Goal: Task Accomplishment & Management: Manage account settings

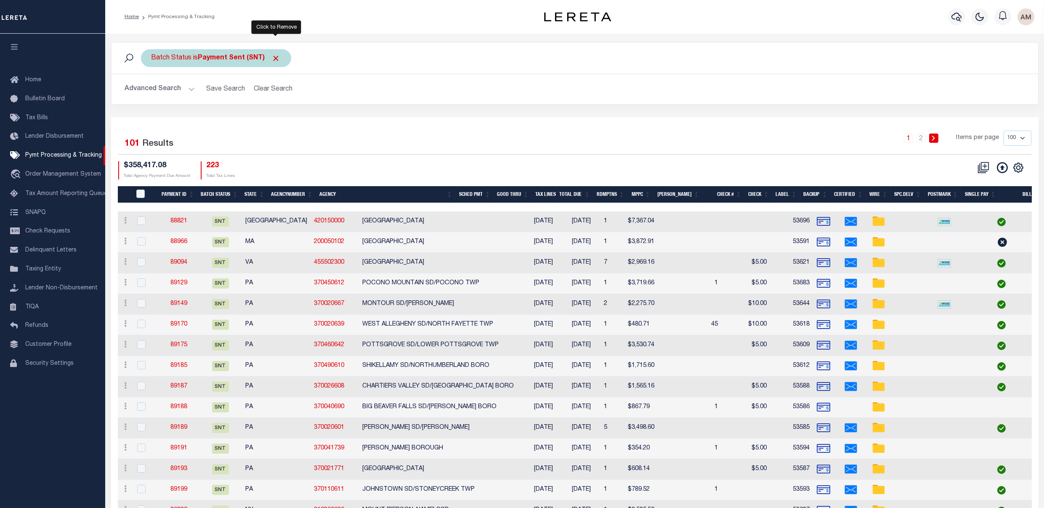
click at [277, 58] on span "Click to Remove" at bounding box center [276, 58] width 9 height 9
click at [180, 65] on div "Batch Status" at bounding box center [171, 58] width 61 height 18
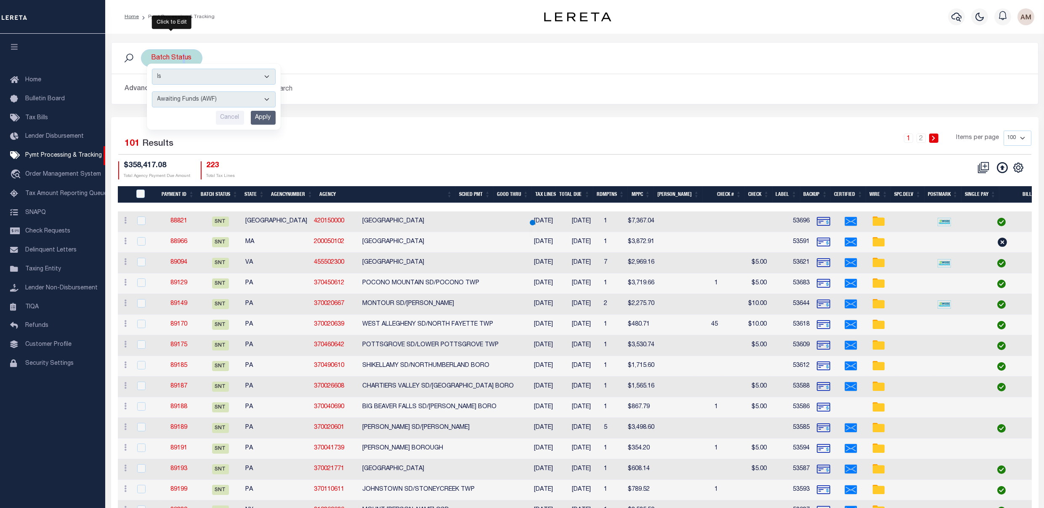
click at [191, 99] on select "Awaiting Funds (AWF) Cleared and Complete (CAC) New Check Needed (NCN) Payment …" at bounding box center [214, 99] width 124 height 16
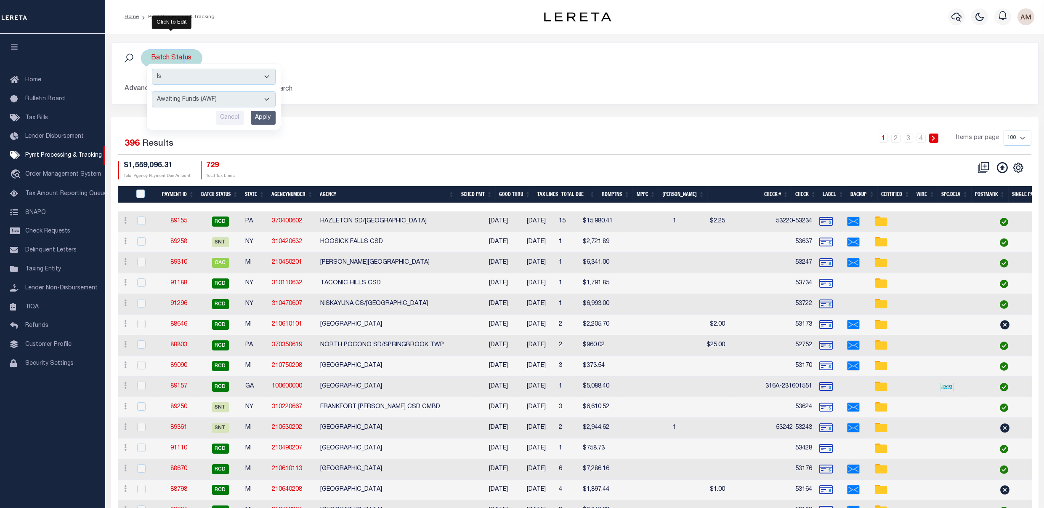
select select "RSR"
click at [152, 92] on select "Awaiting Funds (AWF) Cleared and Complete (CAC) New Check Needed (NCN) Payment …" at bounding box center [214, 99] width 124 height 16
click at [259, 124] on input "Apply" at bounding box center [263, 118] width 25 height 14
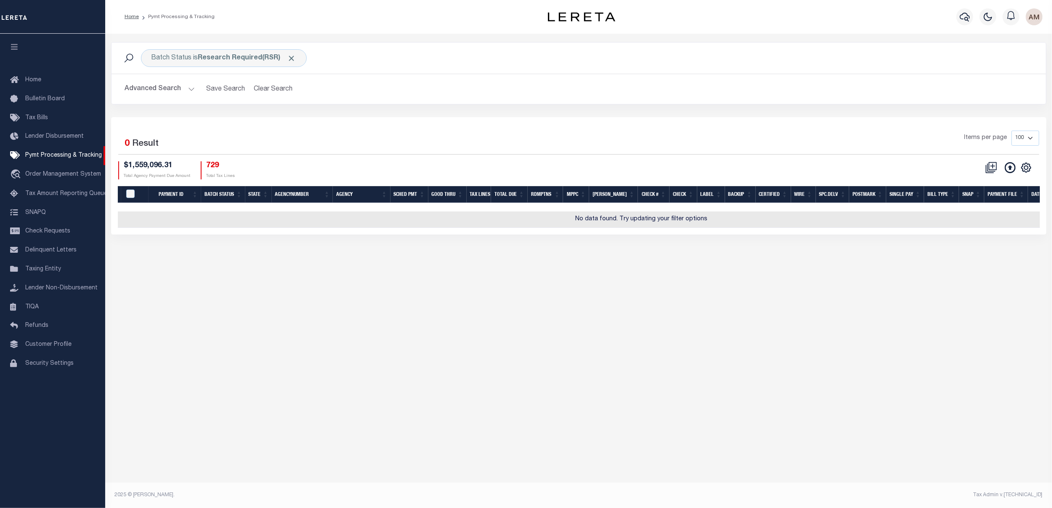
click at [181, 87] on button "Advanced Search" at bounding box center [160, 89] width 70 height 16
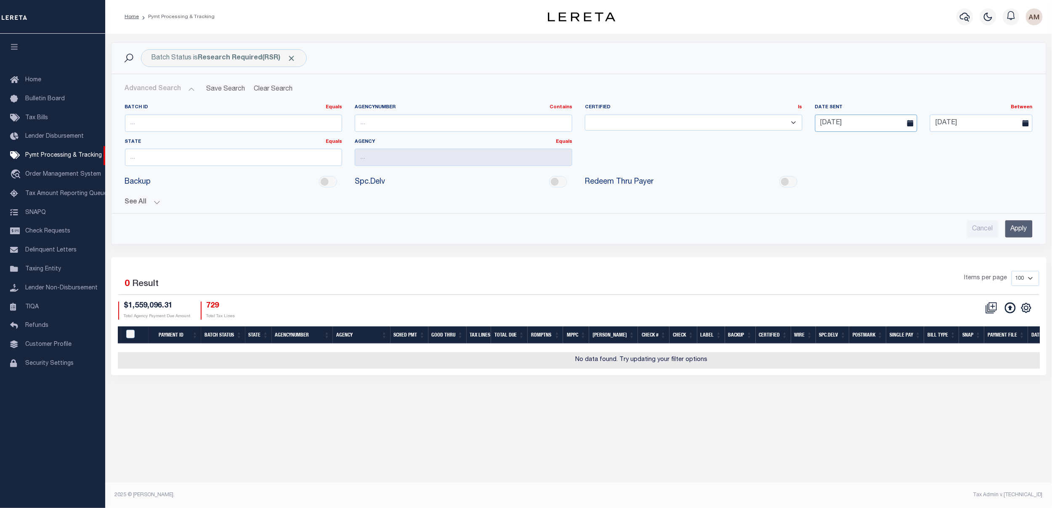
click at [862, 129] on input "09-07-2025" at bounding box center [866, 122] width 102 height 17
click at [884, 121] on input "09-07-2025" at bounding box center [866, 122] width 102 height 17
click at [986, 119] on input "09-20-2025" at bounding box center [981, 122] width 102 height 17
click at [1049, 217] on div "Batch Status is Research Required(RSR) Search Advanced Search Save Search Clear…" at bounding box center [579, 149] width 948 height 215
click at [1018, 234] on input "Apply" at bounding box center [1019, 228] width 27 height 17
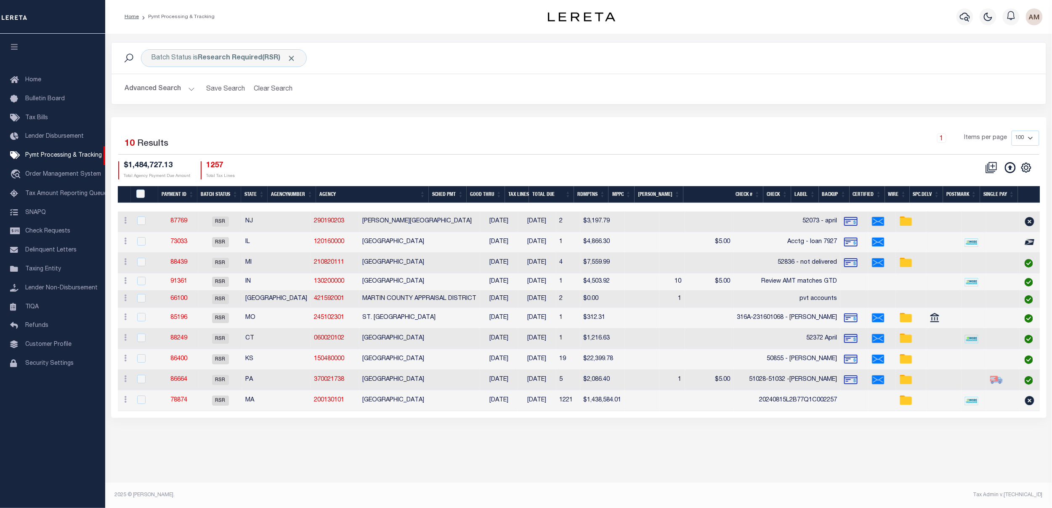
click at [337, 196] on th "Agency" at bounding box center [372, 194] width 112 height 17
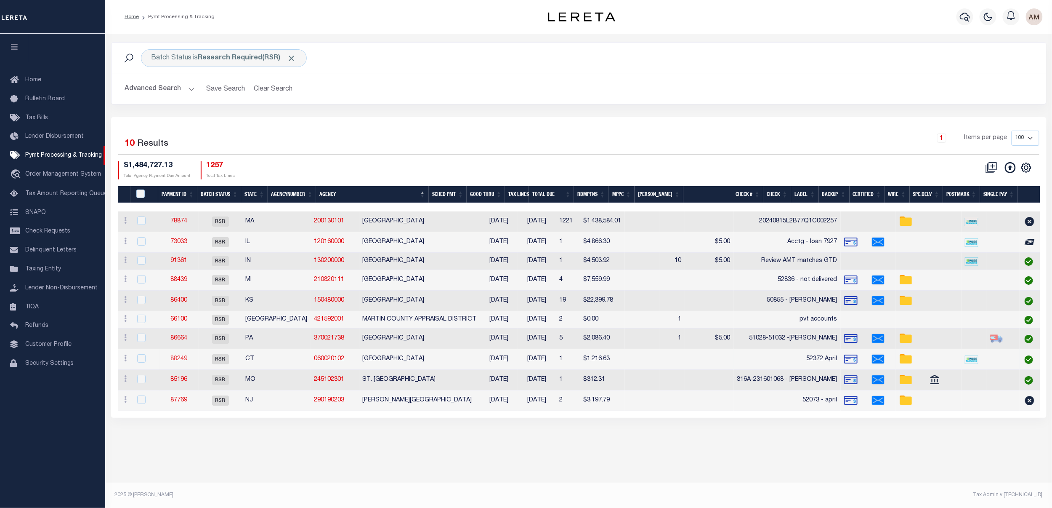
click at [180, 359] on link "88249" at bounding box center [178, 359] width 17 height 6
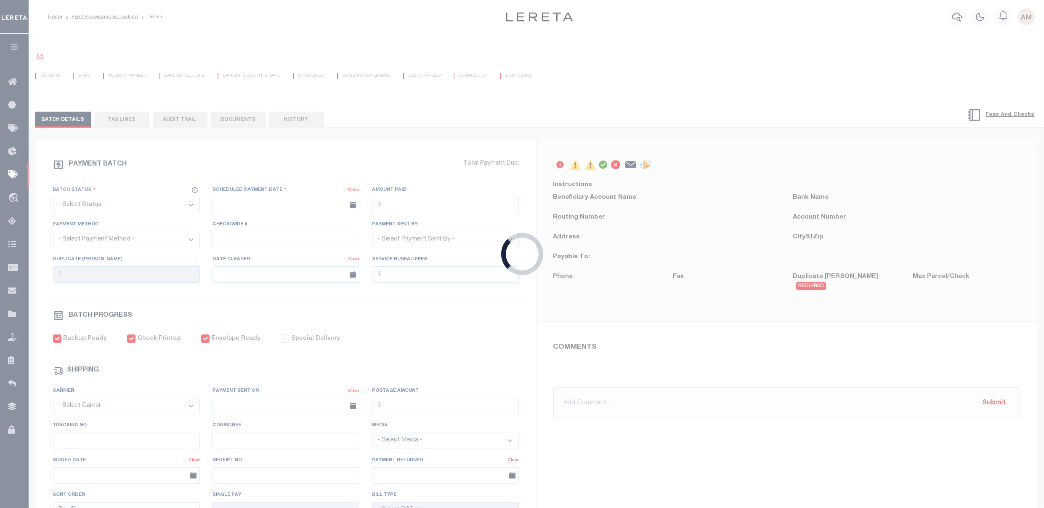
select select "RSR"
type input "08/07/2025"
type input "$1,216.63"
select select "CHK"
type input "52372 April"
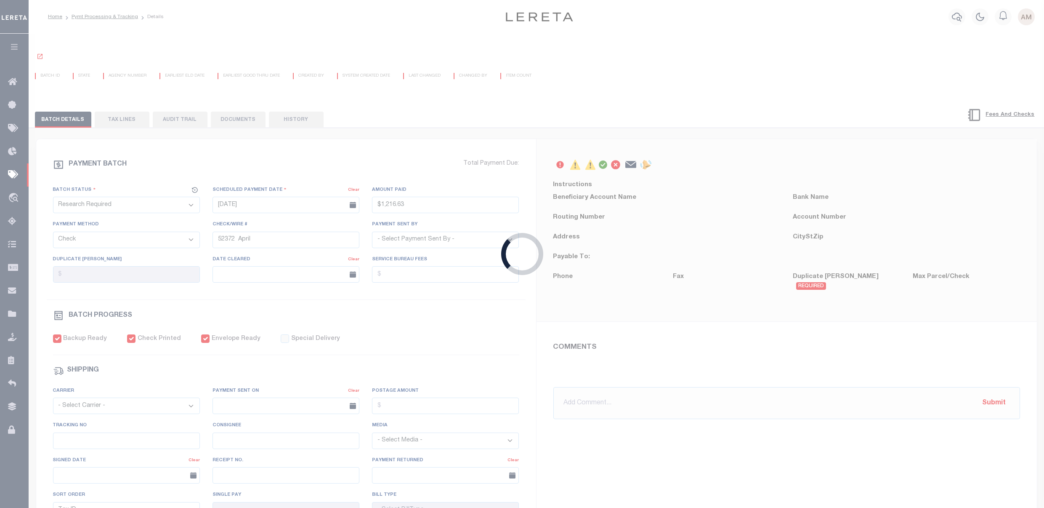
select select "[PERSON_NAME]"
checkbox input "true"
select select "FDX"
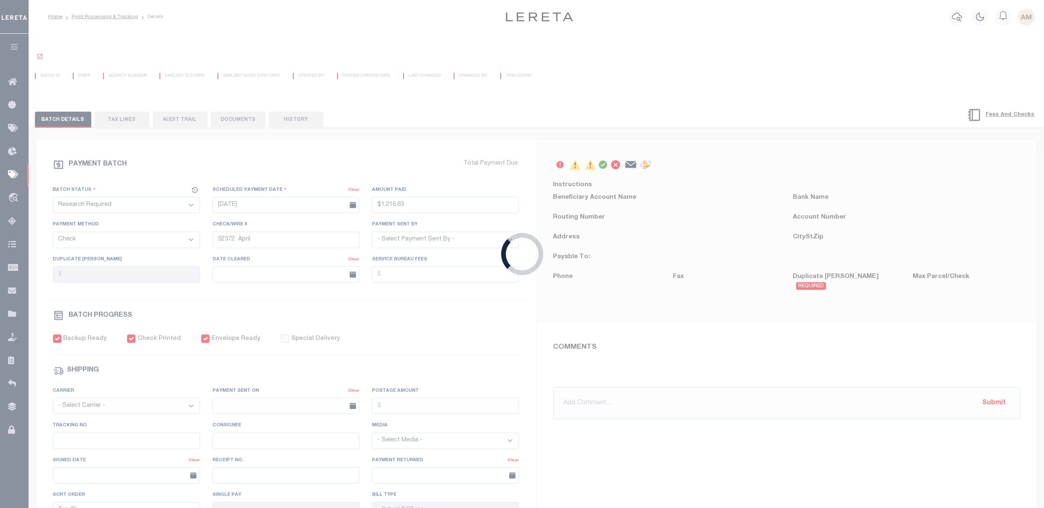
type input "08/07/2025"
type input "$9.65"
type input "883401710820"
type input "A.Alix"
type input "08/11/2025"
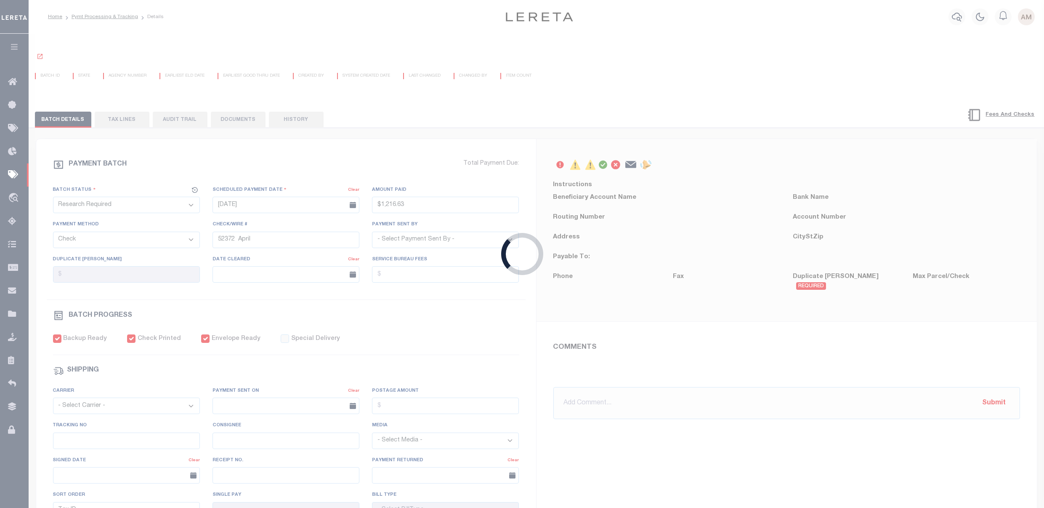
type input "N"
radio input "true"
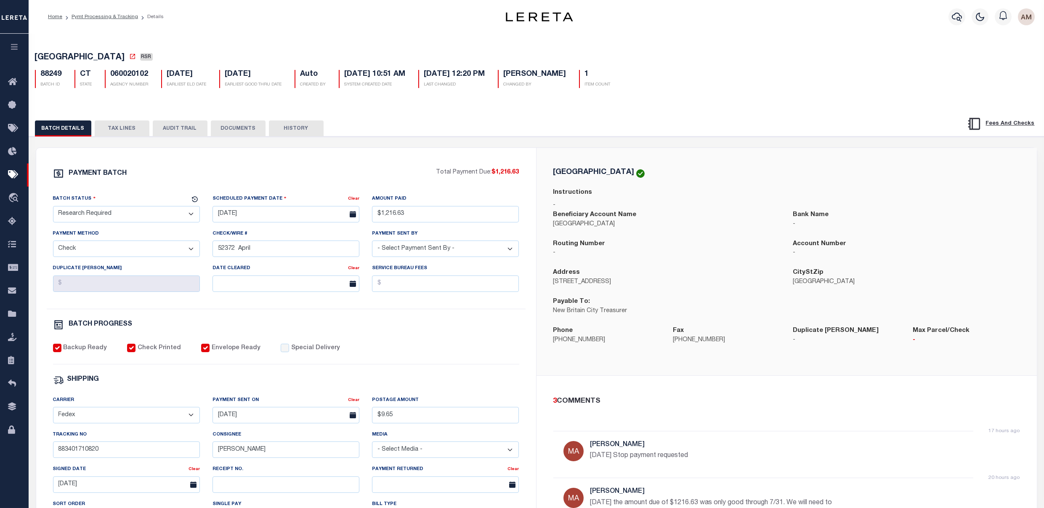
click at [119, 131] on button "TAX LINES" at bounding box center [122, 128] width 55 height 16
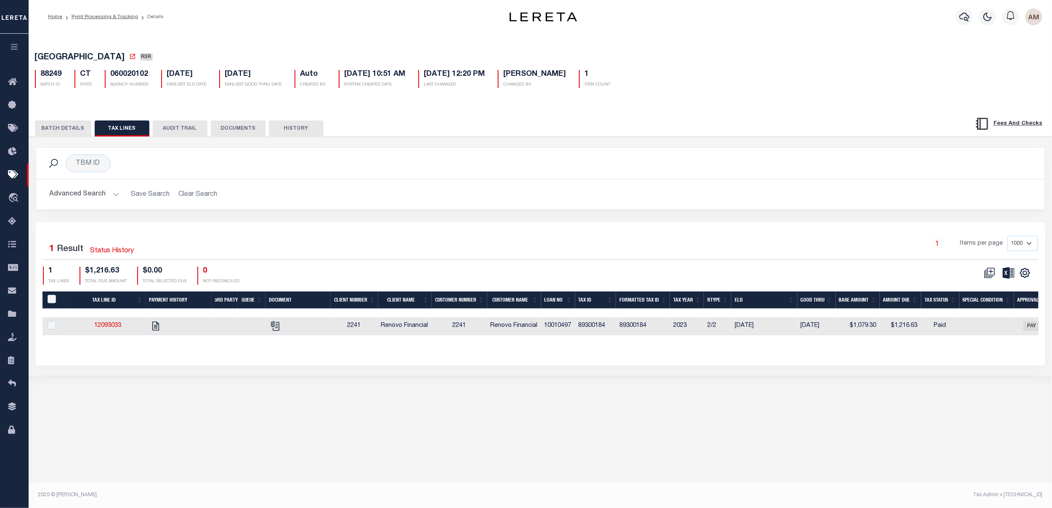
click at [988, 16] on icon "button" at bounding box center [988, 17] width 10 height 10
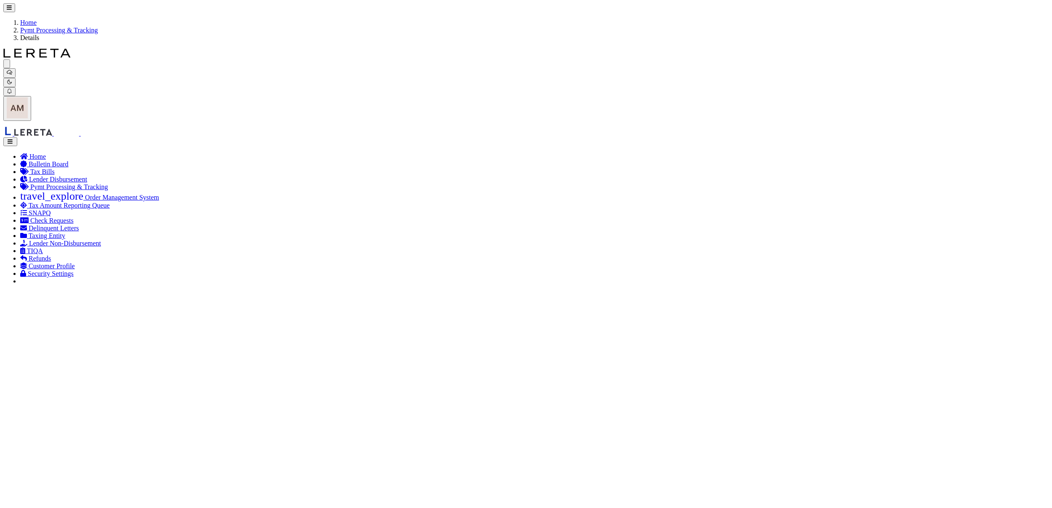
drag, startPoint x: 577, startPoint y: 327, endPoint x: 553, endPoint y: 325, distance: 24.1
checkbox input "true"
drag, startPoint x: 554, startPoint y: 326, endPoint x: 556, endPoint y: 343, distance: 17.3
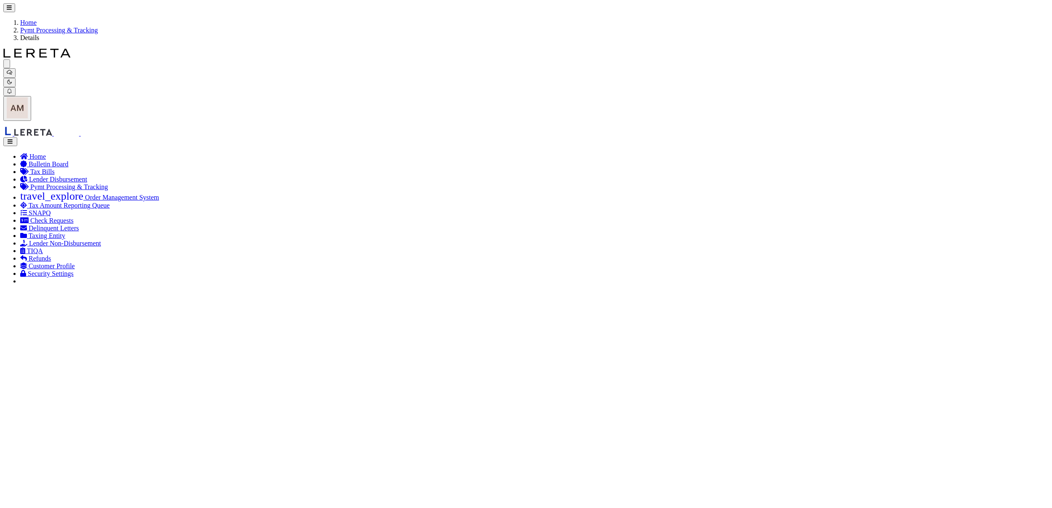
drag, startPoint x: 570, startPoint y: 325, endPoint x: 548, endPoint y: 323, distance: 22.8
checkbox input "false"
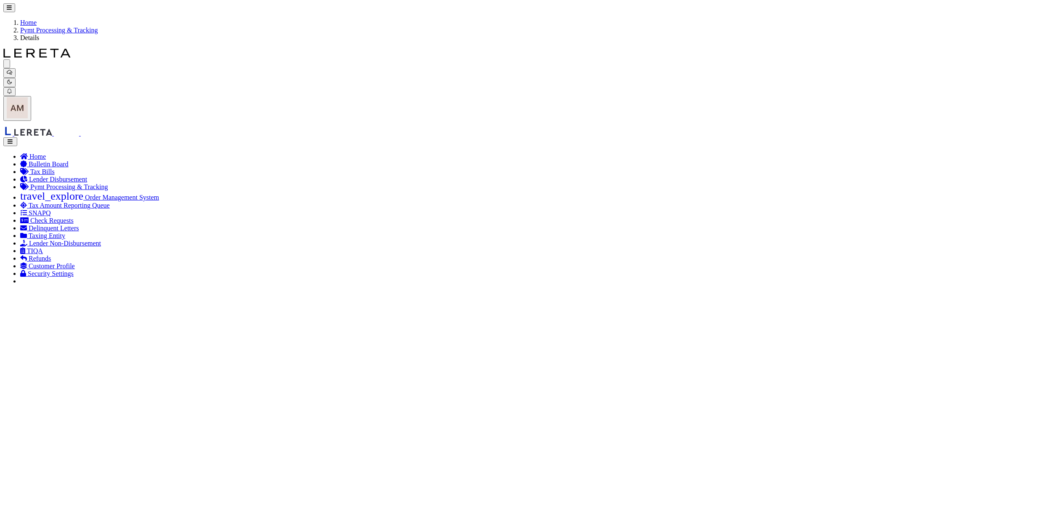
drag, startPoint x: 548, startPoint y: 323, endPoint x: 551, endPoint y: 327, distance: 4.8
copy td "10010497"
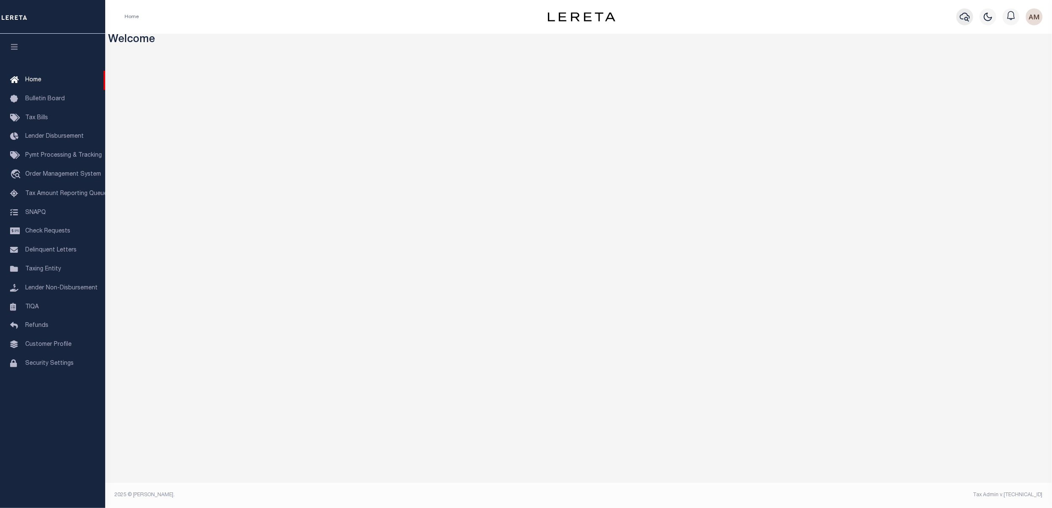
click at [963, 16] on icon "button" at bounding box center [965, 17] width 10 height 10
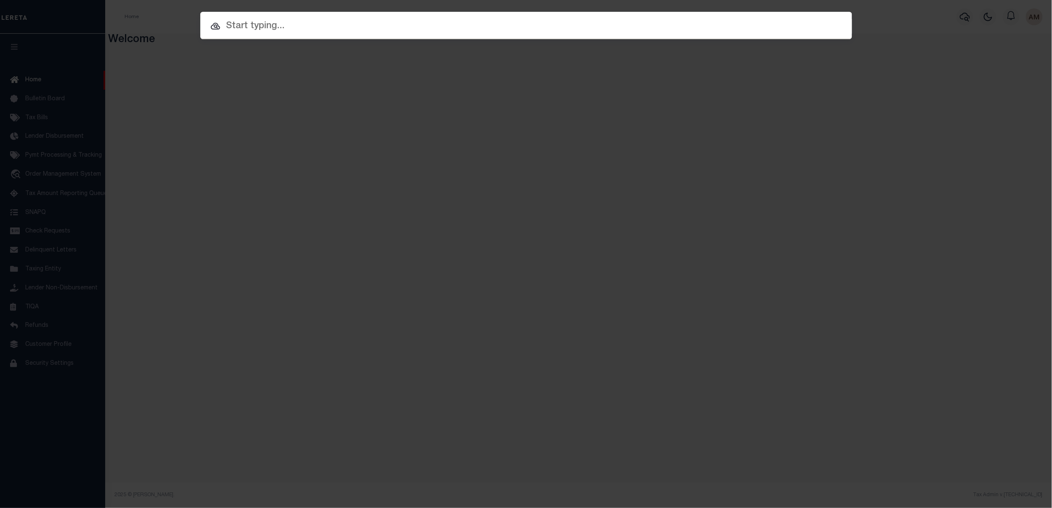
paste input "10010497"
type input "10010497"
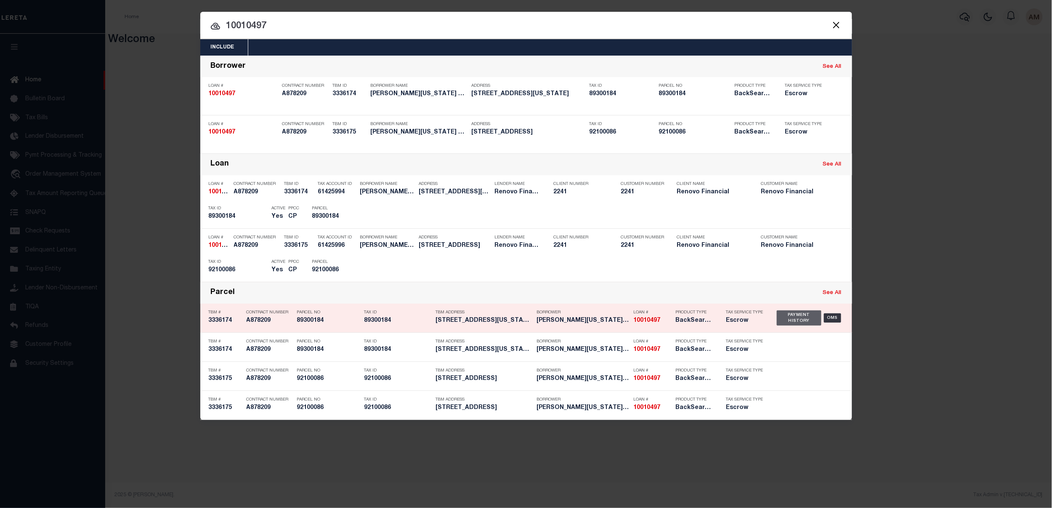
click at [820, 315] on div "Payment History" at bounding box center [799, 317] width 45 height 15
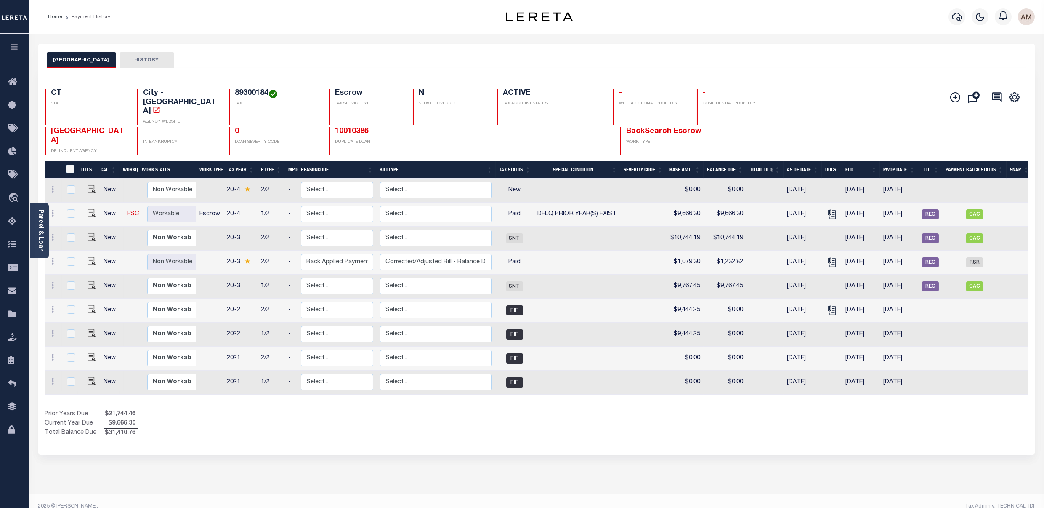
scroll to position [0, 4]
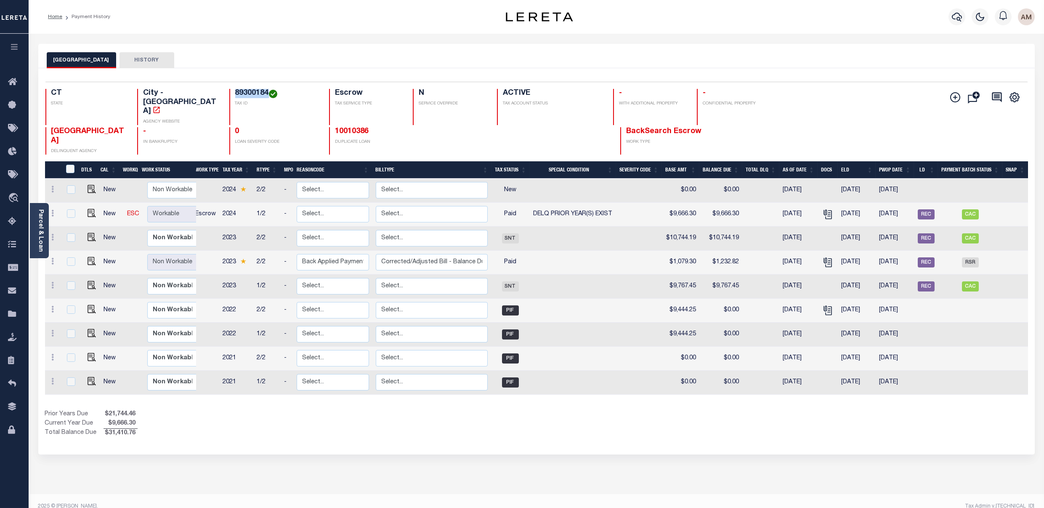
drag, startPoint x: 258, startPoint y: 96, endPoint x: 230, endPoint y: 93, distance: 28.3
click at [235, 93] on h4 "89300184" at bounding box center [277, 93] width 84 height 9
copy h4 "89300184"
click at [40, 244] on link "Parcel & Loan" at bounding box center [40, 230] width 6 height 43
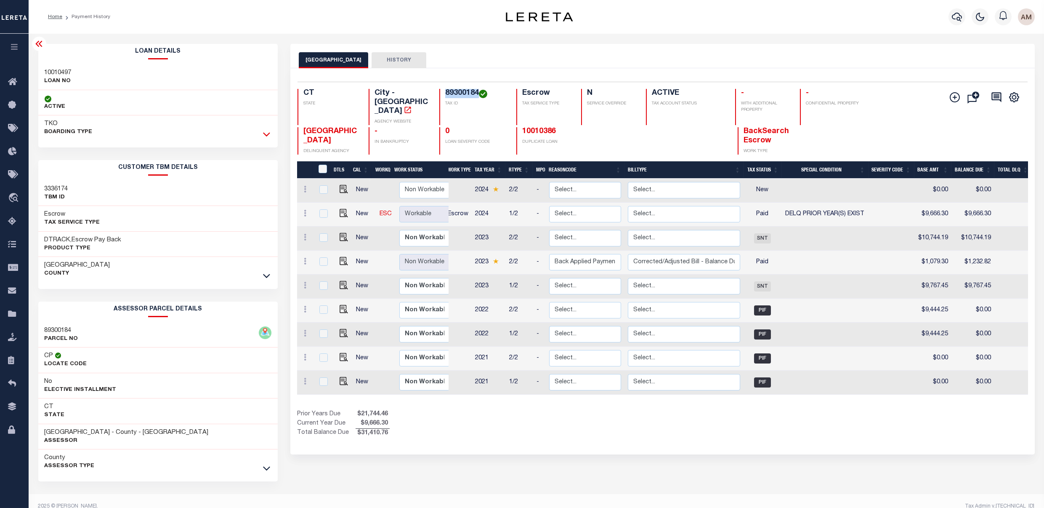
click at [263, 136] on icon at bounding box center [266, 134] width 7 height 9
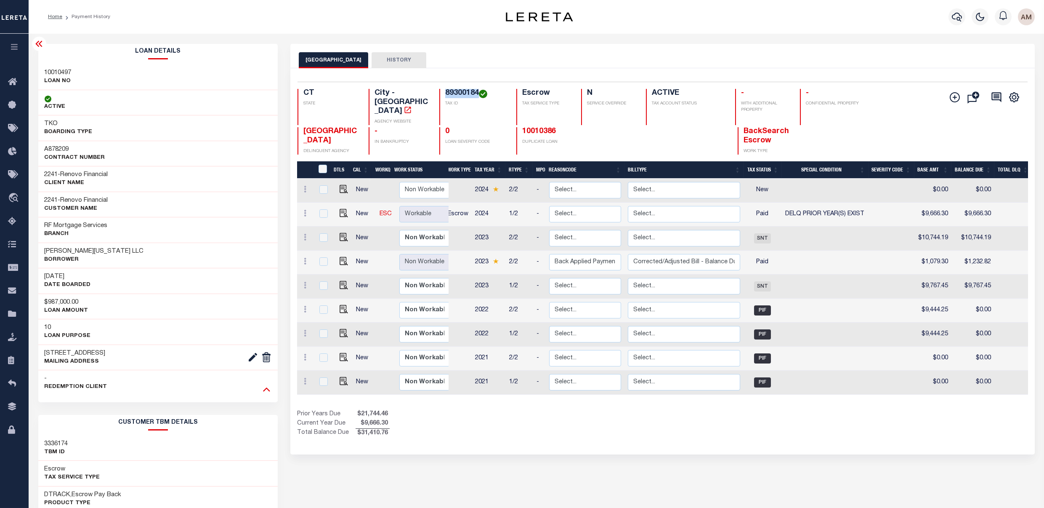
click at [264, 386] on icon at bounding box center [266, 388] width 7 height 9
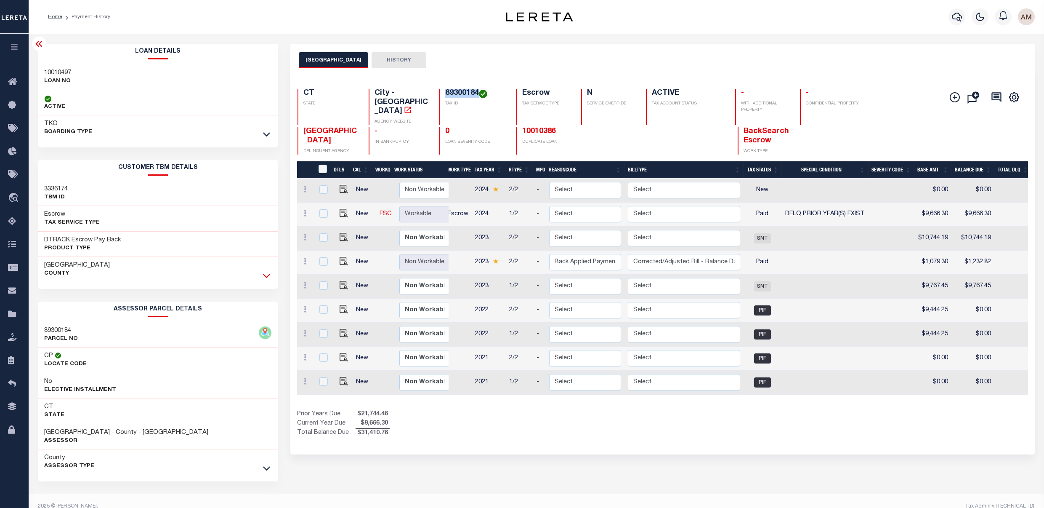
click at [268, 277] on icon at bounding box center [266, 275] width 7 height 9
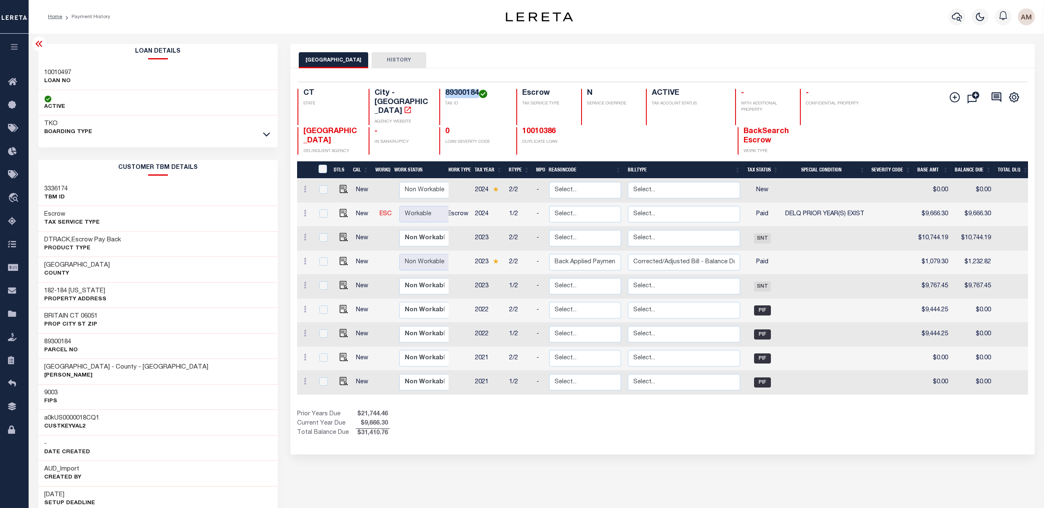
click at [37, 45] on icon at bounding box center [38, 44] width 7 height 6
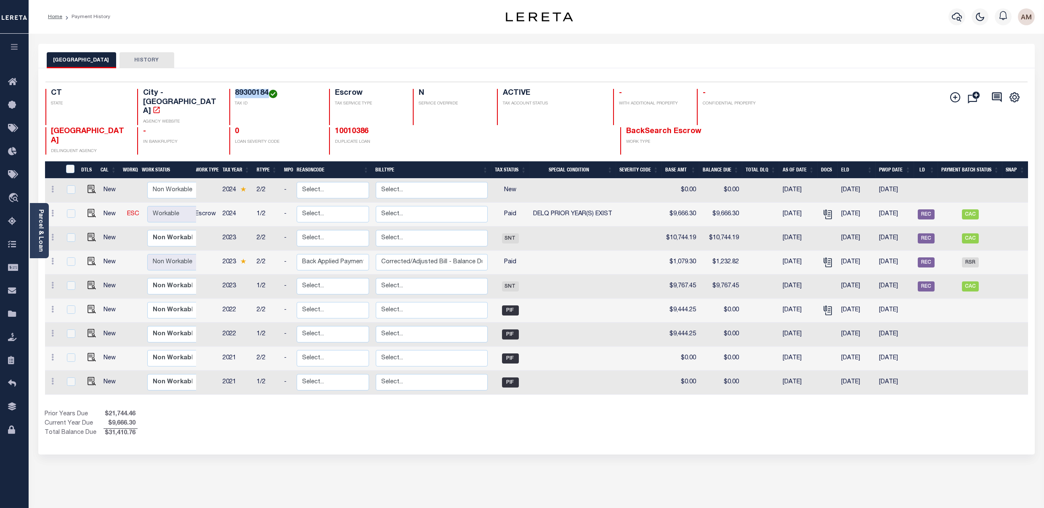
click at [40, 219] on link "Parcel & Loan" at bounding box center [40, 230] width 6 height 43
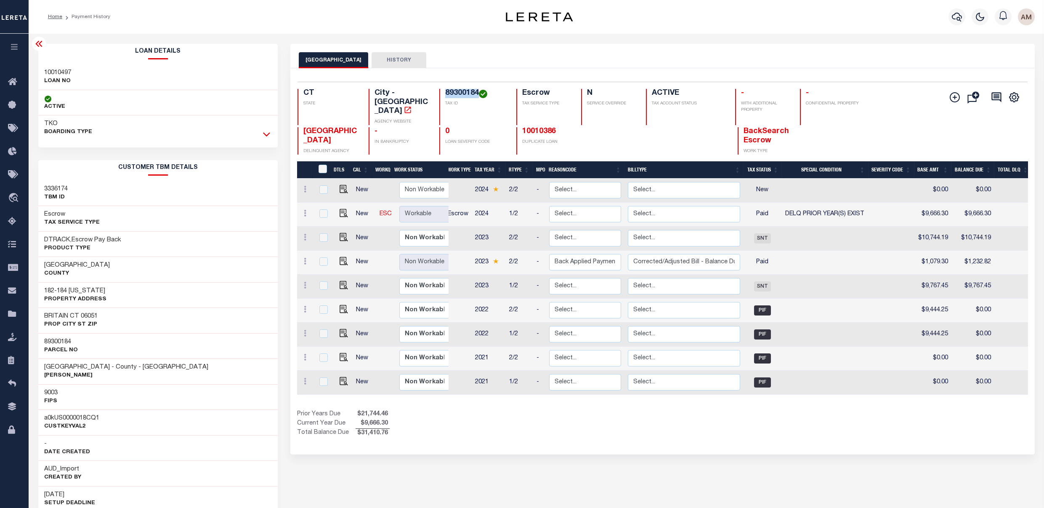
click at [265, 138] on icon at bounding box center [266, 134] width 7 height 9
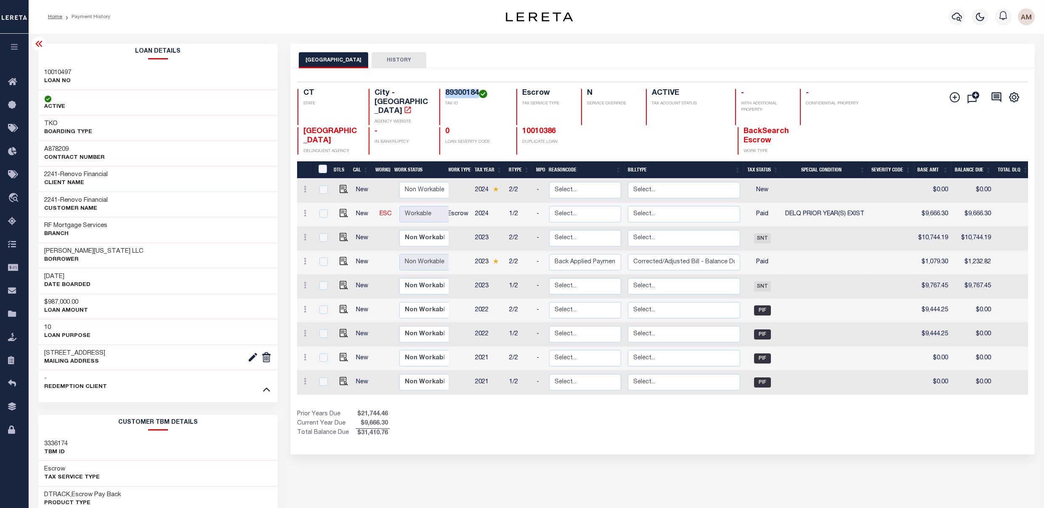
click at [38, 43] on icon at bounding box center [38, 44] width 7 height 6
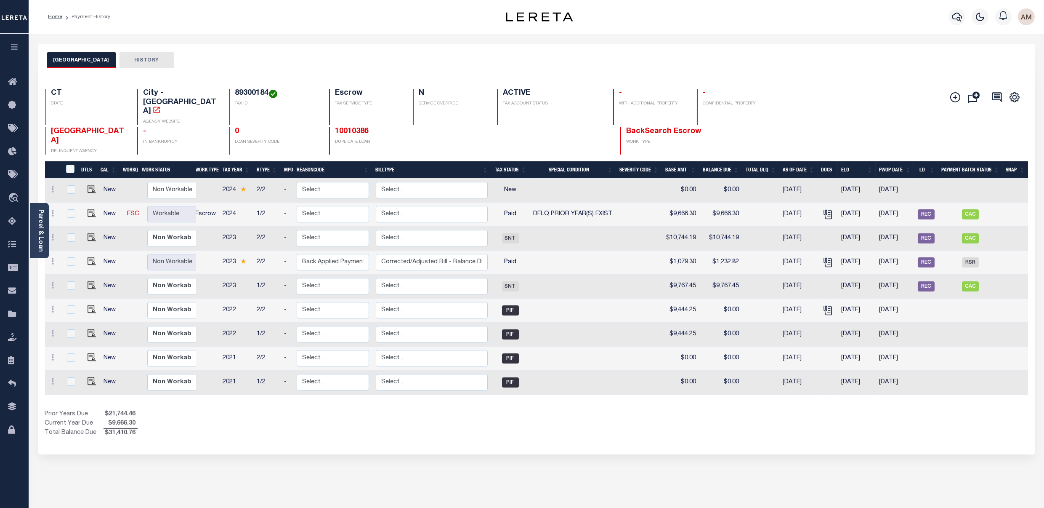
click at [389, 375] on div "DTLS CAL WorkQ Work Status Work Type Tax Year RType MPO ReasonCode BillType Tax…" at bounding box center [536, 299] width 983 height 277
click at [73, 209] on input "checkbox" at bounding box center [71, 213] width 8 height 8
checkbox input "true"
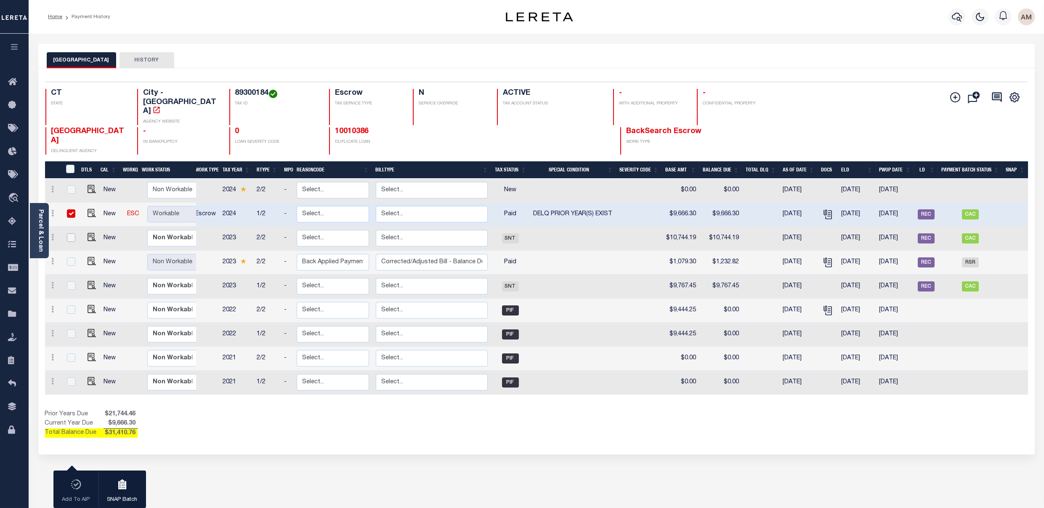
click at [70, 233] on input "checkbox" at bounding box center [71, 237] width 8 height 8
checkbox input "true"
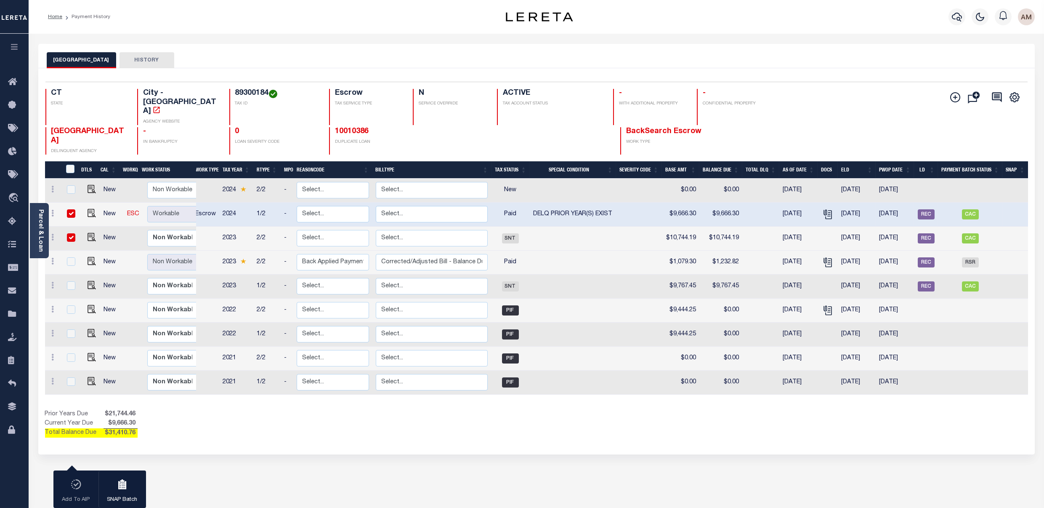
click at [35, 232] on div "Parcel & Loan" at bounding box center [39, 230] width 19 height 55
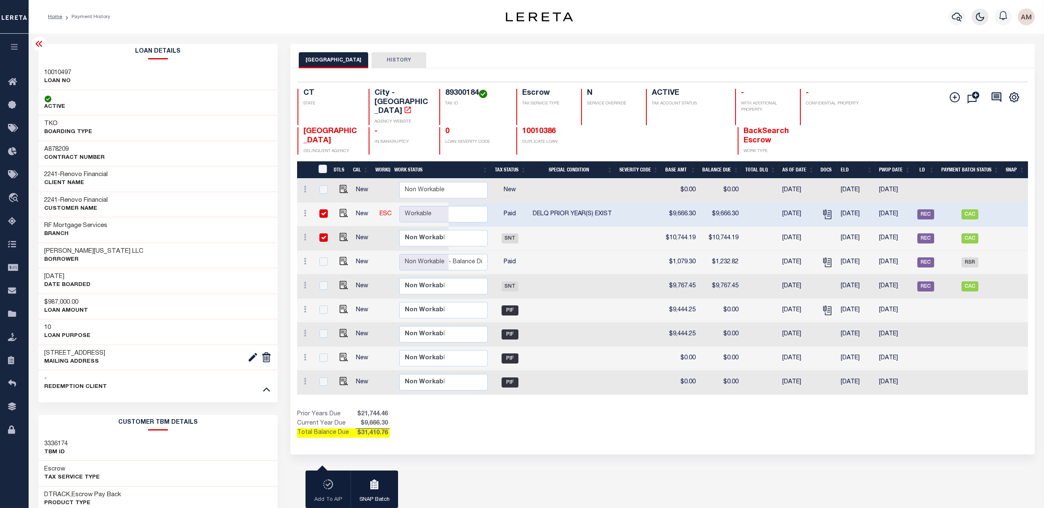
click at [979, 21] on icon "button" at bounding box center [980, 17] width 10 height 10
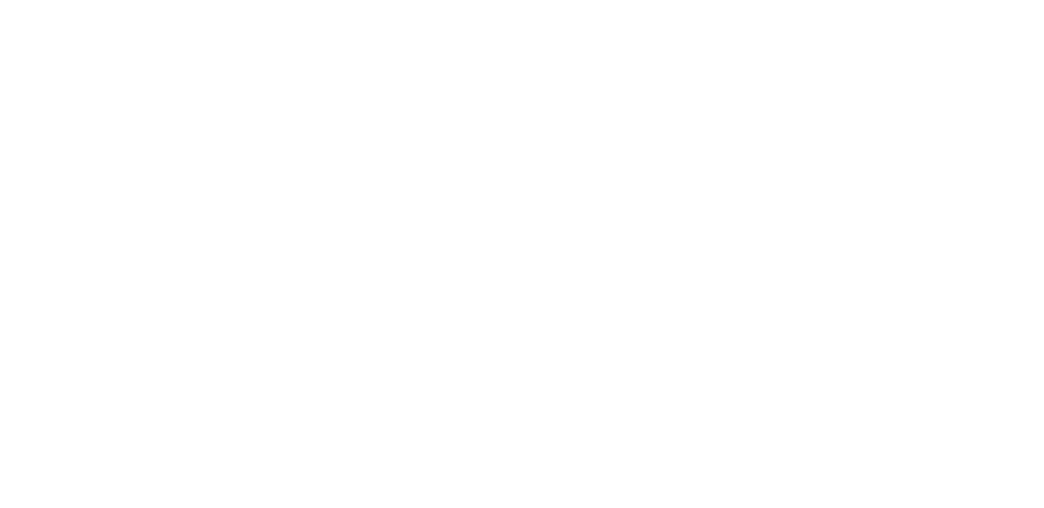
scroll to position [0, 226]
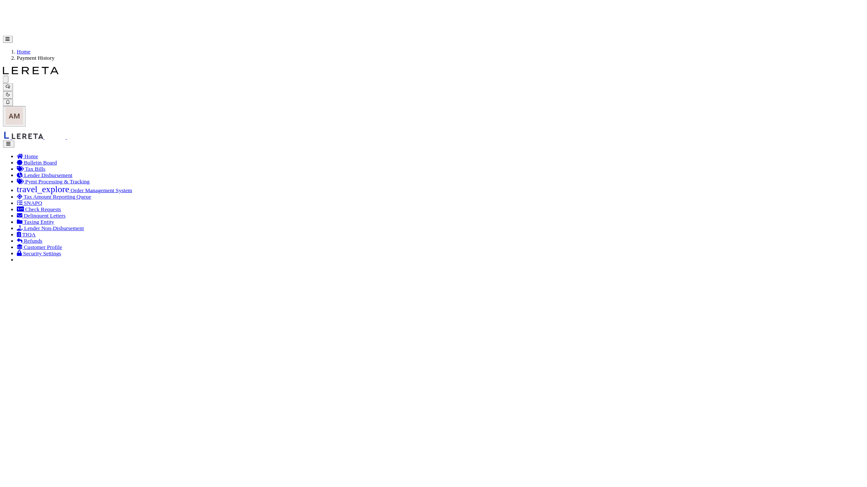
scroll to position [0, 0]
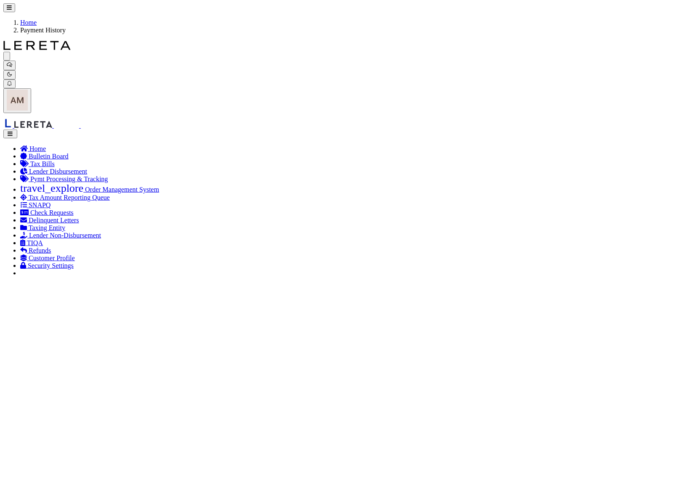
drag, startPoint x: 657, startPoint y: 60, endPoint x: 667, endPoint y: 64, distance: 10.8
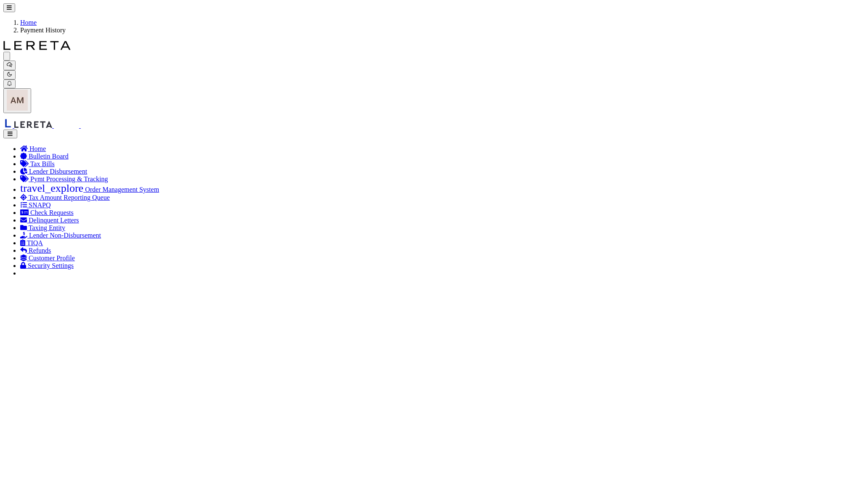
scroll to position [0, 49]
checkbox input "true"
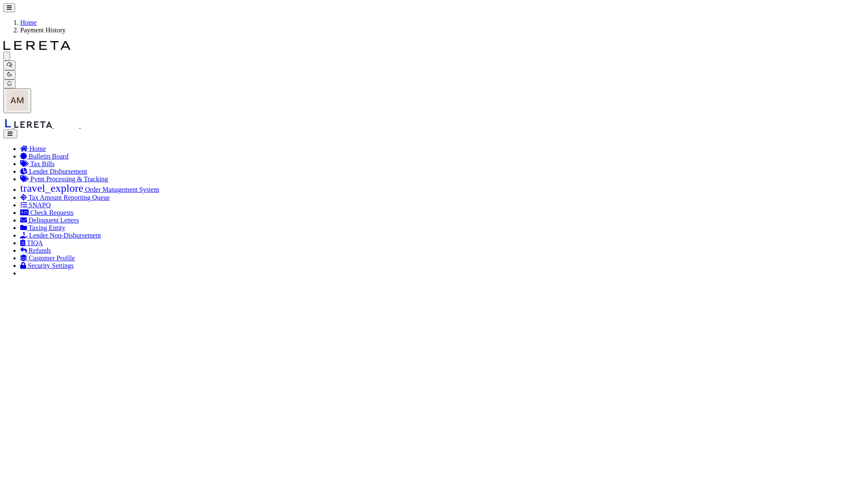
checkbox input "false"
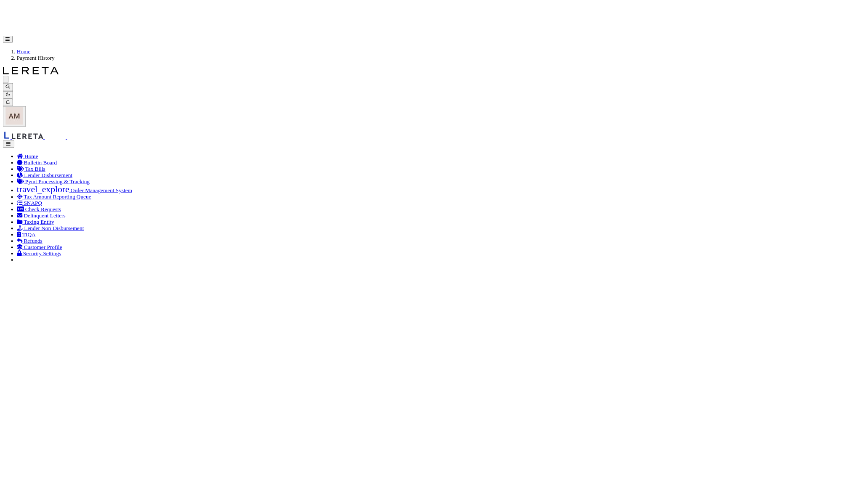
scroll to position [0, 0]
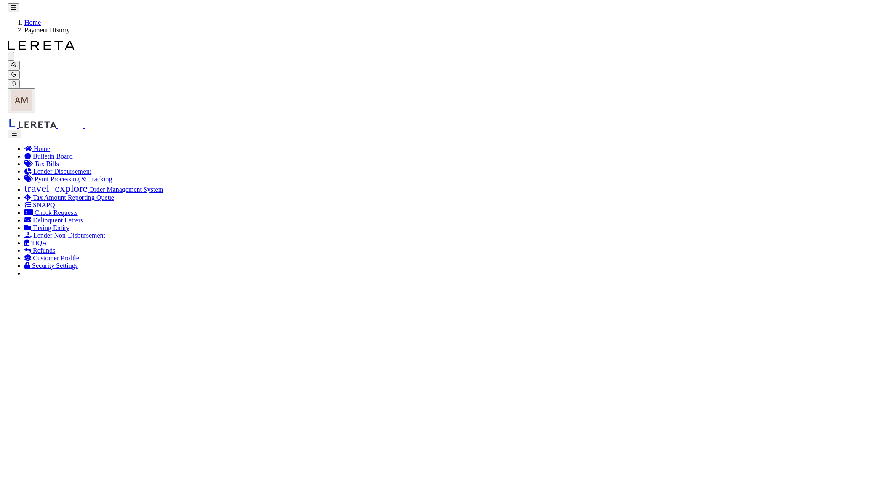
scroll to position [0, 49]
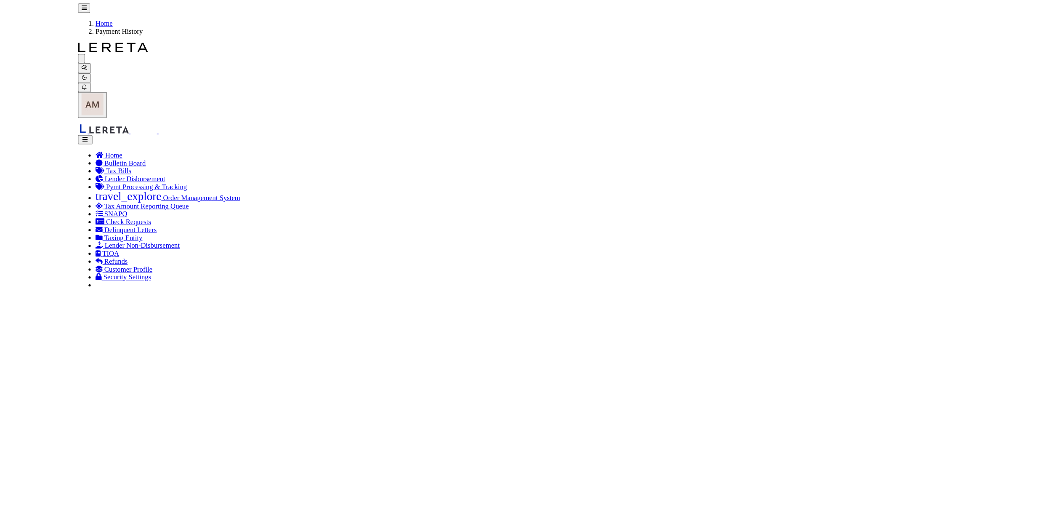
scroll to position [0, 40]
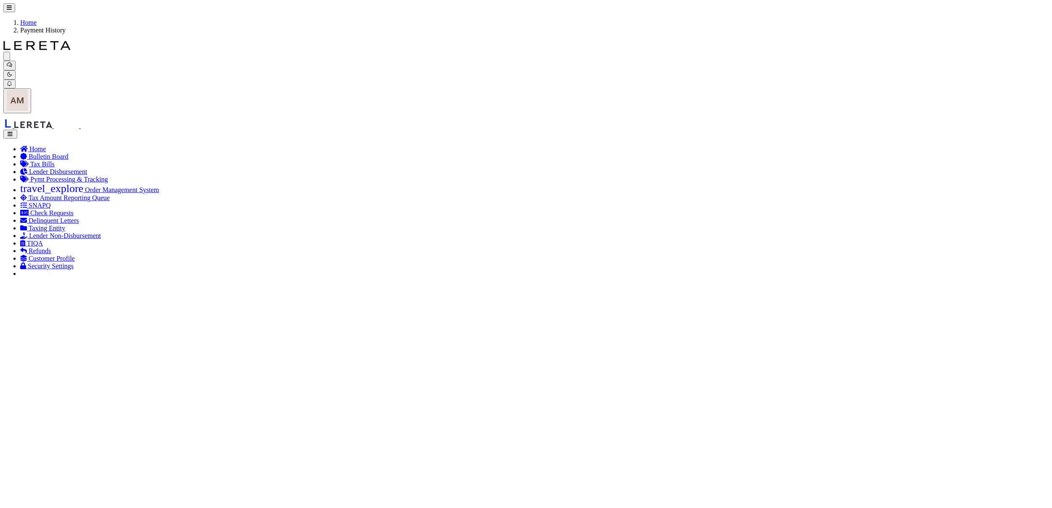
scroll to position [0, 0]
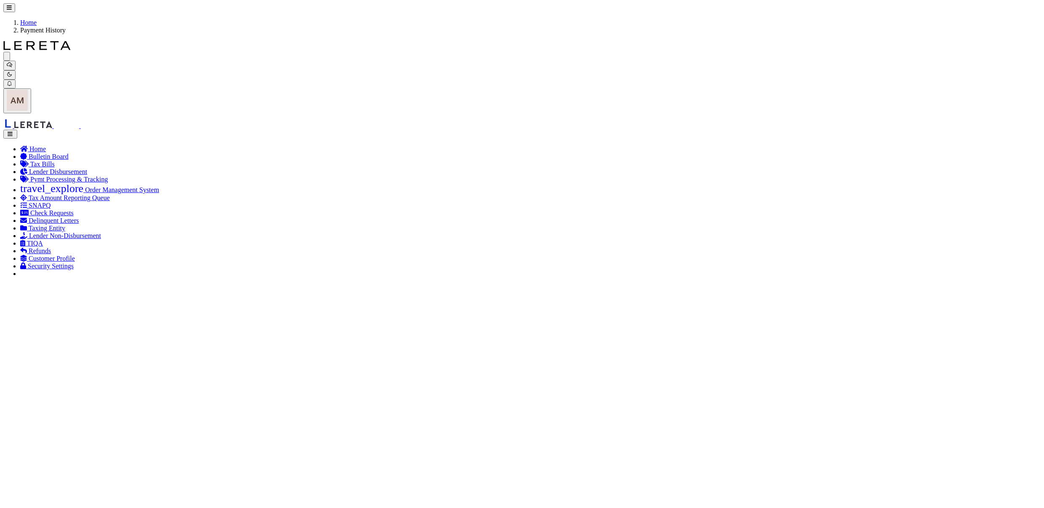
checkbox input "true"
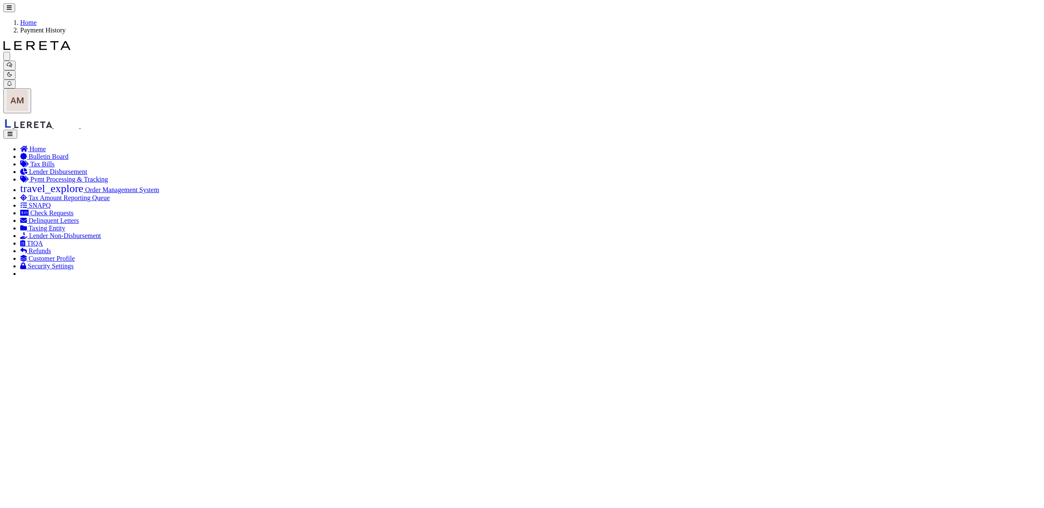
checkbox input "true"
checkbox input "false"
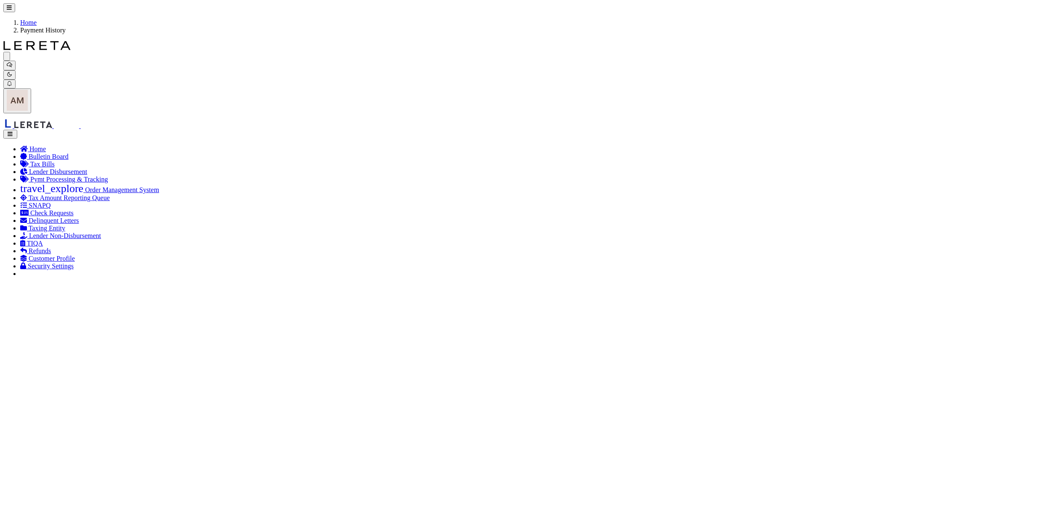
checkbox input "true"
checkbox input "false"
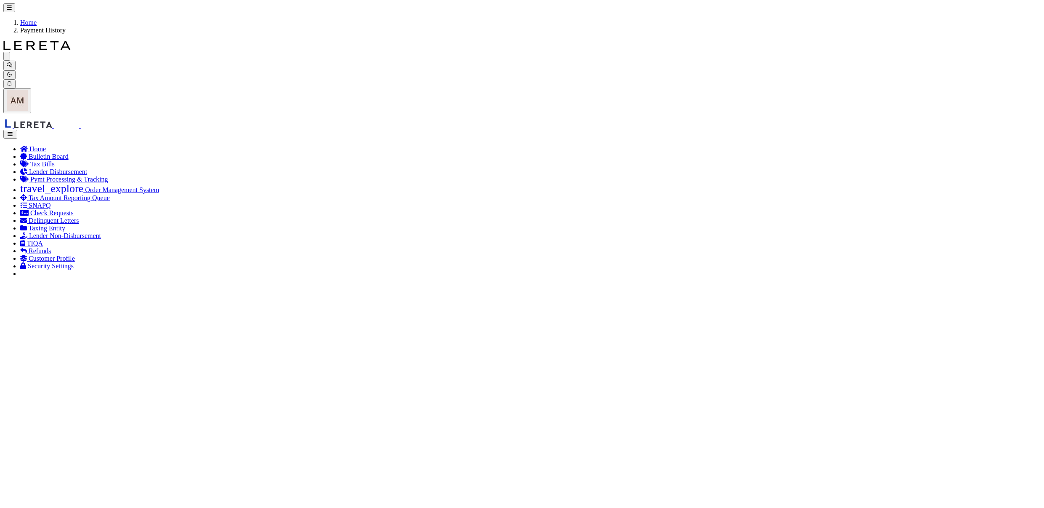
checkbox input "false"
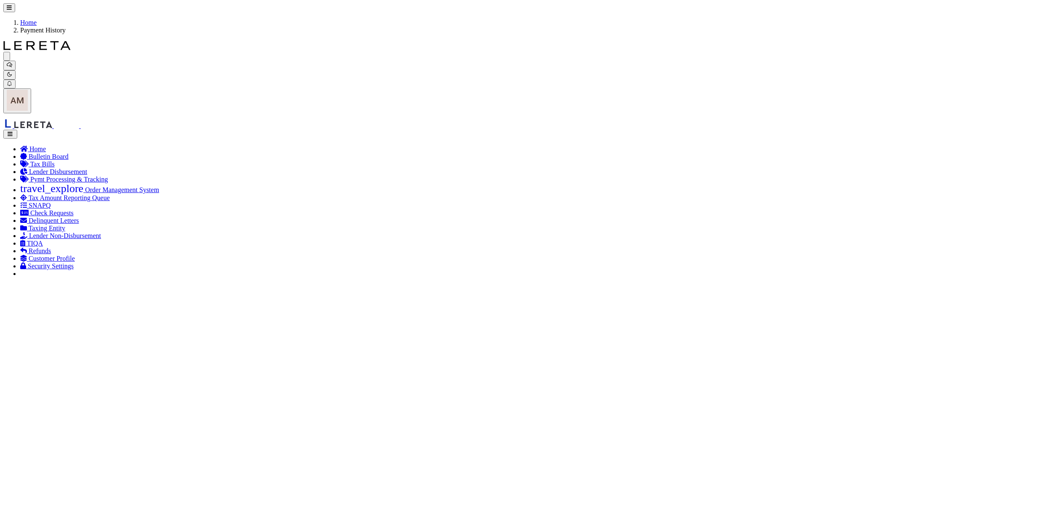
checkbox input "false"
checkbox input "true"
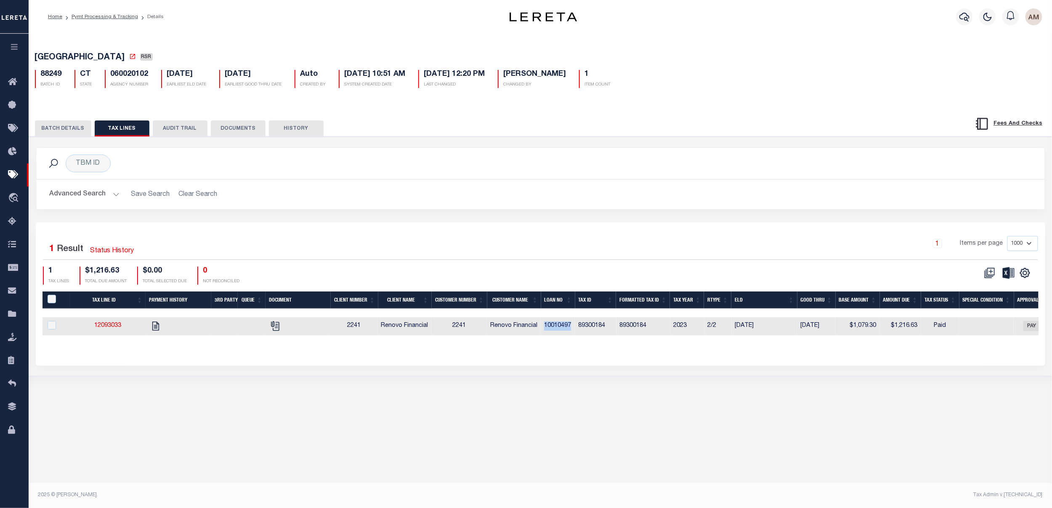
click at [71, 128] on button "BATCH DETAILS" at bounding box center [63, 128] width 56 height 16
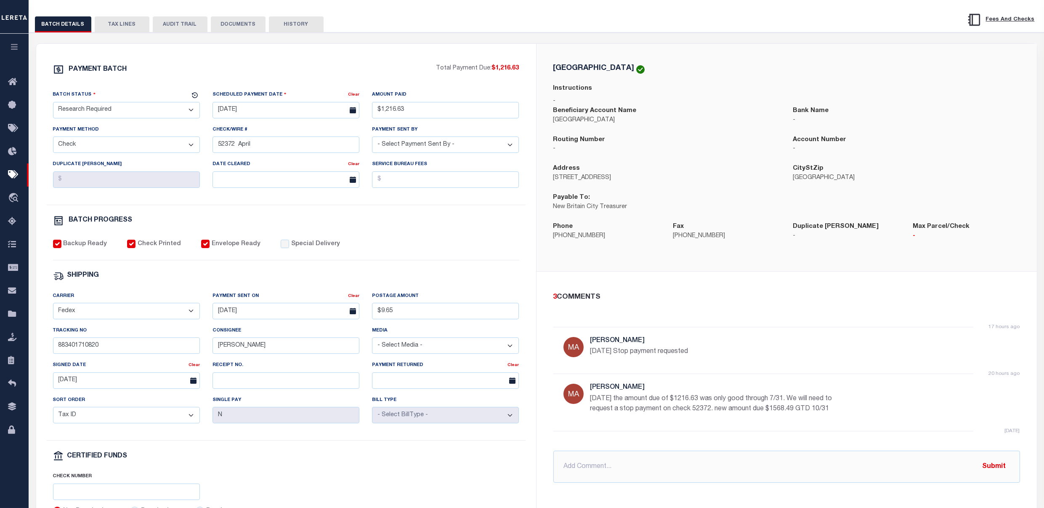
scroll to position [112, 0]
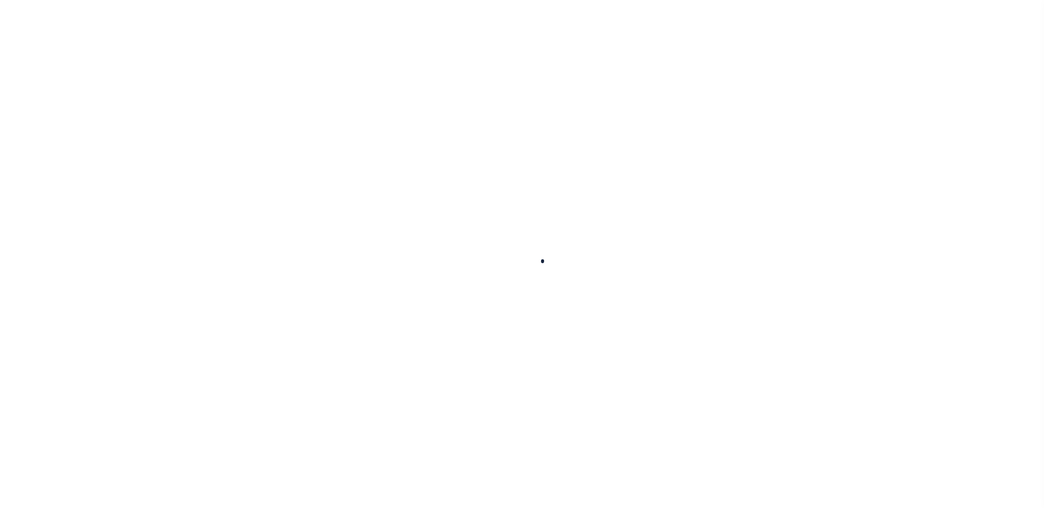
checkbox input "false"
type textarea "LER RESPONSIBLE FOR P&I IAO: 289.99"
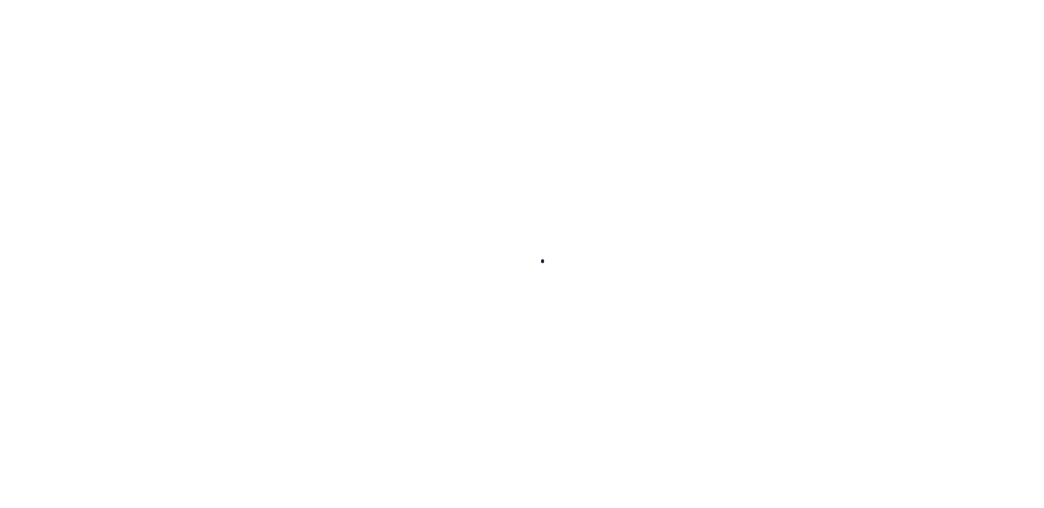
type input "0116313"
type input "08/31/2025"
type input "[DATE]"
select select "PYD"
select select "18"
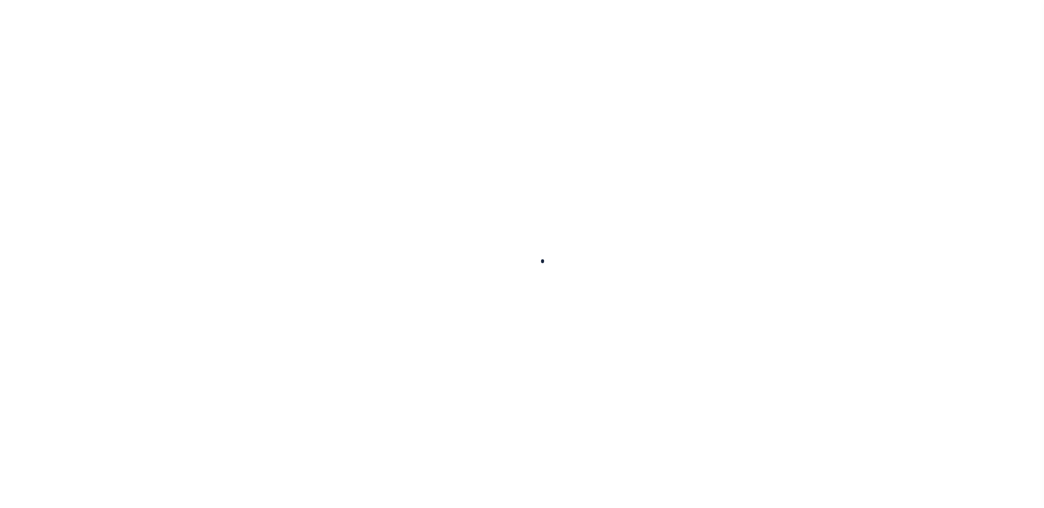
type input "0"
type input "$9,666.3"
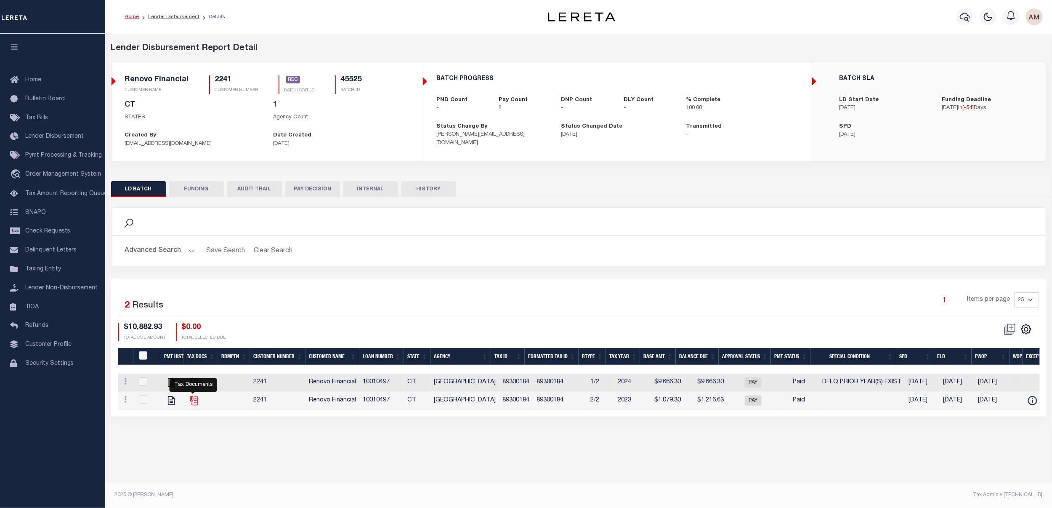
click at [195, 401] on icon "" at bounding box center [193, 398] width 7 height 7
checkbox input "true"
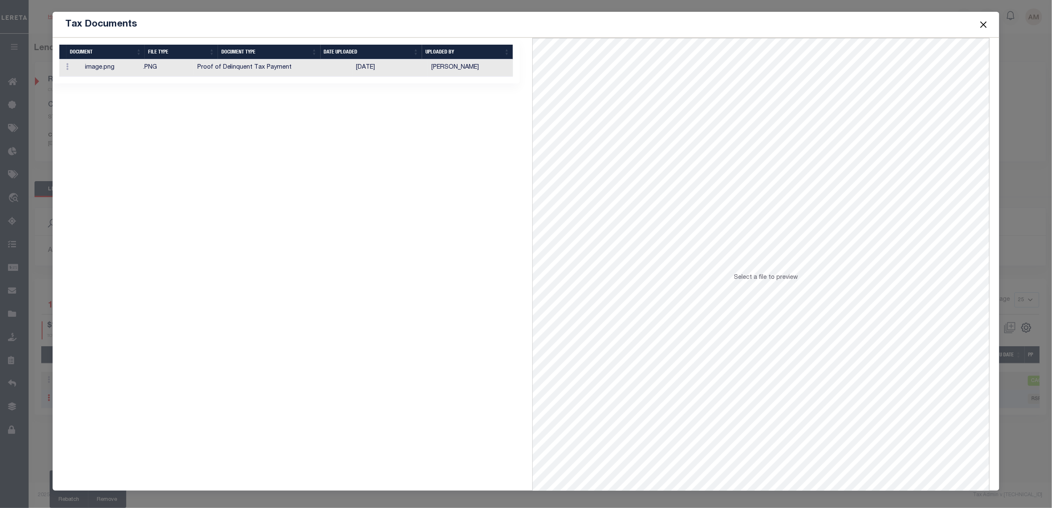
click at [282, 74] on td "Proof of Delinquent Tax Payment" at bounding box center [273, 67] width 159 height 17
click at [283, 72] on td "Proof of Delinquent Tax Payment" at bounding box center [273, 67] width 159 height 17
click at [983, 27] on button "Close" at bounding box center [984, 24] width 11 height 11
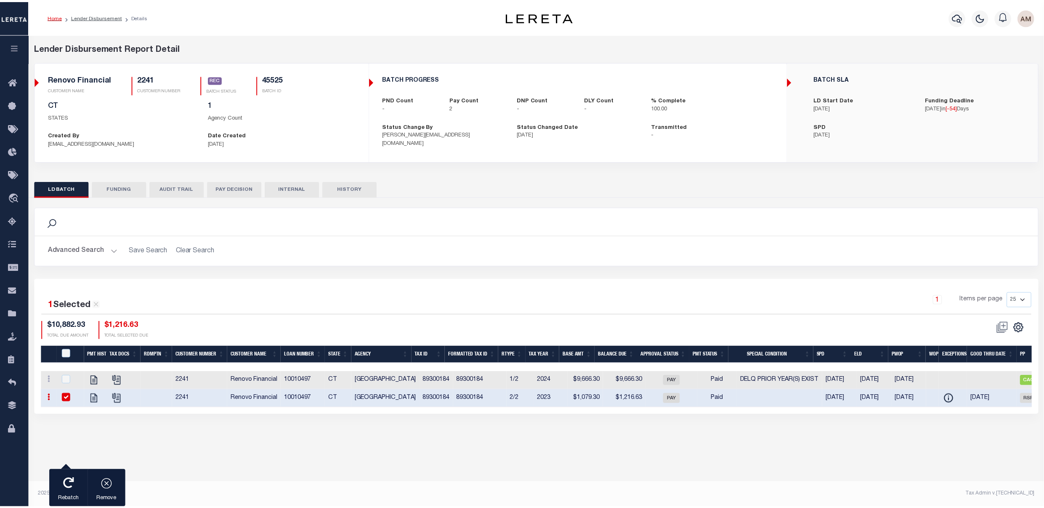
scroll to position [0, 70]
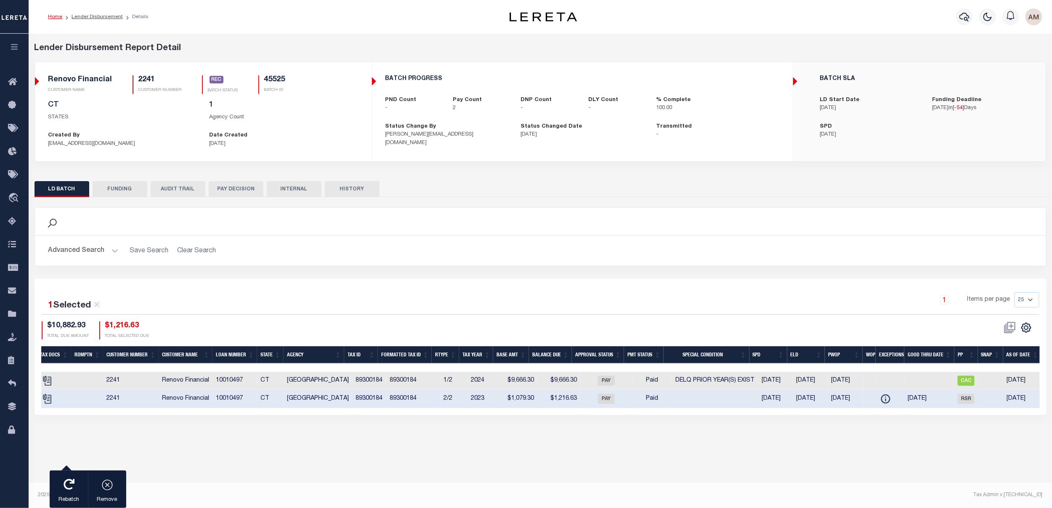
click at [230, 192] on button "PAY DECISION" at bounding box center [236, 189] width 55 height 16
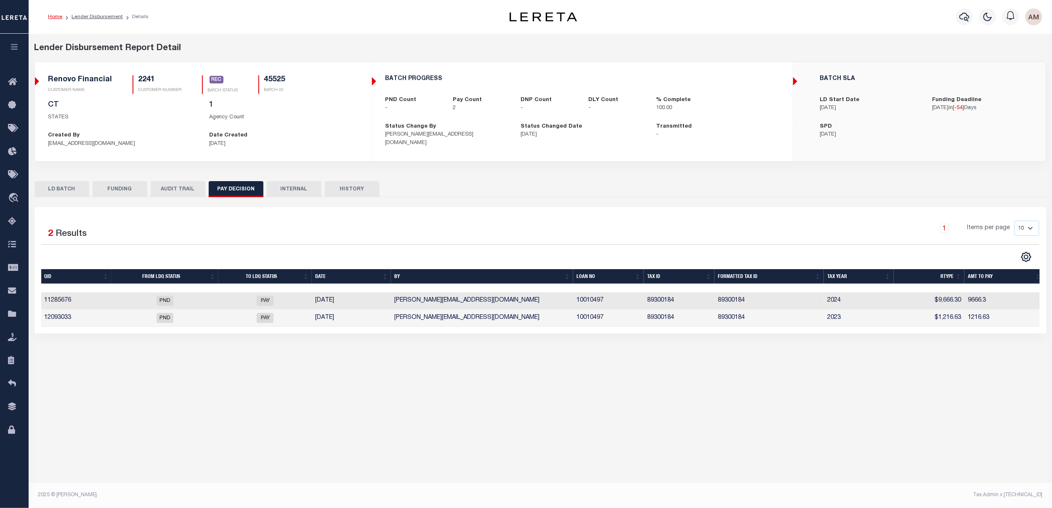
click at [131, 193] on button "FUNDING" at bounding box center [120, 189] width 55 height 16
select select "100"
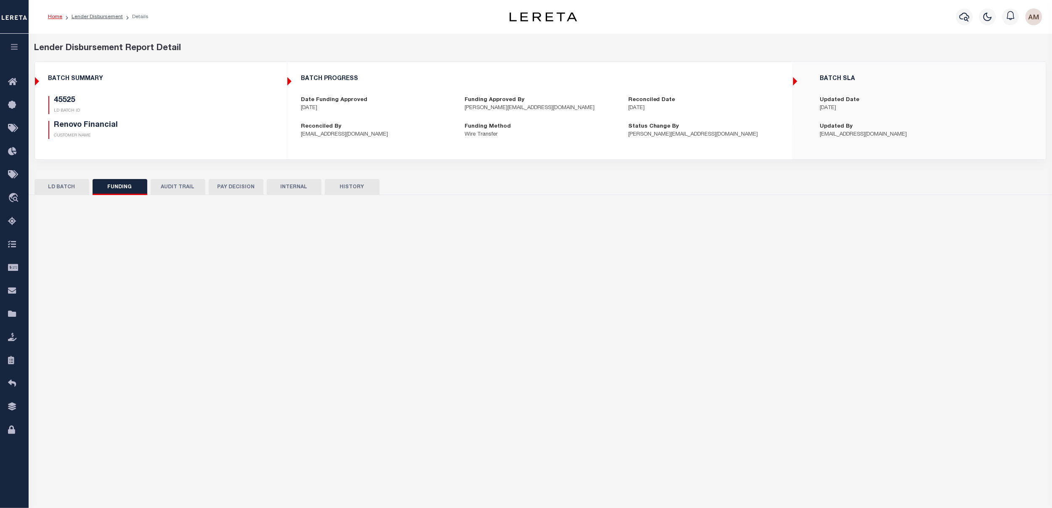
type input "$10,882.93"
type input "$0"
type input "08/05/2025"
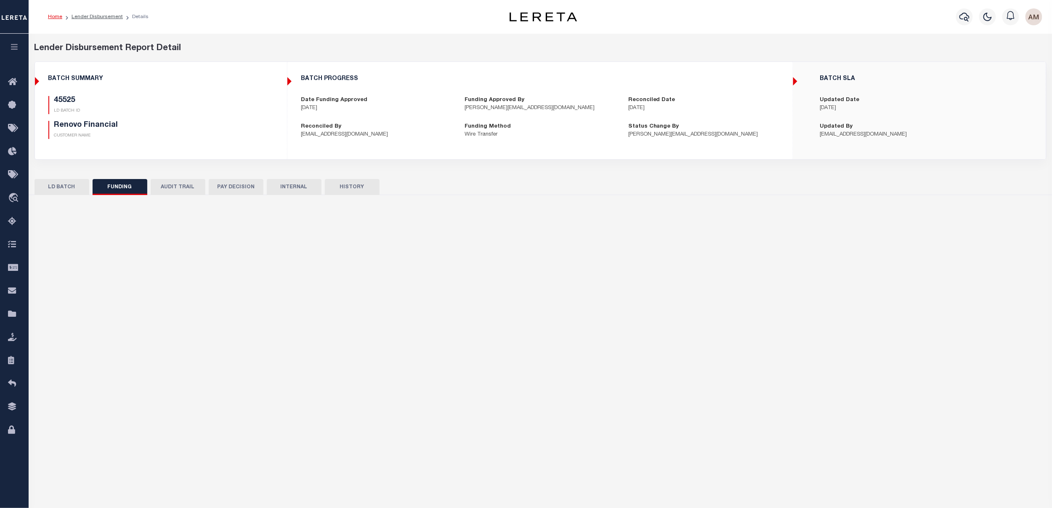
type input "20250805MMQFMP2700318908051743FT03"
type input "08/08/2025"
select select "100"
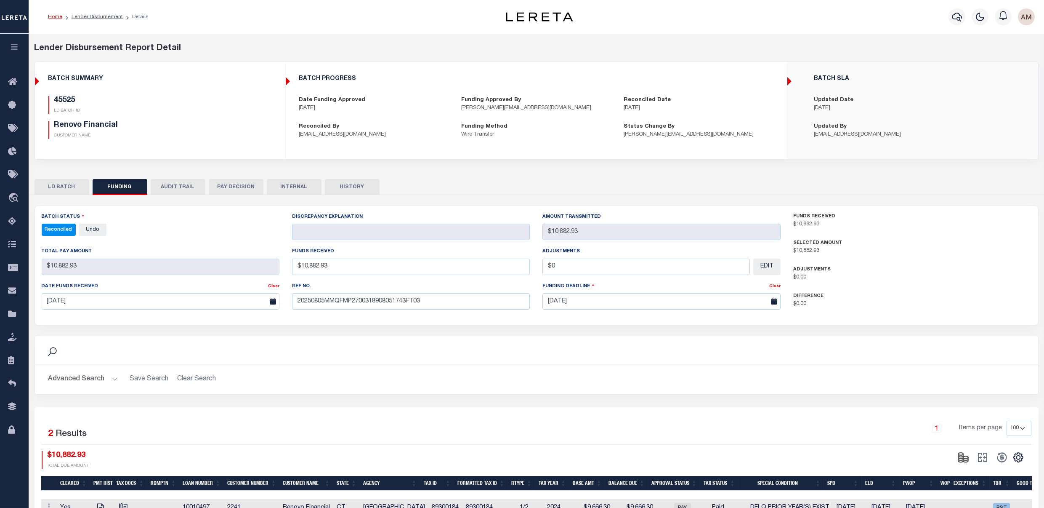
click at [96, 378] on button "Advanced Search" at bounding box center [83, 379] width 70 height 16
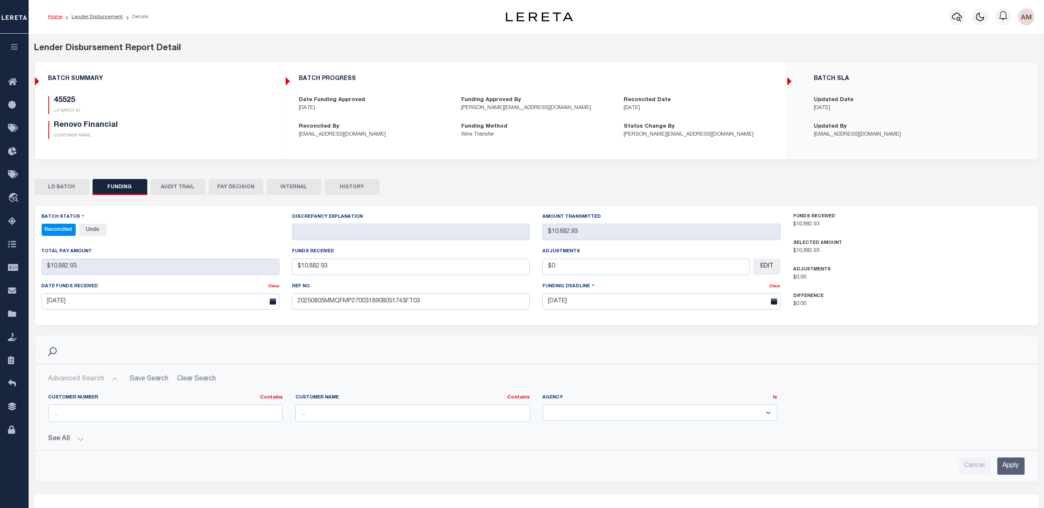
drag, startPoint x: 407, startPoint y: 40, endPoint x: 427, endPoint y: 4, distance: 41.5
click at [407, 40] on div "Lender Disbursement Report Detail 2241 CLIENT NUMBER Renovo Financial CLIENT NA…" at bounding box center [537, 344] width 1016 height 620
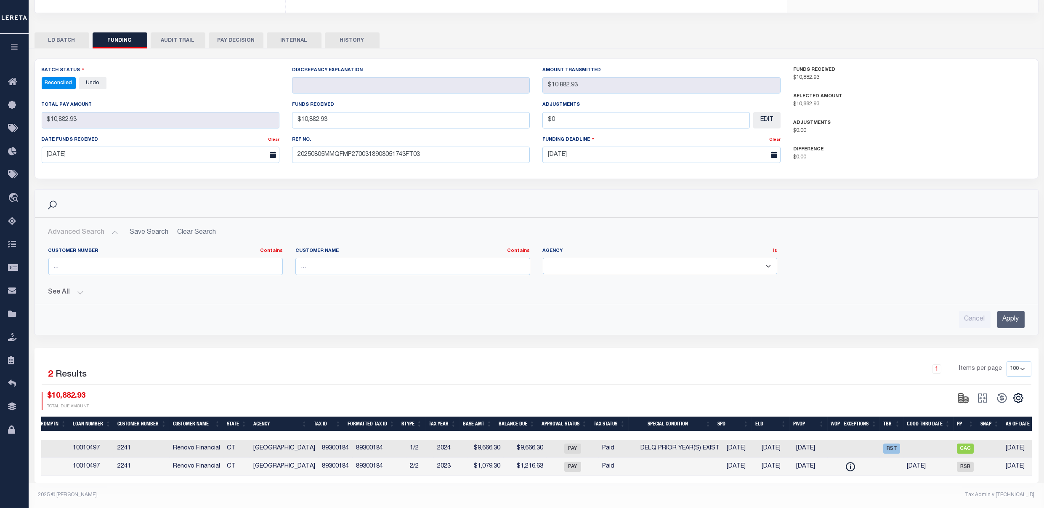
scroll to position [0, 61]
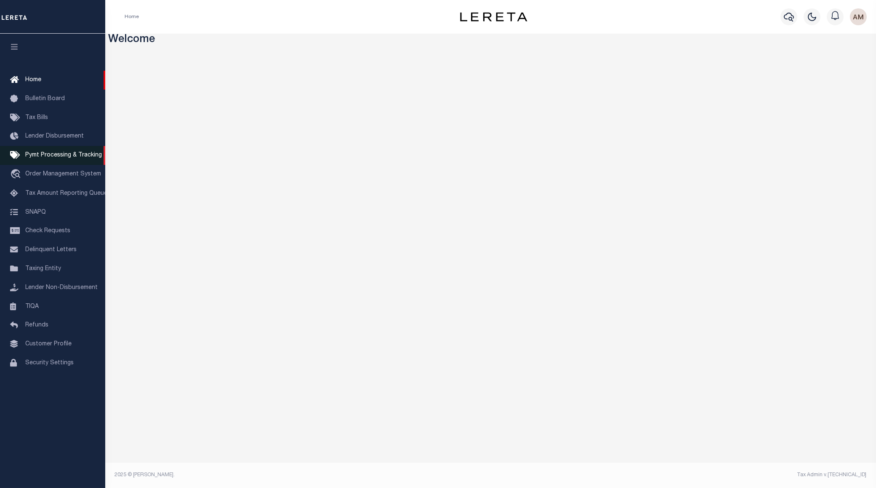
click at [82, 157] on span "Pymt Processing & Tracking" at bounding box center [63, 155] width 77 height 6
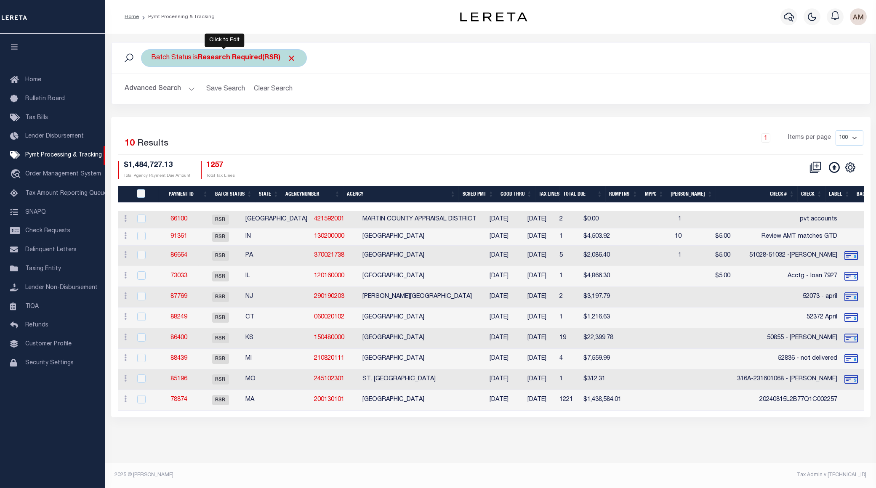
click at [245, 61] on b "Research Required(RSR)" at bounding box center [247, 58] width 98 height 7
click at [247, 98] on select "Awaiting Funds (AWF) Cleared and Complete (CAC) New Check Needed (NCN) Payment …" at bounding box center [214, 99] width 124 height 16
select select "RCD"
click at [152, 92] on select "Awaiting Funds (AWF) Cleared and Complete (CAC) New Check Needed (NCN) Payment …" at bounding box center [214, 99] width 124 height 16
click at [259, 122] on input "Apply" at bounding box center [263, 118] width 25 height 14
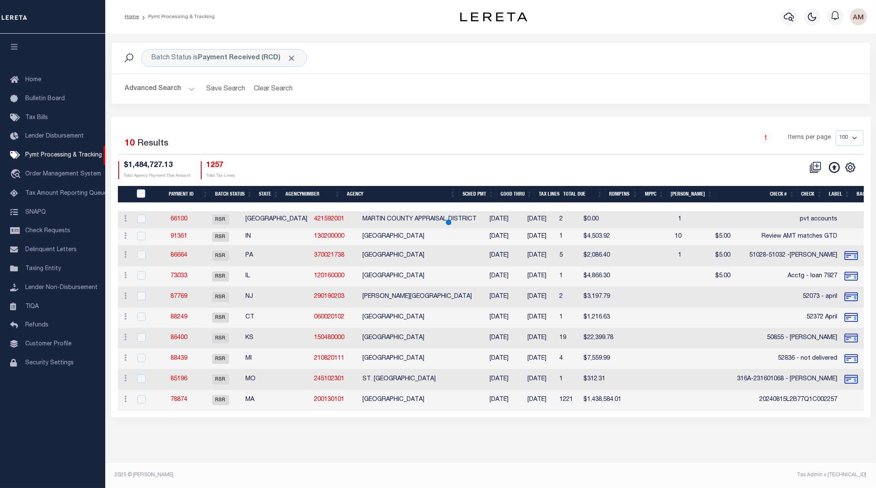
click at [183, 101] on div "Advanced Search Save Search Clear Search PayeeSearchTable_dynamictable_____Defa…" at bounding box center [491, 89] width 758 height 30
click at [181, 96] on button "Advanced Search" at bounding box center [160, 89] width 70 height 16
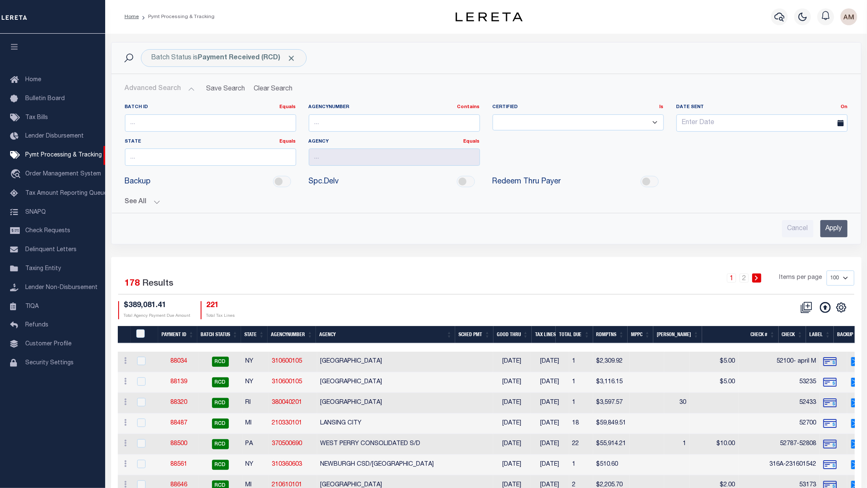
click at [155, 200] on button "See All" at bounding box center [486, 202] width 723 height 8
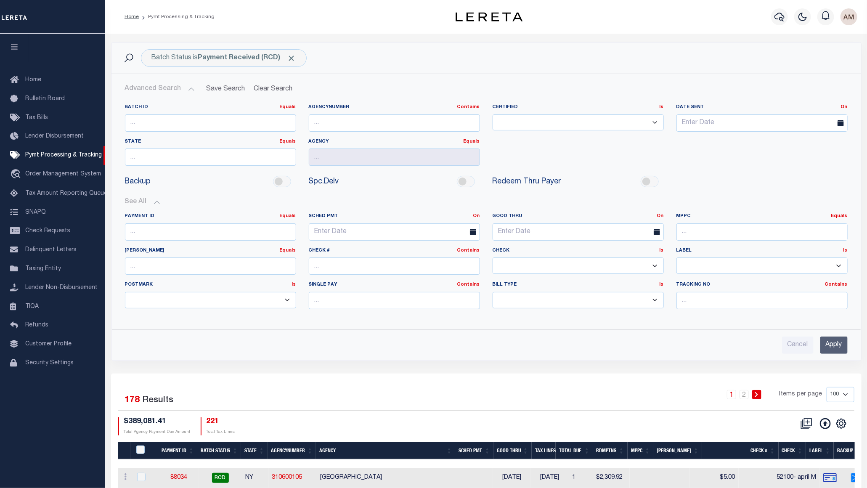
click at [836, 341] on input "Apply" at bounding box center [834, 345] width 27 height 17
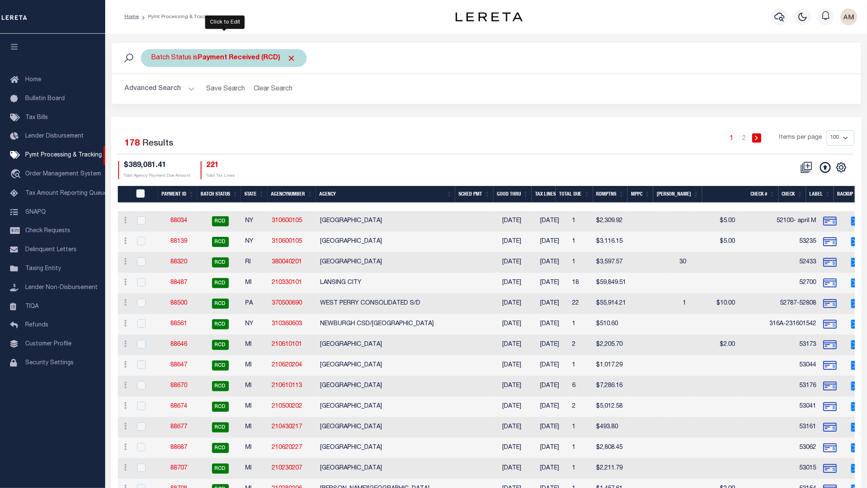
click at [233, 66] on div "Batch Status is Payment Received (RCD)" at bounding box center [224, 58] width 166 height 18
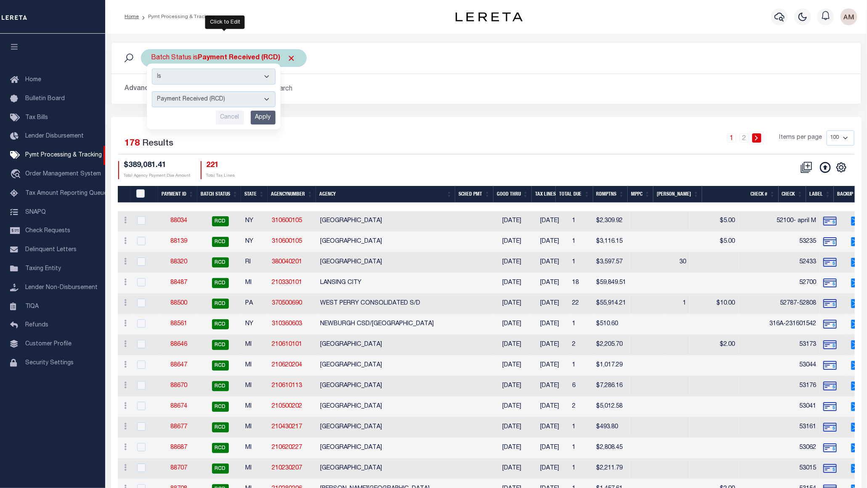
click at [241, 101] on select "Awaiting Funds (AWF) Cleared and Complete (CAC) New Check Needed (NCN) Payment …" at bounding box center [214, 99] width 124 height 16
select select "SNT"
click at [152, 92] on select "Awaiting Funds (AWF) Cleared and Complete (CAC) New Check Needed (NCN) Payment …" at bounding box center [214, 99] width 124 height 16
click at [268, 117] on input "Apply" at bounding box center [263, 118] width 25 height 14
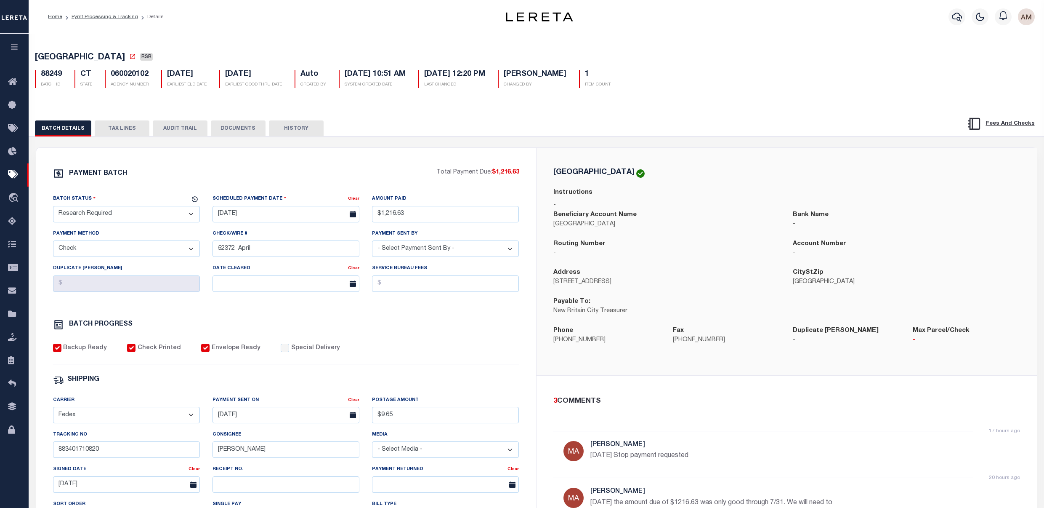
select select "RSR"
select select "CHK"
select select "[PERSON_NAME]"
select select "FDX"
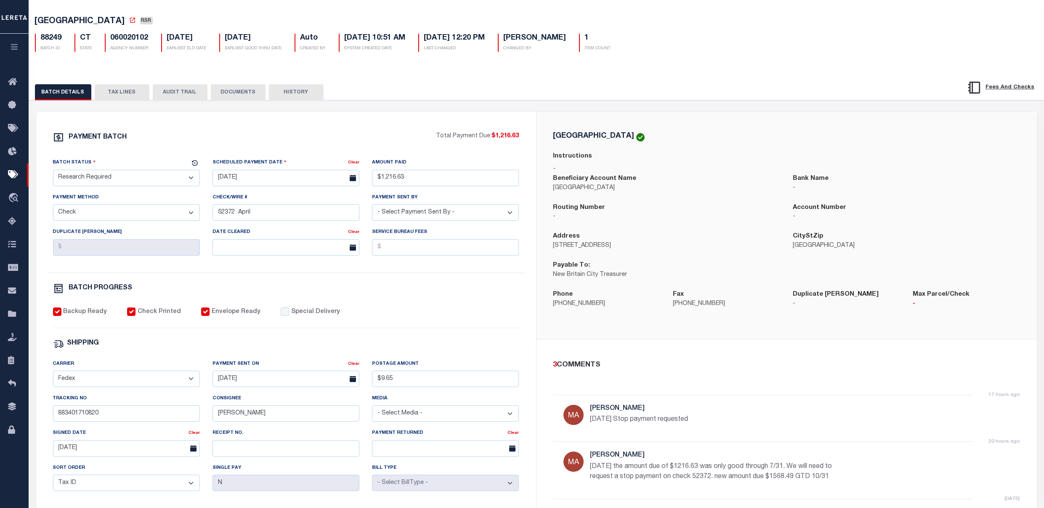
scroll to position [56, 0]
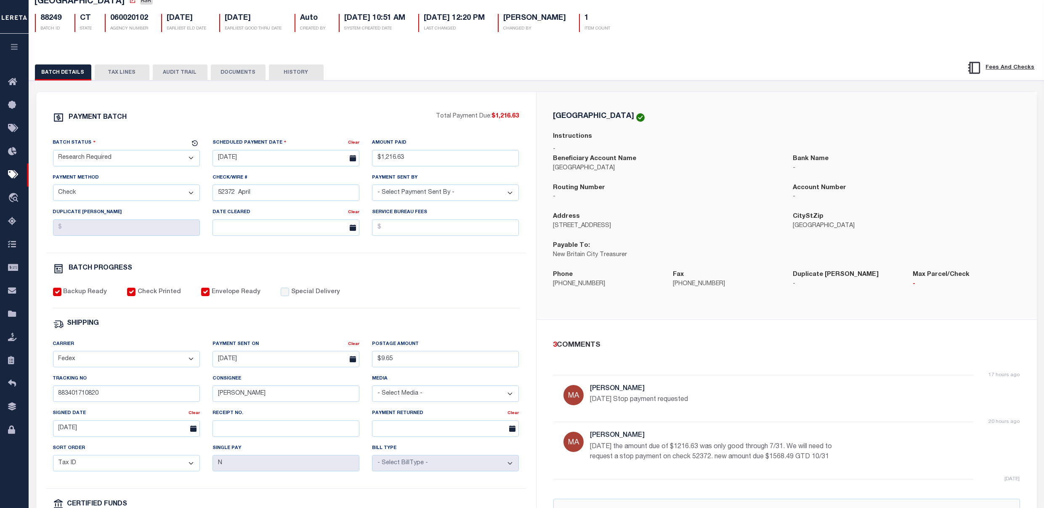
click at [522, 302] on div "PAYMENT BATCH Total Payment Due: $1,216.63 Batch Status - Select Status -" at bounding box center [286, 338] width 480 height 452
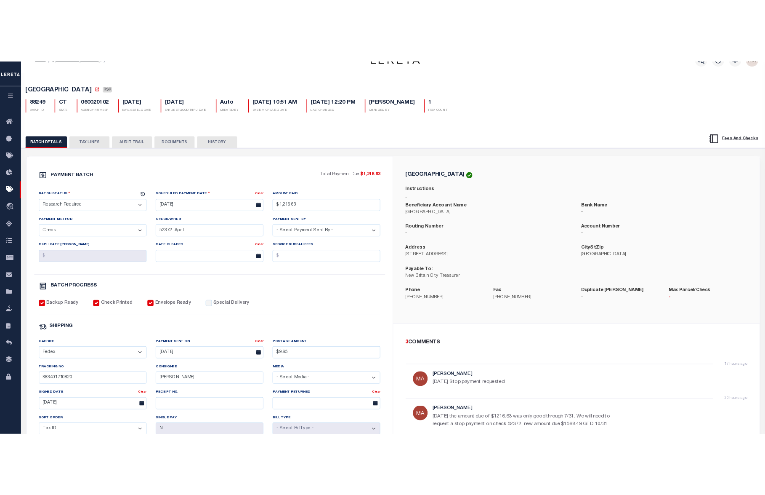
scroll to position [0, 0]
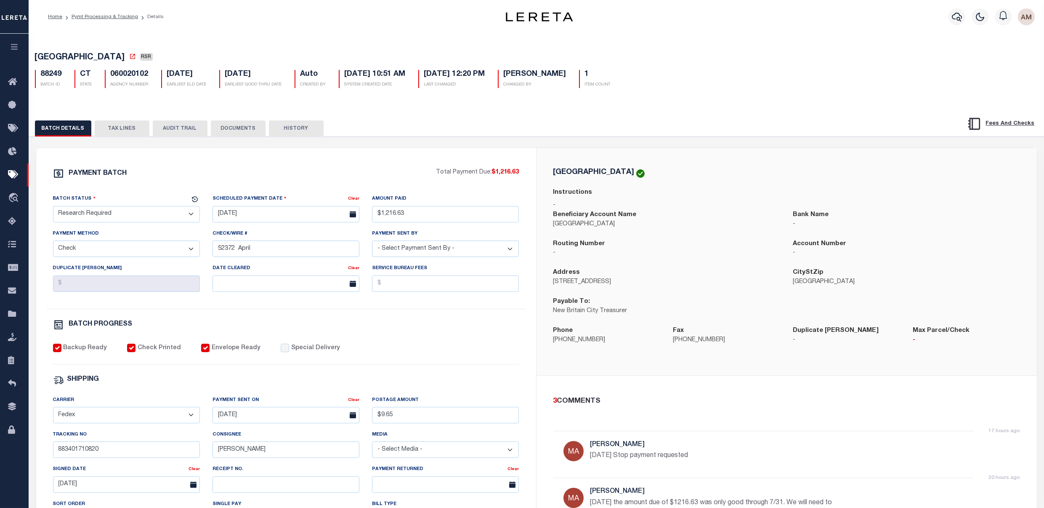
click at [121, 138] on div "PAYMENT BATCH Total Payment Due: $1,216.63 Batch Status" at bounding box center [537, 408] width 1024 height 545
click at [126, 133] on button "TAX LINES" at bounding box center [122, 128] width 55 height 16
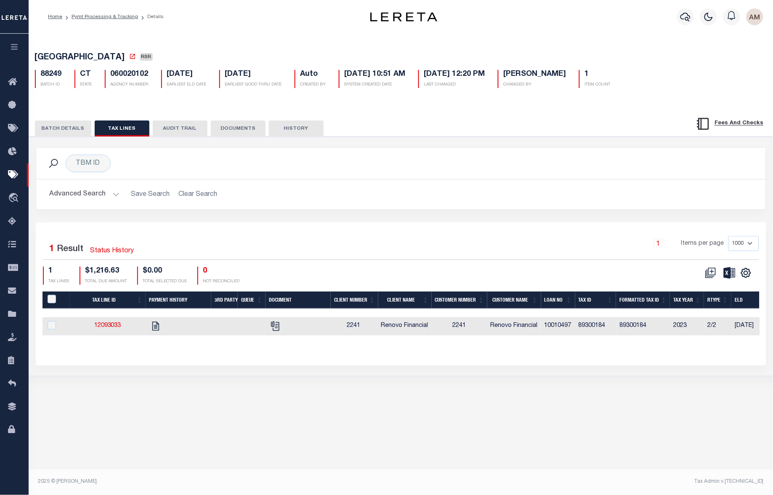
click at [70, 129] on button "BATCH DETAILS" at bounding box center [63, 128] width 56 height 16
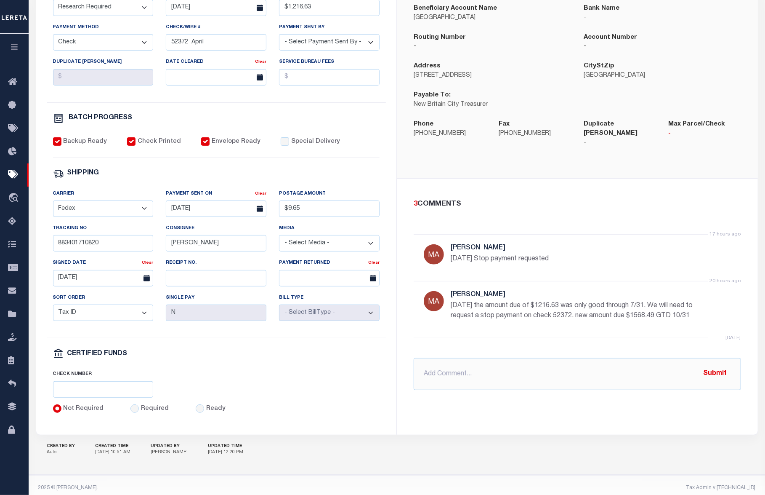
scroll to position [219, 0]
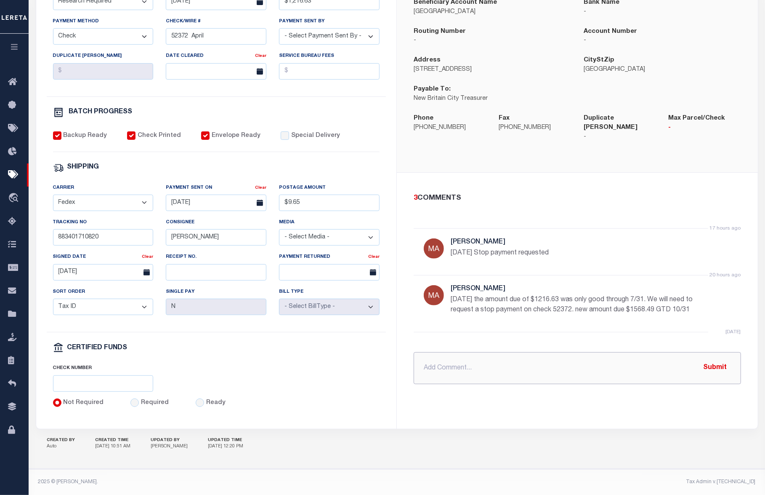
click at [479, 359] on input "text" at bounding box center [577, 368] width 327 height 32
type input "P&I $335.67 requested 10.1.25"
click at [719, 359] on button "Submit" at bounding box center [715, 367] width 35 height 17
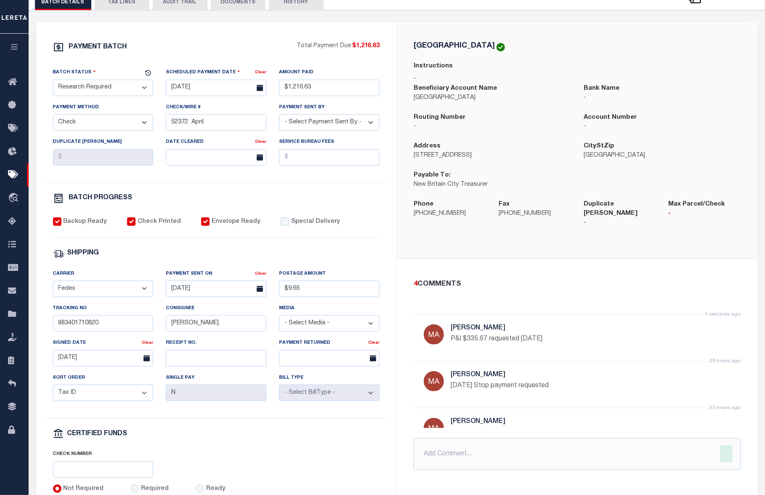
scroll to position [107, 0]
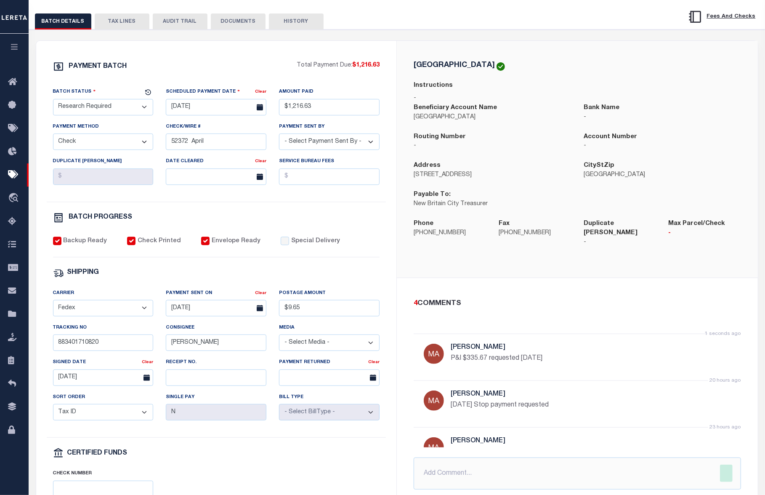
click at [96, 107] on select "- Select Status - Scheduled for Payment Ready For Payment Payment Sent Cleared …" at bounding box center [103, 107] width 101 height 16
select select "SFP"
click at [53, 100] on select "- Select Status - Scheduled for Payment Ready For Payment Payment Sent Cleared …" at bounding box center [103, 107] width 101 height 16
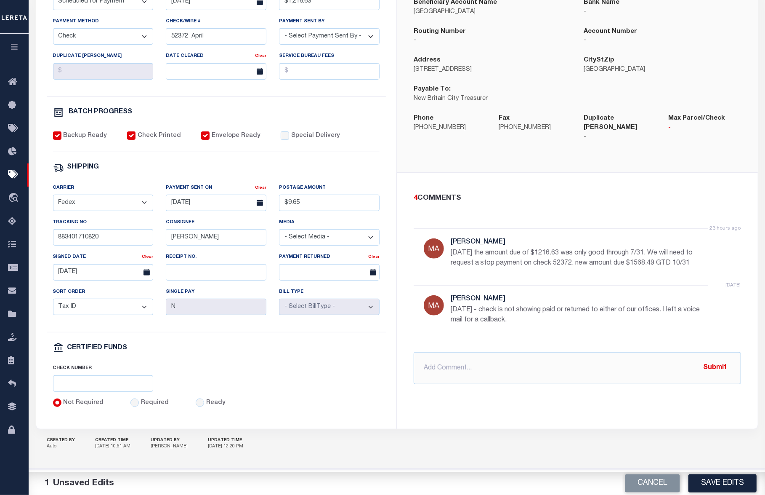
scroll to position [219, 0]
click at [463, 352] on input "text" at bounding box center [577, 368] width 327 height 32
type input "O"
click at [126, 238] on input "883401710820" at bounding box center [103, 237] width 101 height 16
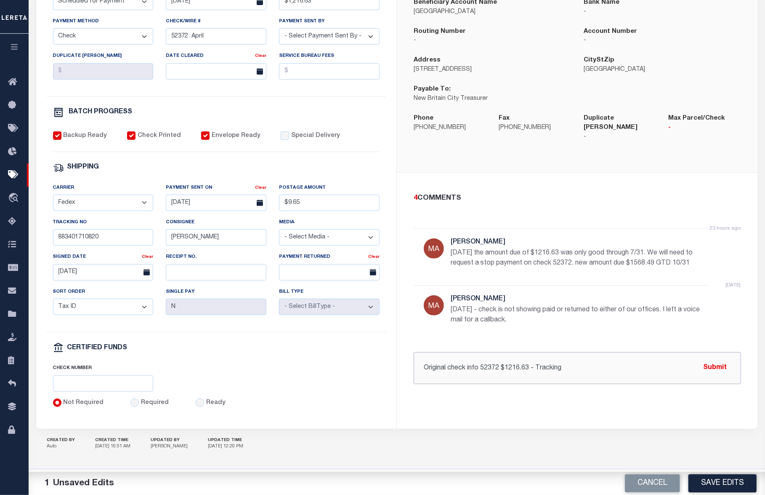
click at [609, 352] on input "Original check info 52372 $1216.63 - Tracking" at bounding box center [577, 368] width 327 height 32
paste input "883401710820"
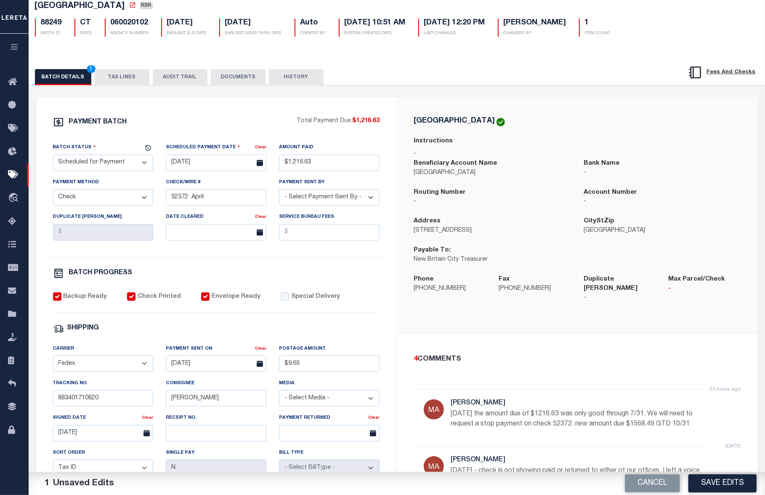
scroll to position [51, 0]
type input "Original check info 52372 $1216.63 - Tracking 883401710820"
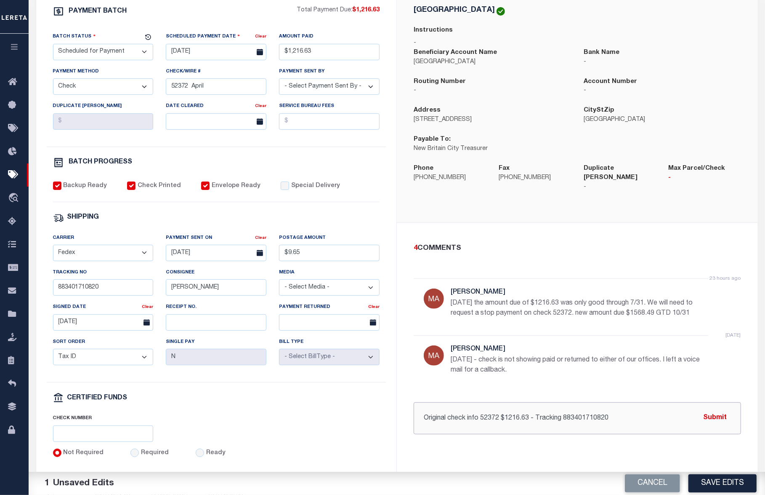
scroll to position [168, 0]
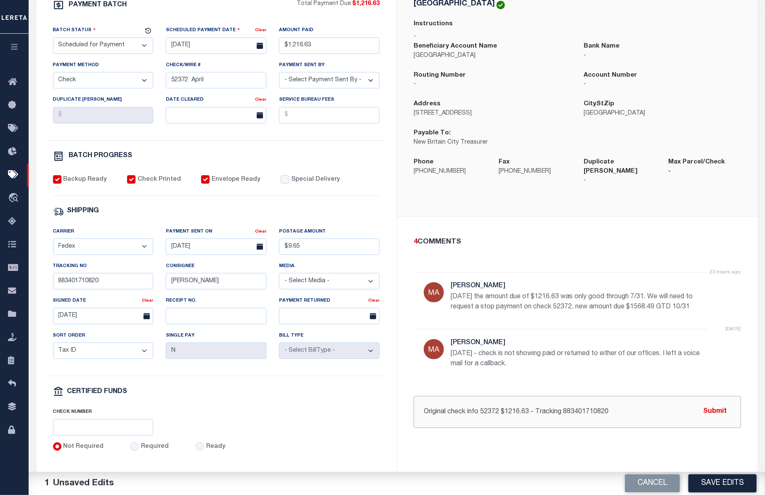
click at [647, 413] on input "Original check info 52372 $1216.63 - Tracking 883401710820" at bounding box center [577, 412] width 327 height 32
click at [665, 408] on input "Original check info 52372 $1216.63 - Tracking 883401710820" at bounding box center [577, 412] width 327 height 32
click at [710, 405] on button "Submit" at bounding box center [715, 411] width 35 height 17
click at [235, 289] on input "A.Alix" at bounding box center [216, 281] width 101 height 16
drag, startPoint x: 130, startPoint y: 291, endPoint x: 97, endPoint y: 296, distance: 33.3
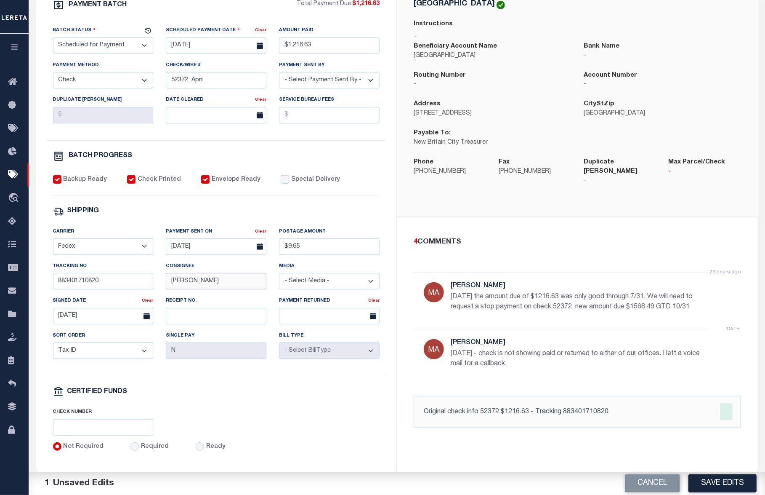
click at [89, 298] on div "Carrier - Select Carrier - E-mail Fax Fedex FTP Other UPS USPS Payment Sent On …" at bounding box center [217, 301] width 340 height 149
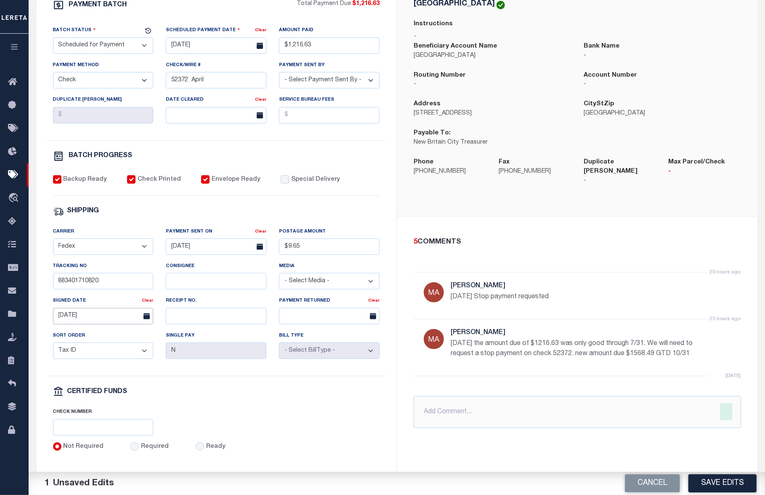
click at [105, 320] on input "08/11/2025" at bounding box center [103, 316] width 101 height 16
click at [118, 282] on input "883401710820" at bounding box center [103, 281] width 101 height 16
type input "8"
click at [210, 253] on input "08/07/2025" at bounding box center [216, 246] width 101 height 16
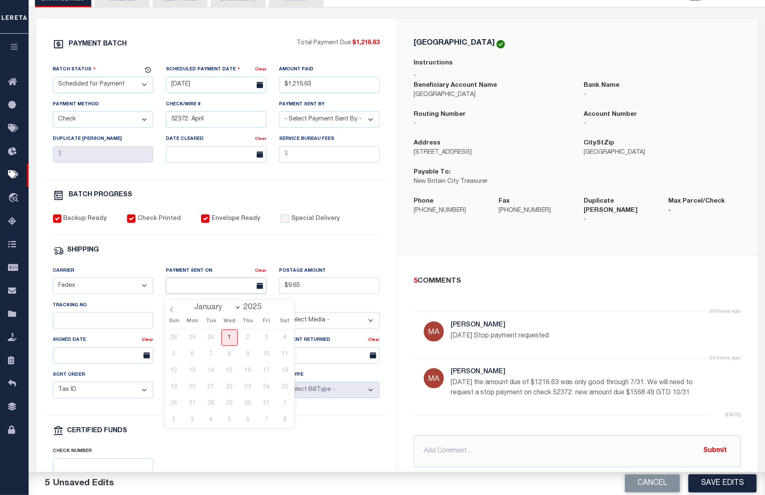
scroll to position [112, 0]
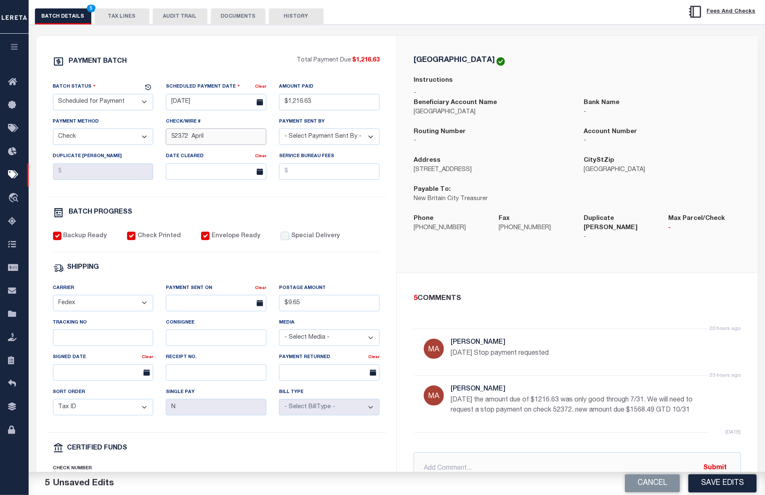
drag, startPoint x: 207, startPoint y: 142, endPoint x: 162, endPoint y: 138, distance: 44.4
click at [162, 138] on div "Check/Wire # 52372 April" at bounding box center [216, 134] width 113 height 35
type input "P&I requested 10.1"
click at [202, 101] on input "08/07/2025" at bounding box center [216, 102] width 101 height 16
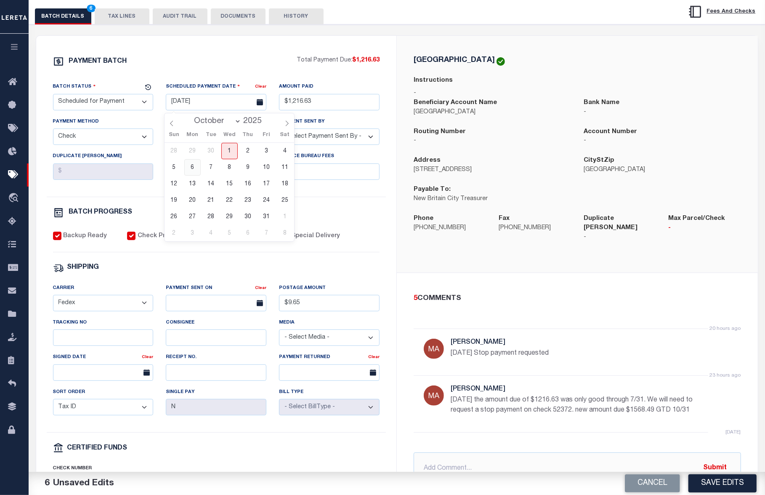
click at [198, 168] on span "6" at bounding box center [192, 167] width 16 height 16
type input "10/06/2025"
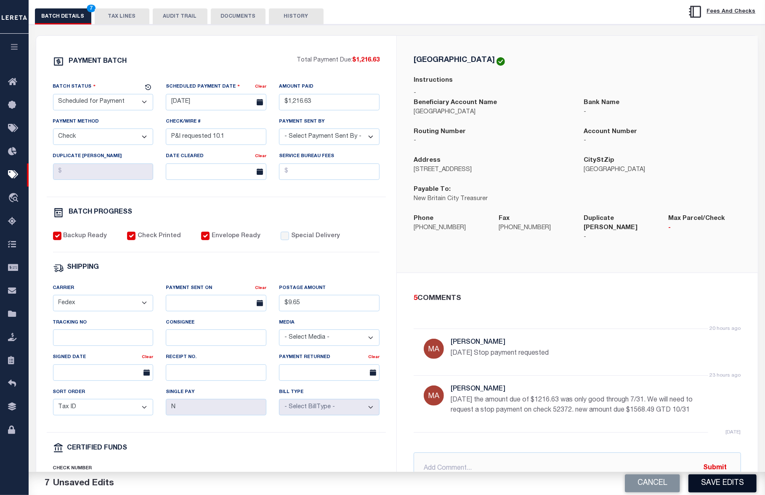
click at [725, 486] on button "Save Edits" at bounding box center [723, 483] width 68 height 18
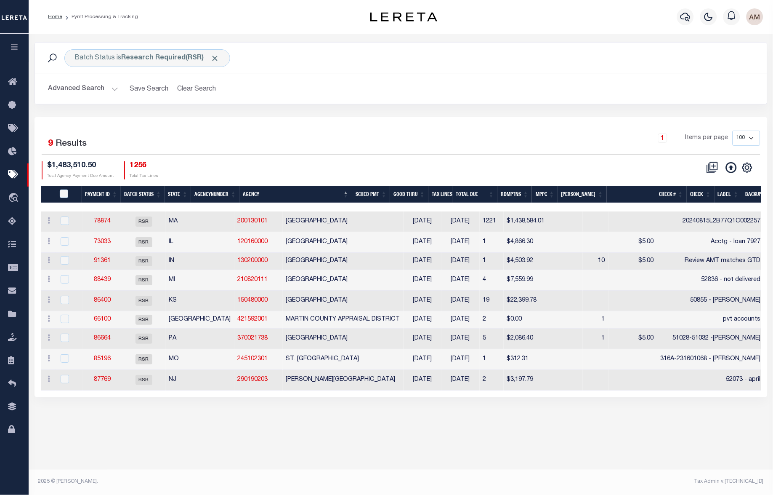
click at [436, 102] on div "Advanced Search Save Search Clear Search PayeeSearchTable_dynamictable_____Defa…" at bounding box center [401, 89] width 732 height 30
click at [115, 63] on div "Batch Status is Research Required(RSR)" at bounding box center [147, 58] width 166 height 18
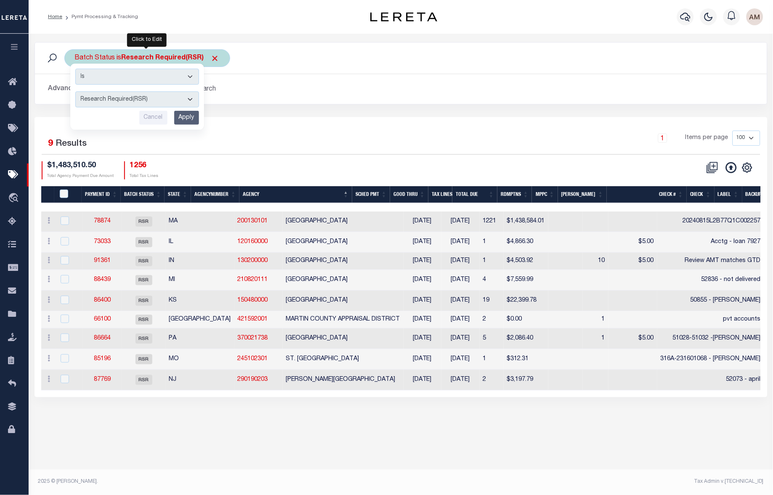
click at [135, 99] on select "Awaiting Funds (AWF) Cleared and Complete (CAC) New Check Needed (NCN) Payment …" at bounding box center [137, 99] width 124 height 16
select select "RCD"
click at [75, 92] on select "Awaiting Funds (AWF) Cleared and Complete (CAC) New Check Needed (NCN) Payment …" at bounding box center [137, 99] width 124 height 16
drag, startPoint x: 182, startPoint y: 112, endPoint x: 189, endPoint y: 116, distance: 8.3
click at [182, 112] on input "Apply" at bounding box center [186, 118] width 25 height 14
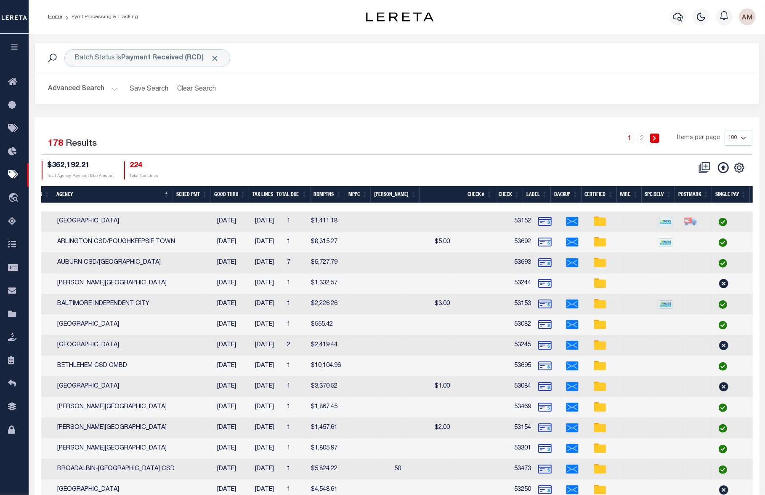
scroll to position [0, 484]
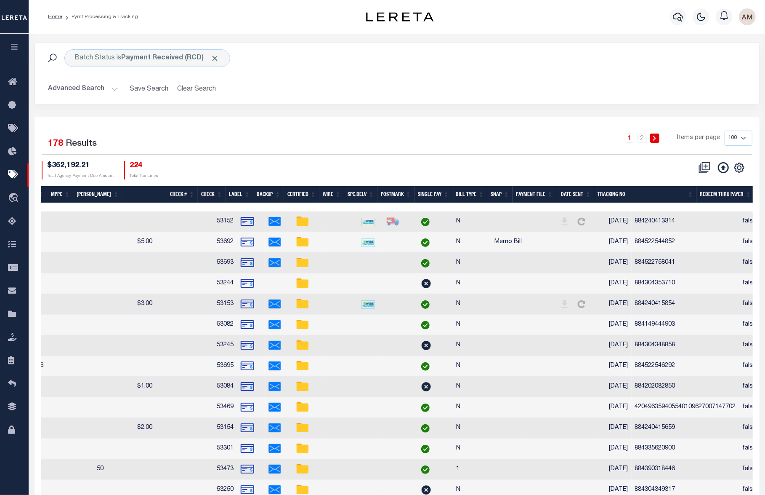
click at [573, 195] on th "Date Sent" at bounding box center [575, 194] width 38 height 17
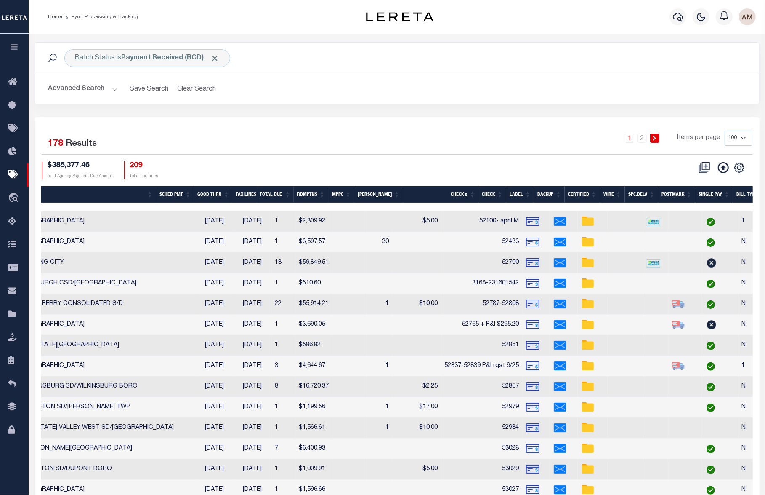
scroll to position [0, 0]
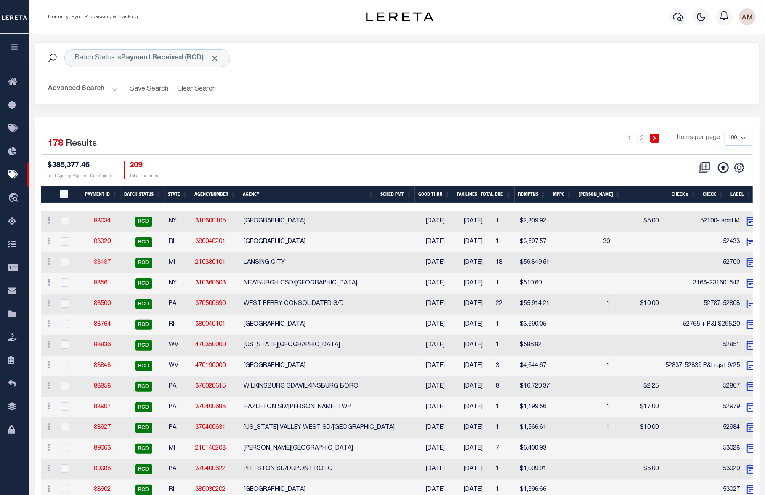
click at [99, 259] on link "88487" at bounding box center [102, 262] width 17 height 6
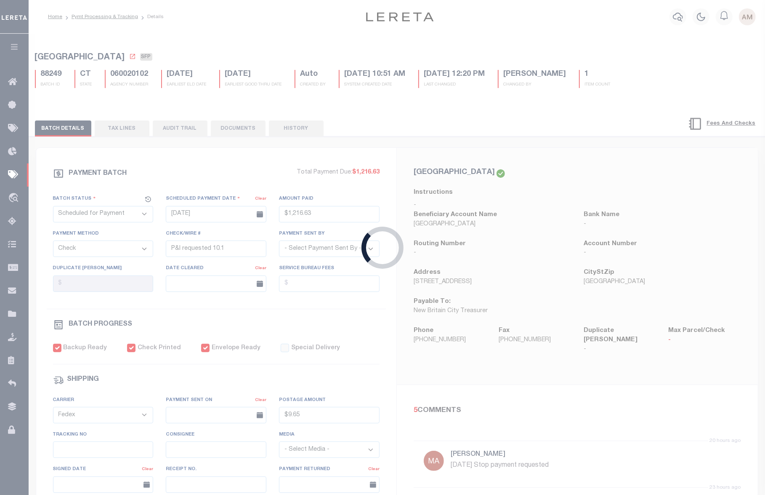
select select "RCD"
type input "08/26/2025"
type input "$59,849.51"
type input "52700"
type input "08/26/2025"
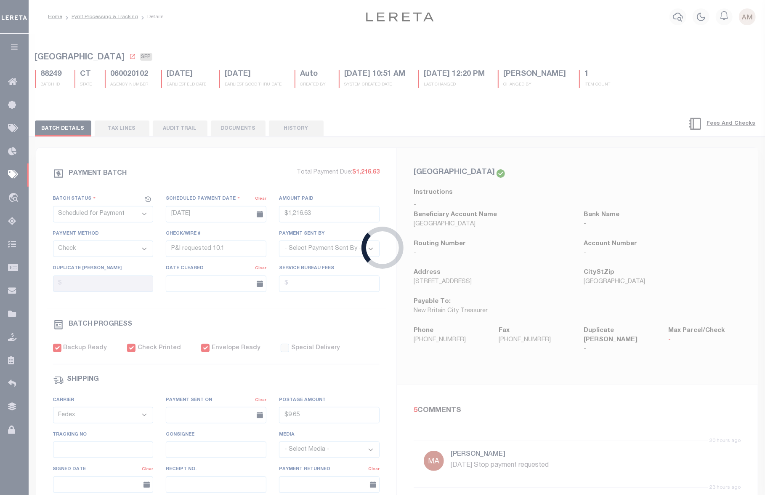
type input "$9.65"
type input "883876431564"
type input "S.Sermir"
type input "08/28/2025"
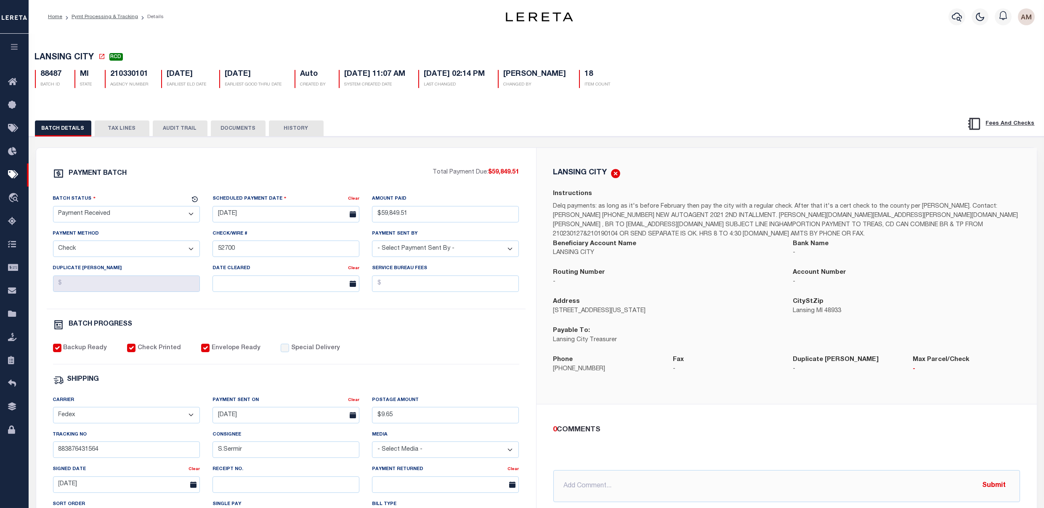
drag, startPoint x: 101, startPoint y: 19, endPoint x: 104, endPoint y: 32, distance: 13.4
click at [101, 19] on link "Pymt Processing & Tracking" at bounding box center [105, 16] width 67 height 5
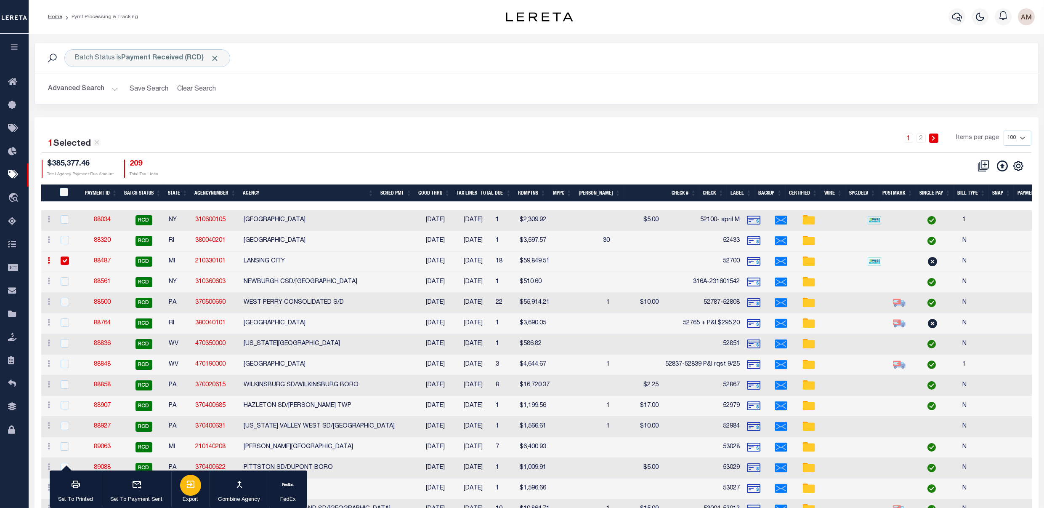
click at [180, 492] on button "Export" at bounding box center [190, 489] width 38 height 38
click at [108, 259] on link "88487" at bounding box center [102, 261] width 17 height 6
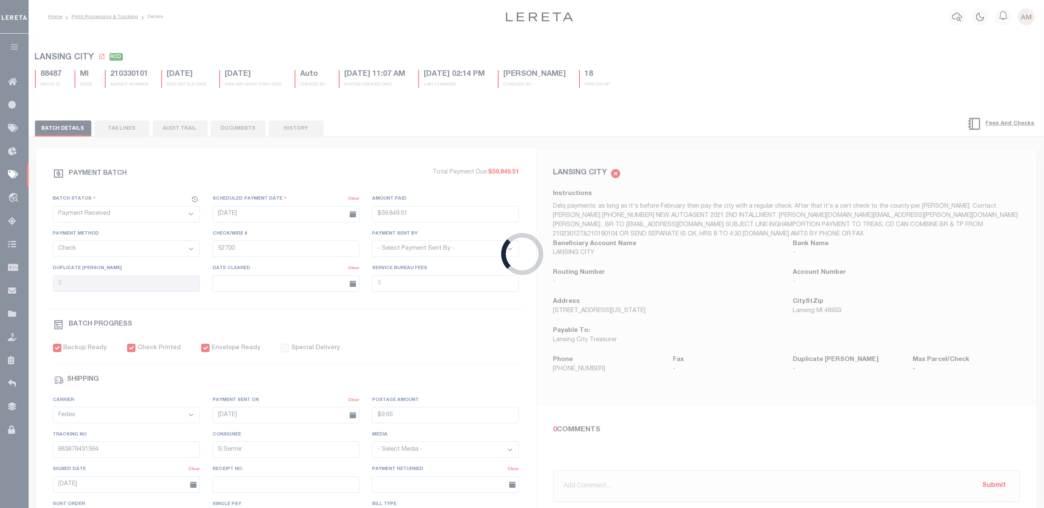
type input "$59,849.51"
type input "$9.65"
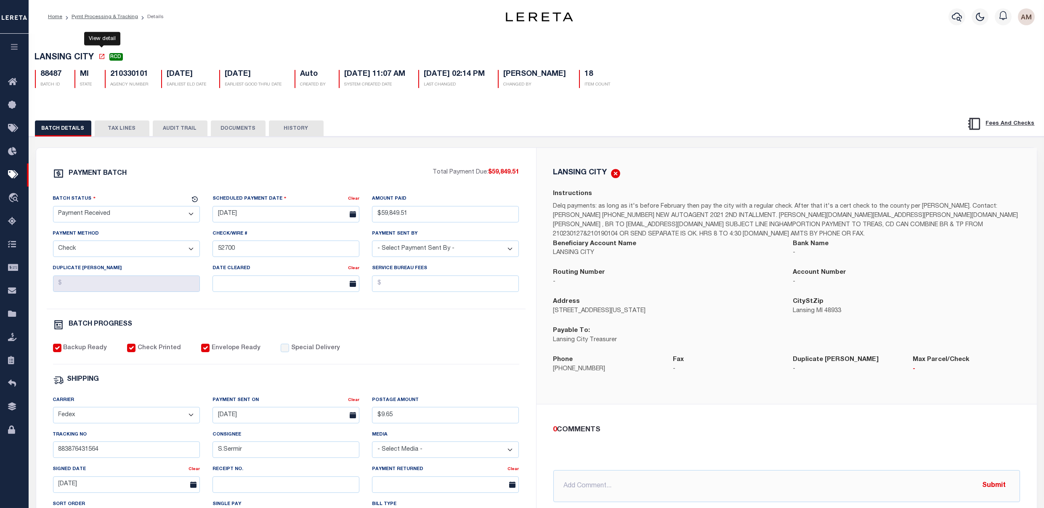
click at [101, 59] on icon at bounding box center [101, 56] width 7 height 7
click at [131, 125] on button "TAX LINES" at bounding box center [122, 128] width 55 height 16
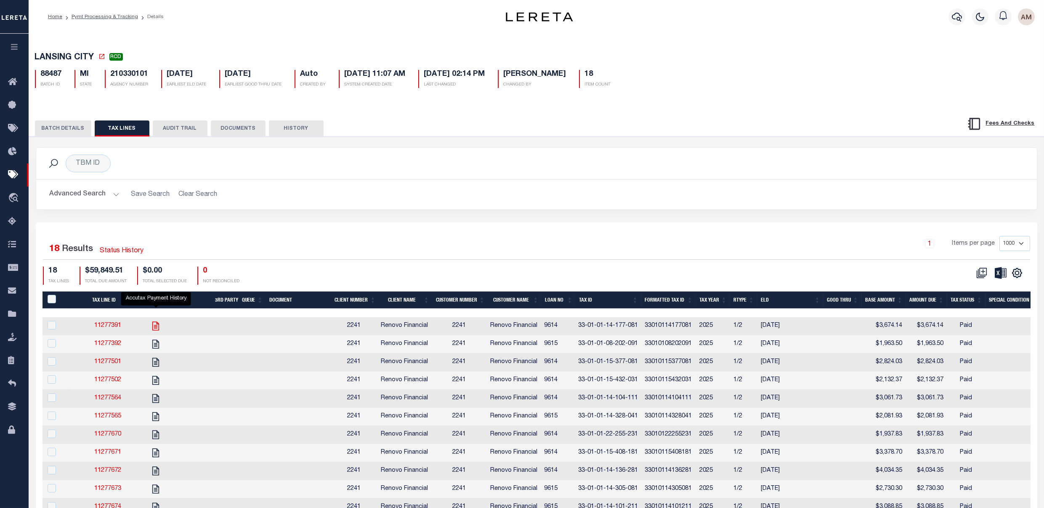
click at [155, 327] on icon "" at bounding box center [155, 325] width 11 height 11
checkbox input "true"
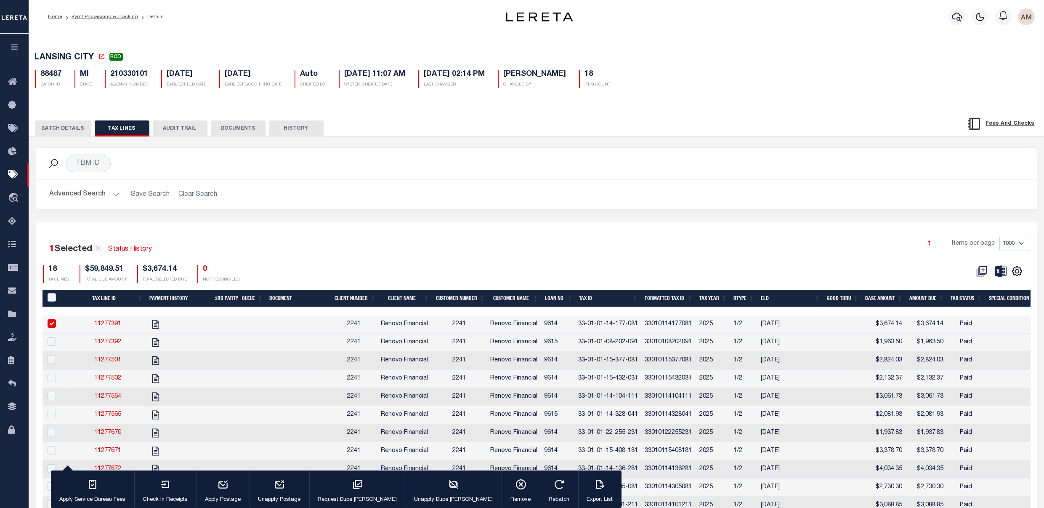
click at [69, 127] on button "BATCH DETAILS" at bounding box center [63, 128] width 56 height 16
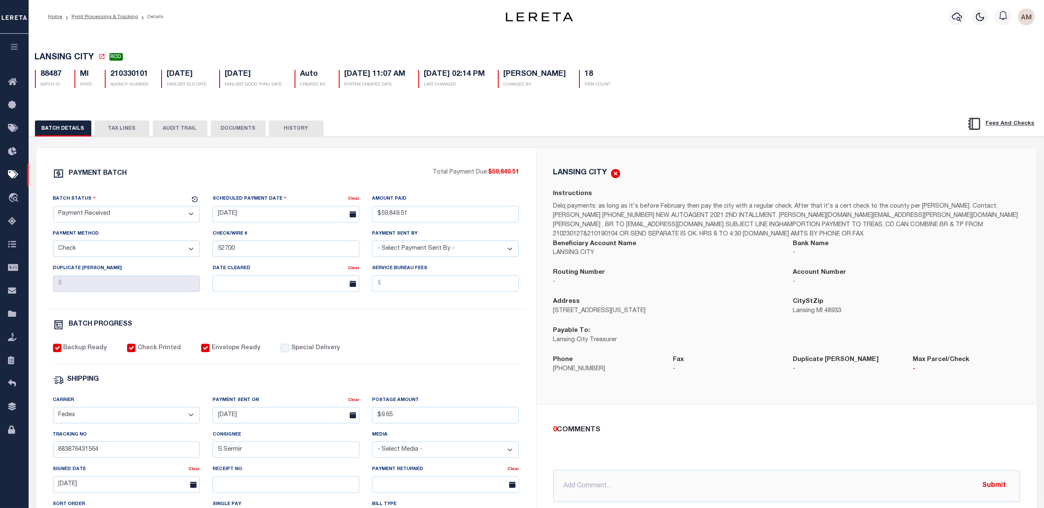
click at [112, 131] on button "TAX LINES" at bounding box center [122, 128] width 55 height 16
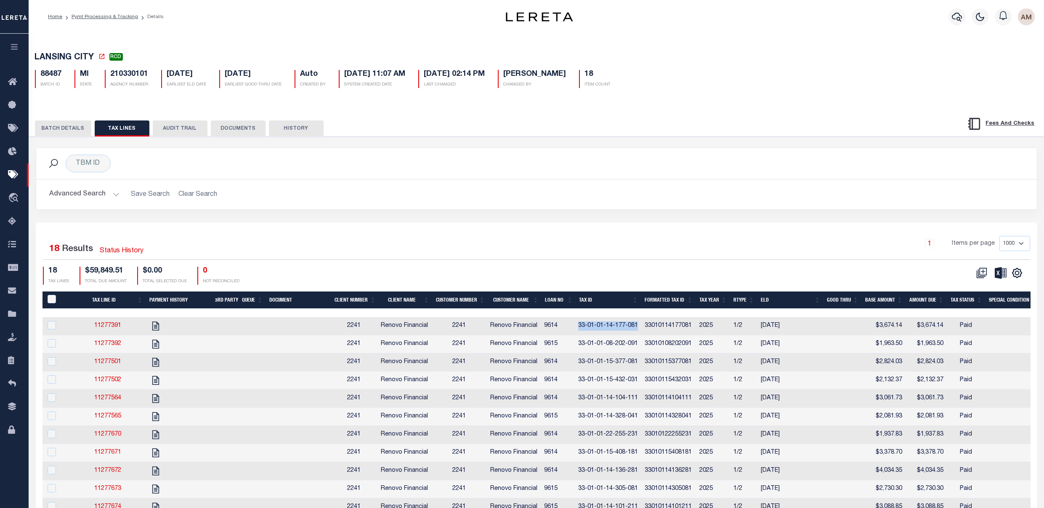
drag, startPoint x: 641, startPoint y: 327, endPoint x: 583, endPoint y: 322, distance: 57.9
click at [583, 322] on td "33-01-01-14-177-081" at bounding box center [608, 326] width 67 height 18
checkbox input "true"
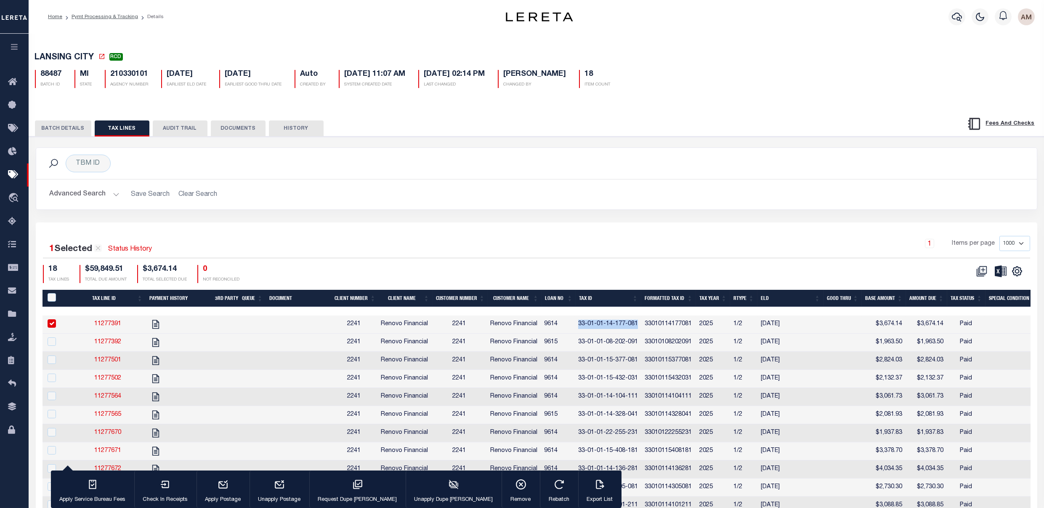
copy td "33-01-01-14-177-081"
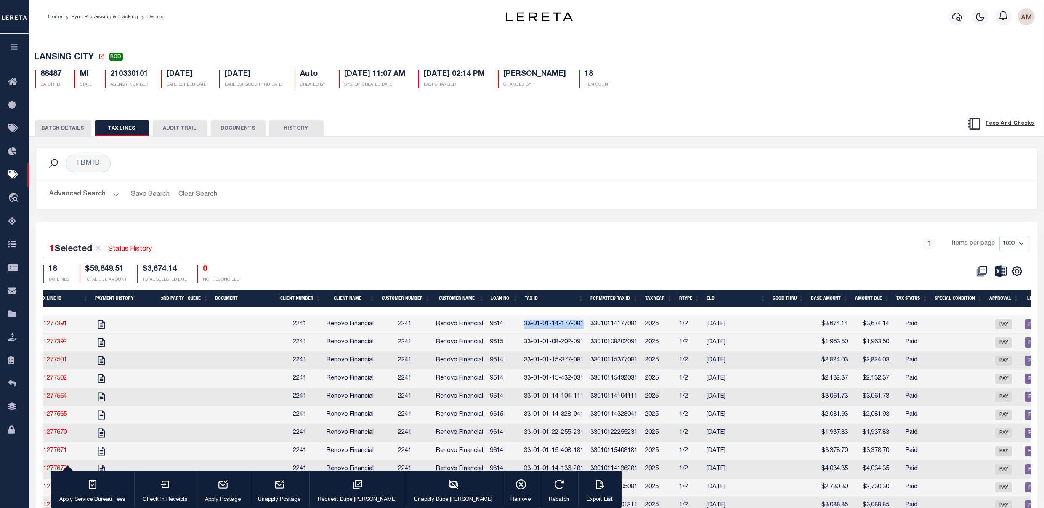
click at [70, 125] on button "BATCH DETAILS" at bounding box center [63, 128] width 56 height 16
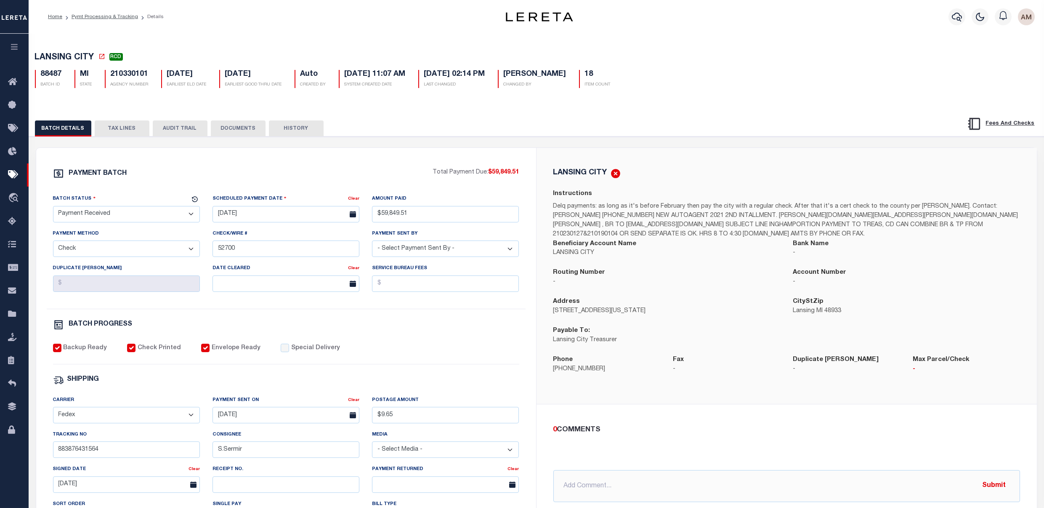
click at [128, 133] on button "TAX LINES" at bounding box center [122, 128] width 55 height 16
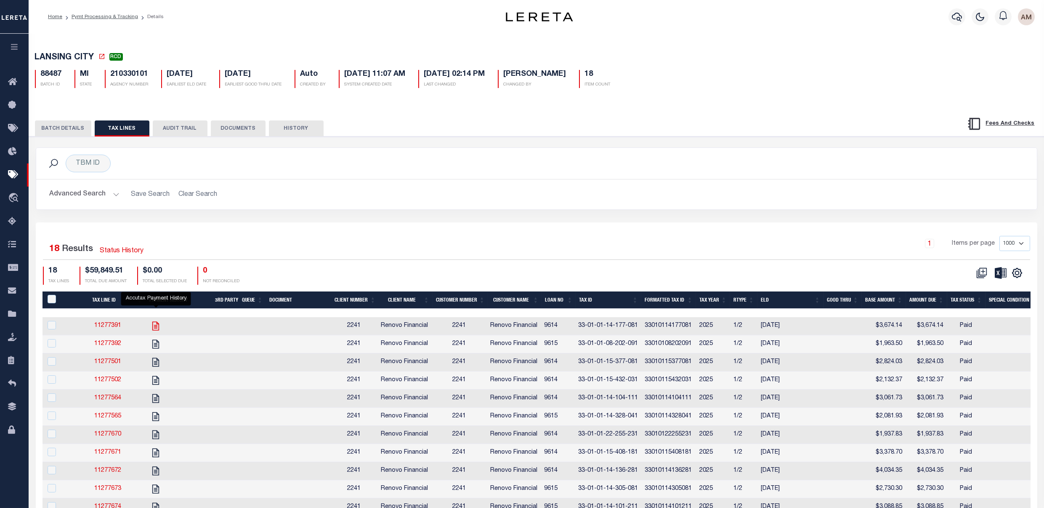
click at [157, 325] on icon "" at bounding box center [155, 325] width 11 height 11
checkbox input "true"
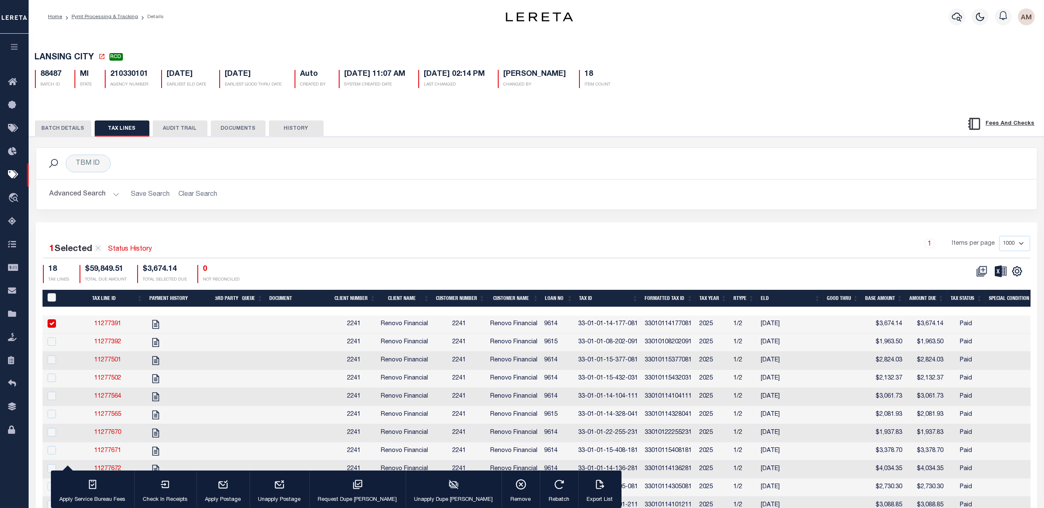
click at [77, 129] on button "BATCH DETAILS" at bounding box center [63, 128] width 56 height 16
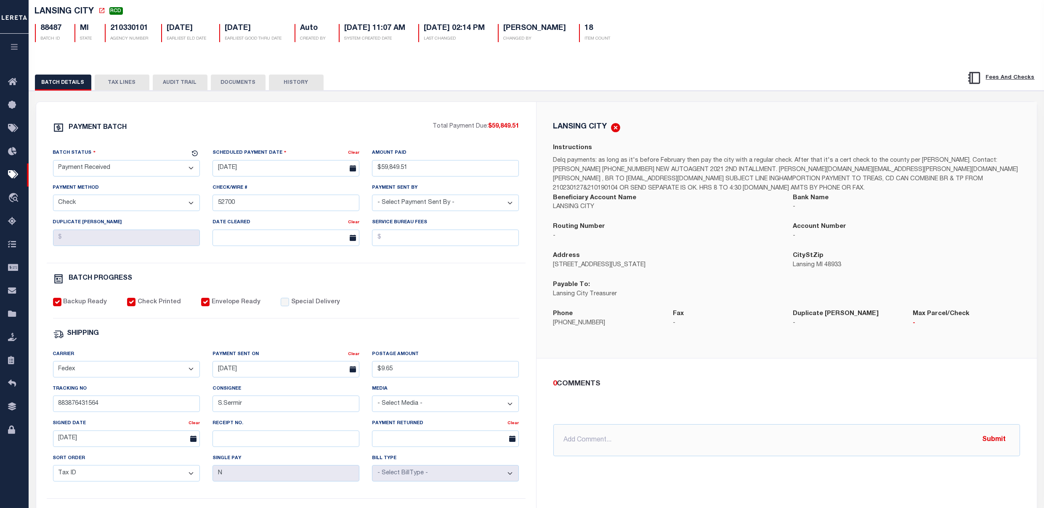
scroll to position [56, 0]
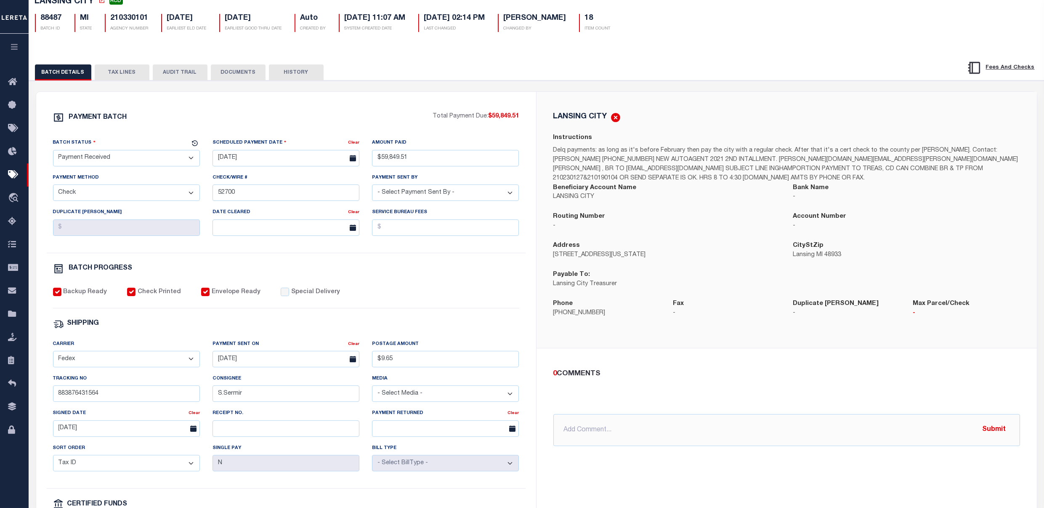
click at [117, 72] on button "TAX LINES" at bounding box center [122, 72] width 55 height 16
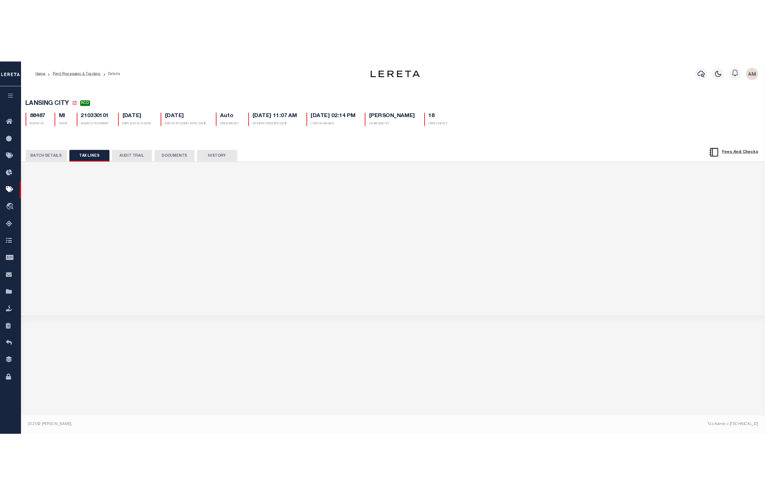
scroll to position [0, 0]
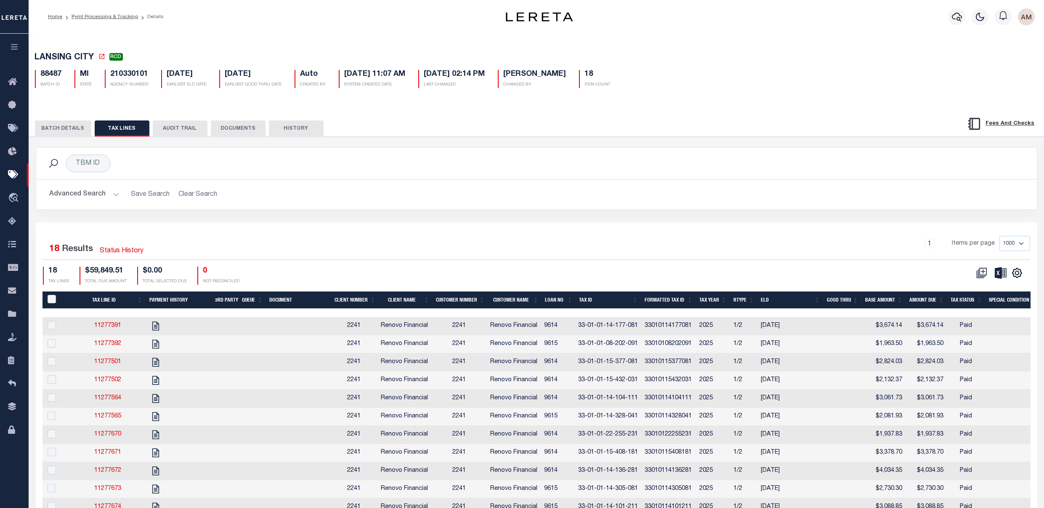
click at [80, 128] on button "BATCH DETAILS" at bounding box center [63, 128] width 56 height 16
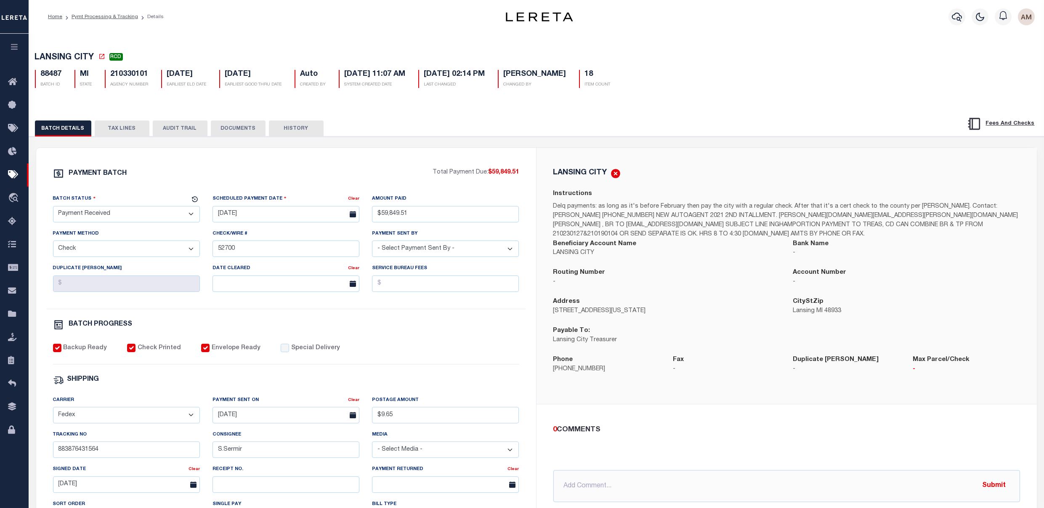
click at [701, 124] on div "BATCH DETAILS TAX LINES AUDIT TRAIL DOCUMENTS HISTORY" at bounding box center [483, 128] width 896 height 16
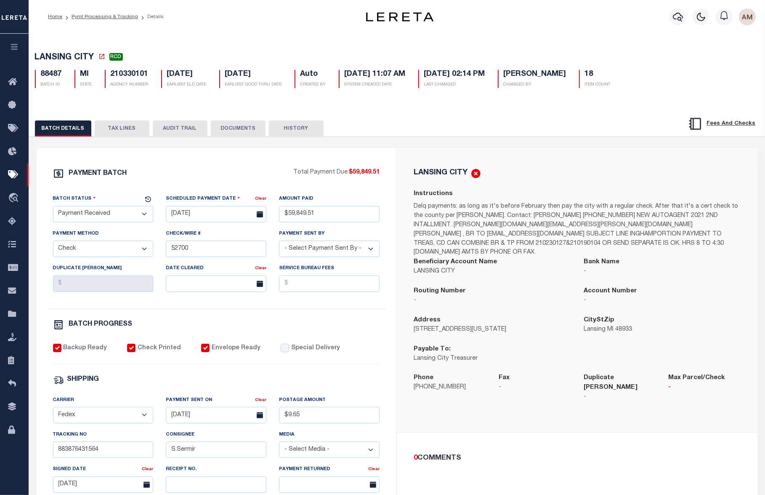
click at [116, 132] on button "TAX LINES" at bounding box center [122, 128] width 55 height 16
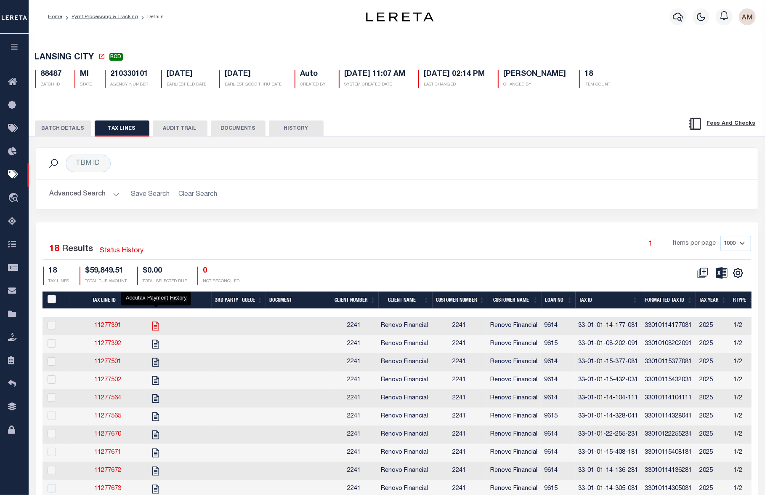
click at [155, 327] on icon "" at bounding box center [155, 325] width 7 height 9
checkbox input "true"
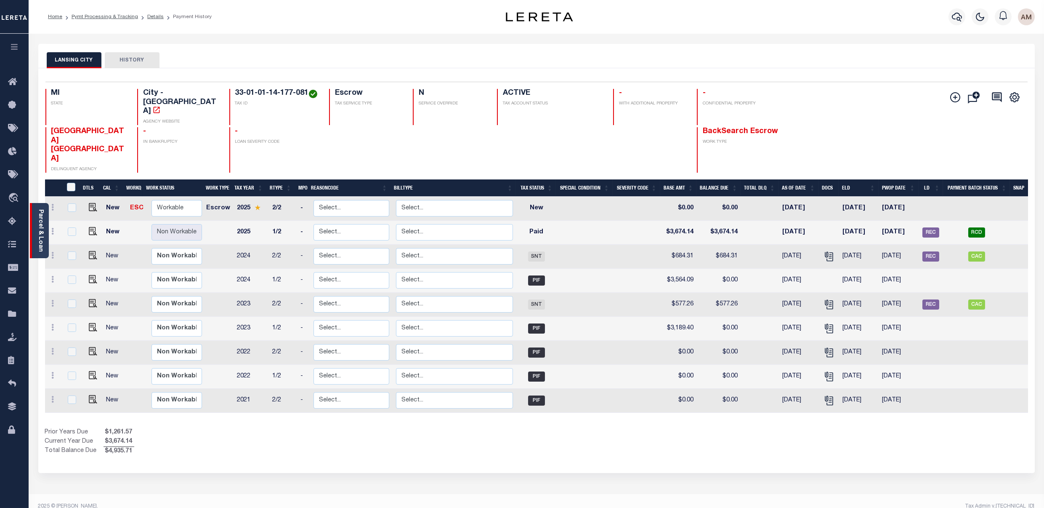
click at [42, 225] on link "Parcel & Loan" at bounding box center [40, 230] width 6 height 43
click at [91, 227] on img "" at bounding box center [93, 231] width 8 height 8
checkbox input "true"
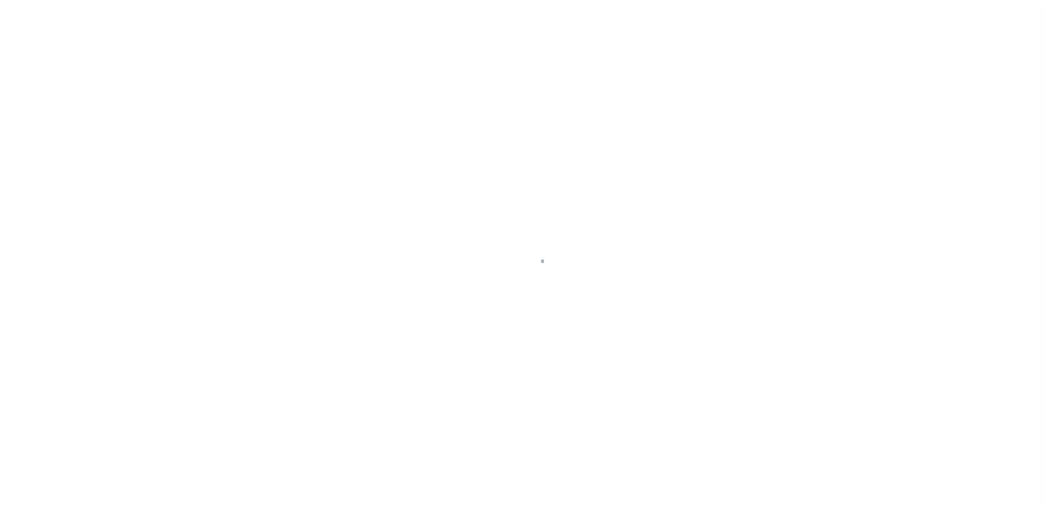
select select "PYD"
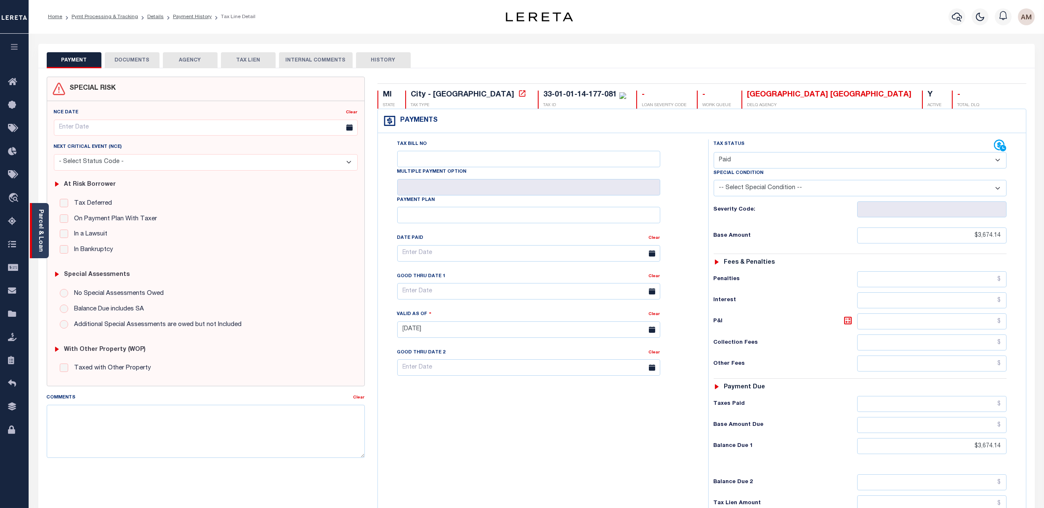
click at [42, 246] on link "Parcel & Loan" at bounding box center [40, 230] width 6 height 43
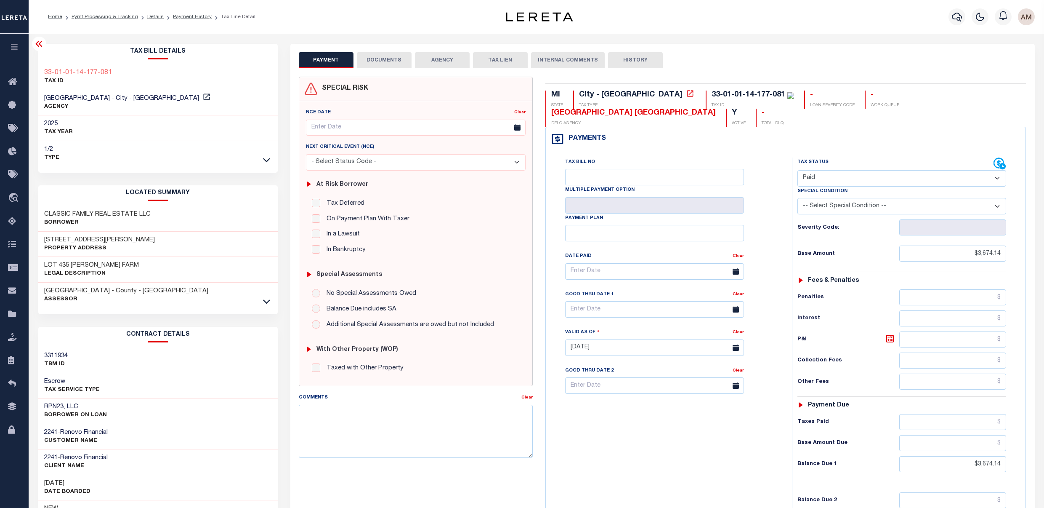
click at [271, 158] on link at bounding box center [267, 159] width 10 height 6
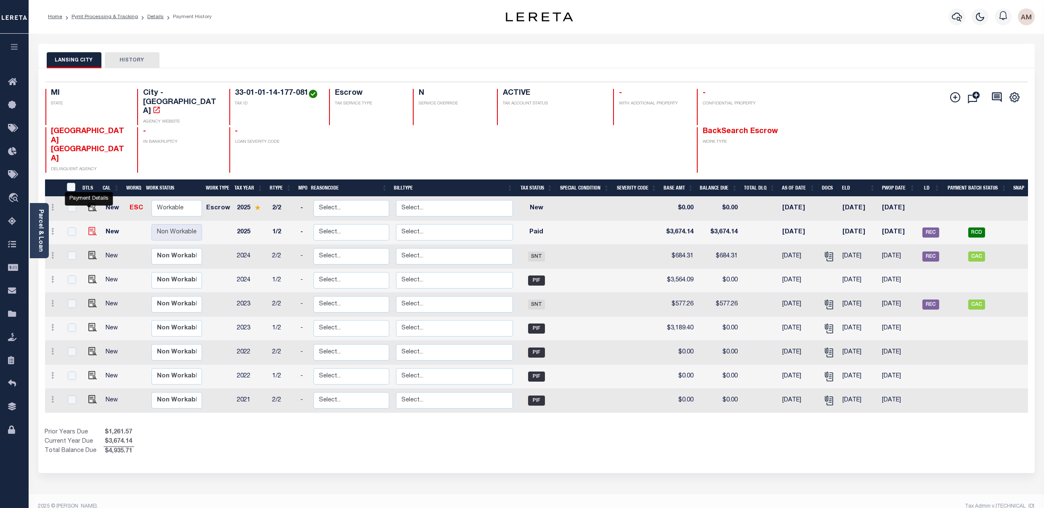
click at [91, 227] on img "" at bounding box center [92, 231] width 8 height 8
checkbox input "true"
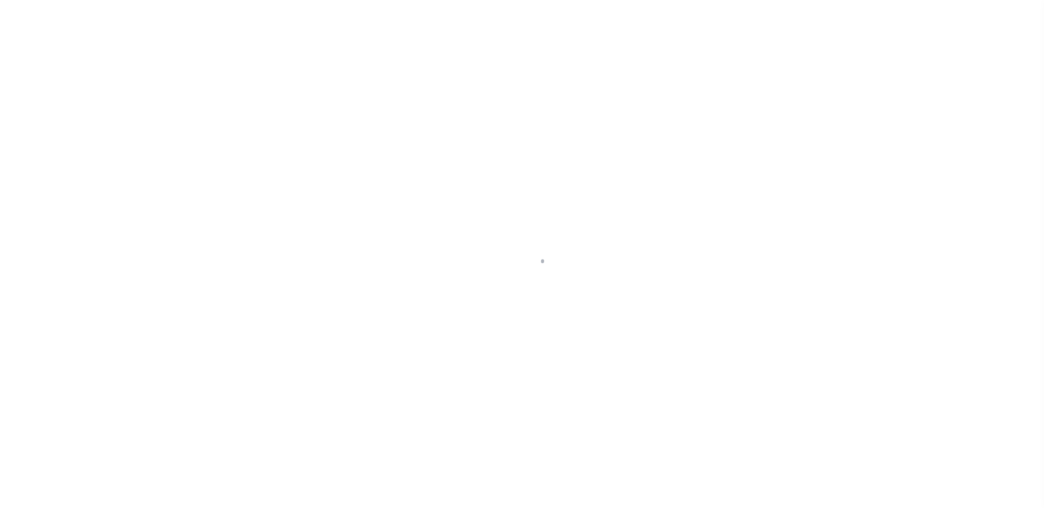
select select "PYD"
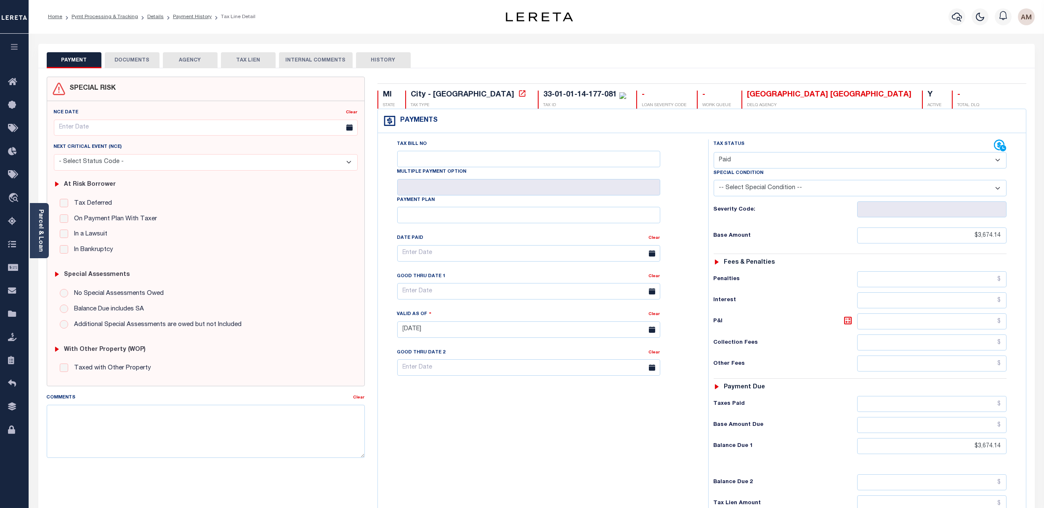
drag, startPoint x: 128, startPoint y: 56, endPoint x: 275, endPoint y: 71, distance: 148.1
click at [128, 55] on button "DOCUMENTS" at bounding box center [132, 60] width 55 height 16
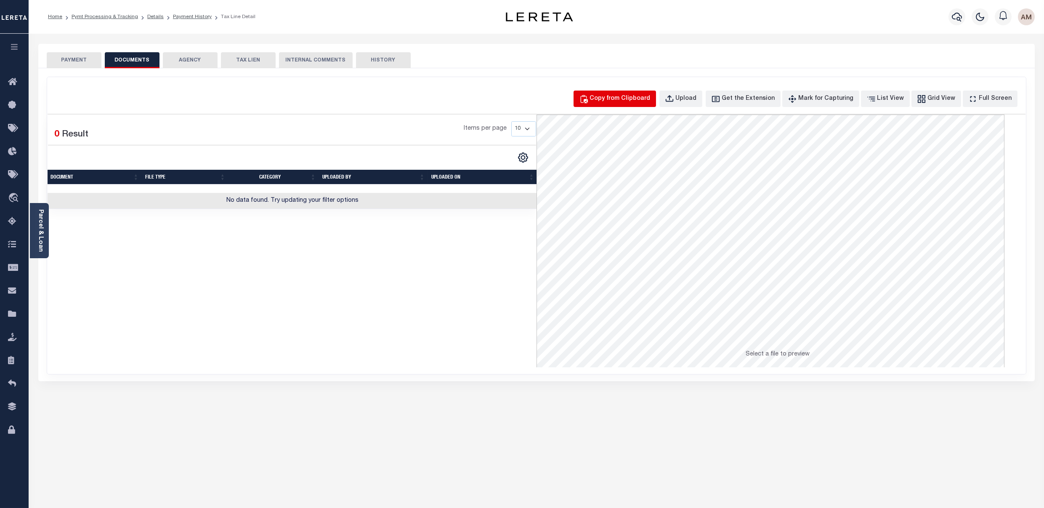
click at [644, 104] on button "Copy from Clipboard" at bounding box center [615, 98] width 82 height 16
select select "POP"
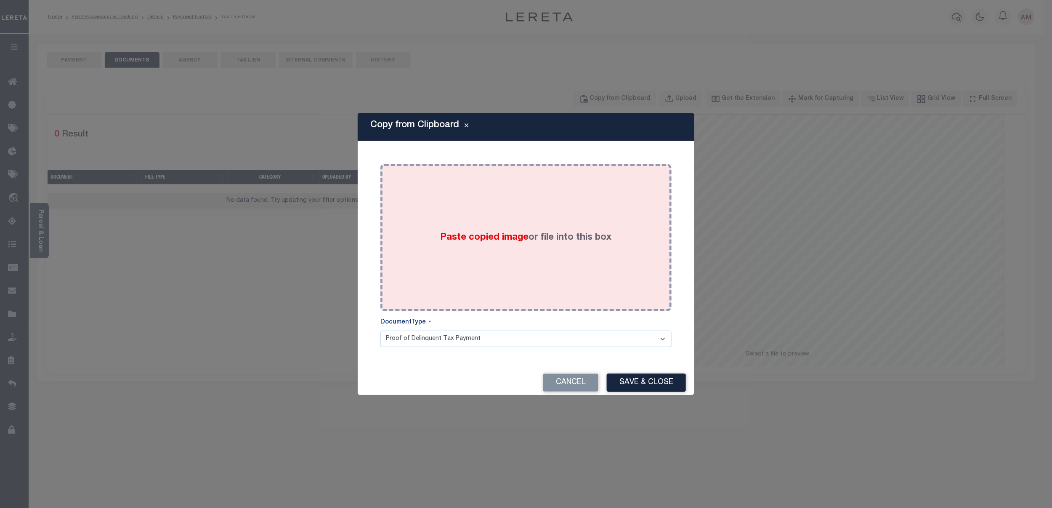
click at [603, 200] on div "Paste copied image or file into this box" at bounding box center [526, 237] width 279 height 135
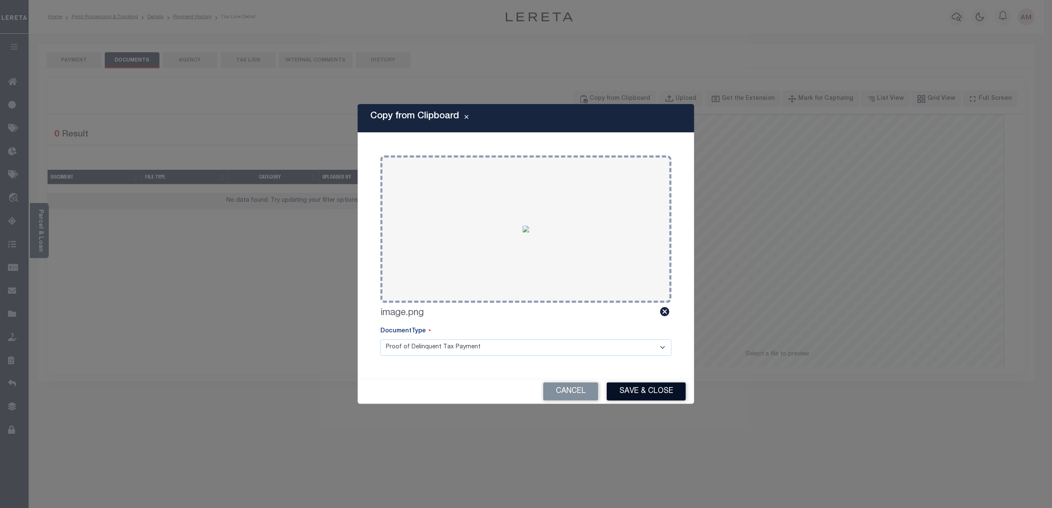
click at [658, 393] on button "Save & Close" at bounding box center [646, 391] width 79 height 18
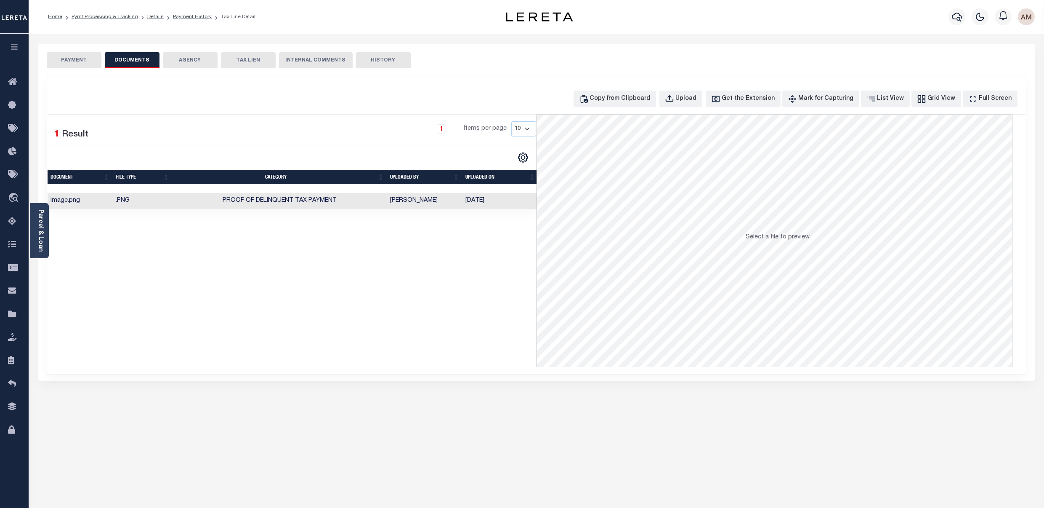
click at [65, 61] on button "PAYMENT" at bounding box center [74, 60] width 55 height 16
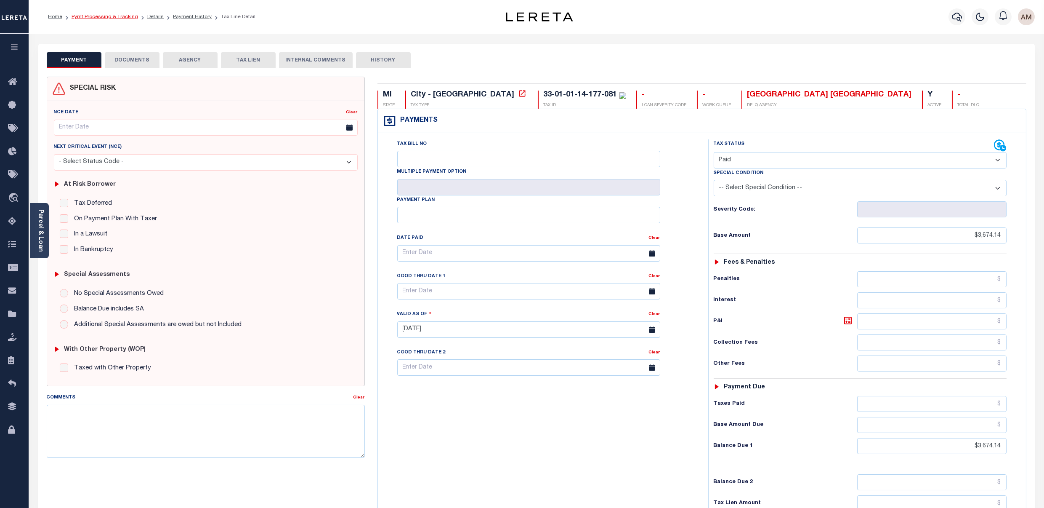
click at [121, 16] on link "Pymt Processing & Tracking" at bounding box center [105, 16] width 67 height 5
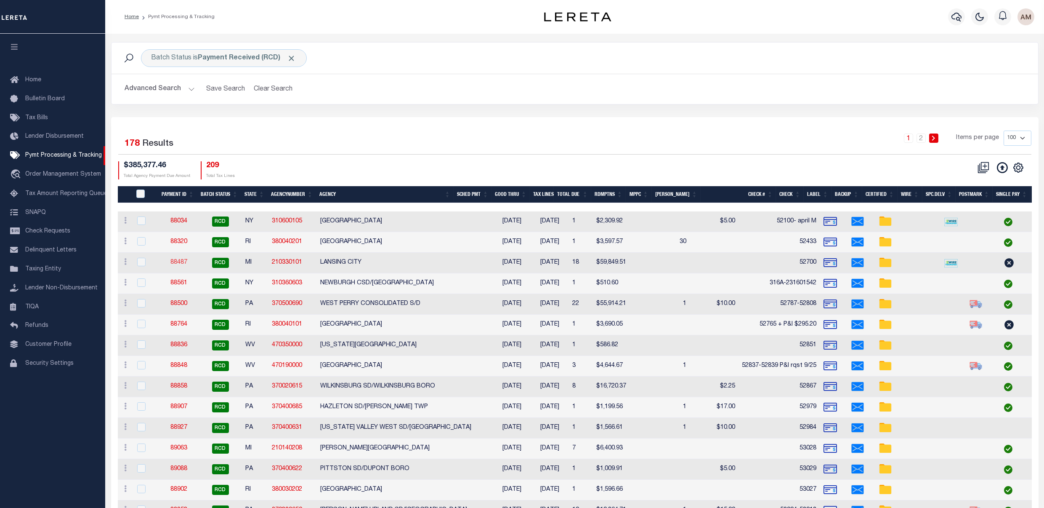
click at [173, 261] on link "88487" at bounding box center [178, 262] width 17 height 6
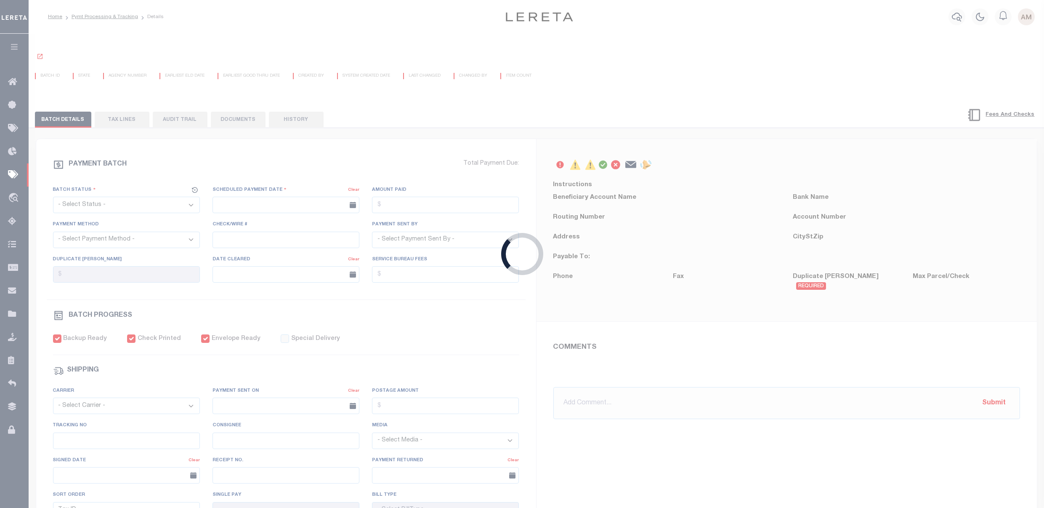
select select "RCD"
type input "[DATE]"
type input "$59,849.51"
select select "CHK"
type input "52700"
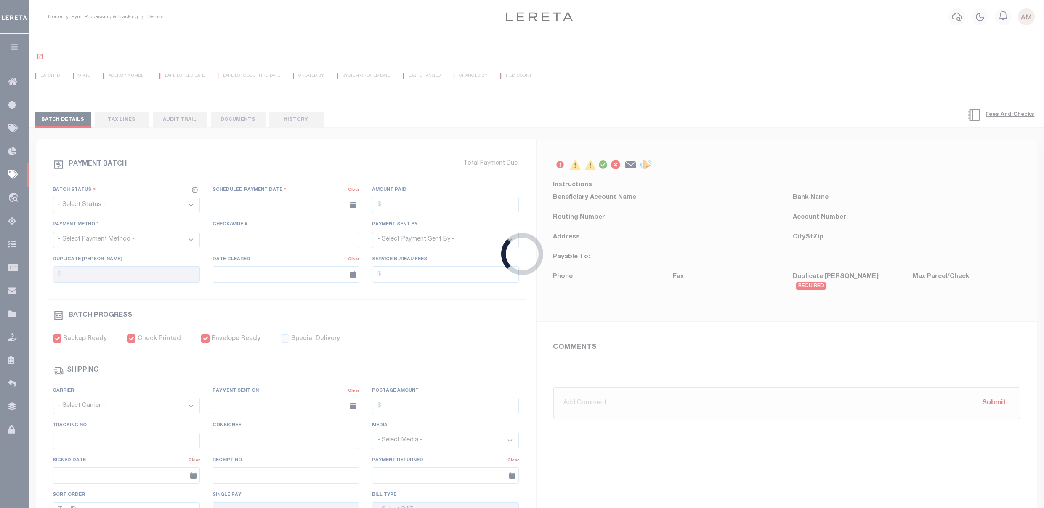
select select "[PERSON_NAME]"
checkbox input "true"
select select "FDX"
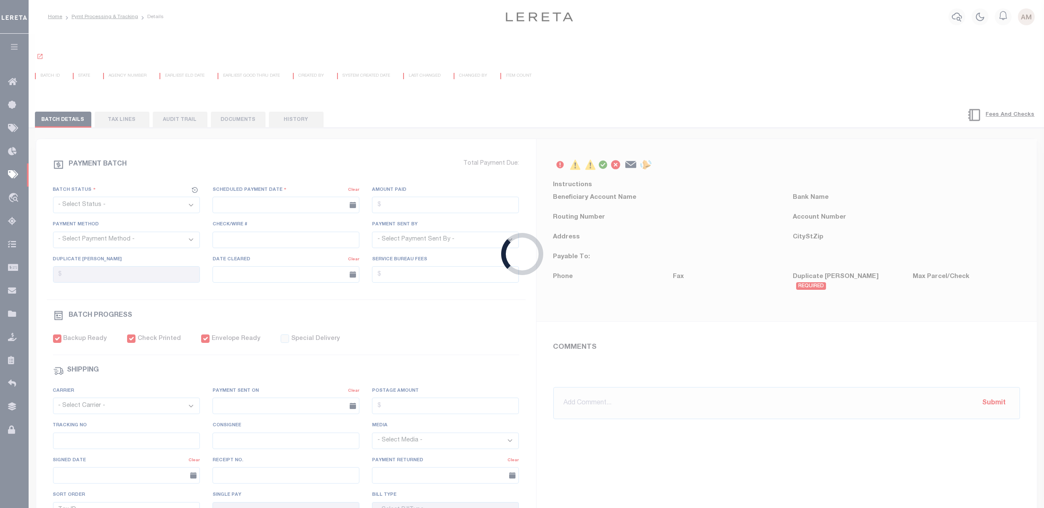
type input "[DATE]"
type input "$9.65"
type input "883876431564"
type input "S.Sermir"
type input "[DATE]"
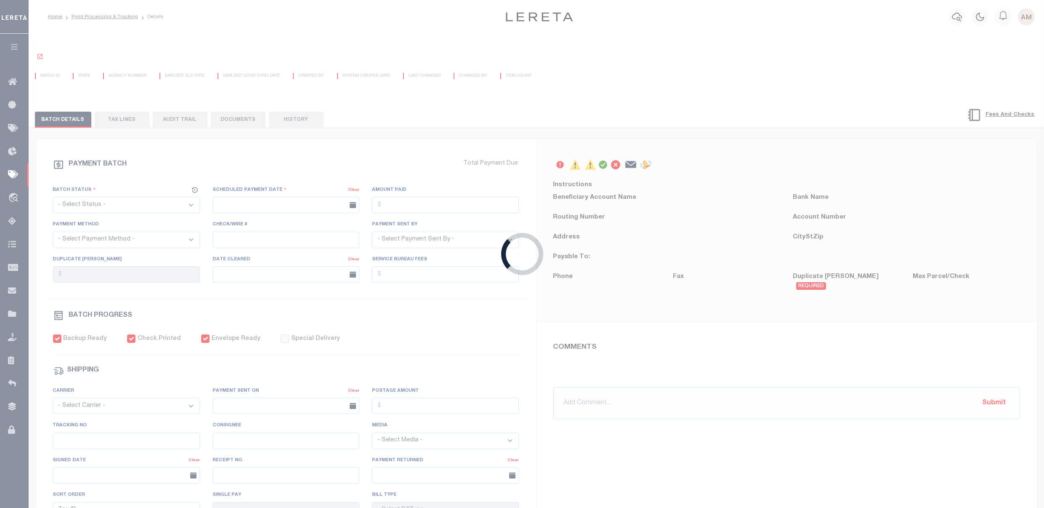
type input "N"
radio input "true"
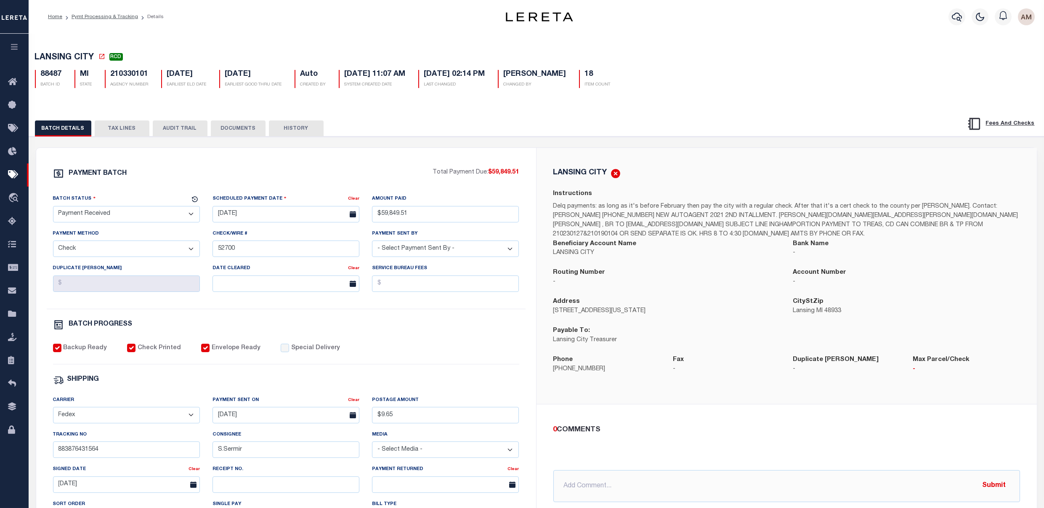
click at [121, 131] on button "TAX LINES" at bounding box center [122, 128] width 55 height 16
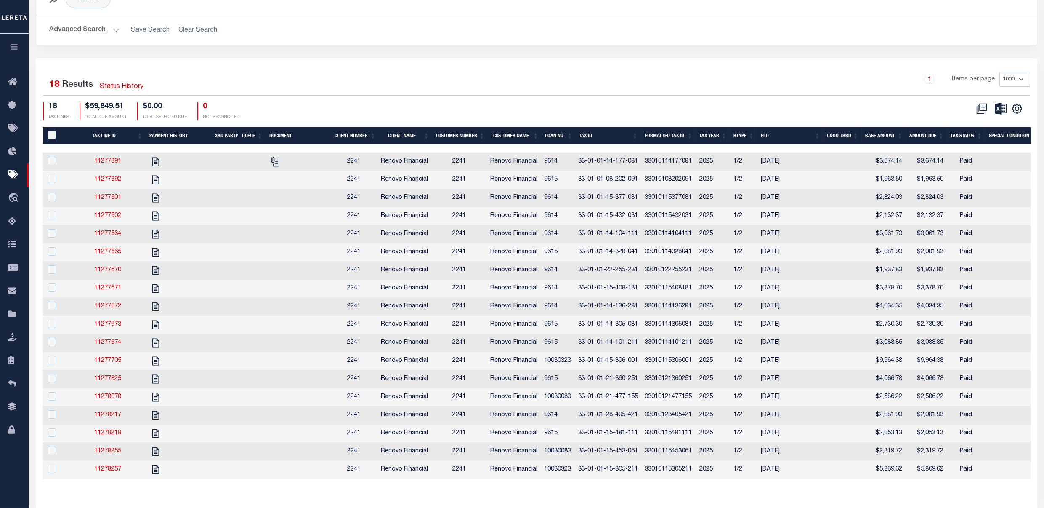
scroll to position [168, 0]
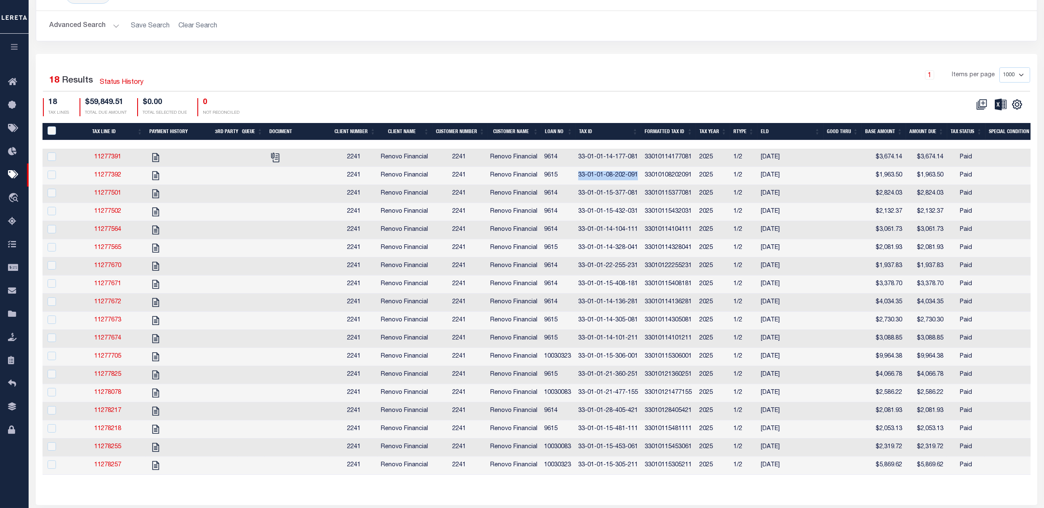
drag, startPoint x: 641, startPoint y: 175, endPoint x: 581, endPoint y: 177, distance: 59.8
click at [580, 177] on td "33-01-01-08-202-091" at bounding box center [608, 176] width 67 height 18
checkbox input "true"
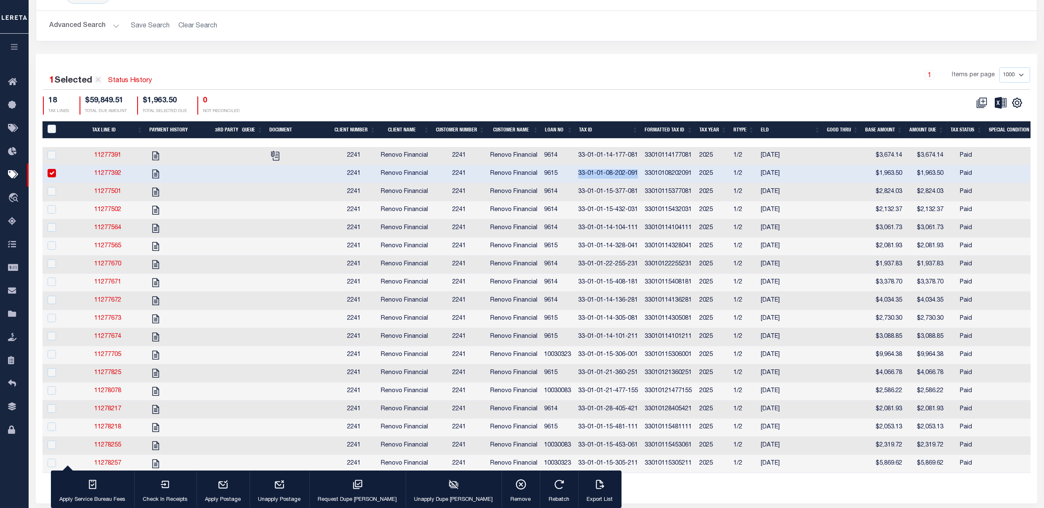
copy td "33-01-01-08-202-091"
click at [786, 67] on div "1 Items per page 1000 2500 5000 10000" at bounding box center [661, 78] width 737 height 22
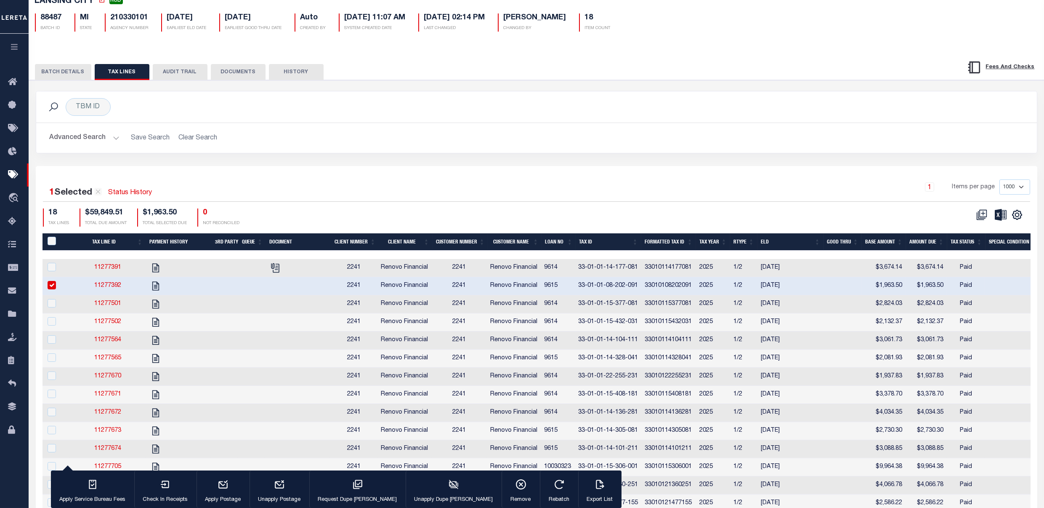
scroll to position [56, 0]
click at [76, 73] on button "BATCH DETAILS" at bounding box center [63, 72] width 56 height 16
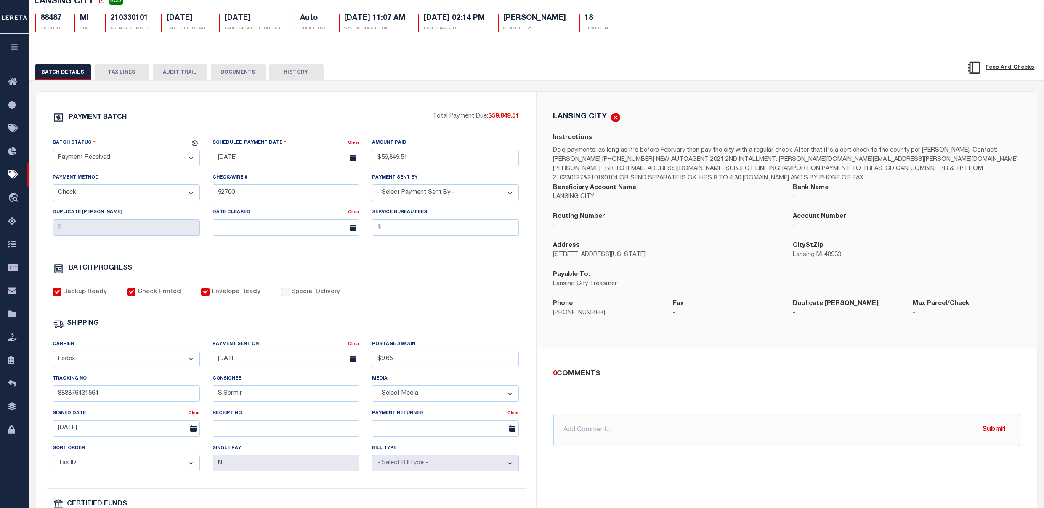
drag, startPoint x: 104, startPoint y: 164, endPoint x: 108, endPoint y: 168, distance: 5.4
click at [105, 164] on select "- Select Status - Scheduled for Payment Ready For Payment Payment Sent Cleared …" at bounding box center [126, 158] width 147 height 16
select select "CAC"
click at [53, 152] on select "- Select Status - Scheduled for Payment Ready For Payment Payment Sent Cleared …" at bounding box center [126, 158] width 147 height 16
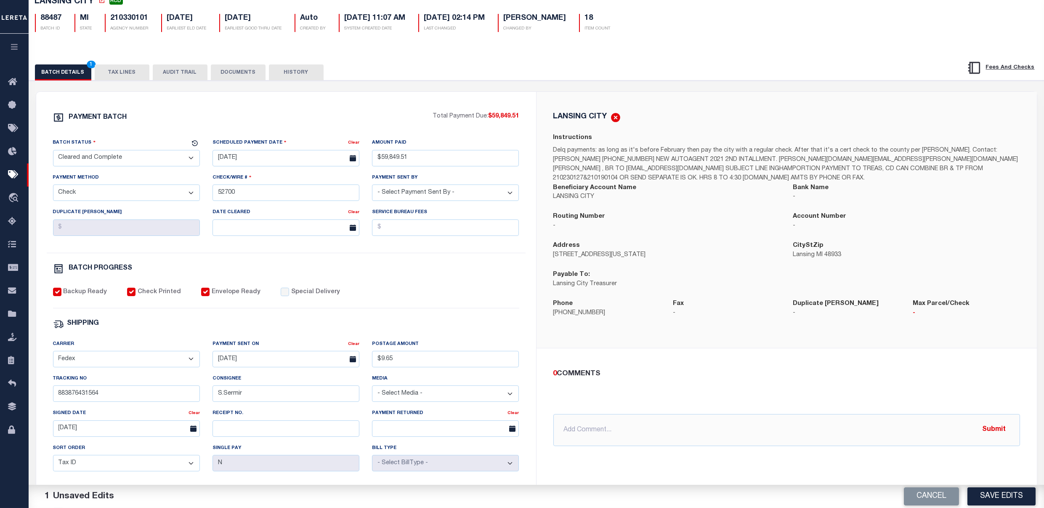
click at [135, 69] on button "TAX LINES" at bounding box center [122, 72] width 55 height 16
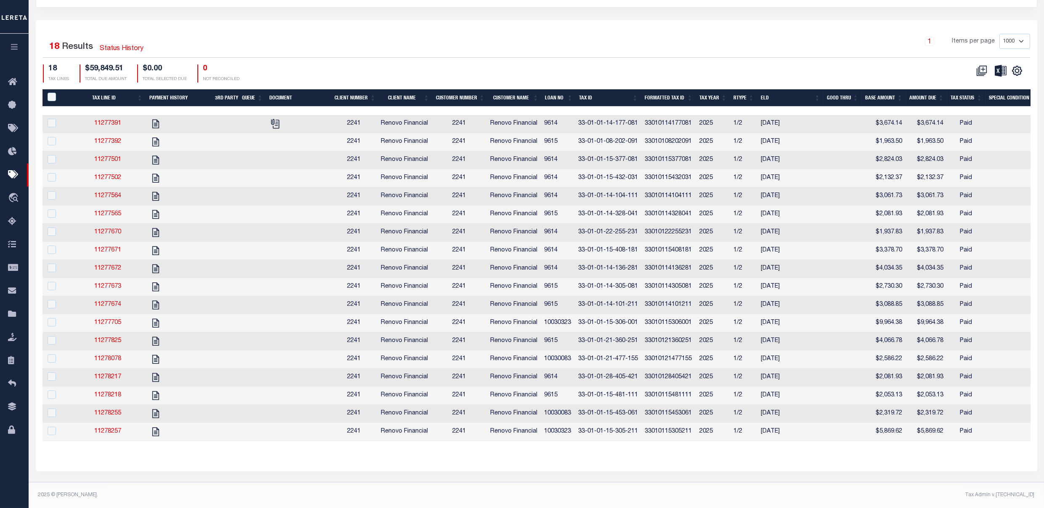
scroll to position [215, 0]
drag, startPoint x: 617, startPoint y: 152, endPoint x: 581, endPoint y: 149, distance: 35.4
click at [580, 151] on td "33-01-01-15-377-081" at bounding box center [608, 160] width 67 height 18
checkbox input "true"
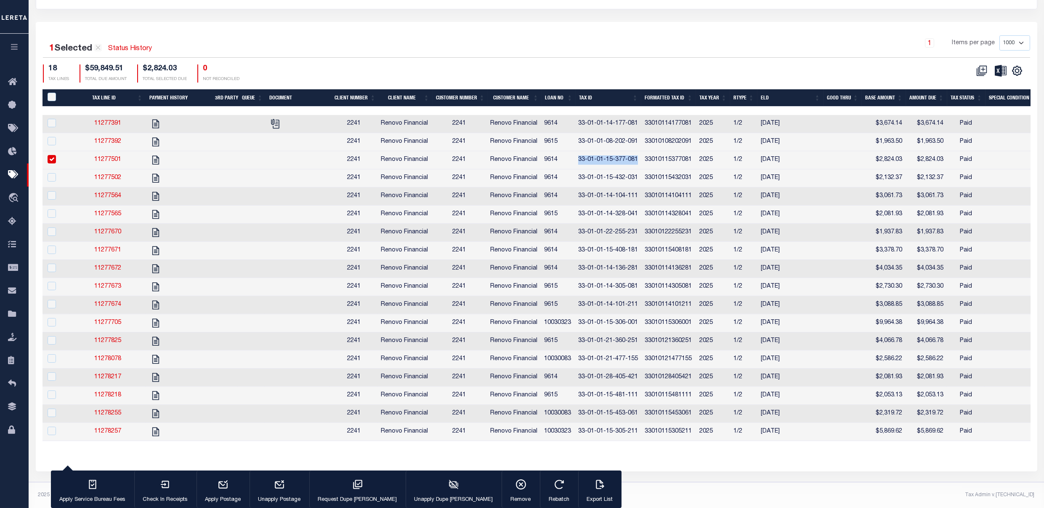
scroll to position [213, 0]
copy td "33-01-01-15-377-081"
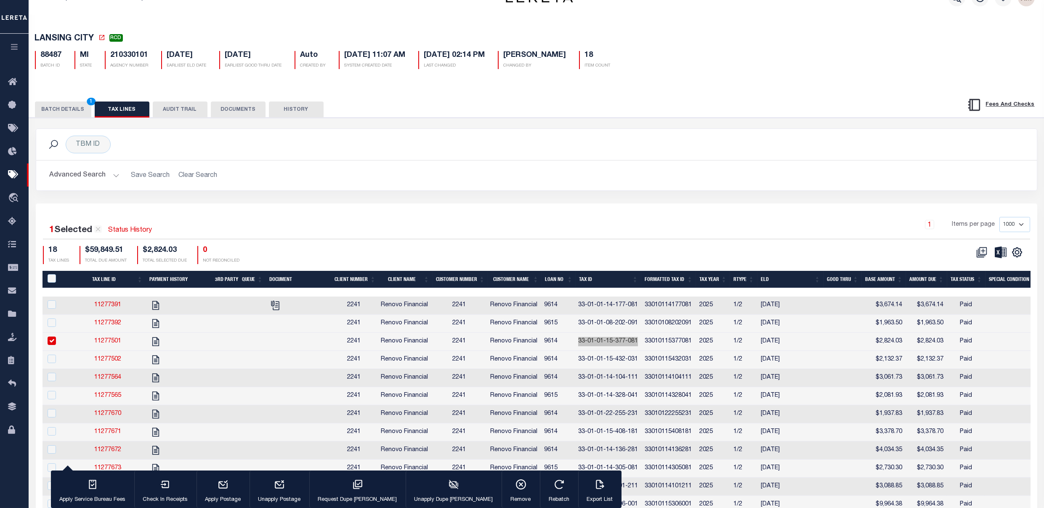
scroll to position [0, 0]
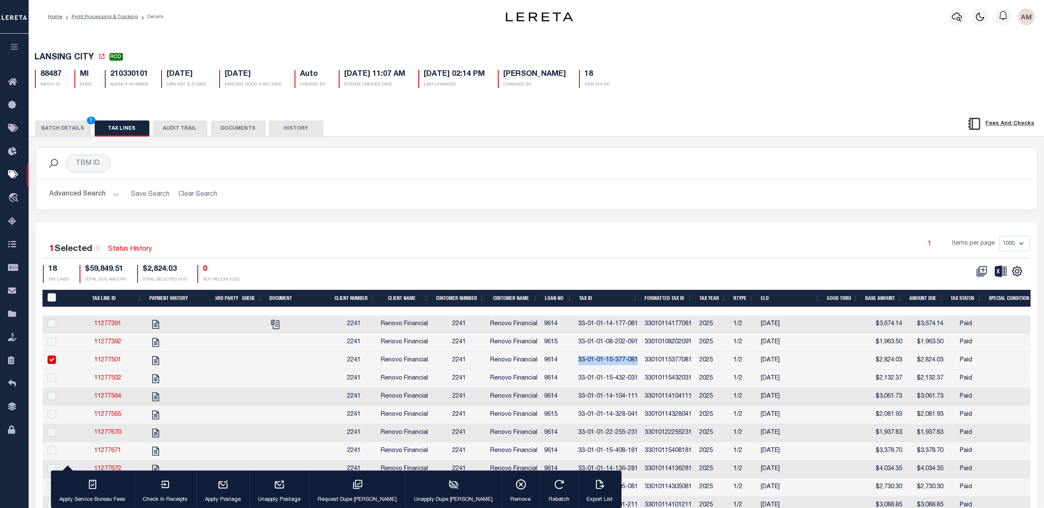
click at [75, 128] on button "BATCH DETAILS 1" at bounding box center [63, 128] width 56 height 16
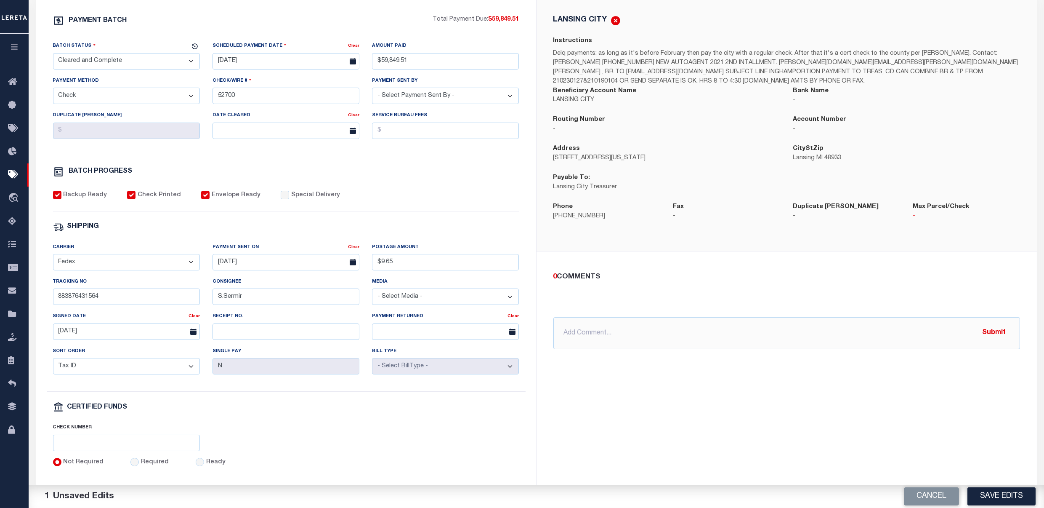
scroll to position [168, 0]
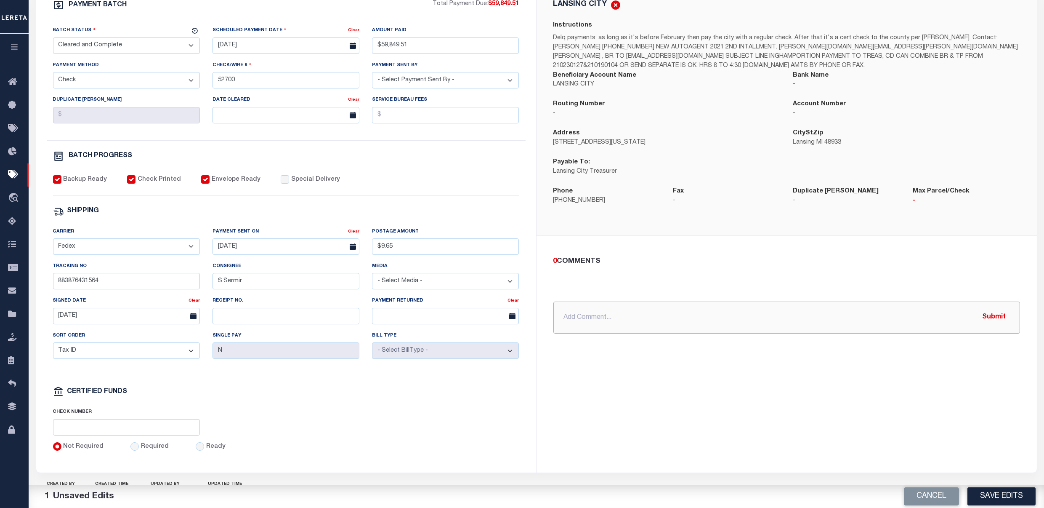
click at [580, 324] on input "text" at bounding box center [786, 317] width 467 height 32
click at [815, 323] on input "10.1.25 - Verified a few accounts were paid online. Also per agency rep" at bounding box center [786, 317] width 467 height 32
drag, startPoint x: 965, startPoint y: 378, endPoint x: 920, endPoint y: 371, distance: 45.1
click at [961, 378] on div "LANSING CITY Instructions Delq payments: as long as it's before February then p…" at bounding box center [787, 225] width 500 height 492
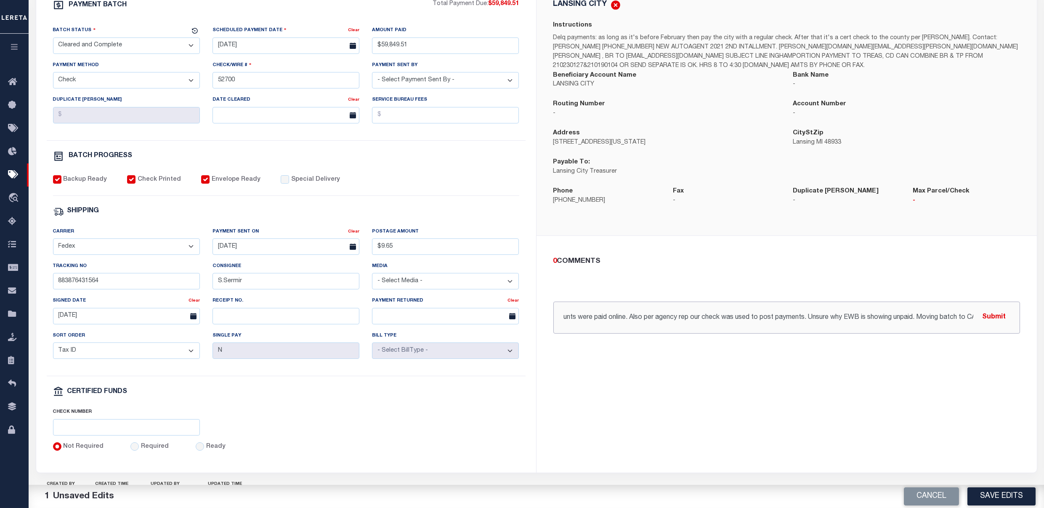
scroll to position [0, 101]
drag, startPoint x: 869, startPoint y: 320, endPoint x: 981, endPoint y: 330, distance: 112.4
click at [981, 330] on input "10.1.25 - Verified a few accounts were paid online. Also per agency rep our che…" at bounding box center [786, 317] width 467 height 32
click at [881, 319] on input "10.1.25 - Verified a few accounts were paid online. Also per agency rep our che…" at bounding box center [786, 317] width 467 height 32
type input "10.1.25 - Verified a few accounts were paid online. Also per agency rep our che…"
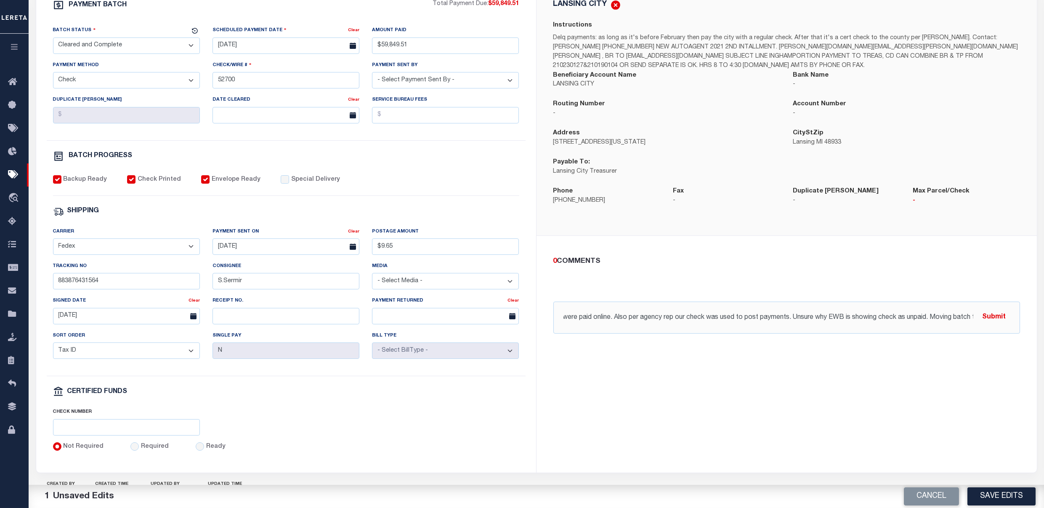
click at [975, 341] on div "0 COMMENTS 10.1.25 - Verified a few accounts were paid online. Also per agency …" at bounding box center [787, 295] width 500 height 118
click at [987, 314] on button "Submit" at bounding box center [994, 317] width 35 height 17
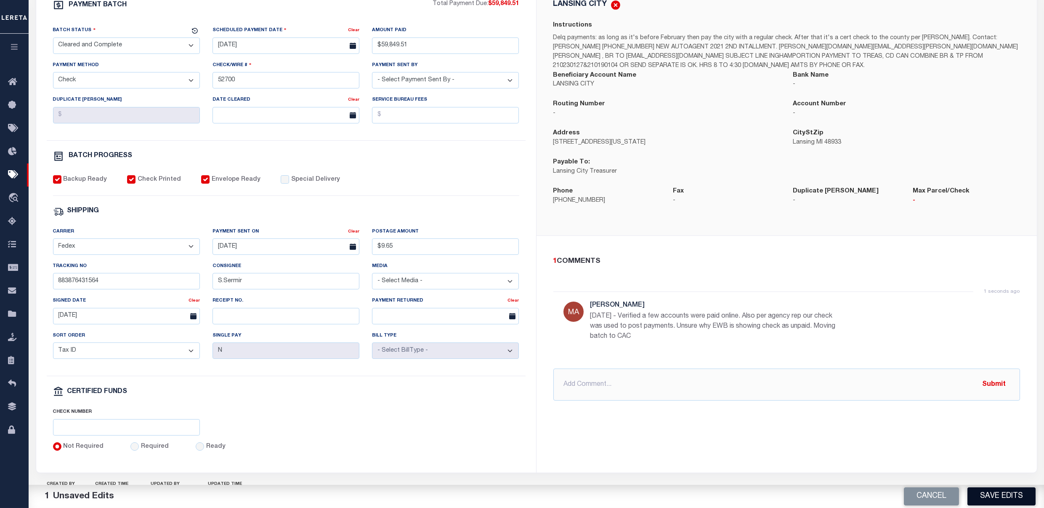
click at [998, 493] on button "Save Edits" at bounding box center [1002, 496] width 68 height 18
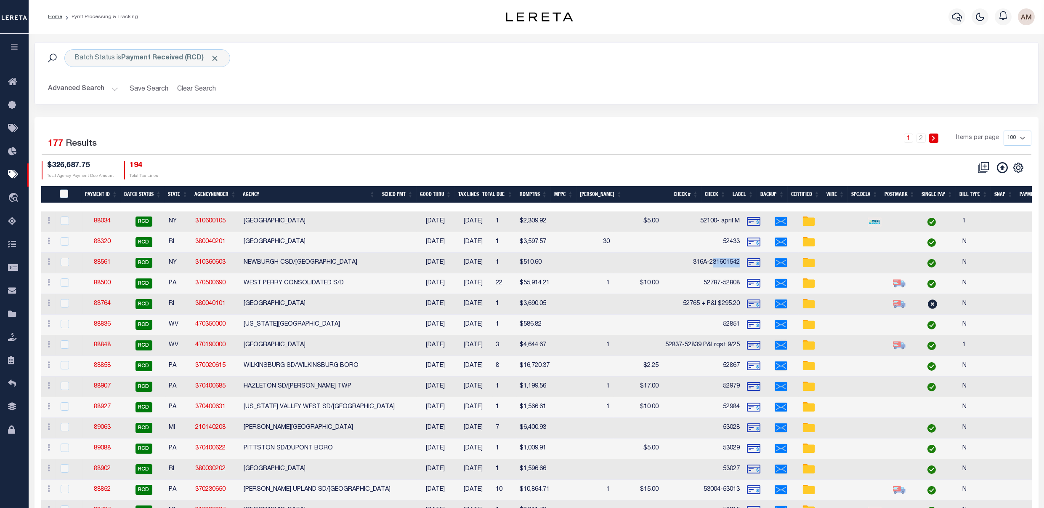
drag, startPoint x: 697, startPoint y: 262, endPoint x: 668, endPoint y: 257, distance: 29.6
click at [668, 257] on td "316A-231601542" at bounding box center [703, 263] width 81 height 21
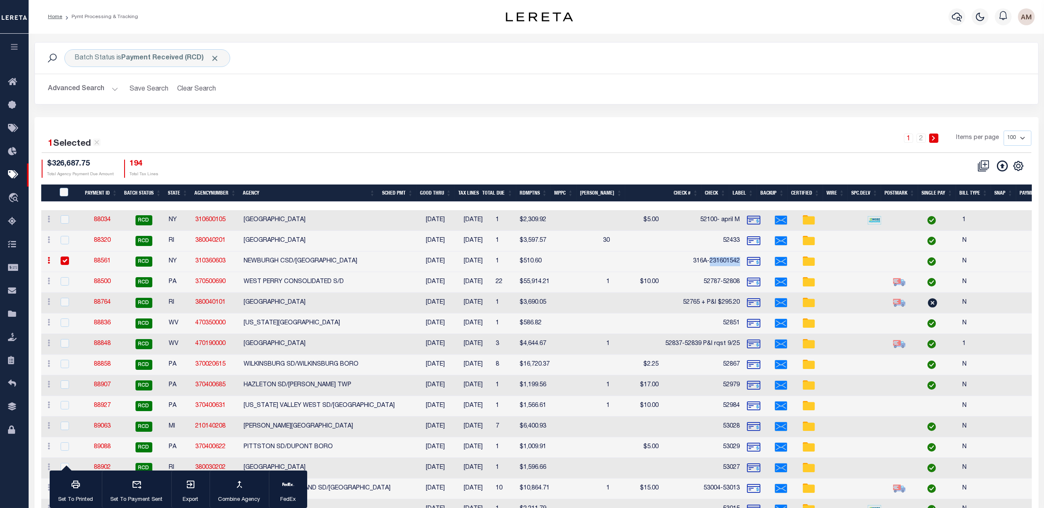
drag, startPoint x: 665, startPoint y: 259, endPoint x: 696, endPoint y: 261, distance: 30.8
click at [696, 261] on td "316A-231601542" at bounding box center [703, 261] width 81 height 21
checkbox input "false"
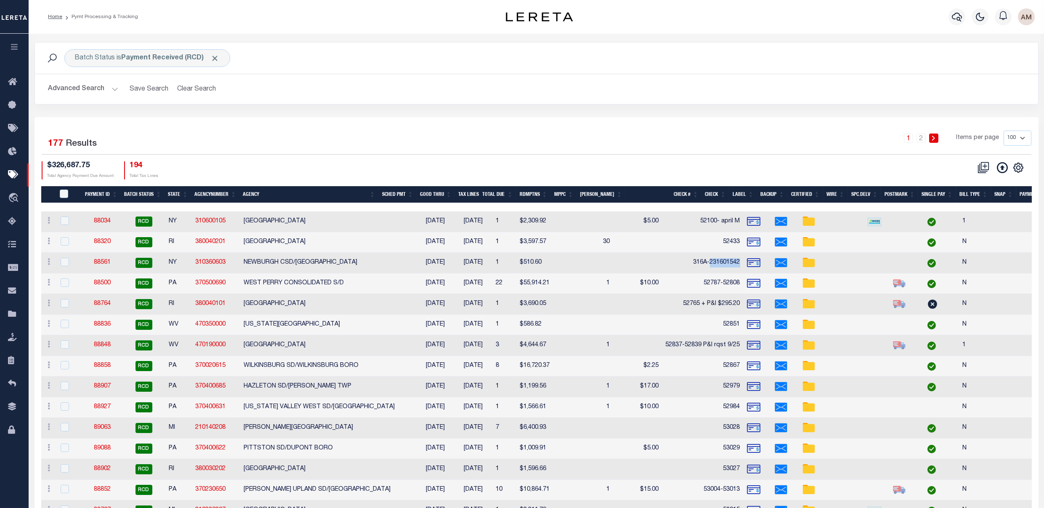
copy td "231601542"
click at [108, 262] on link "88561" at bounding box center [102, 262] width 17 height 6
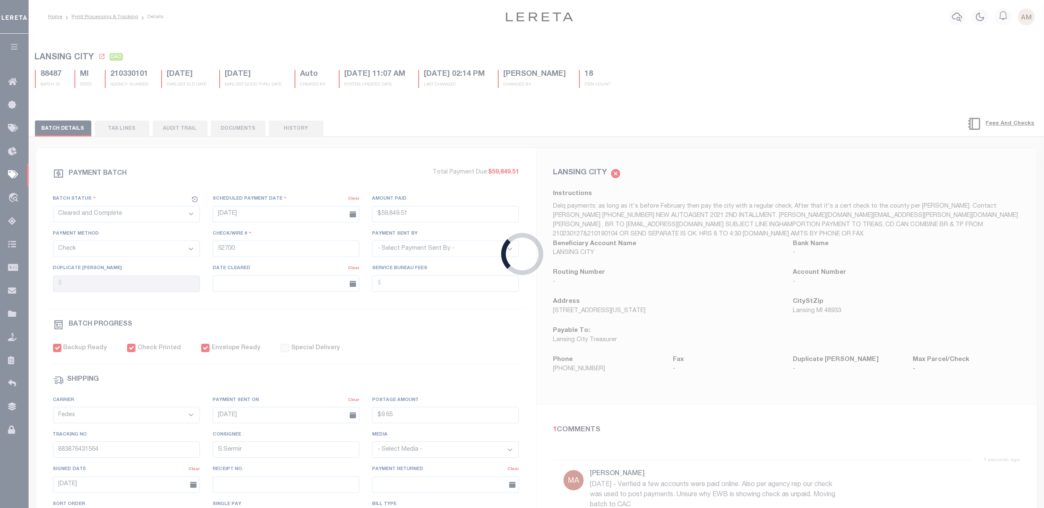
select select "RCD"
type input "02/23/2025"
select select
type input "316A-231601542"
select select
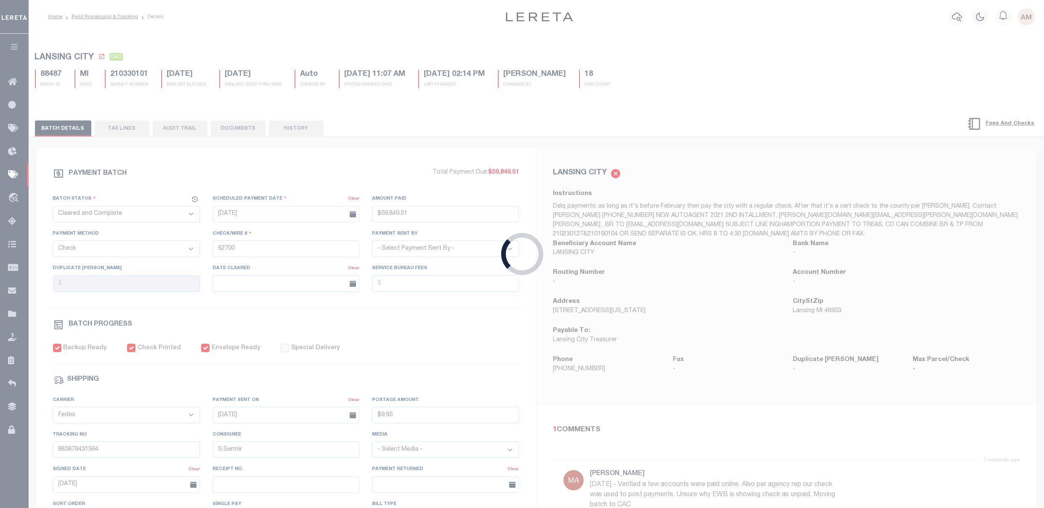
type input "$25.44"
type input "883880671224"
type input "T.Maker"
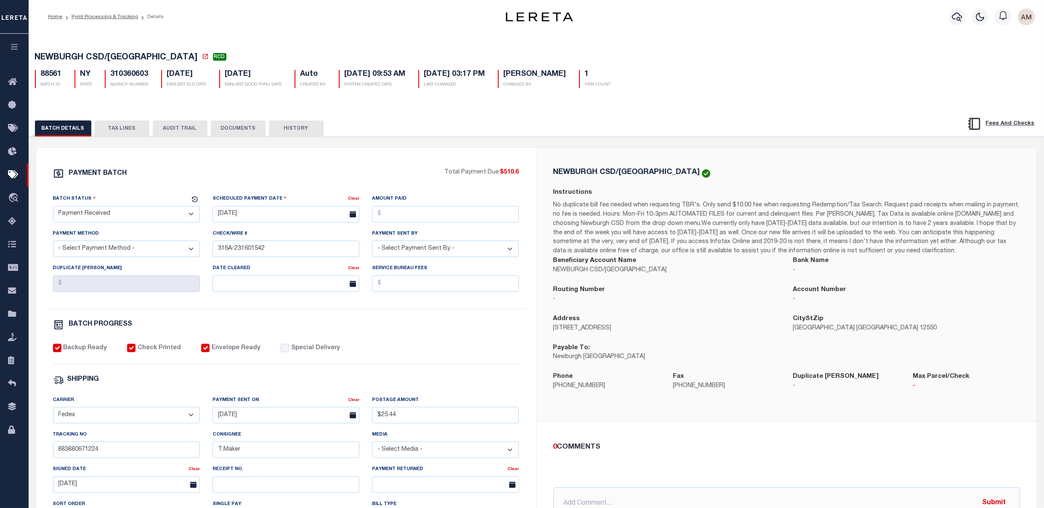
drag, startPoint x: 136, startPoint y: 210, endPoint x: 138, endPoint y: 225, distance: 15.4
click at [136, 210] on select "- Select Status - Scheduled for Payment Ready For Payment Payment Sent Cleared …" at bounding box center [126, 214] width 147 height 16
select select "CAC"
click at [53, 208] on select "- Select Status - Scheduled for Payment Ready For Payment Payment Sent Cleared …" at bounding box center [126, 214] width 147 height 16
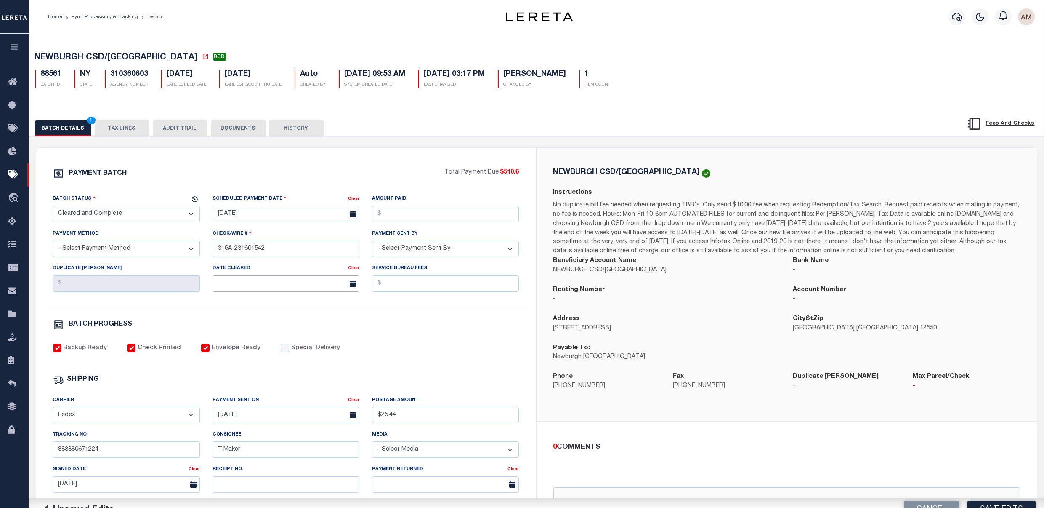
click at [247, 282] on input "text" at bounding box center [286, 283] width 147 height 16
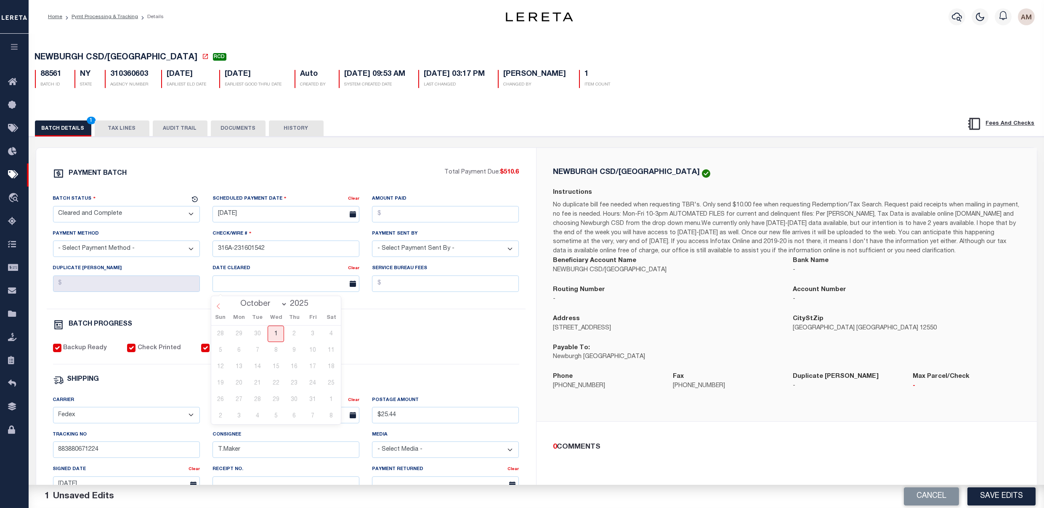
click at [217, 303] on icon at bounding box center [219, 306] width 6 height 6
select select "8"
click at [288, 337] on span "4" at bounding box center [294, 333] width 16 height 16
type input "[DATE]"
click at [236, 131] on button "DOCUMENTS" at bounding box center [238, 128] width 55 height 16
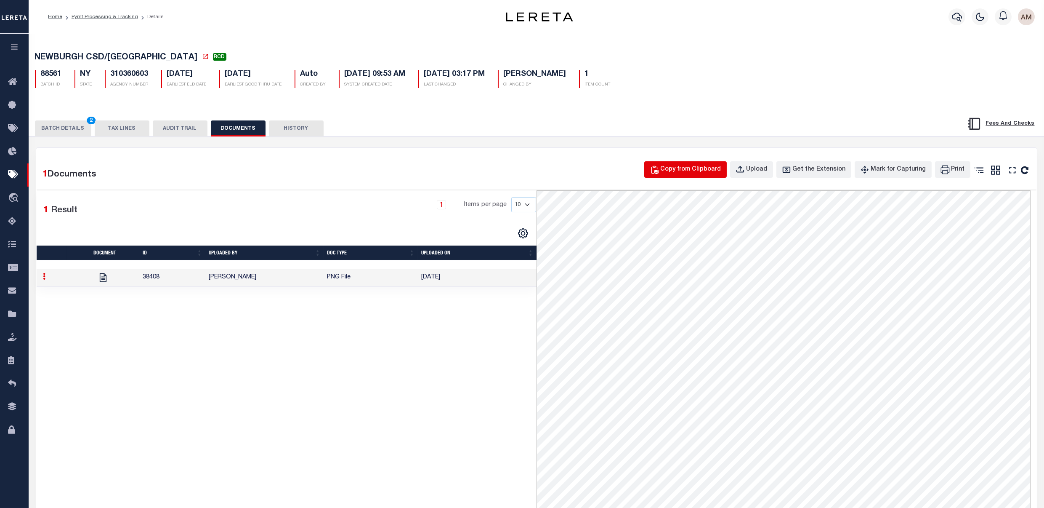
click at [713, 169] on div "Copy from Clipboard" at bounding box center [691, 169] width 61 height 9
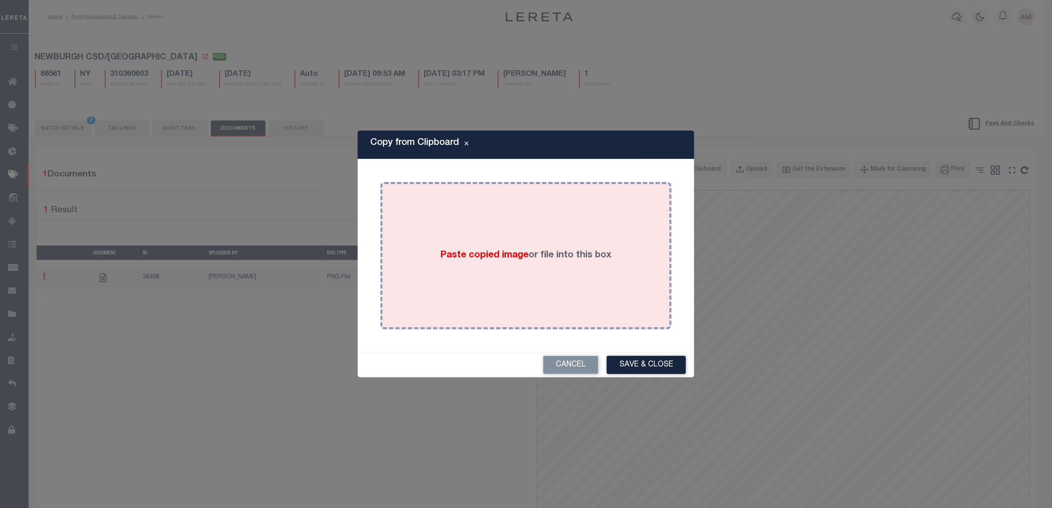
click at [494, 257] on span "Paste copied image" at bounding box center [485, 254] width 88 height 9
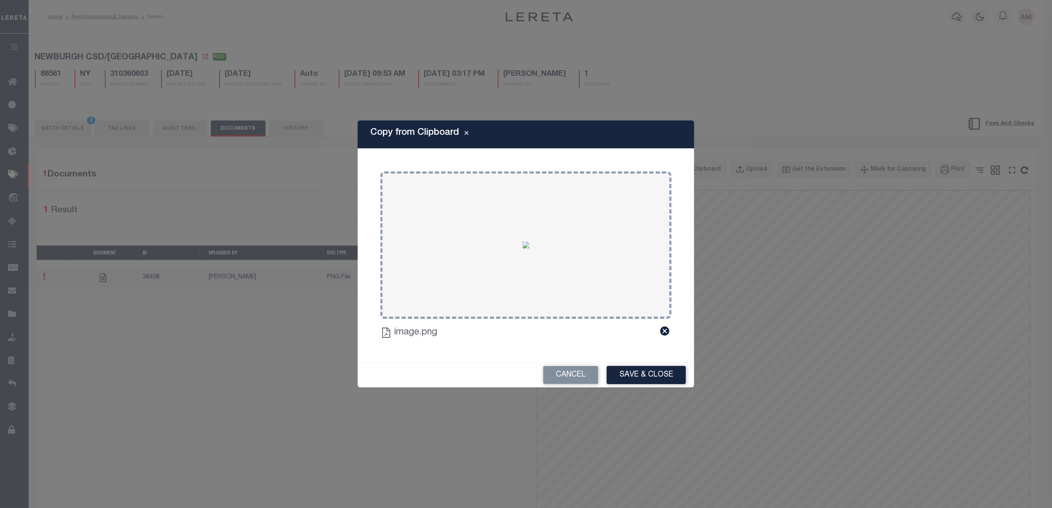
click at [680, 372] on button "Save & Close" at bounding box center [646, 375] width 79 height 18
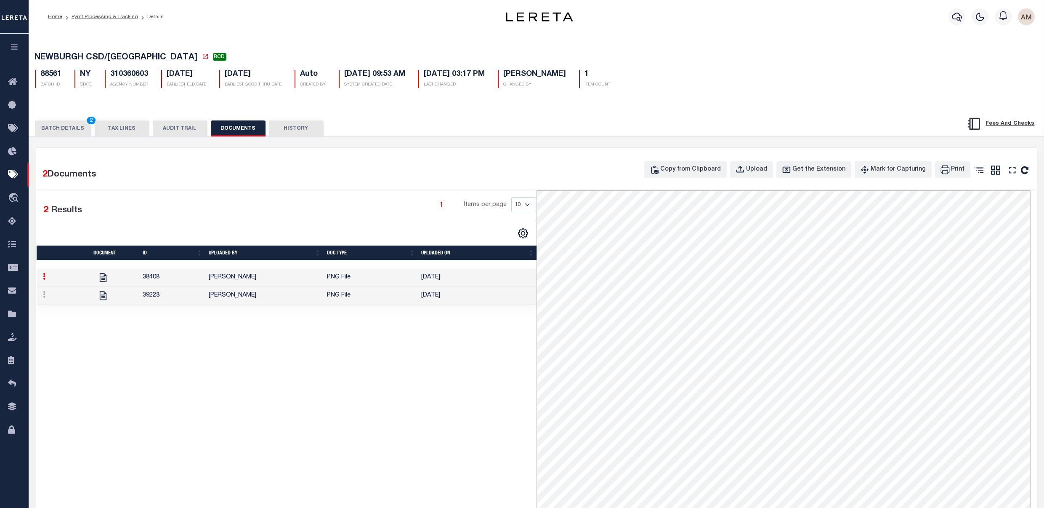
click at [378, 295] on td "PNG File" at bounding box center [371, 296] width 94 height 18
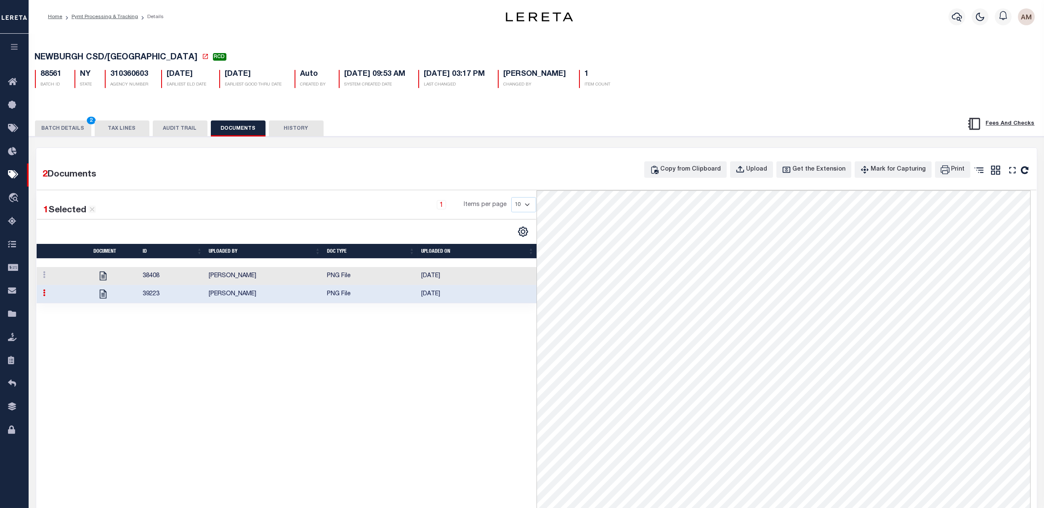
click at [61, 128] on button "BATCH DETAILS 2" at bounding box center [63, 128] width 56 height 16
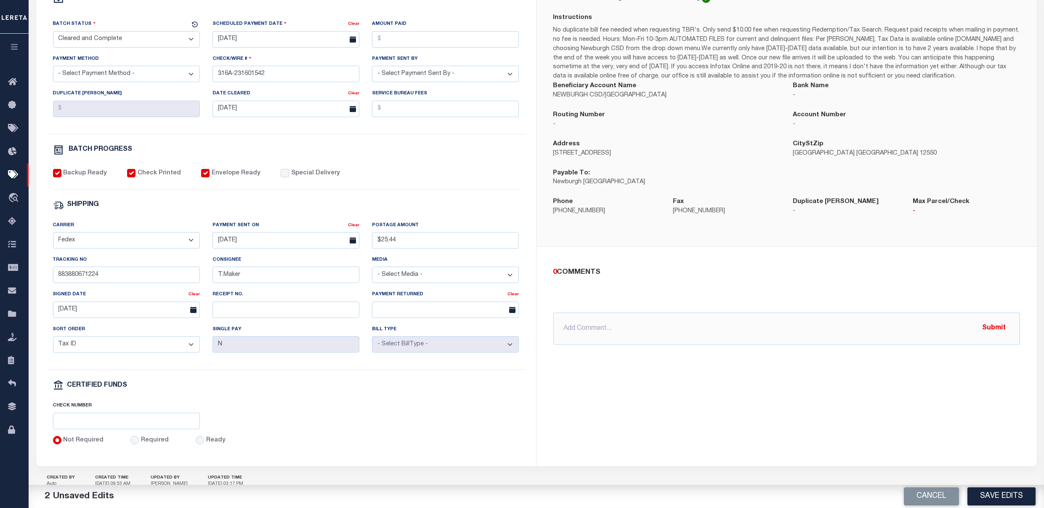
scroll to position [206, 0]
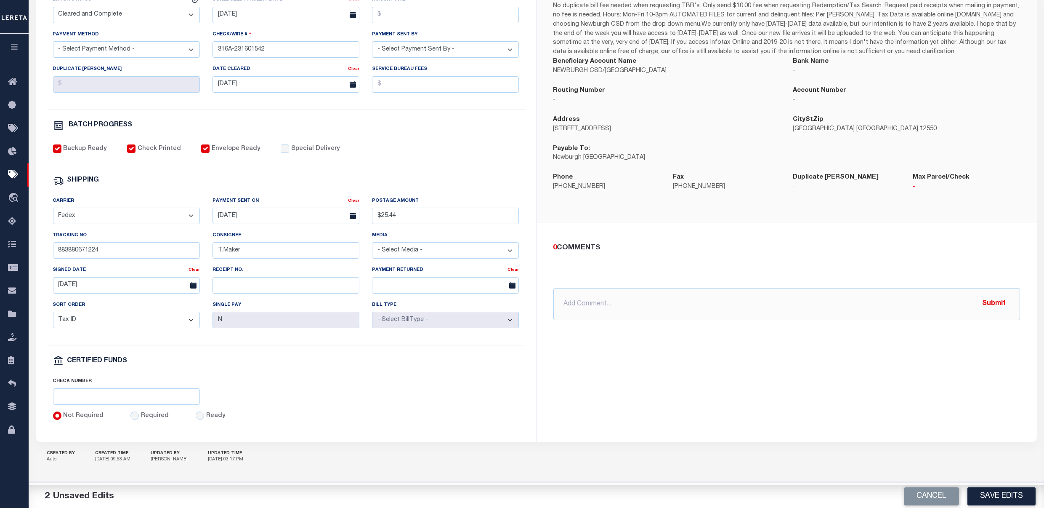
drag, startPoint x: 618, startPoint y: 277, endPoint x: 618, endPoint y: 282, distance: 5.9
click at [618, 277] on div "0 COMMENTS @Aakash Patel @Abdul Muzain @Adams, Pamela S @Adhikary Rinki @Agusti…" at bounding box center [787, 280] width 480 height 77
click at [615, 298] on input "text" at bounding box center [786, 304] width 467 height 32
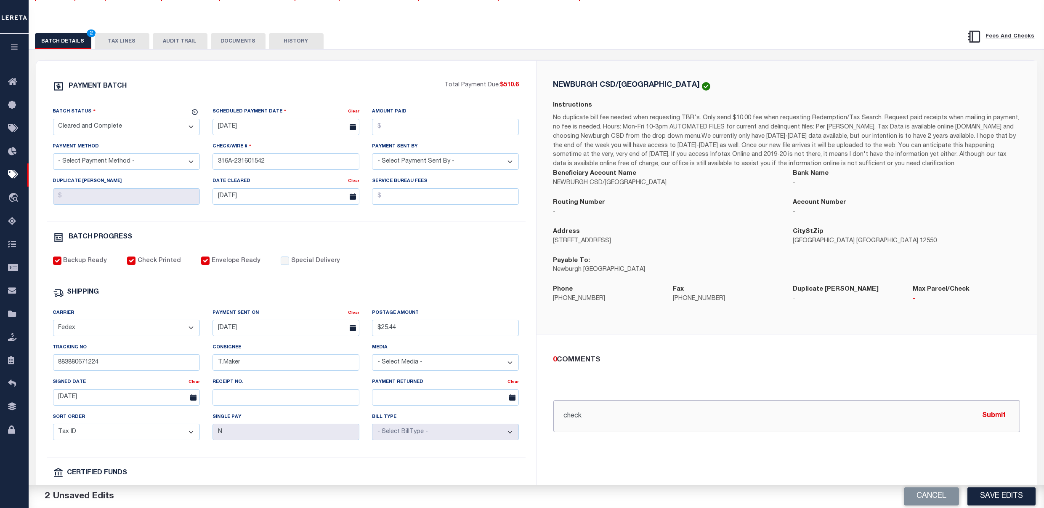
scroll to position [0, 0]
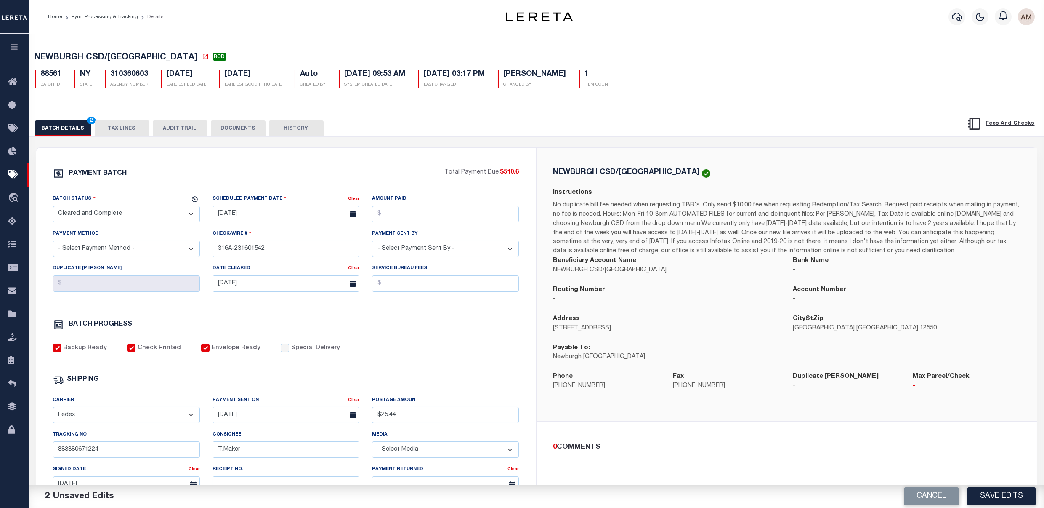
type input "check"
click at [241, 124] on button "DOCUMENTS" at bounding box center [238, 128] width 55 height 16
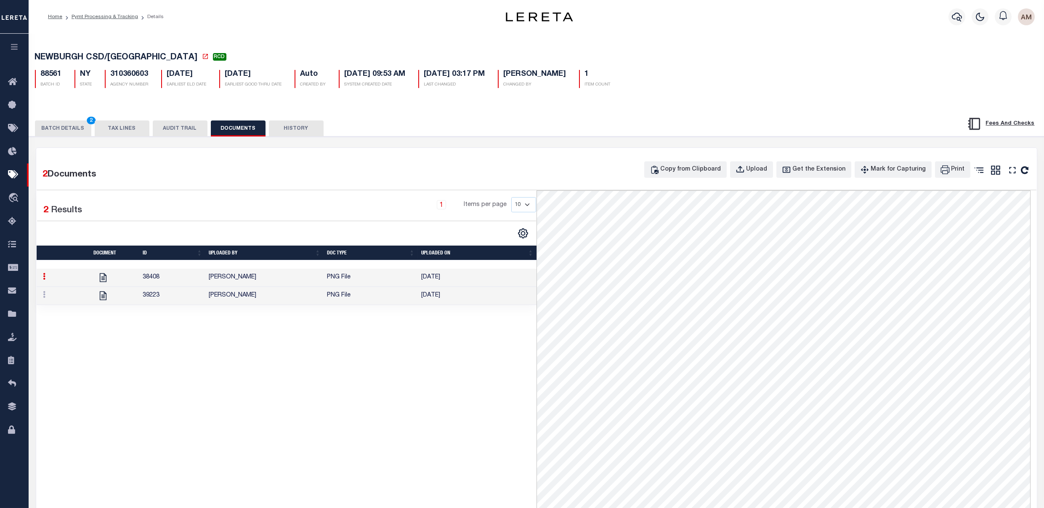
click at [271, 290] on td "[PERSON_NAME]" at bounding box center [264, 296] width 118 height 18
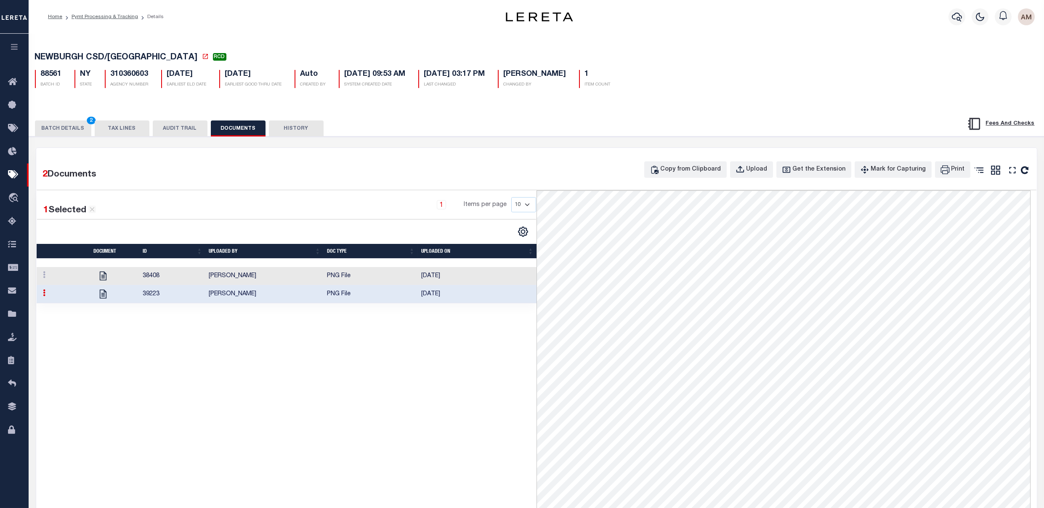
click at [75, 127] on button "BATCH DETAILS 2" at bounding box center [63, 128] width 56 height 16
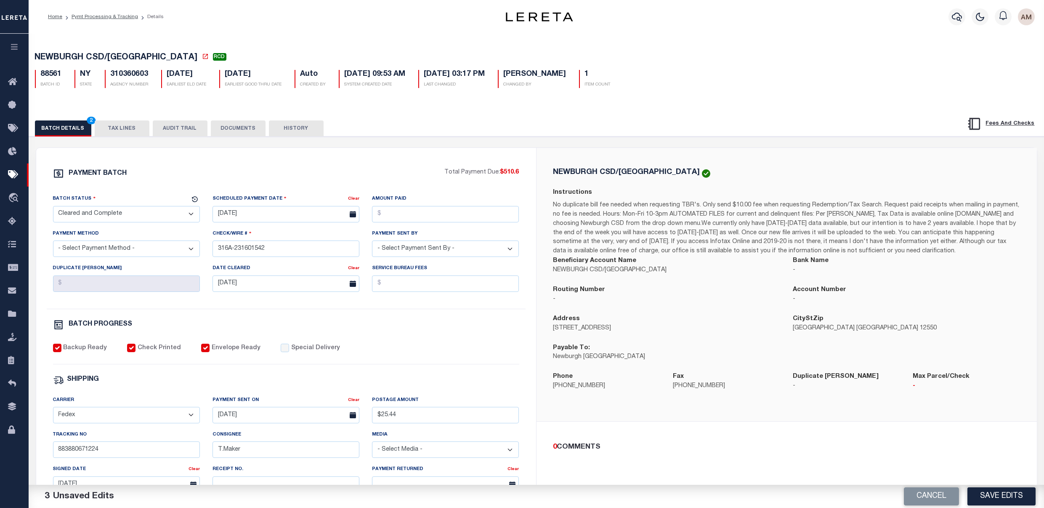
click at [112, 128] on button "TAX LINES" at bounding box center [122, 128] width 55 height 16
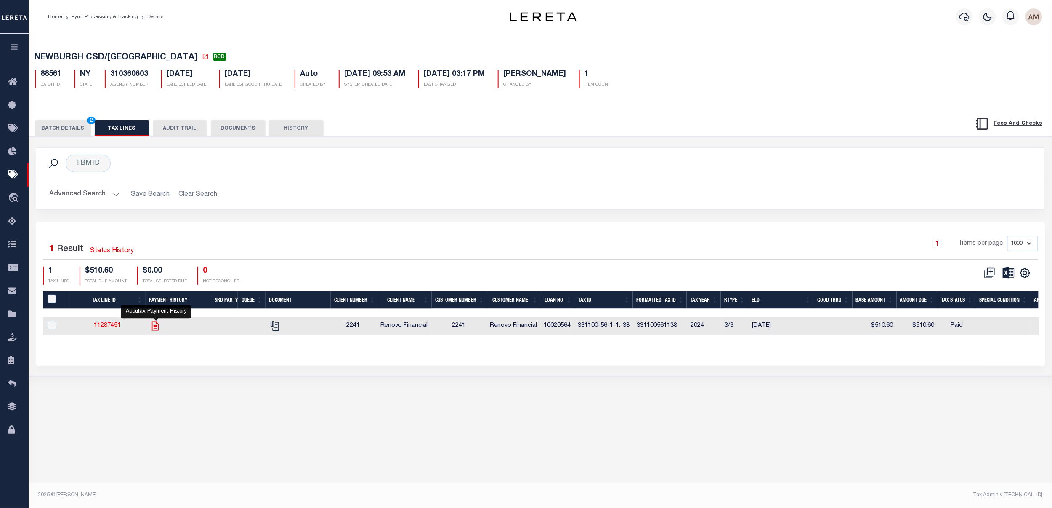
click at [159, 325] on icon "" at bounding box center [155, 325] width 7 height 9
checkbox input "true"
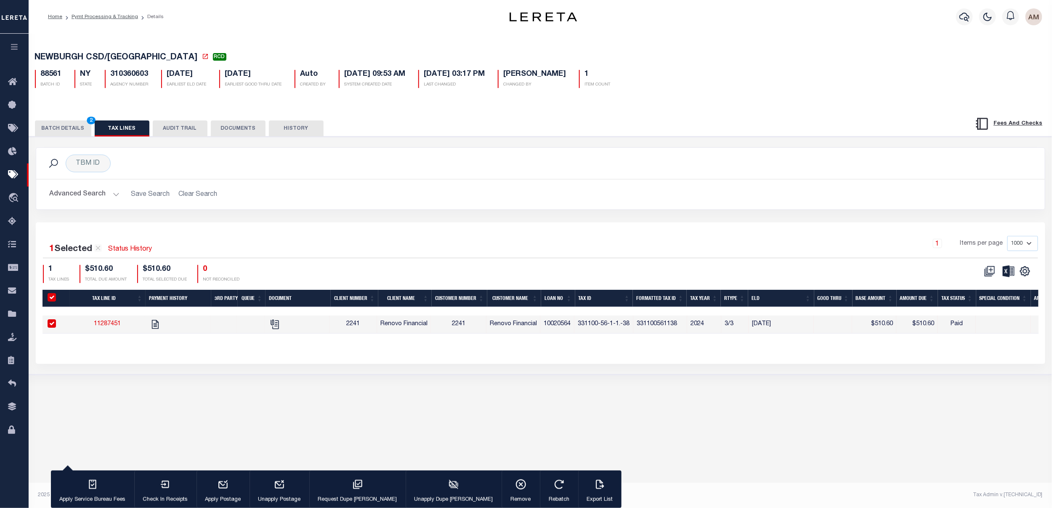
click at [71, 129] on button "BATCH DETAILS 2" at bounding box center [63, 128] width 56 height 16
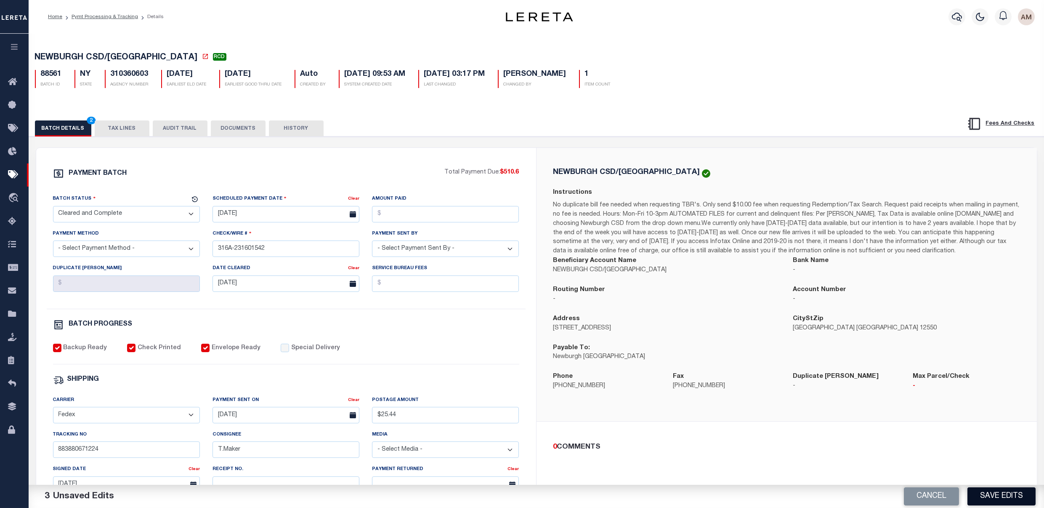
click at [997, 498] on button "Save Edits" at bounding box center [1002, 496] width 68 height 18
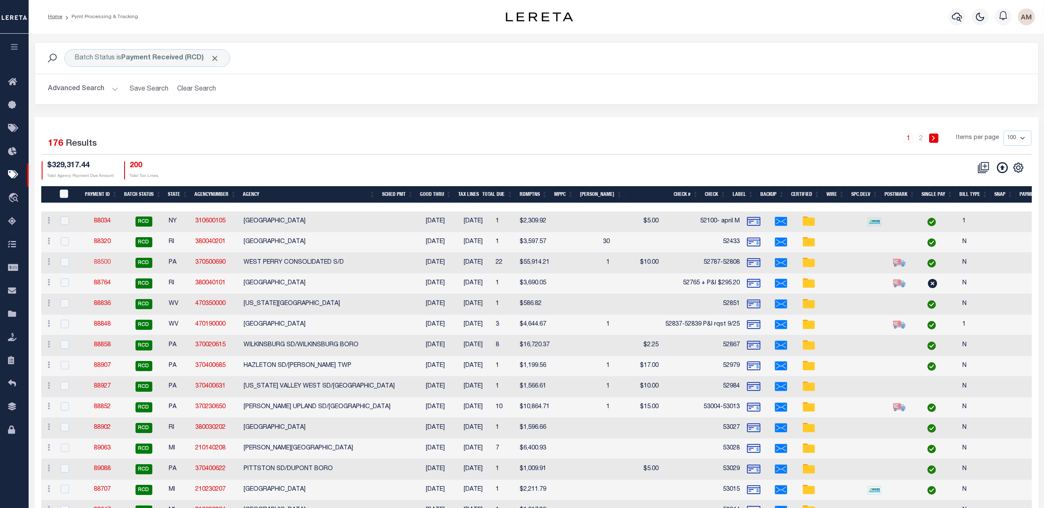
click at [98, 263] on link "88500" at bounding box center [102, 262] width 17 height 6
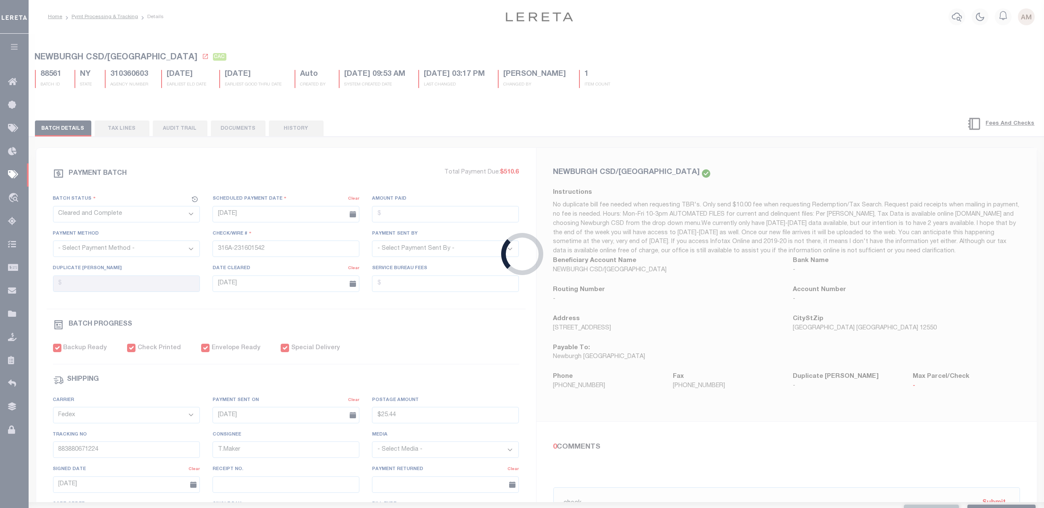
select select "RCD"
type input "[DATE]"
type input "$55,914.21"
select select "CHK"
type input "52787-52808"
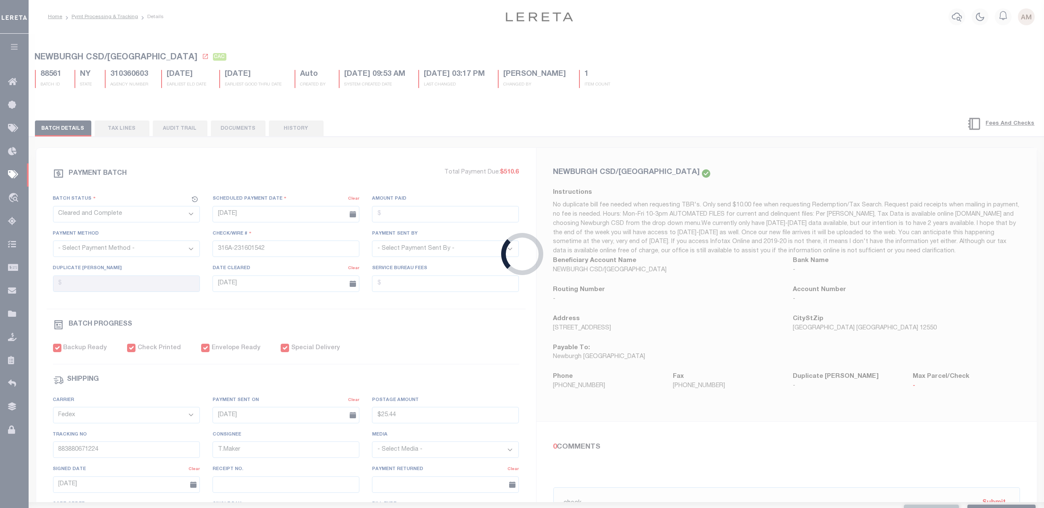
select select "[PERSON_NAME]"
type input "$220"
checkbox input "true"
select select "USS"
type input "[DATE]"
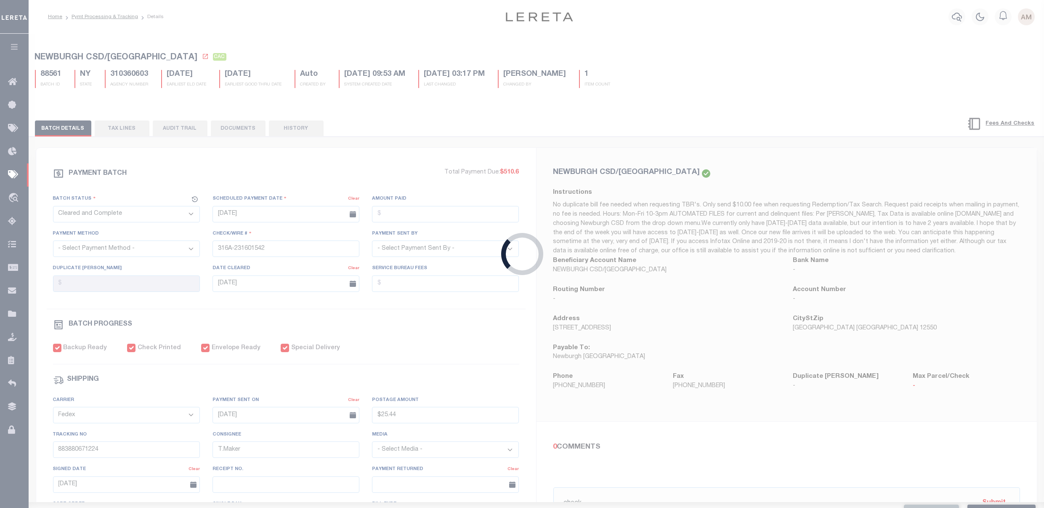
type input "9205590142749901760947"
type input "Delivered, PO Box"
type input "[DATE]"
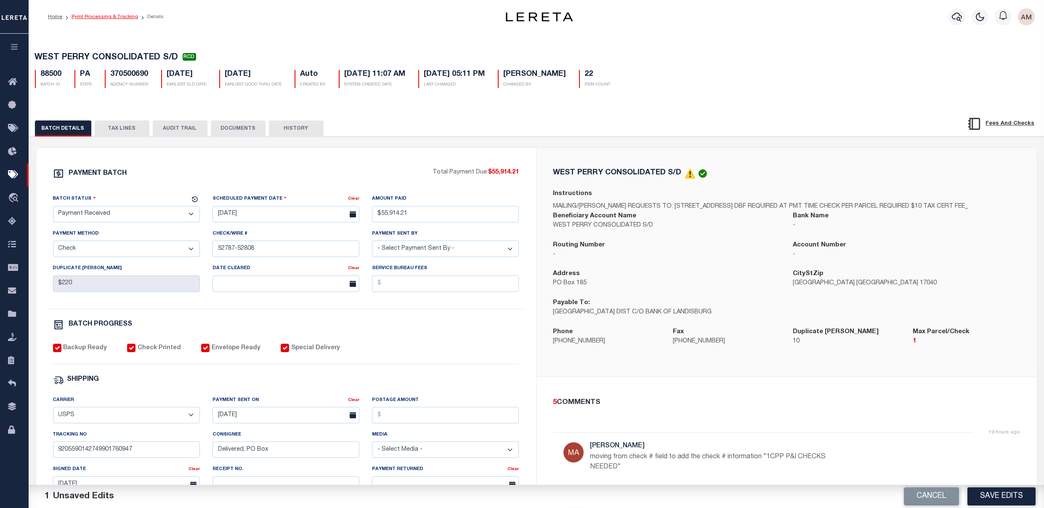
click at [107, 13] on li "Pymt Processing & Tracking" at bounding box center [100, 17] width 76 height 8
click at [107, 14] on link "Pymt Processing & Tracking" at bounding box center [105, 16] width 67 height 5
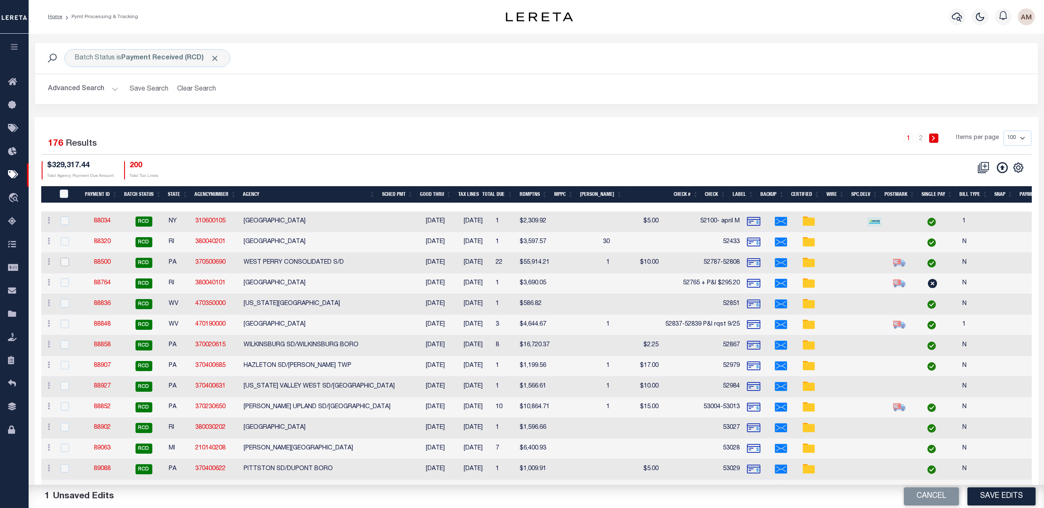
click at [59, 258] on div at bounding box center [69, 262] width 21 height 9
checkbox input "true"
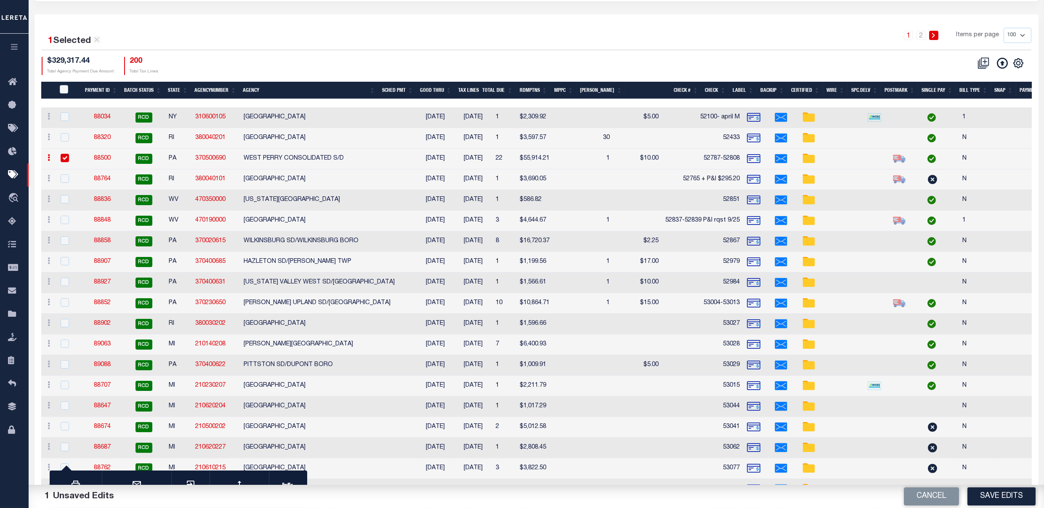
scroll to position [112, 0]
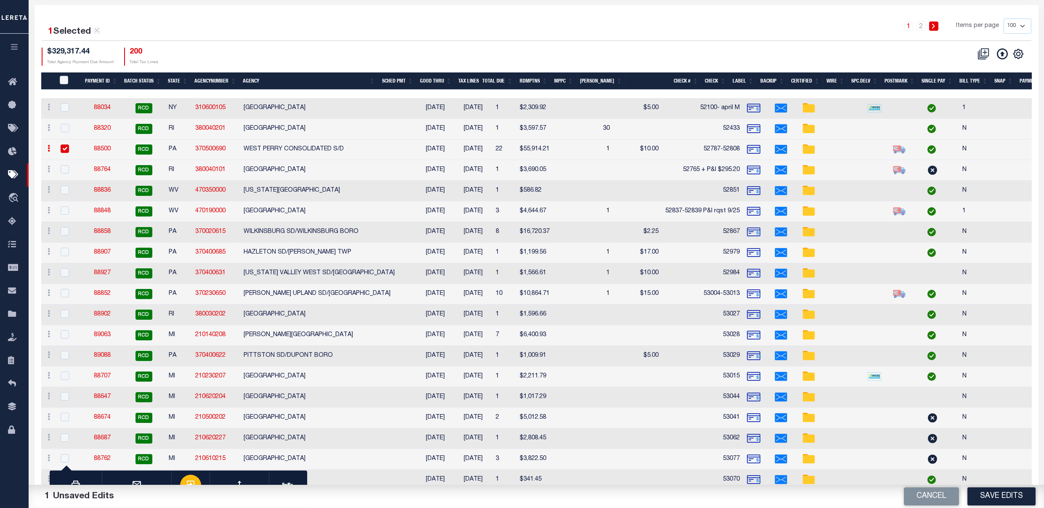
click at [196, 479] on div "button" at bounding box center [190, 484] width 21 height 21
click at [105, 146] on link "88500" at bounding box center [102, 149] width 17 height 6
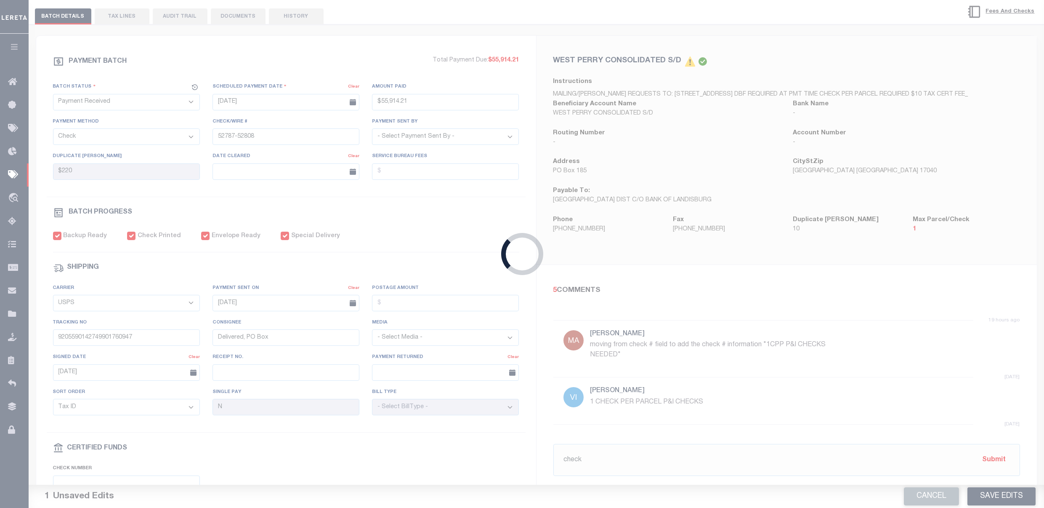
type input "$55,914.21"
type input "$220"
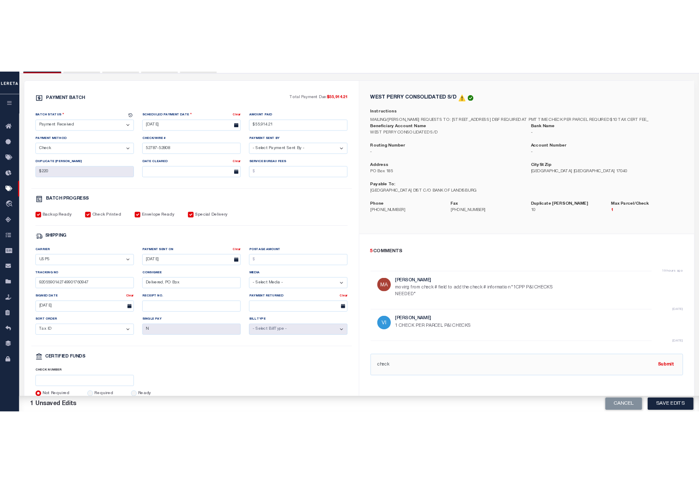
scroll to position [168, 0]
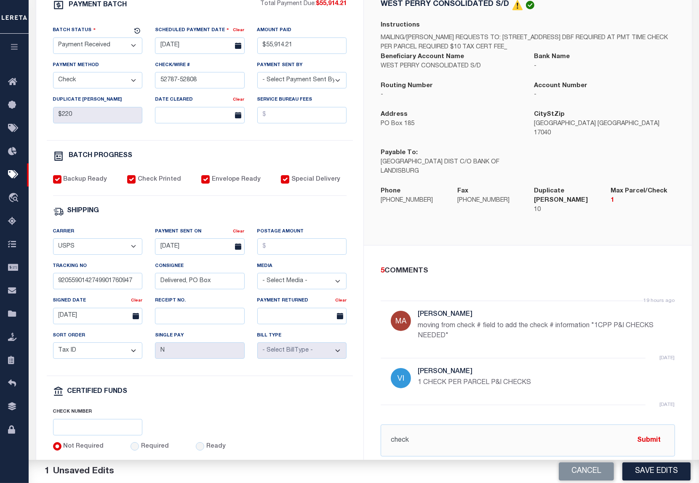
drag, startPoint x: 309, startPoint y: 153, endPoint x: 239, endPoint y: 42, distance: 131.7
click at [309, 151] on div "PAYMENT BATCH Total Payment Due: $55,914.21 Batch Status - Select Status -" at bounding box center [199, 226] width 307 height 452
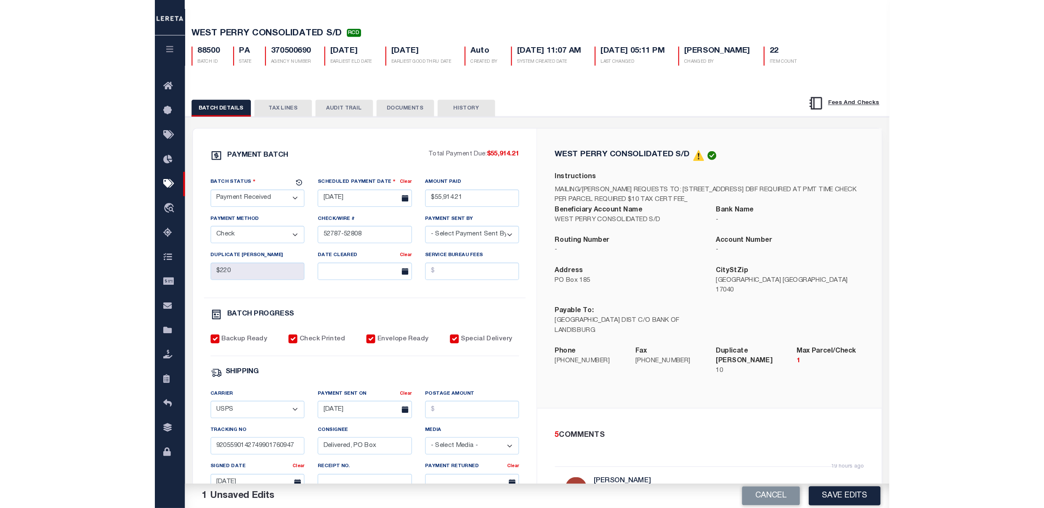
scroll to position [0, 0]
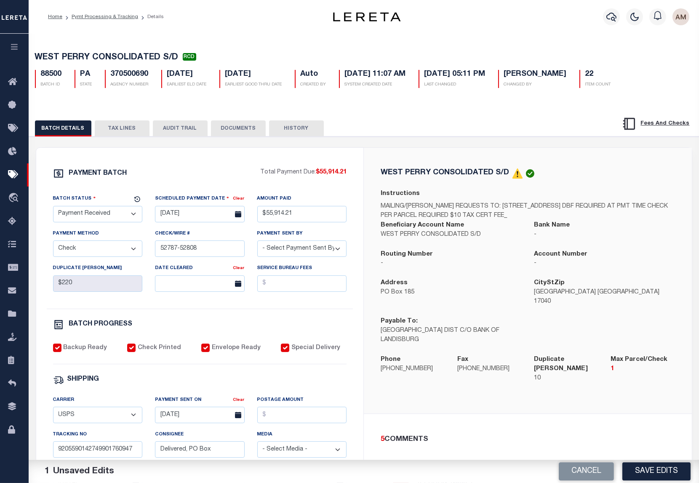
drag, startPoint x: 91, startPoint y: 15, endPoint x: 165, endPoint y: 59, distance: 86.3
click at [91, 15] on link "Pymt Processing & Tracking" at bounding box center [105, 16] width 67 height 5
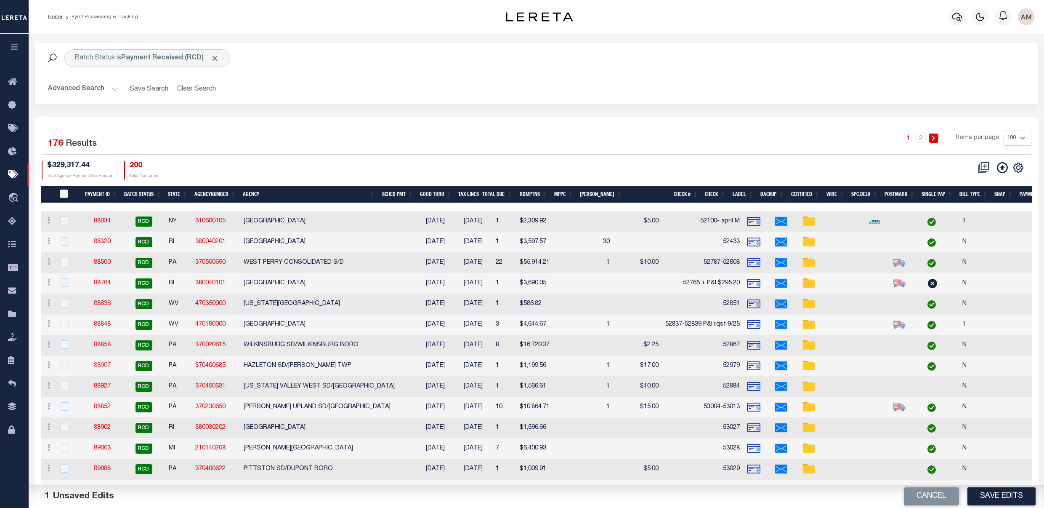
click at [106, 368] on link "88907" at bounding box center [102, 365] width 17 height 6
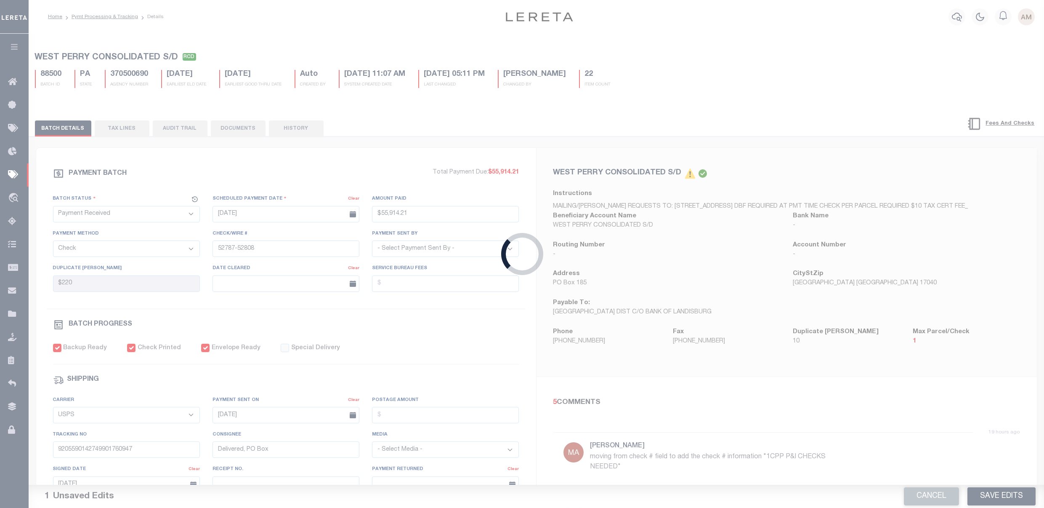
type input "[DATE]"
type input "$1,199.56"
type input "52979"
type input "$17"
checkbox input "false"
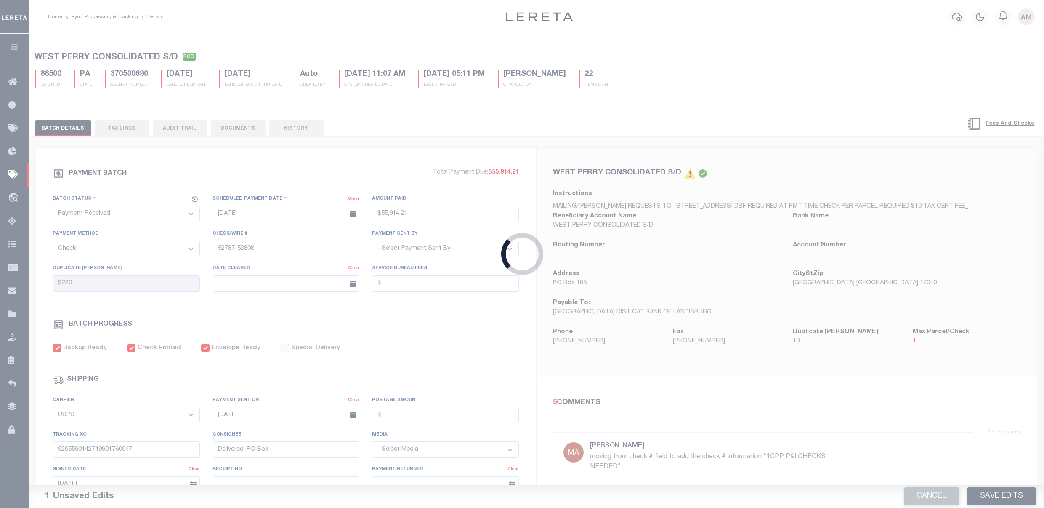
select select "FDX"
type input "[DATE]"
type input "884047801516"
type input "Signature not required"
type input "[DATE]"
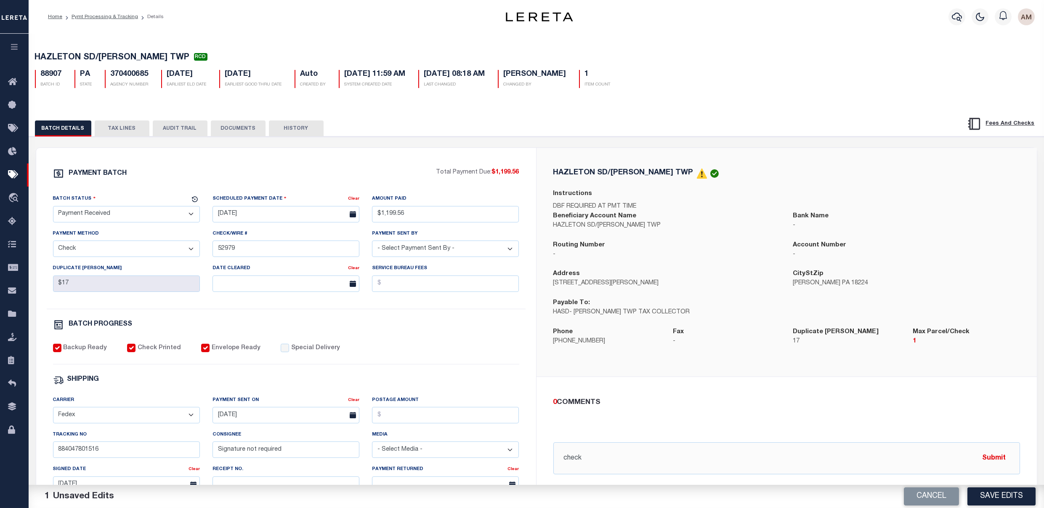
drag, startPoint x: 232, startPoint y: 137, endPoint x: 356, endPoint y: 159, distance: 125.7
click at [235, 136] on button "DOCUMENTS" at bounding box center [238, 128] width 55 height 16
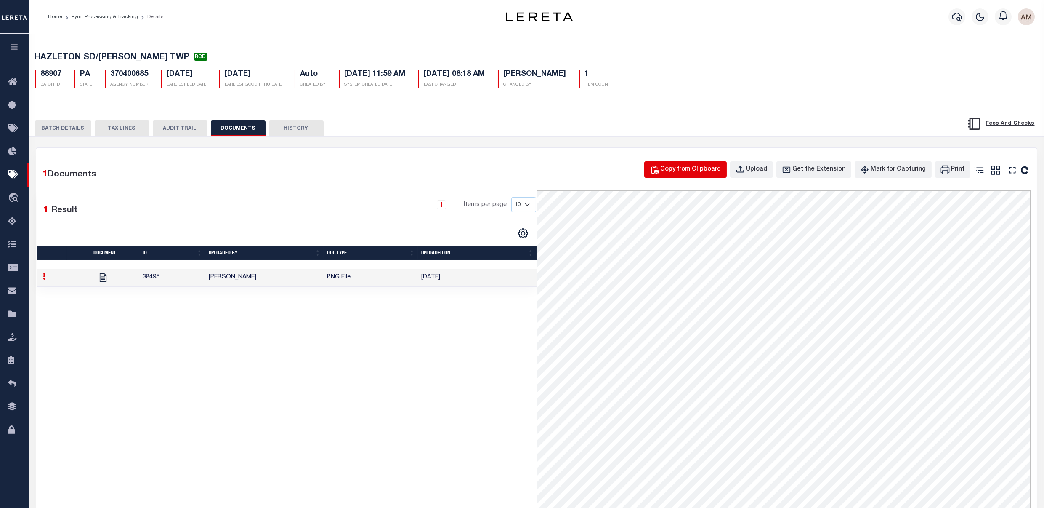
click at [687, 169] on div "Copy from Clipboard" at bounding box center [691, 169] width 61 height 9
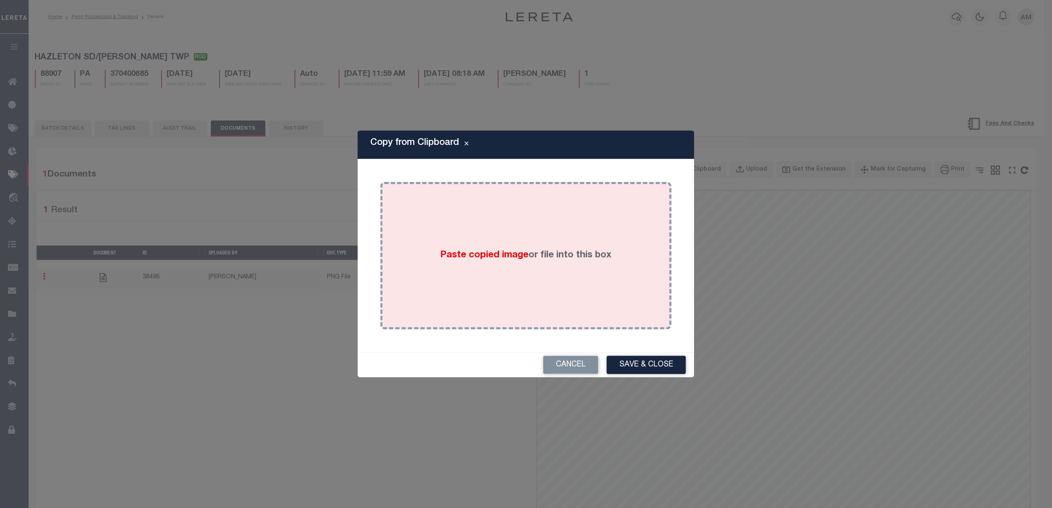
click at [586, 266] on div "Paste copied image or file into this box" at bounding box center [526, 255] width 279 height 135
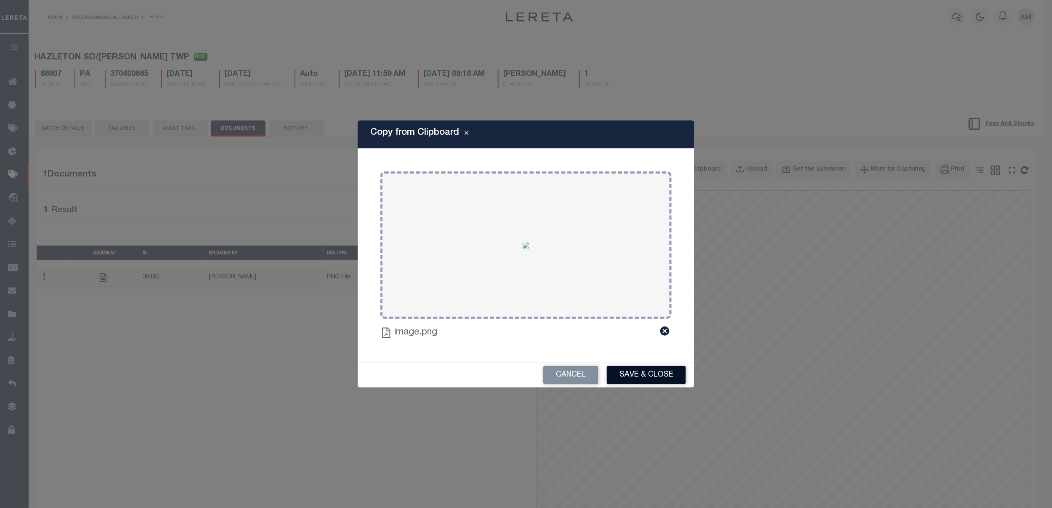
click at [655, 366] on button "Save & Close" at bounding box center [646, 375] width 79 height 18
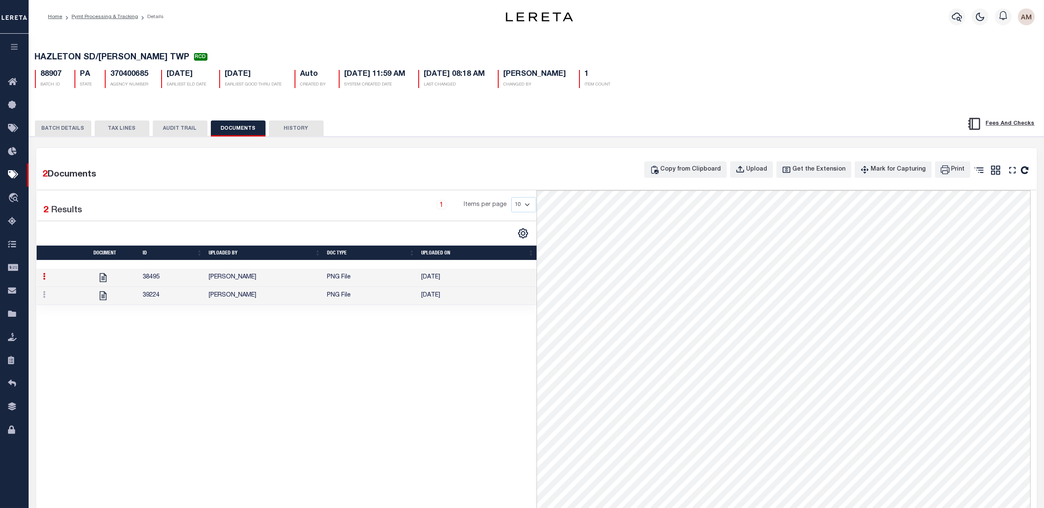
click at [49, 129] on button "BATCH DETAILS" at bounding box center [63, 128] width 56 height 16
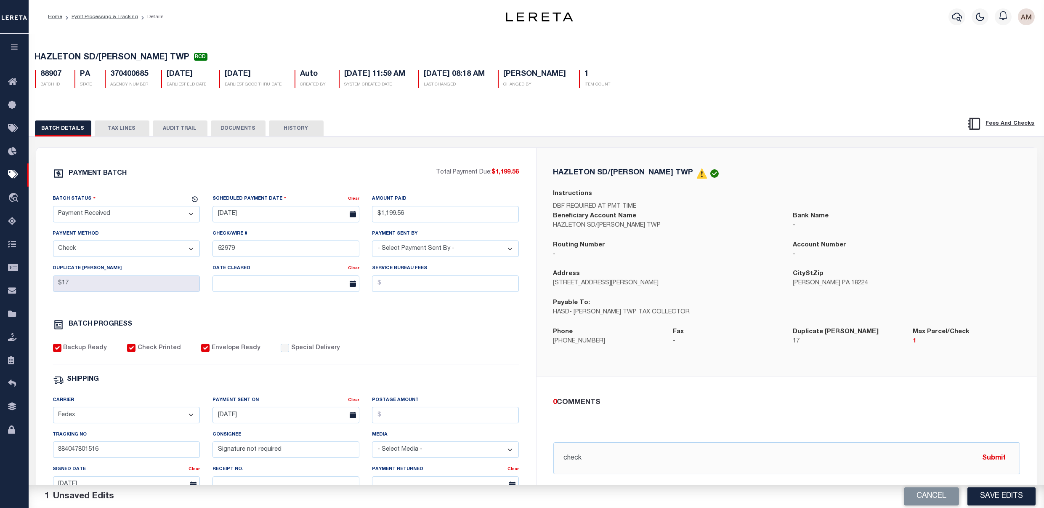
drag, startPoint x: 108, startPoint y: 216, endPoint x: 115, endPoint y: 224, distance: 10.7
click at [109, 216] on select "- Select Status - Scheduled for Payment Ready For Payment Payment Sent Cleared …" at bounding box center [126, 214] width 147 height 16
select select "CAC"
click at [53, 208] on select "- Select Status - Scheduled for Payment Ready For Payment Payment Sent Cleared …" at bounding box center [126, 214] width 147 height 16
click at [318, 292] on input "text" at bounding box center [286, 283] width 147 height 16
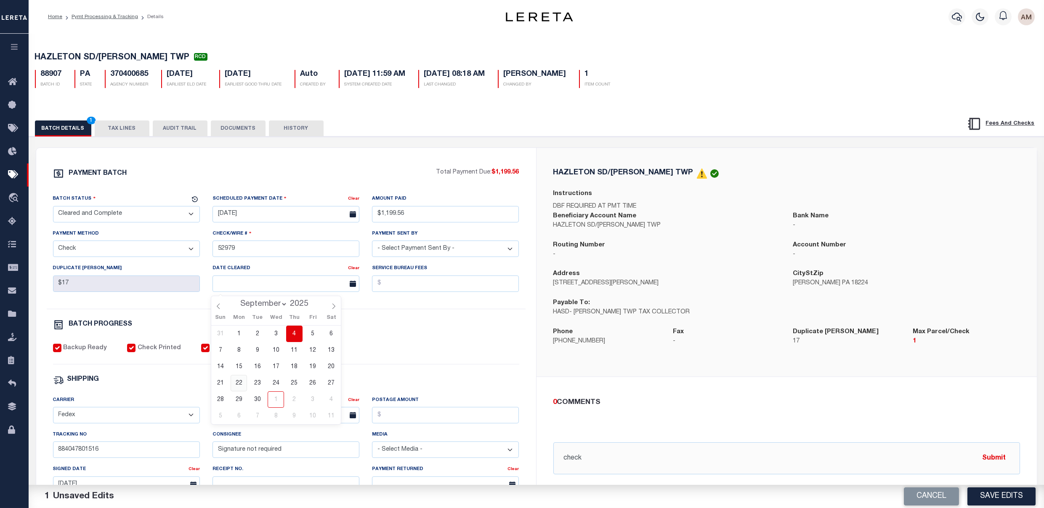
click at [239, 384] on span "22" at bounding box center [239, 383] width 16 height 16
type input "09/22/2025"
click at [472, 343] on div "PAYMENT BATCH Total Payment Due: $1,199.56 Batch Status - Select Status -" at bounding box center [286, 394] width 480 height 452
click at [240, 131] on button "DOCUMENTS" at bounding box center [238, 128] width 55 height 16
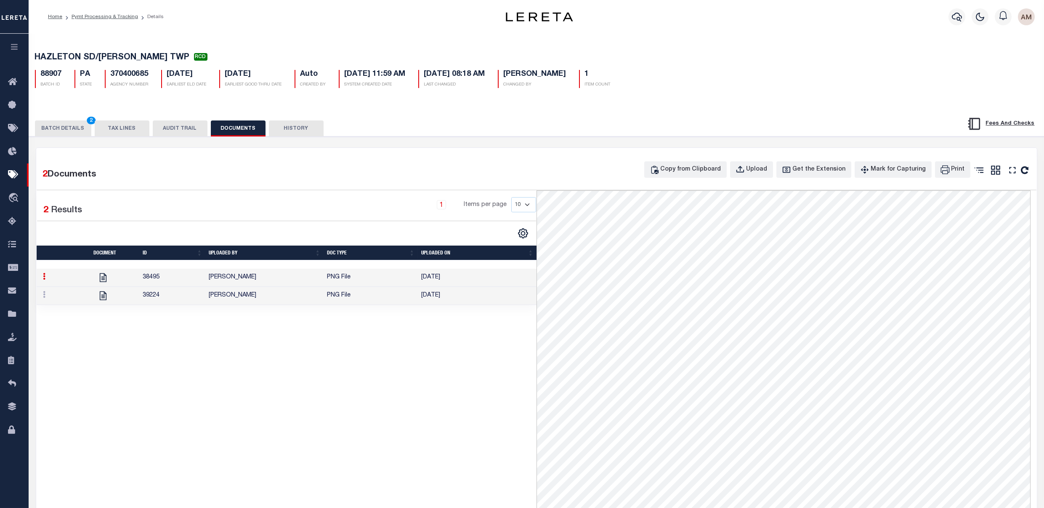
click at [205, 302] on td "39224" at bounding box center [172, 296] width 66 height 18
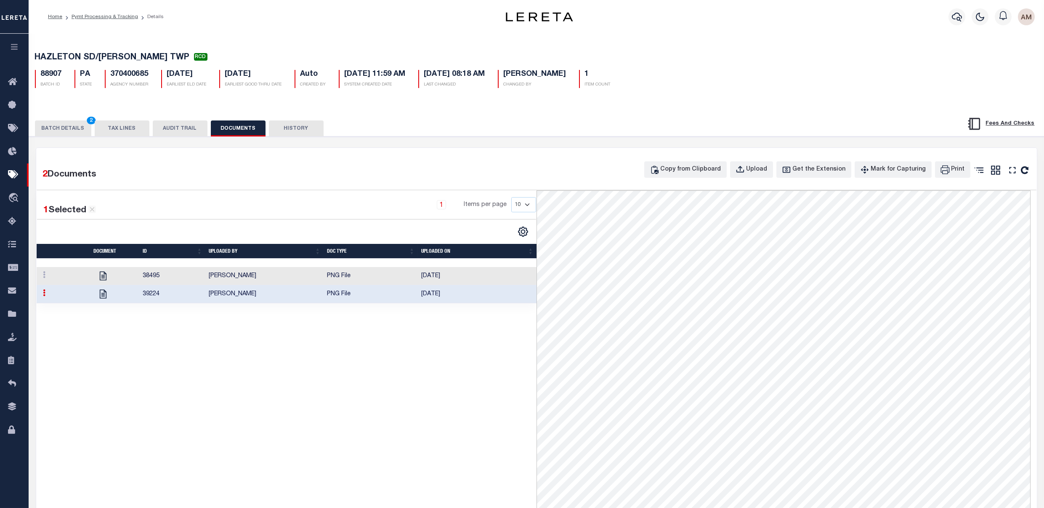
click at [53, 130] on button "BATCH DETAILS 2" at bounding box center [63, 128] width 56 height 16
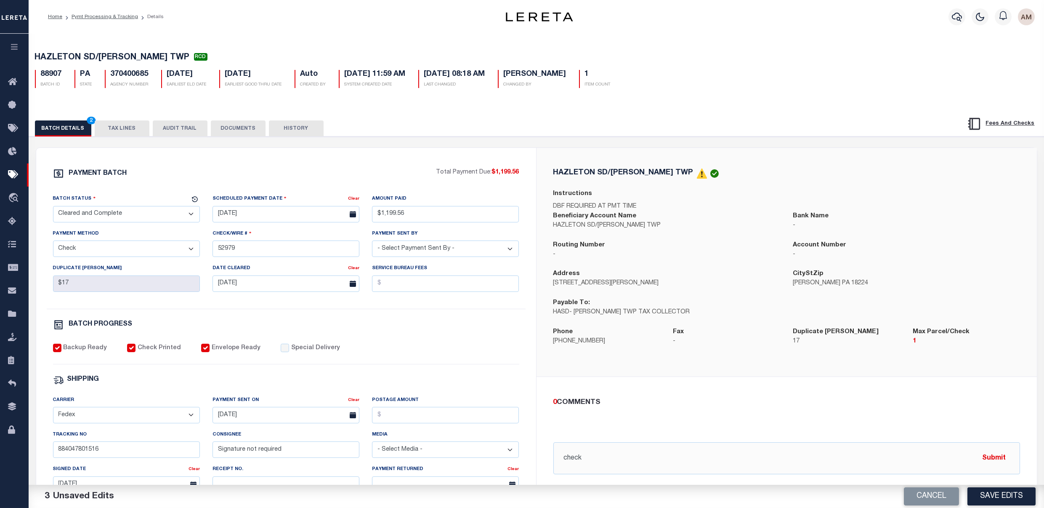
click at [466, 353] on div "Backup Ready Check Printed Envelope Ready Special Delivery" at bounding box center [286, 353] width 466 height 21
click at [988, 498] on button "Save Edits" at bounding box center [1002, 496] width 68 height 18
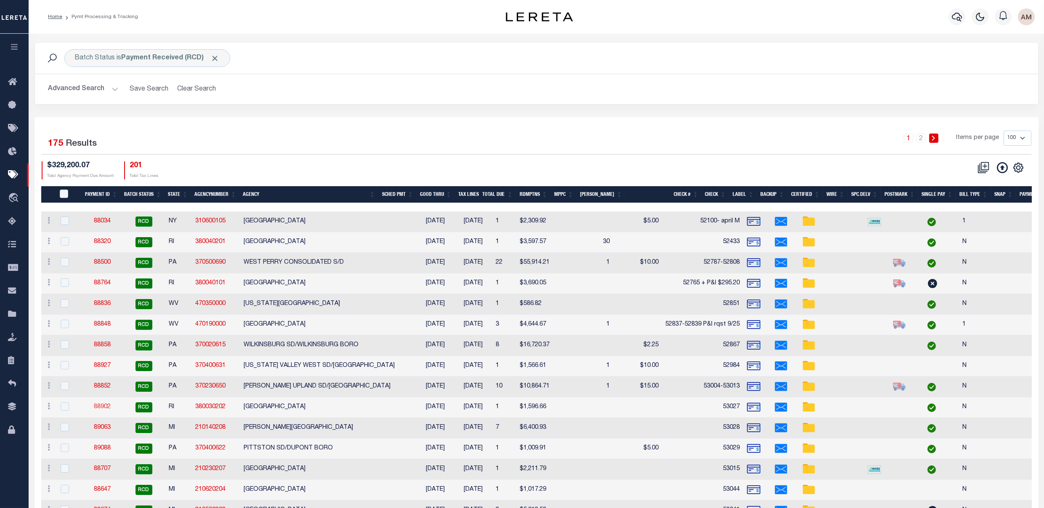
click at [103, 405] on link "88902" at bounding box center [102, 407] width 17 height 6
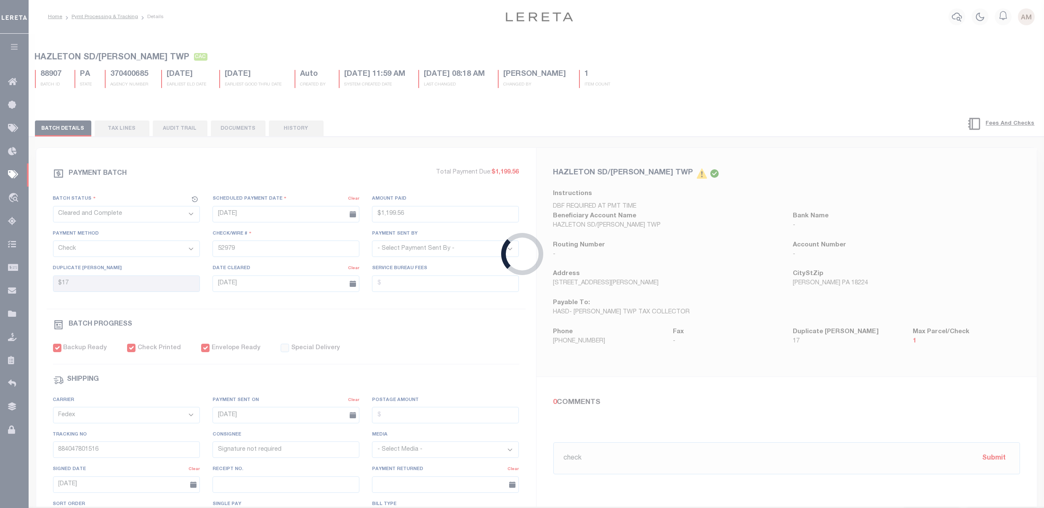
select select "RCD"
type input "[DATE]"
type input "$1,596.66"
type input "53027"
select select "[PERSON_NAME]"
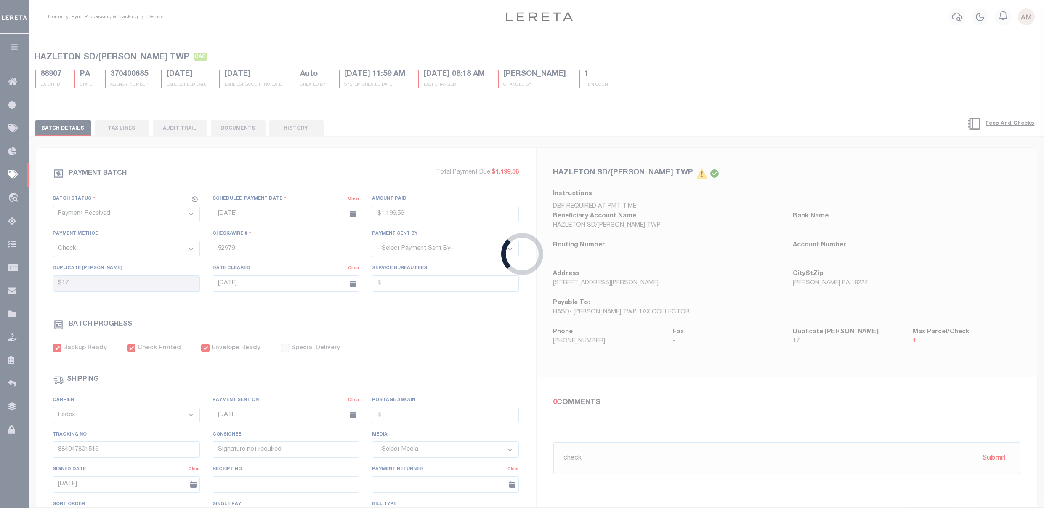
type input "[DATE]"
type input "884081445715"
type input "M.Marjorie"
type input "[DATE]"
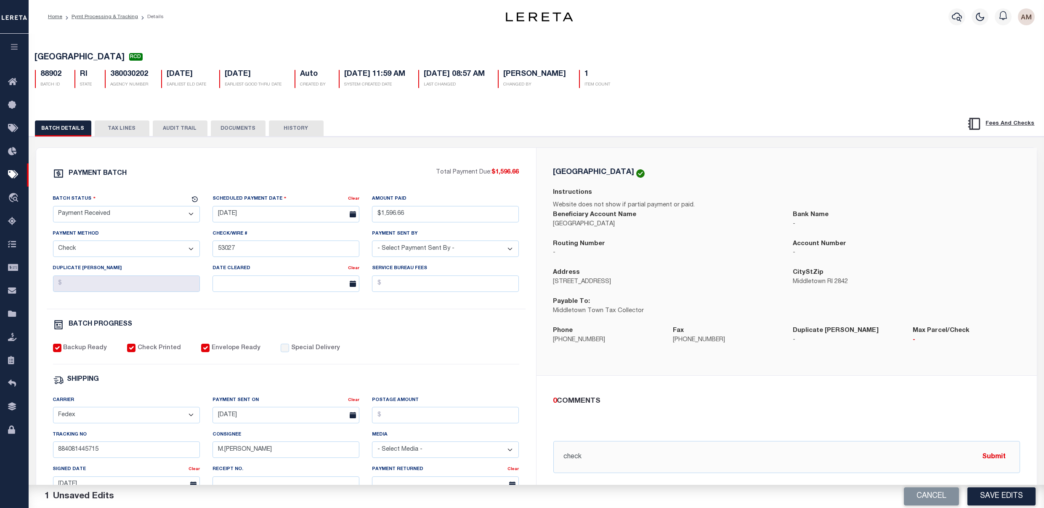
click at [75, 126] on button "BATCH DETAILS" at bounding box center [63, 128] width 56 height 16
click at [114, 215] on select "- Select Status - Scheduled for Payment Ready For Payment Payment Sent Cleared …" at bounding box center [126, 214] width 147 height 16
select select "CAC"
click at [53, 208] on select "- Select Status - Scheduled for Payment Ready For Payment Payment Sent Cleared …" at bounding box center [126, 214] width 147 height 16
click at [235, 288] on input "text" at bounding box center [286, 283] width 147 height 16
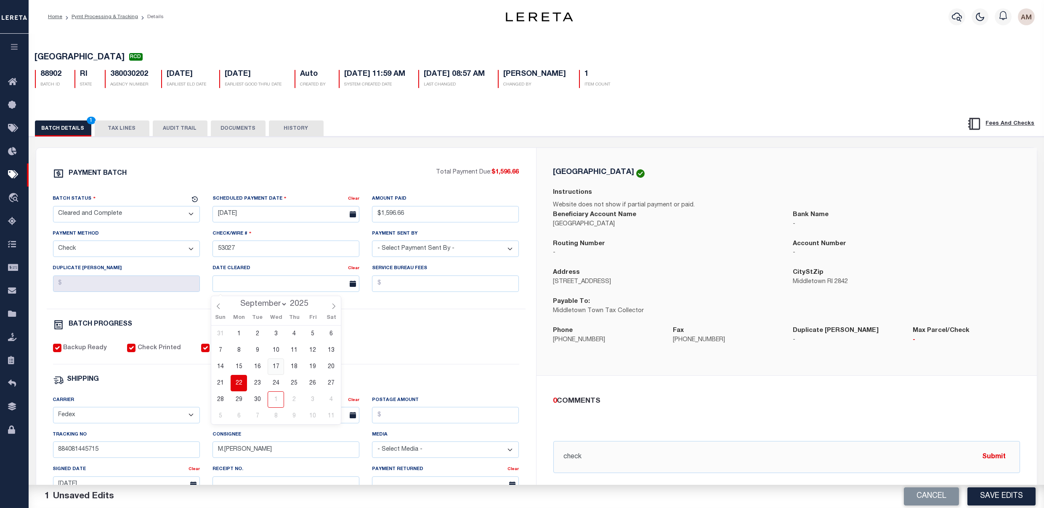
click at [279, 363] on span "17" at bounding box center [276, 366] width 16 height 16
type input "09/17/2025"
click at [418, 345] on div "PAYMENT BATCH Total Payment Due: $1,596.66 Batch Status - Select Status -" at bounding box center [286, 394] width 480 height 452
click at [239, 132] on button "DOCUMENTS" at bounding box center [238, 128] width 55 height 16
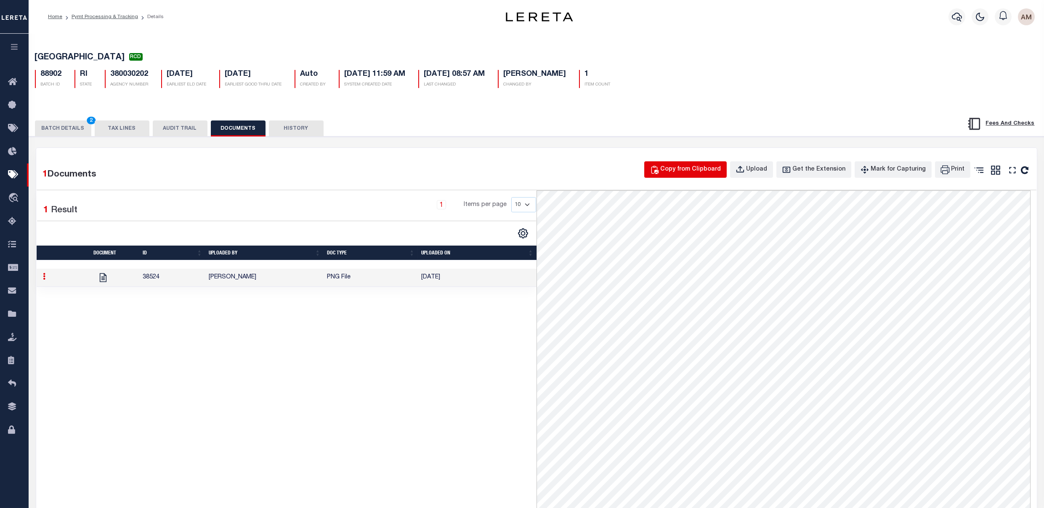
click at [688, 176] on button "Copy from Clipboard" at bounding box center [685, 169] width 82 height 16
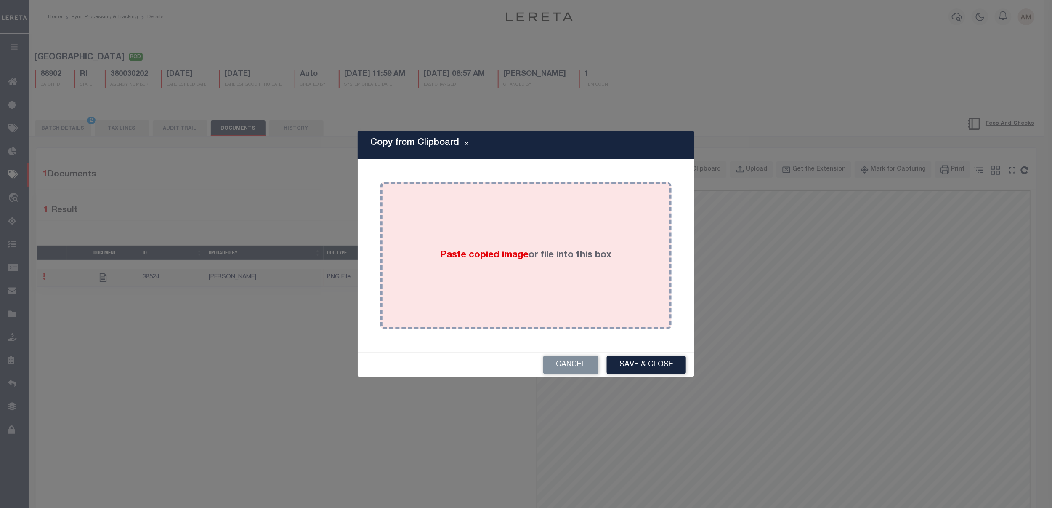
click at [547, 222] on div "Paste copied image or file into this box" at bounding box center [526, 255] width 279 height 135
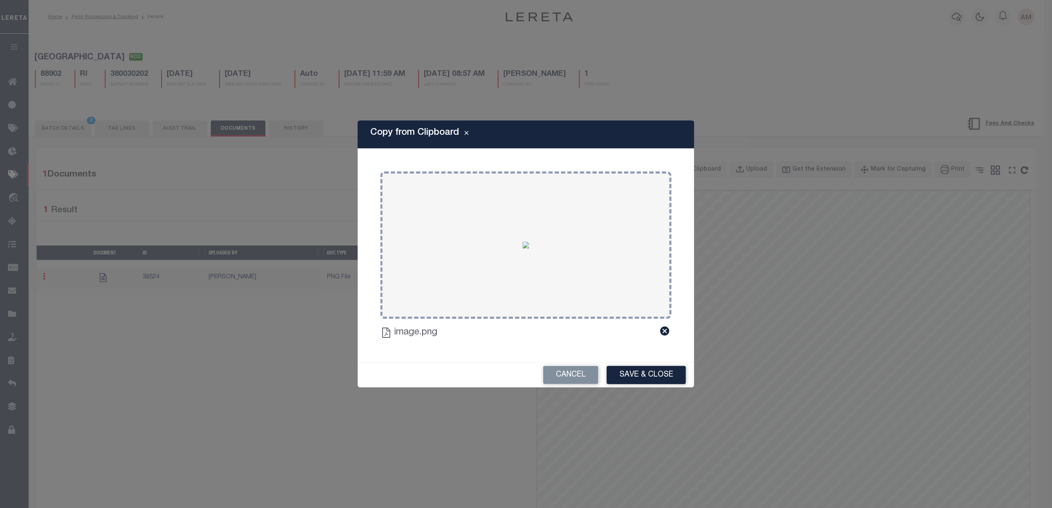
drag, startPoint x: 676, startPoint y: 379, endPoint x: 662, endPoint y: 386, distance: 16.0
click at [662, 383] on button "Save & Close" at bounding box center [646, 375] width 79 height 18
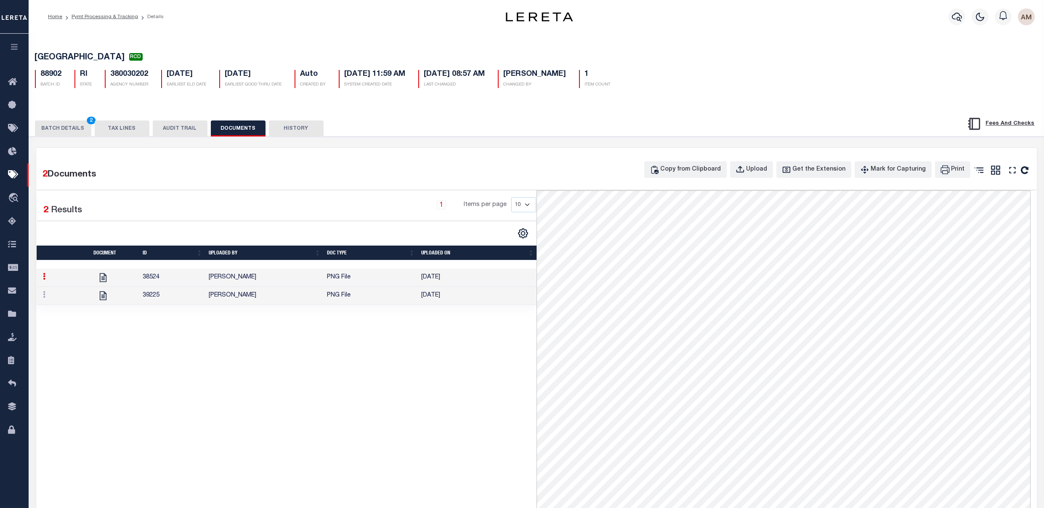
click at [67, 126] on button "BATCH DETAILS 2" at bounding box center [63, 128] width 56 height 16
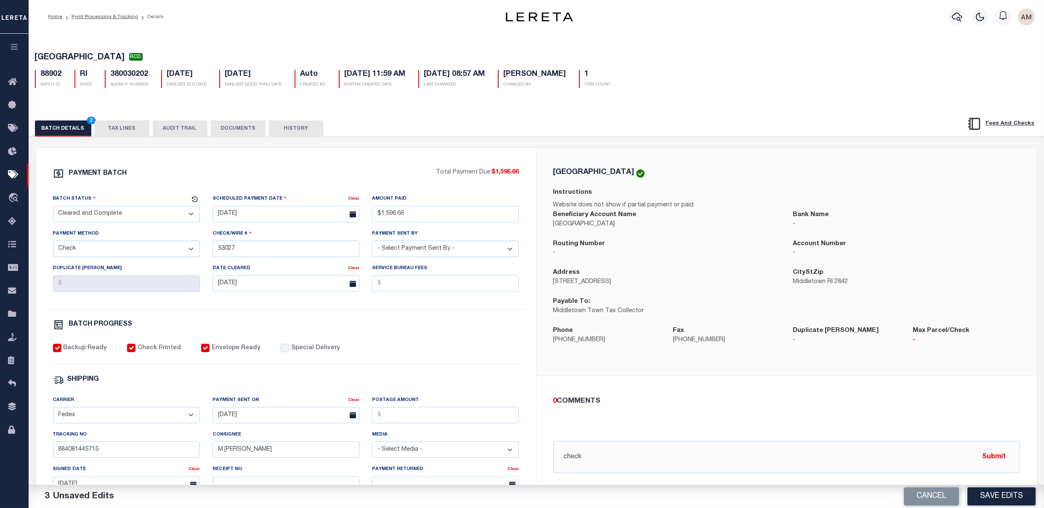
click at [997, 498] on button "Save Edits" at bounding box center [1002, 496] width 68 height 18
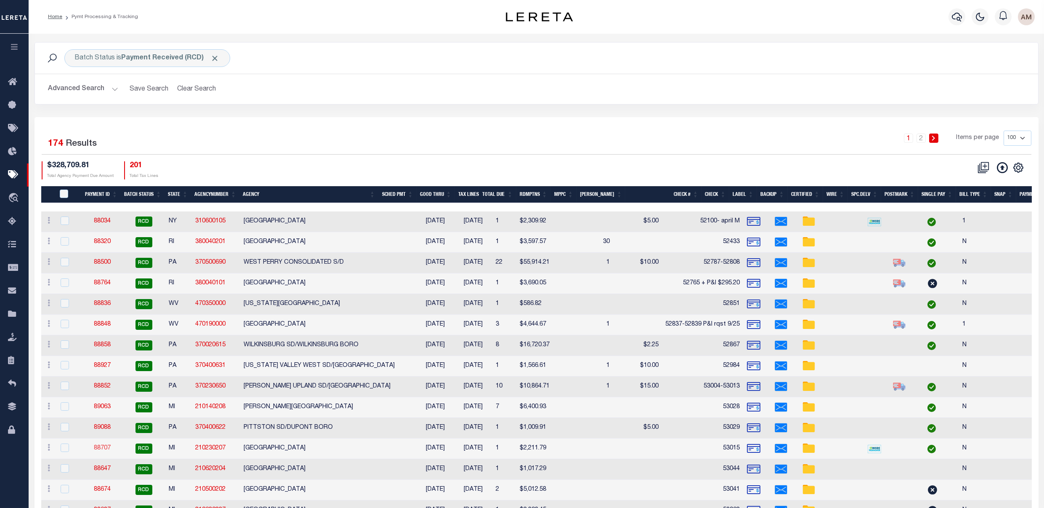
click at [104, 450] on link "88707" at bounding box center [102, 448] width 17 height 6
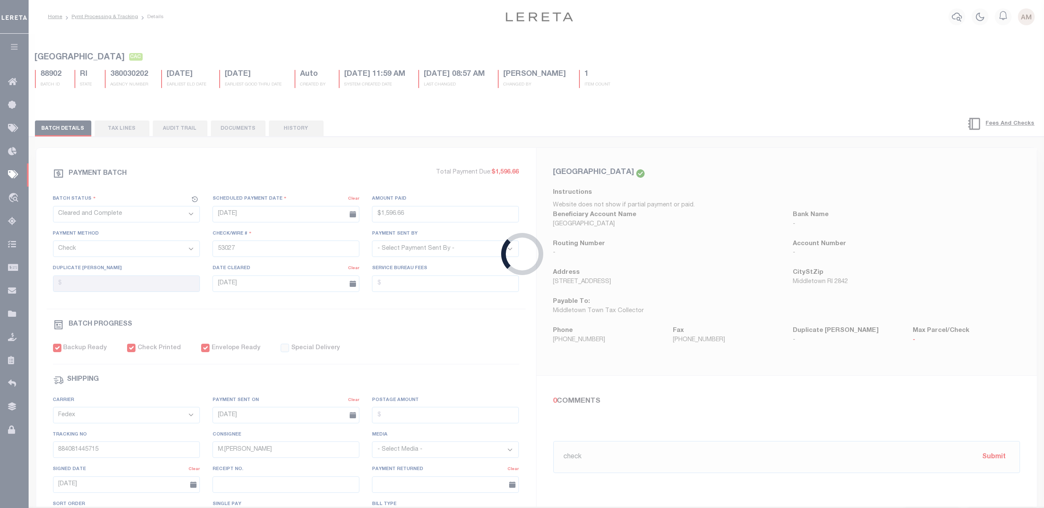
select select "RCD"
type input "$2,211.79"
type input "53015"
select select "[PERSON_NAME]"
type input "884081438172"
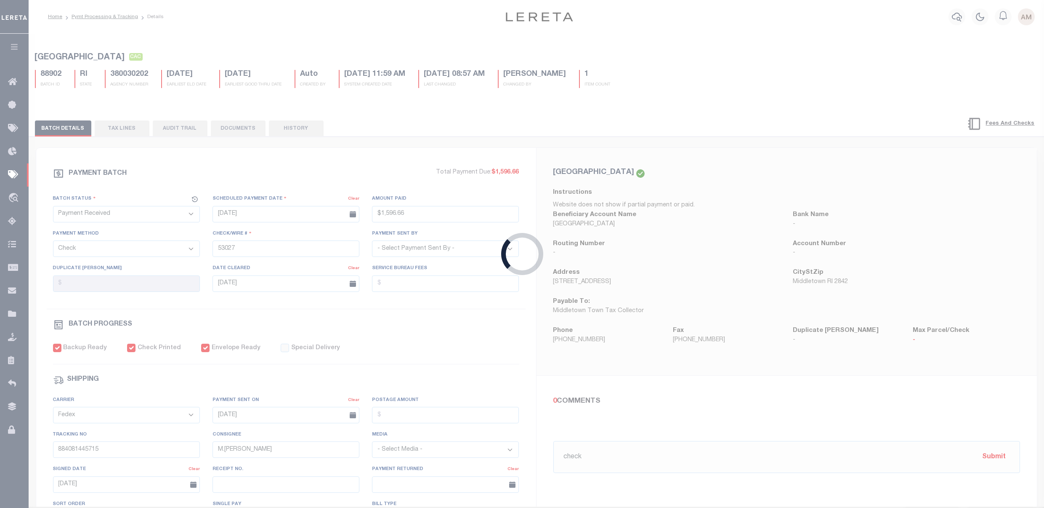
type input "C.Ourt"
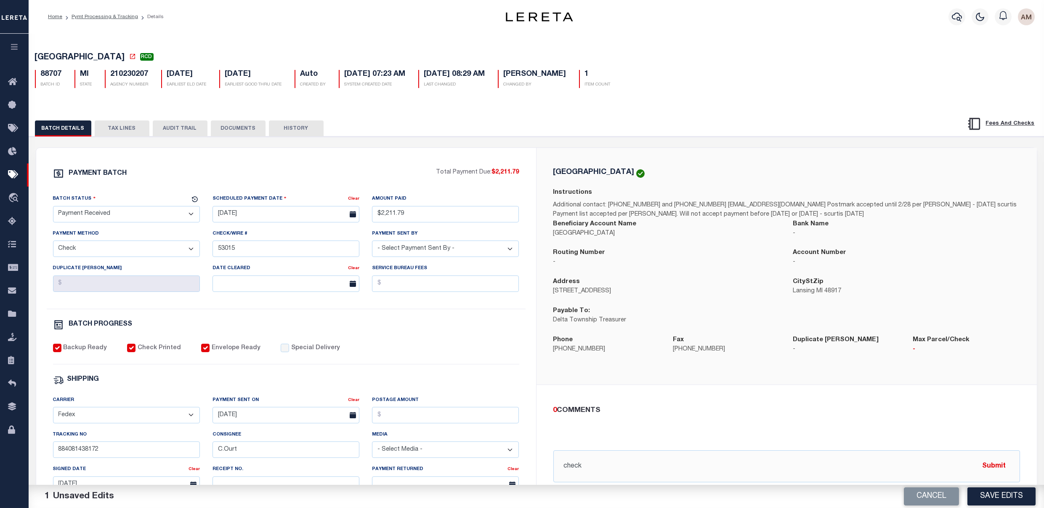
click at [224, 133] on button "DOCUMENTS" at bounding box center [238, 128] width 55 height 16
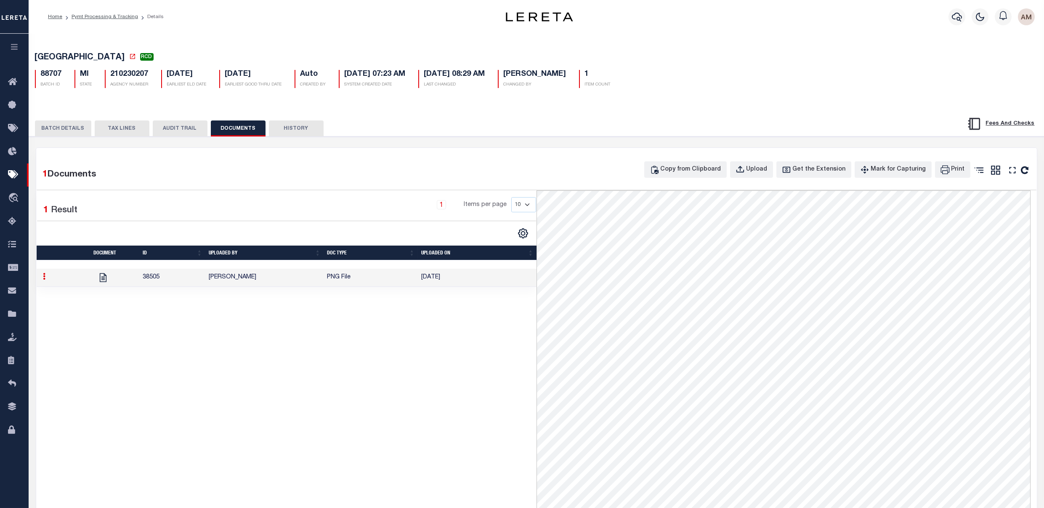
click at [131, 136] on button "TAX LINES" at bounding box center [122, 128] width 55 height 16
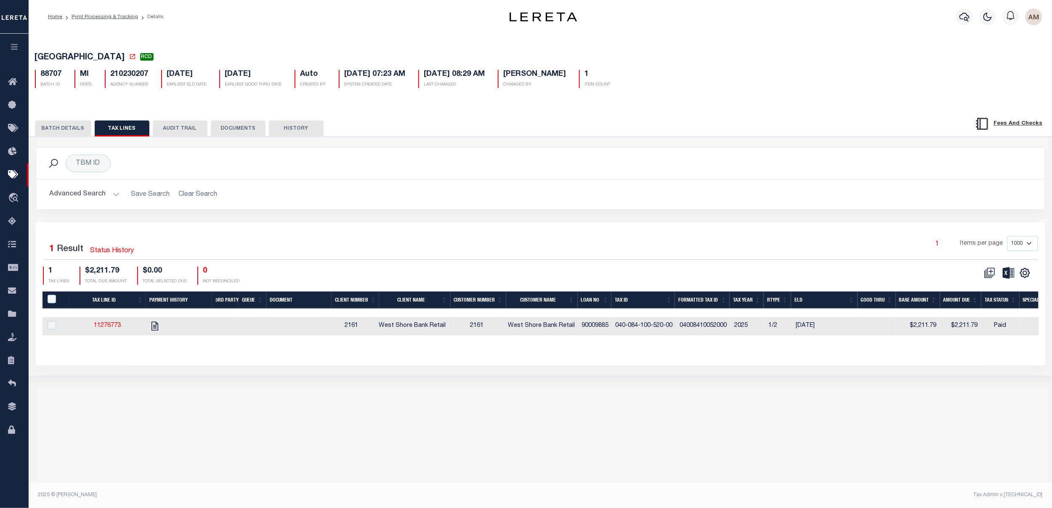
click at [224, 139] on div "PAYMENT BATCH Total Payment Due: $2,211.79 Batch Status" at bounding box center [541, 255] width 1032 height 239
drag, startPoint x: 224, startPoint y: 136, endPoint x: 226, endPoint y: 141, distance: 5.1
click at [224, 136] on button "DOCUMENTS" at bounding box center [238, 128] width 55 height 16
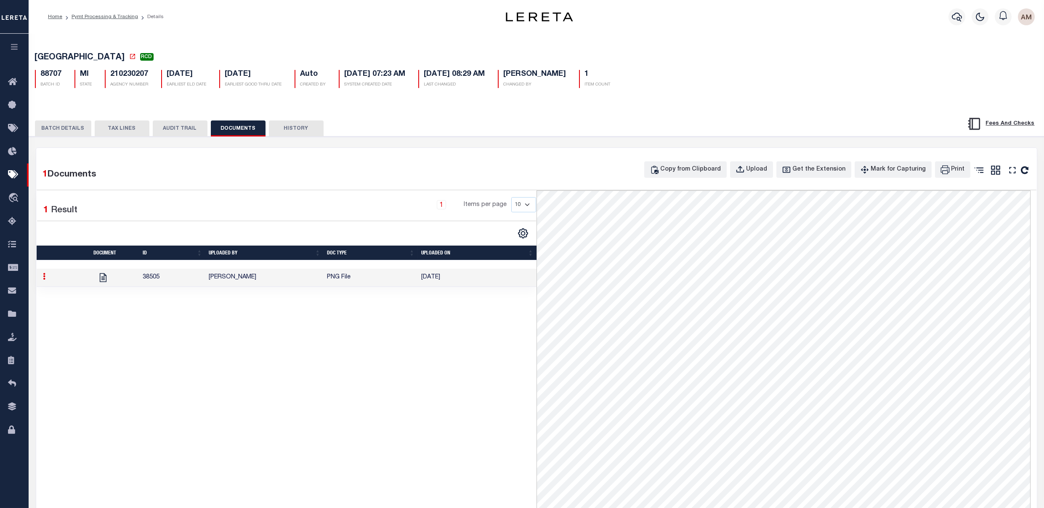
click at [264, 236] on div at bounding box center [162, 233] width 250 height 11
click at [80, 128] on button "BATCH DETAILS" at bounding box center [63, 128] width 56 height 16
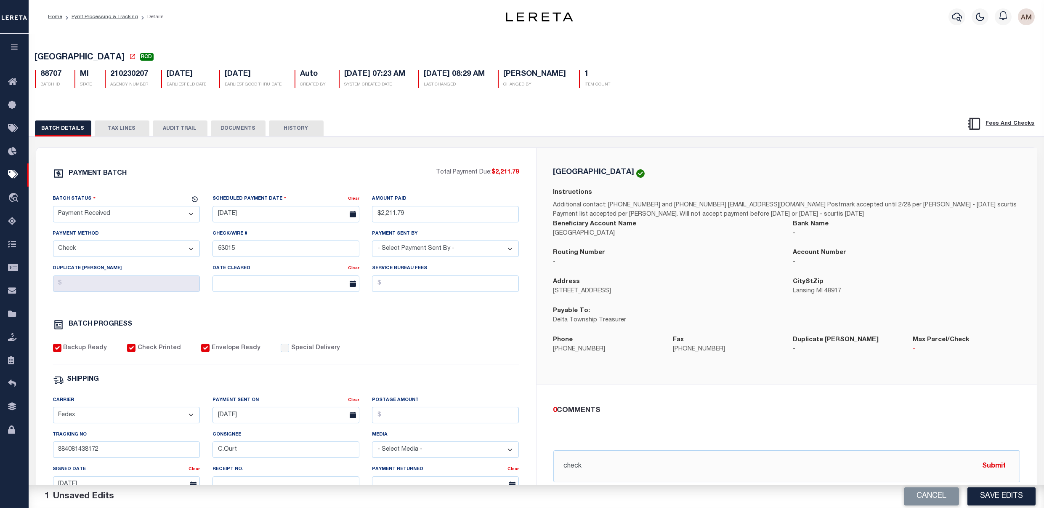
click at [124, 213] on select "- Select Status - Scheduled for Payment Ready For Payment Payment Sent Cleared …" at bounding box center [126, 214] width 147 height 16
select select "CAC"
click at [53, 208] on select "- Select Status - Scheduled for Payment Ready For Payment Payment Sent Cleared …" at bounding box center [126, 214] width 147 height 16
click at [241, 292] on input "text" at bounding box center [286, 283] width 147 height 16
click at [244, 365] on span "15" at bounding box center [239, 366] width 16 height 16
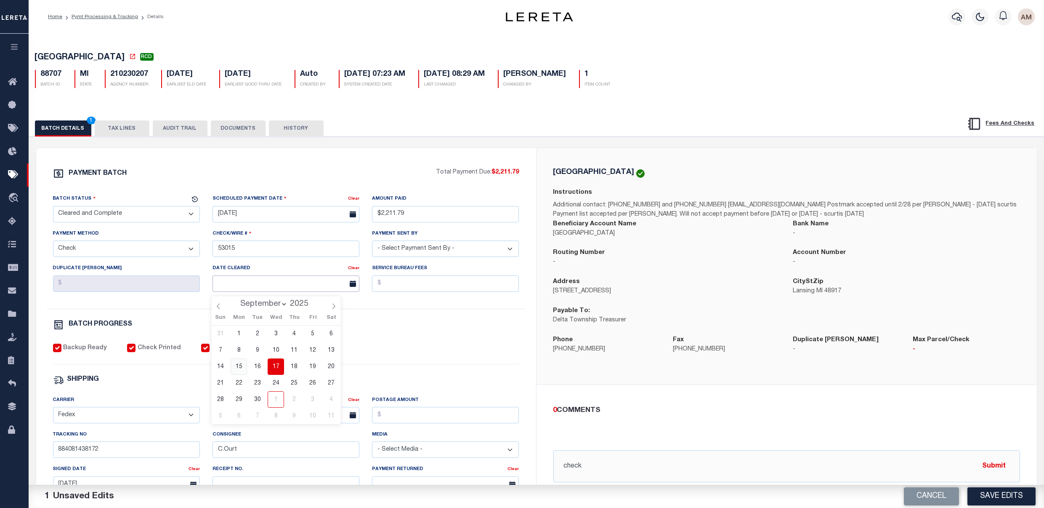
type input "[DATE]"
click at [487, 322] on div "BATCH PROGRESS" at bounding box center [286, 324] width 466 height 11
click at [251, 134] on button "DOCUMENTS" at bounding box center [238, 128] width 55 height 16
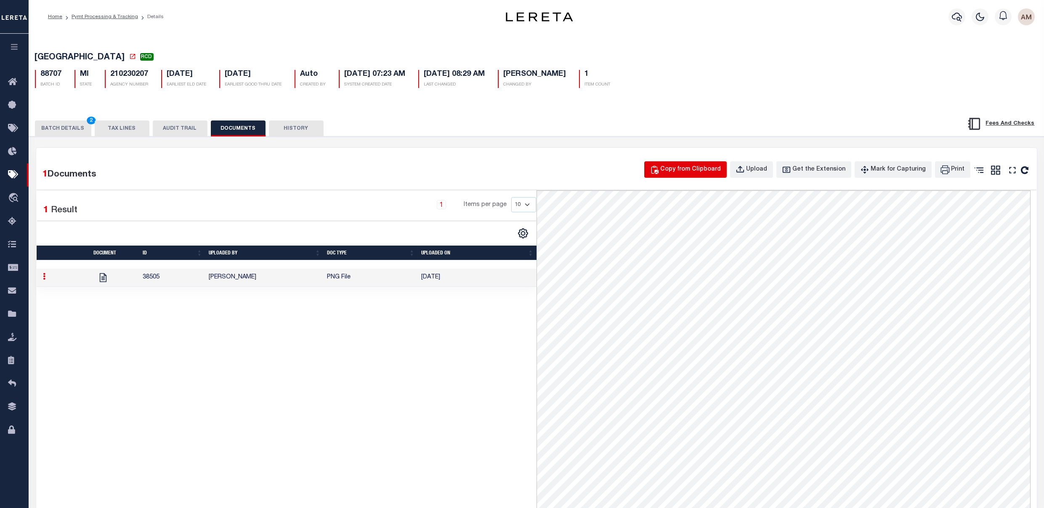
click at [701, 174] on div "Copy from Clipboard" at bounding box center [691, 169] width 61 height 9
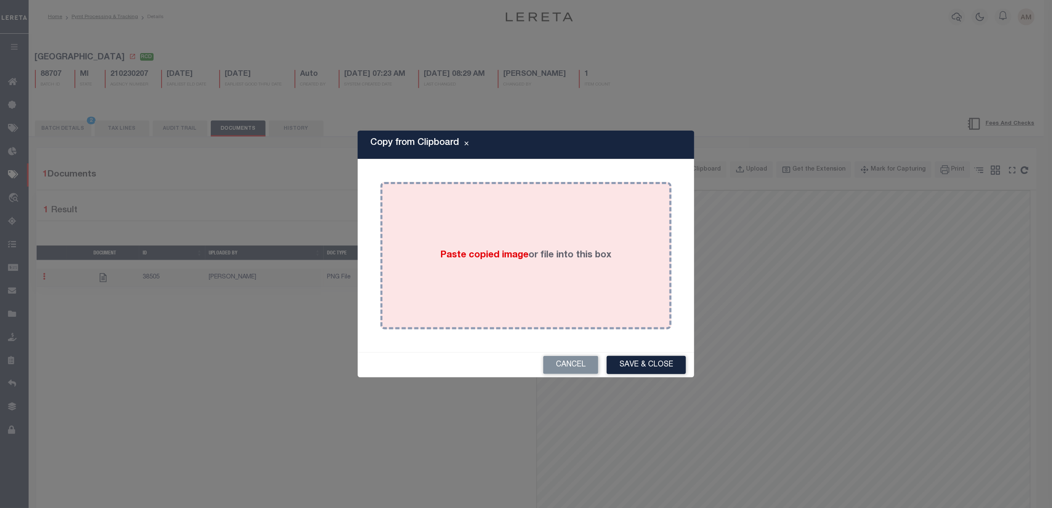
click at [617, 236] on div "Paste copied image or file into this box" at bounding box center [526, 255] width 279 height 135
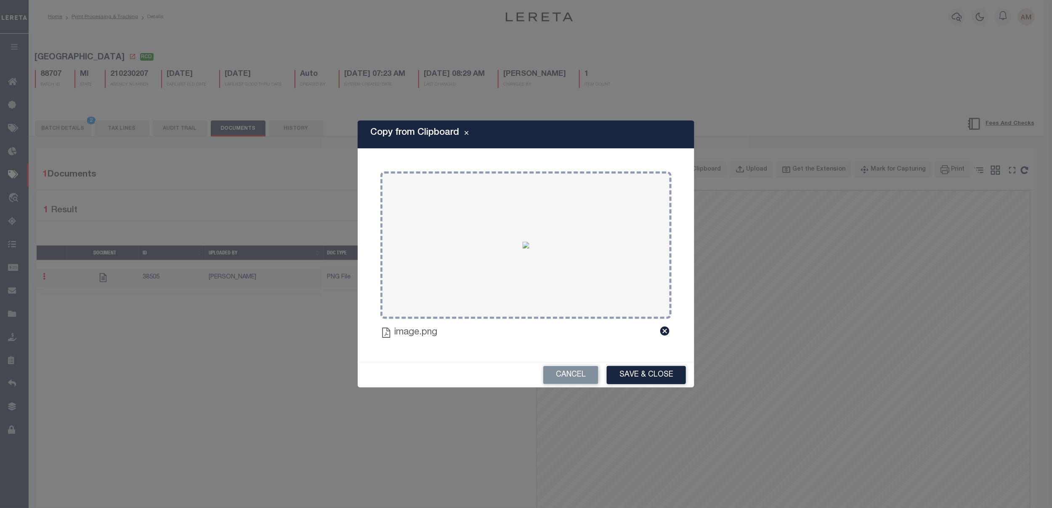
click at [685, 372] on button "Save & Close" at bounding box center [646, 375] width 79 height 18
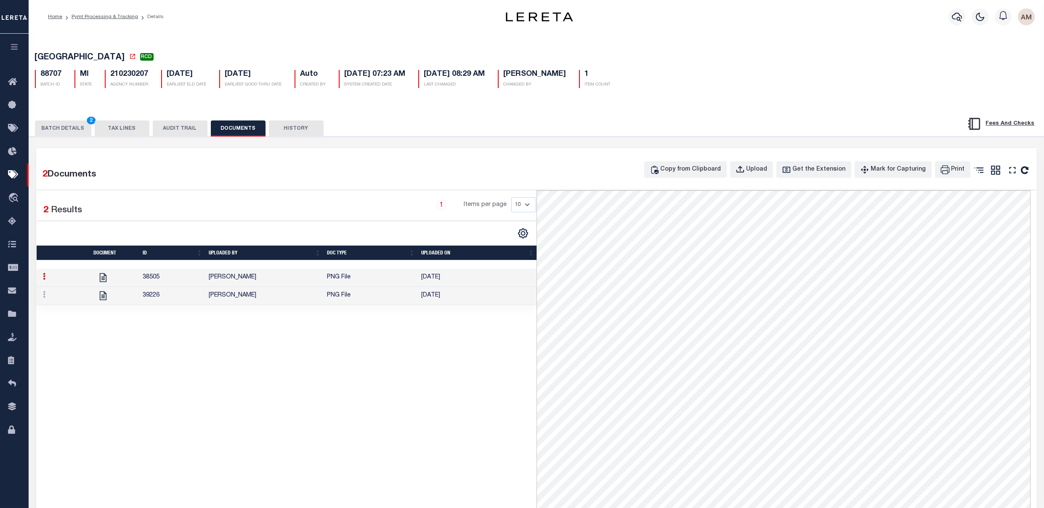
click at [52, 128] on button "BATCH DETAILS 2" at bounding box center [63, 128] width 56 height 16
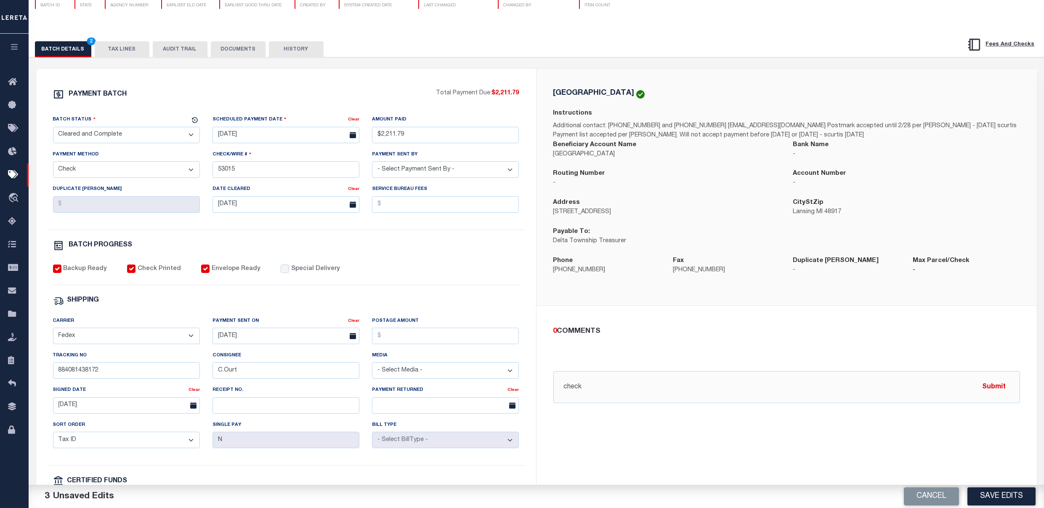
click at [1032, 503] on button "Save Edits" at bounding box center [1002, 496] width 68 height 18
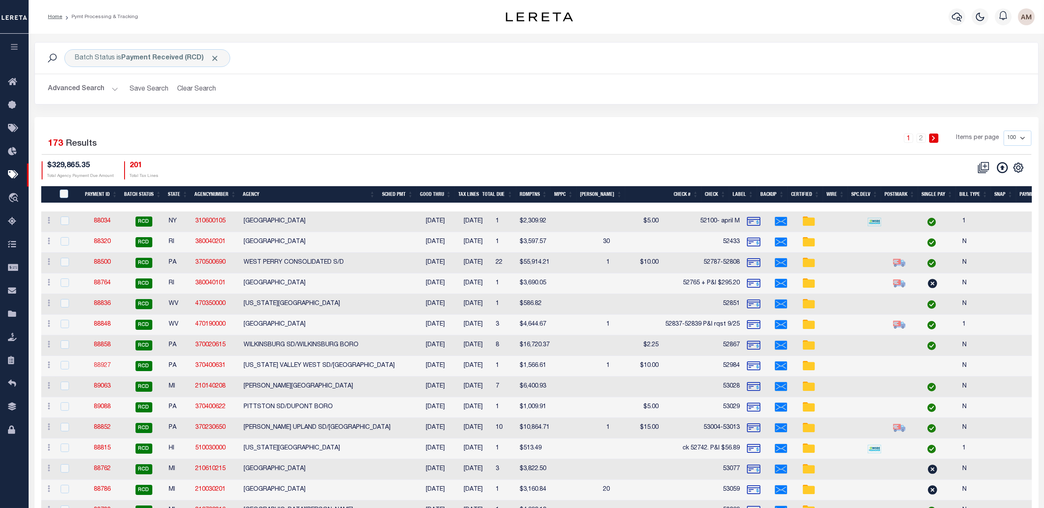
click at [106, 366] on link "88927" at bounding box center [102, 365] width 17 height 6
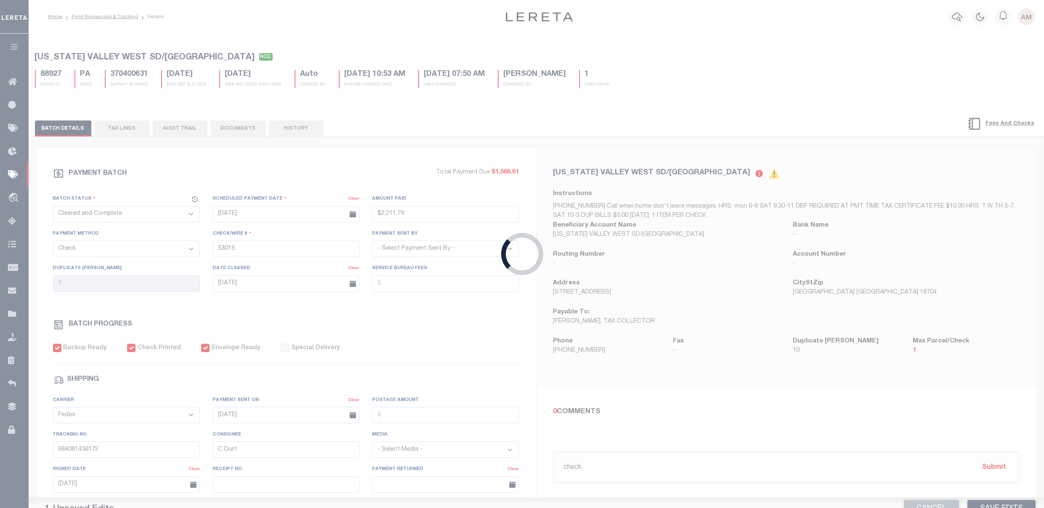
select select "RCD"
type input "[DATE]"
type input "$1,566.61"
type input "52984"
select select "[PERSON_NAME]"
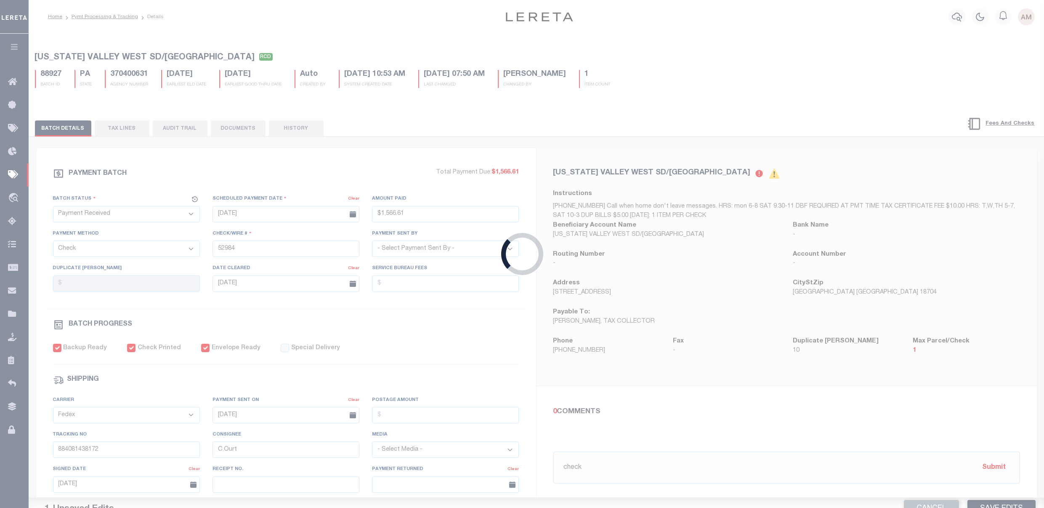
type input "$10"
type input "[DATE]"
type input "884047823109"
type input "M.Soprano"
type input "[DATE]"
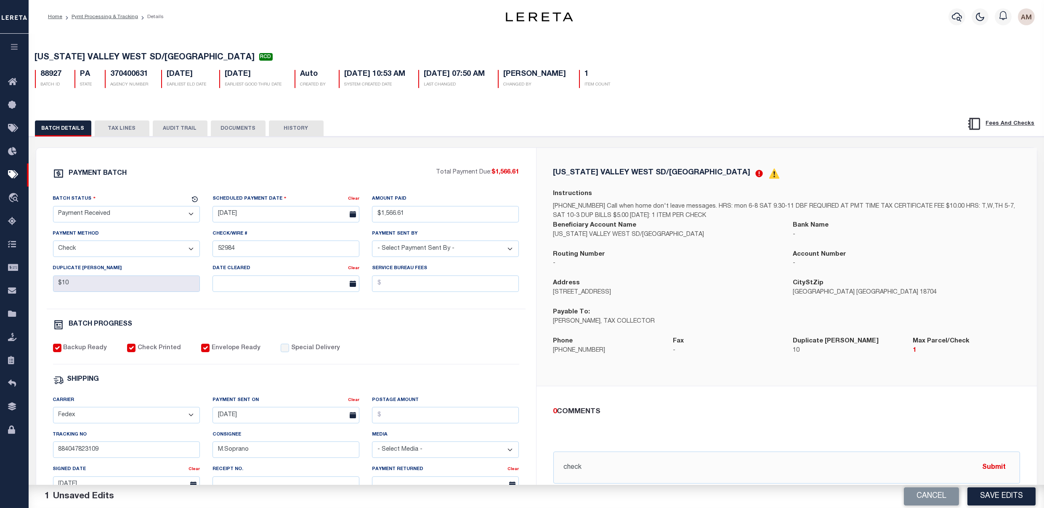
click at [240, 136] on button "DOCUMENTS" at bounding box center [238, 128] width 55 height 16
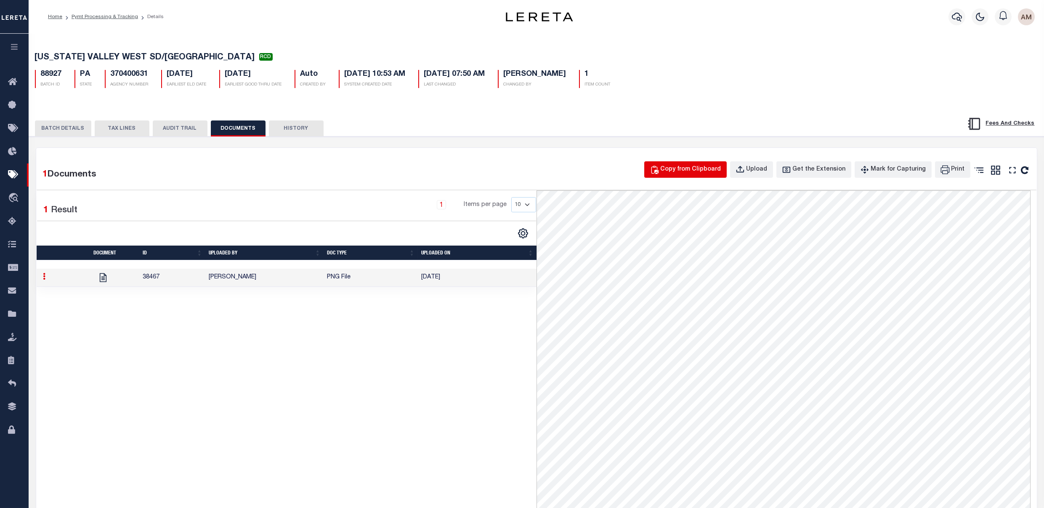
click at [697, 164] on button "Copy from Clipboard" at bounding box center [685, 169] width 82 height 16
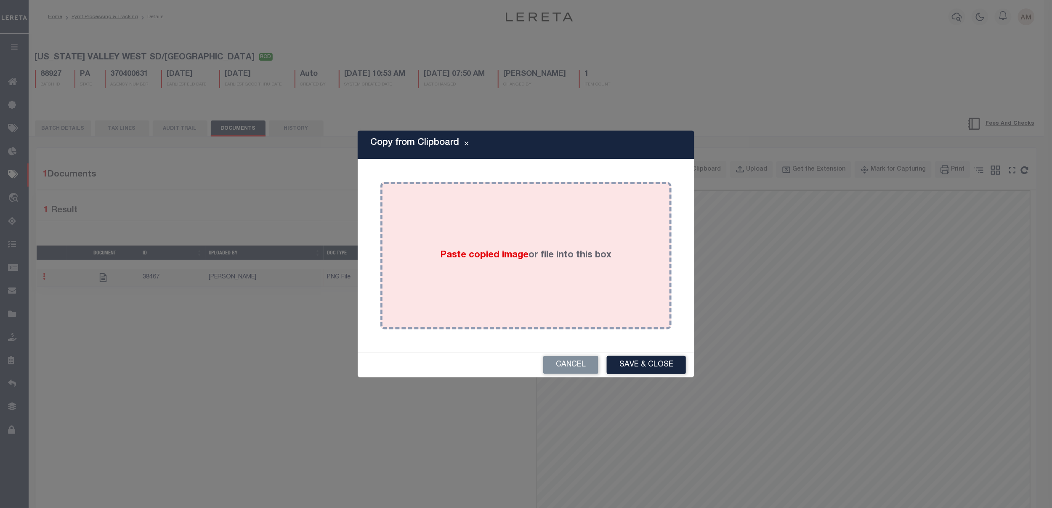
click at [506, 293] on div "Paste copied image or file into this box" at bounding box center [526, 255] width 279 height 135
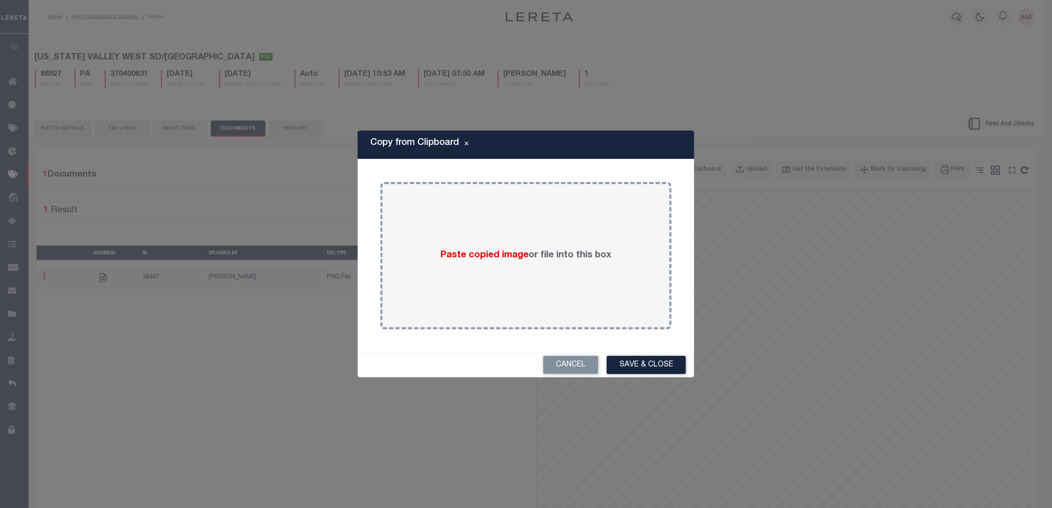
click at [588, 62] on div "Copy from Clipboard Paste copied image or file into this box Select file(s) or …" at bounding box center [526, 254] width 1052 height 508
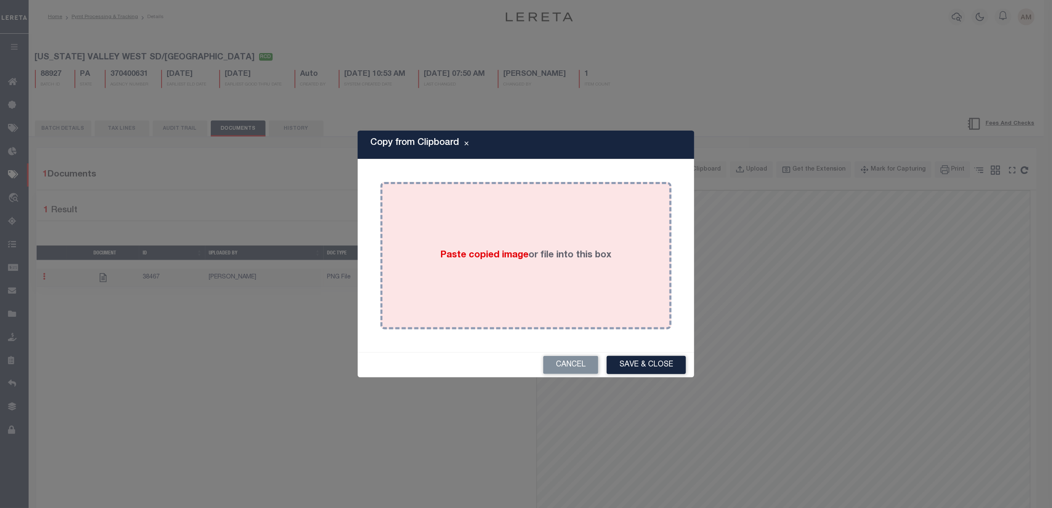
click at [458, 295] on div "Paste copied image or file into this box" at bounding box center [526, 255] width 279 height 135
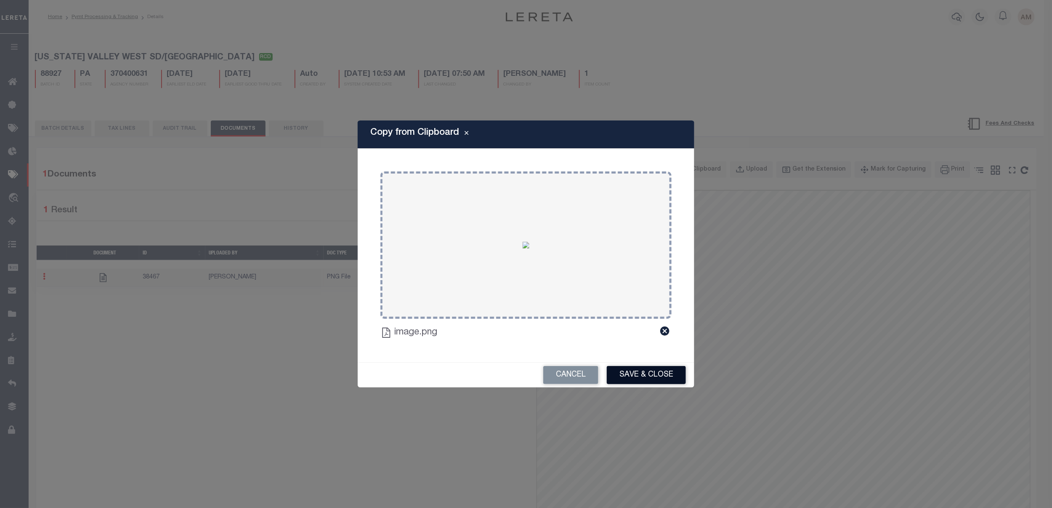
click at [649, 370] on button "Save & Close" at bounding box center [646, 375] width 79 height 18
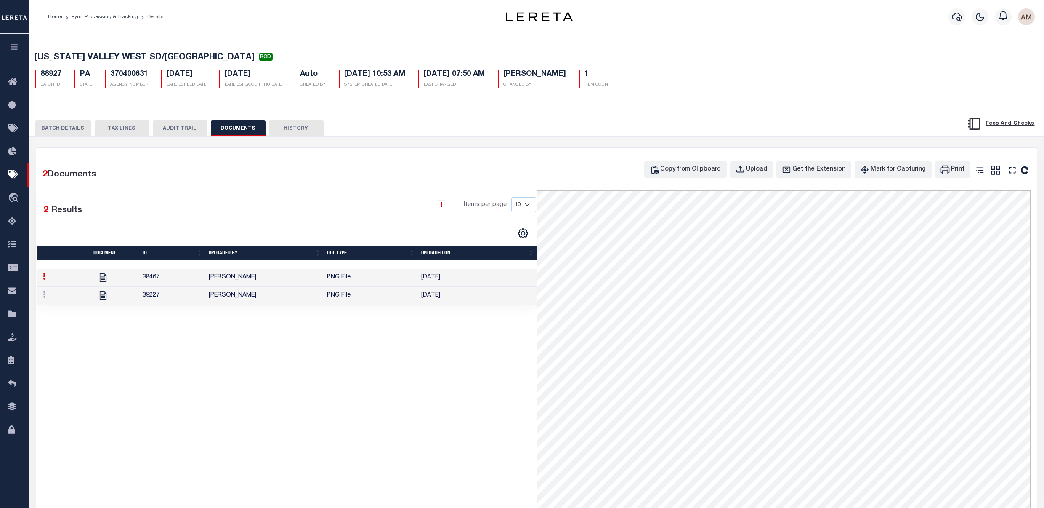
click at [60, 125] on button "BATCH DETAILS" at bounding box center [63, 128] width 56 height 16
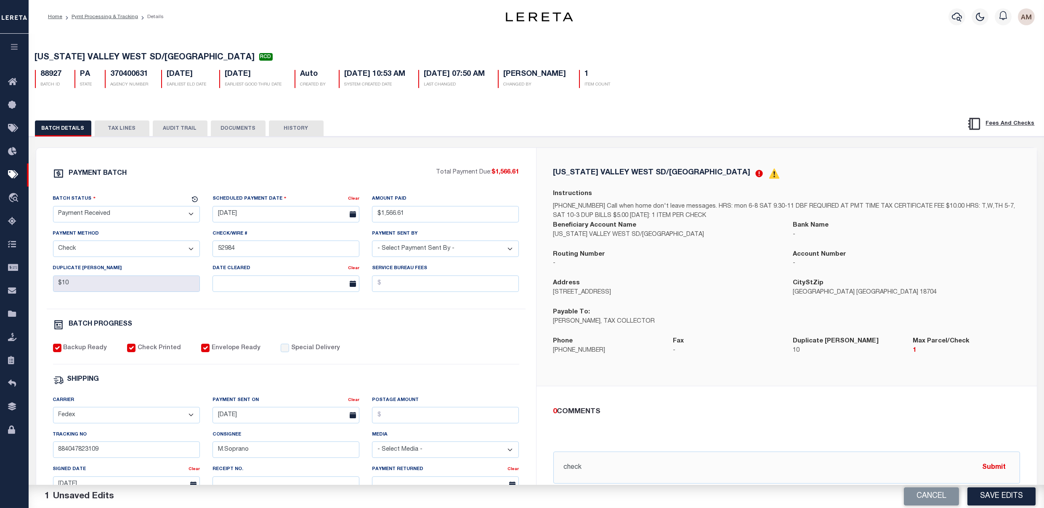
drag, startPoint x: 107, startPoint y: 216, endPoint x: 117, endPoint y: 225, distance: 13.7
click at [107, 216] on select "- Select Status - Scheduled for Payment Ready For Payment Payment Sent Cleared …" at bounding box center [126, 214] width 147 height 16
select select "CAC"
click at [53, 208] on select "- Select Status - Scheduled for Payment Ready For Payment Payment Sent Cleared …" at bounding box center [126, 214] width 147 height 16
click at [239, 289] on body "Home Pymt Processing & Tracking Details" at bounding box center [522, 353] width 1044 height 707
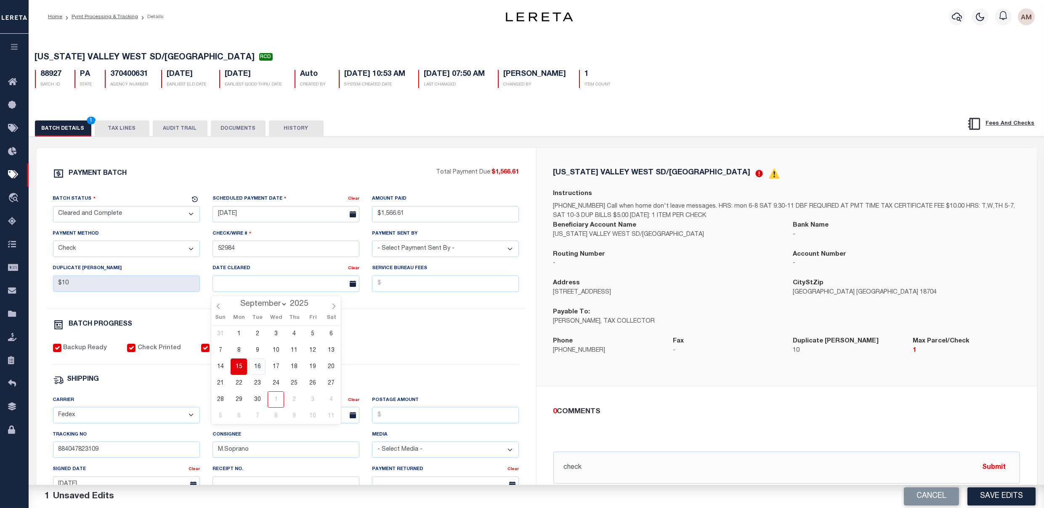
click at [255, 367] on span "16" at bounding box center [257, 366] width 16 height 16
type input "[DATE]"
click at [407, 326] on div "BATCH PROGRESS" at bounding box center [286, 324] width 466 height 11
click at [233, 131] on button "DOCUMENTS" at bounding box center [238, 128] width 55 height 16
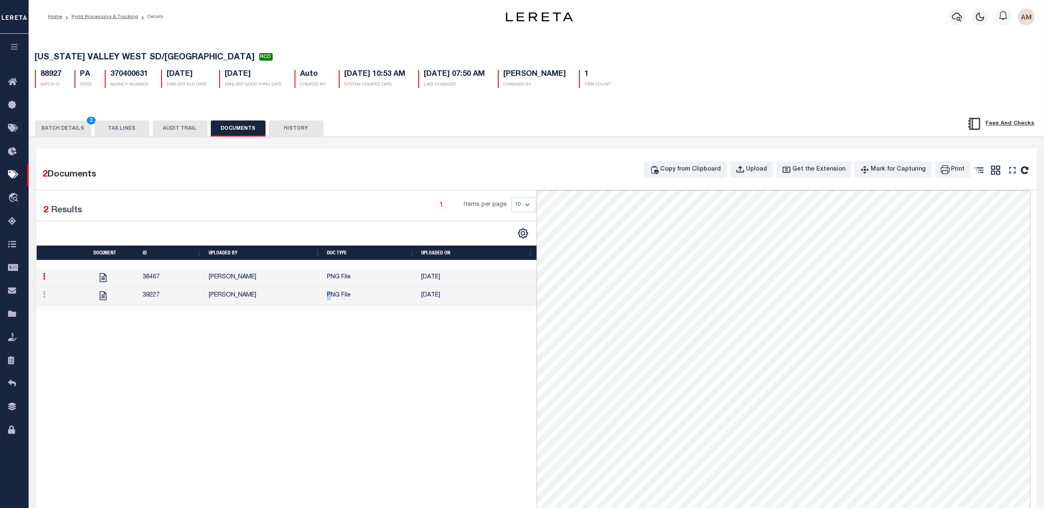
click at [327, 299] on td "PNG File" at bounding box center [371, 296] width 94 height 18
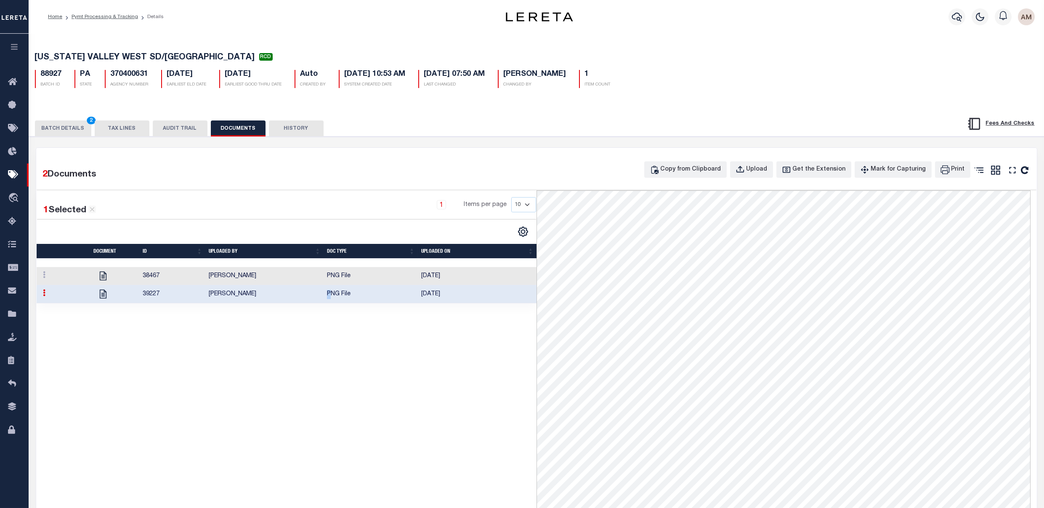
click at [69, 123] on button "BATCH DETAILS 2" at bounding box center [63, 128] width 56 height 16
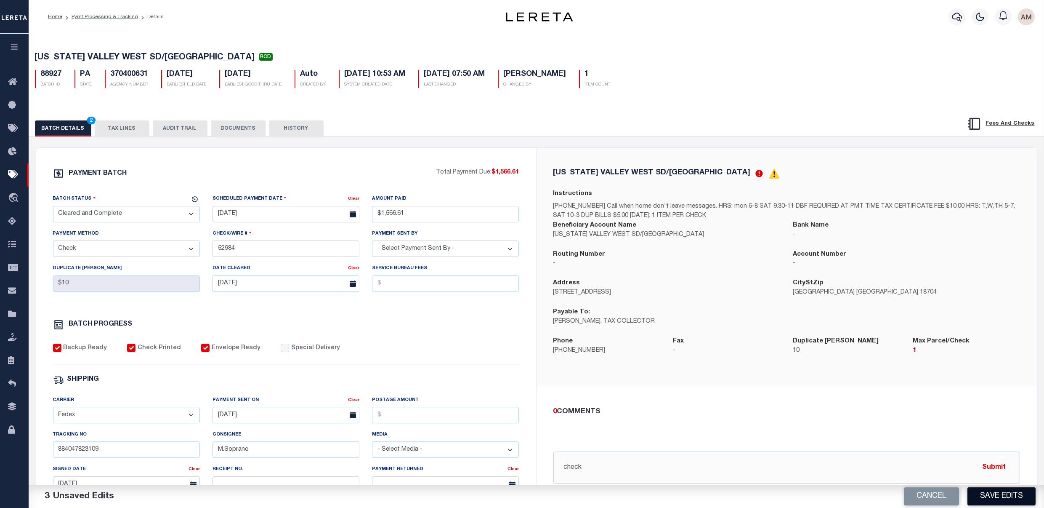
click at [990, 497] on button "Save Edits" at bounding box center [1002, 496] width 68 height 18
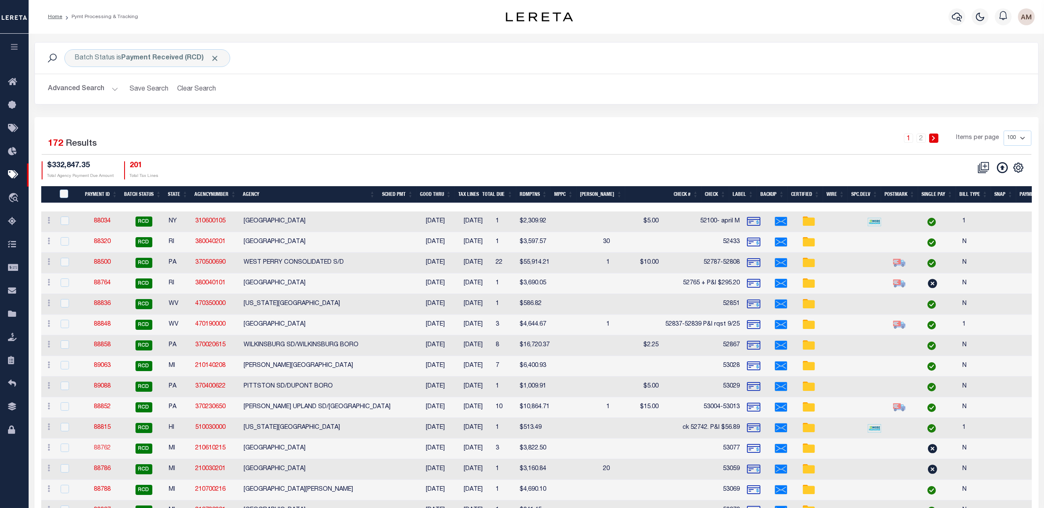
click at [106, 447] on link "88762" at bounding box center [102, 448] width 17 height 6
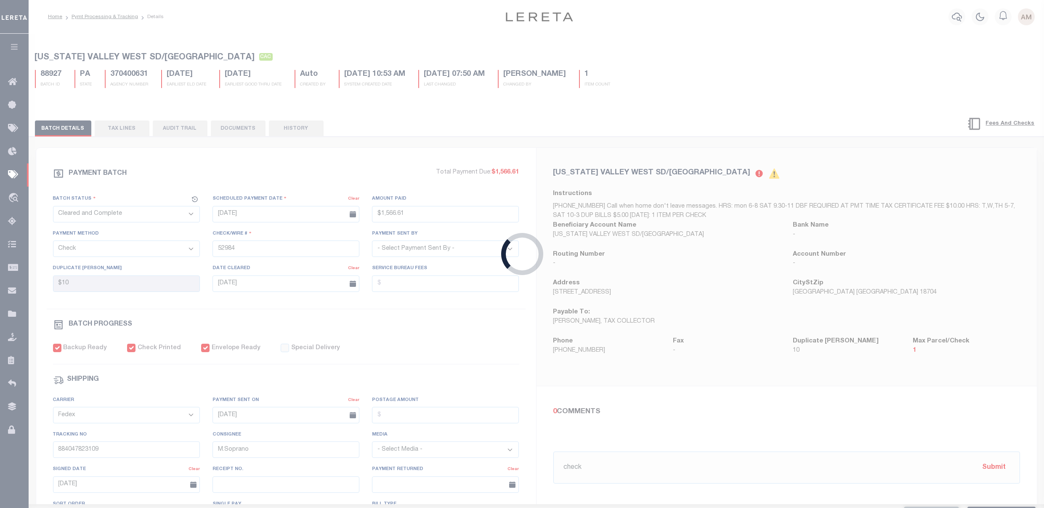
select select "RCD"
type input "[DATE]"
type input "$3,822.5"
type input "53077"
select select "[PERSON_NAME]"
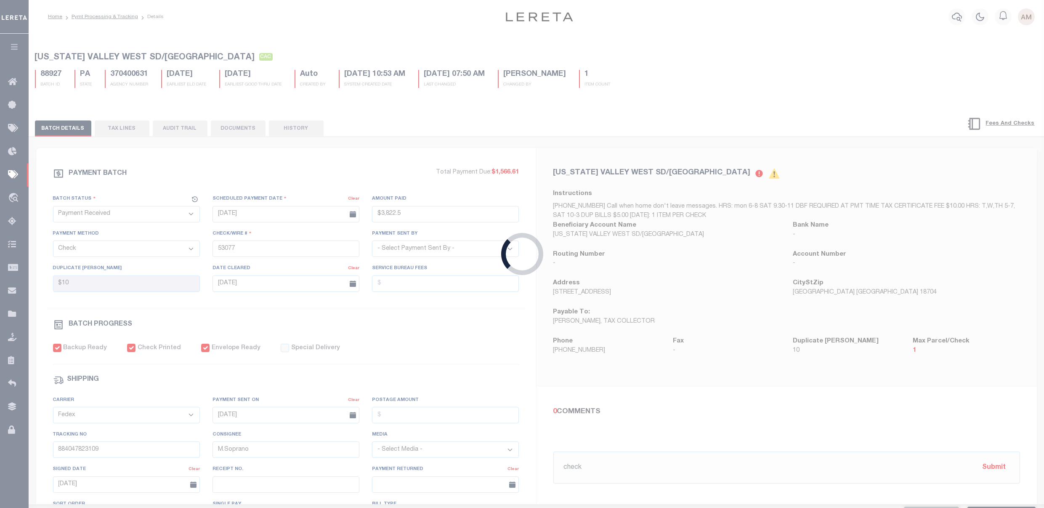
type input "[DATE]"
type input "$9.65"
type input "884114929030"
type input "M.Lee"
type input "[DATE]"
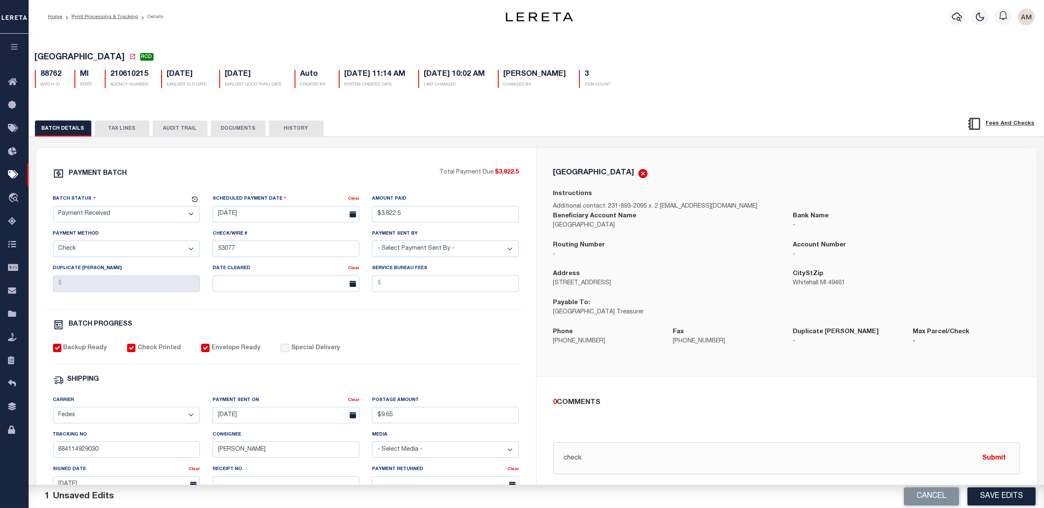
drag, startPoint x: 242, startPoint y: 131, endPoint x: 267, endPoint y: 132, distance: 24.8
click at [242, 131] on button "DOCUMENTS" at bounding box center [238, 128] width 55 height 16
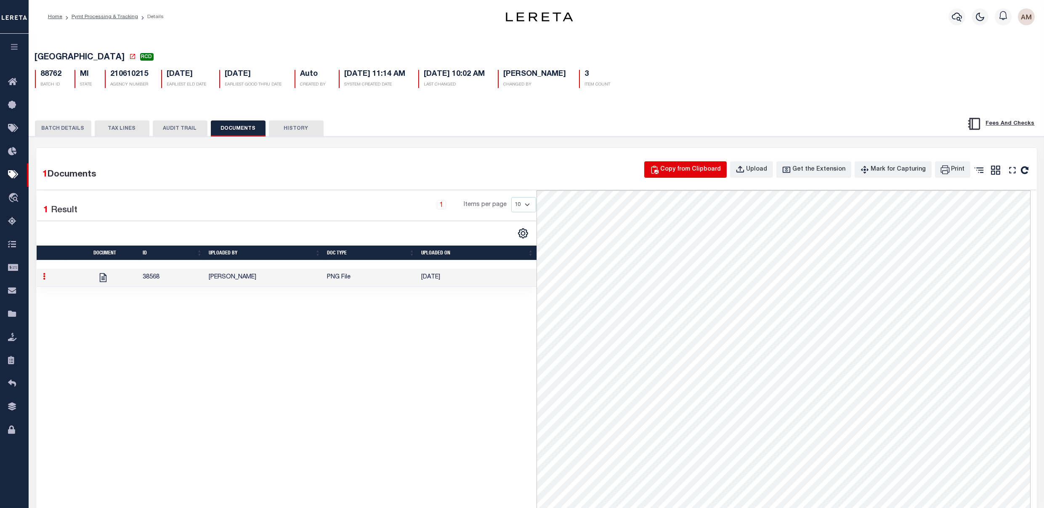
click at [680, 177] on button "Copy from Clipboard" at bounding box center [685, 169] width 82 height 16
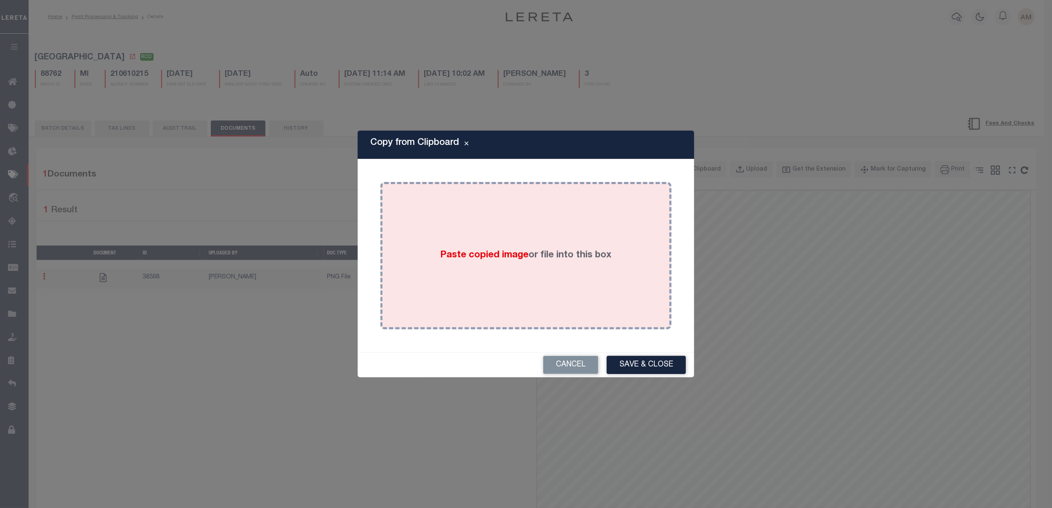
click at [505, 311] on div "Paste copied image or file into this box" at bounding box center [526, 255] width 279 height 135
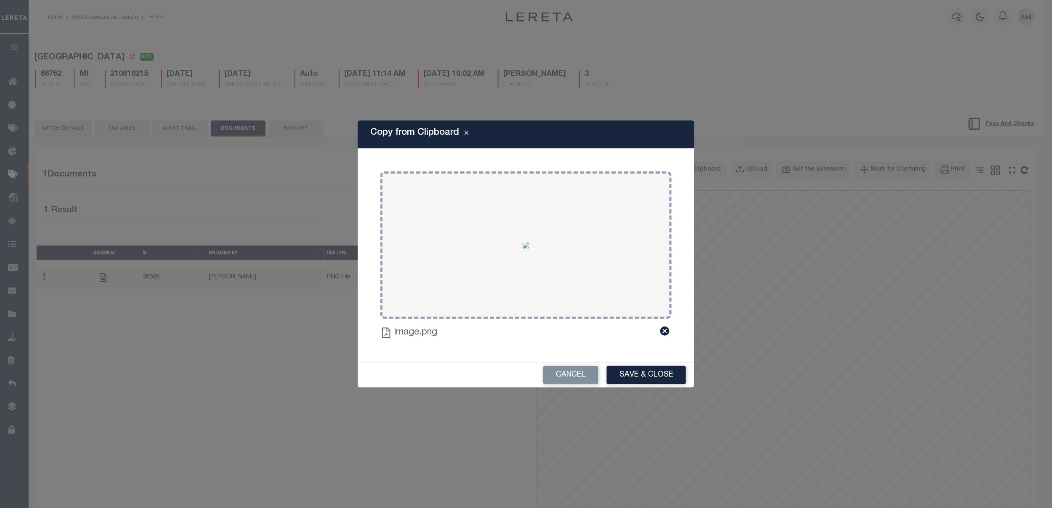
click at [669, 362] on div "Cancel Save & Close" at bounding box center [526, 374] width 337 height 25
click at [673, 371] on button "Save & Close" at bounding box center [646, 375] width 79 height 18
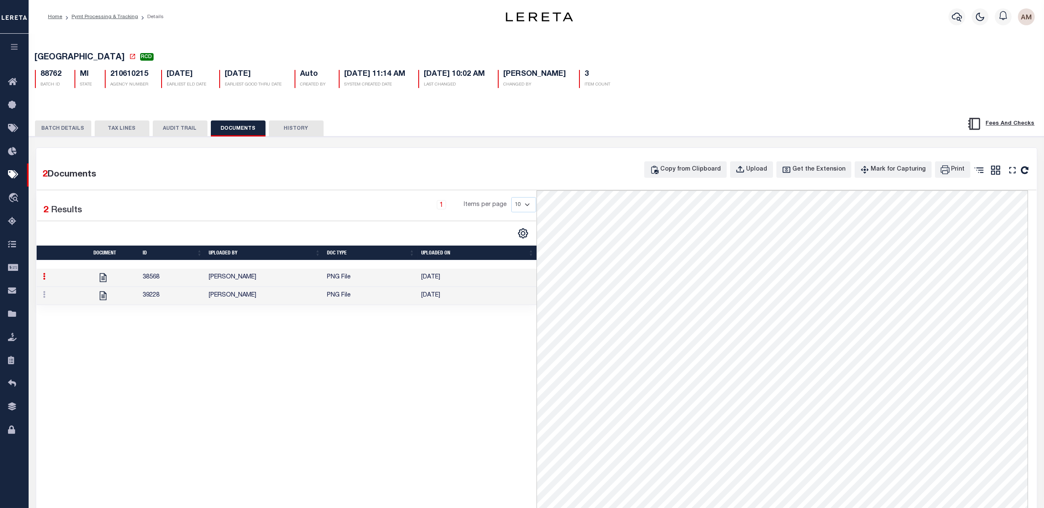
click at [318, 301] on td "[PERSON_NAME]" at bounding box center [264, 296] width 118 height 18
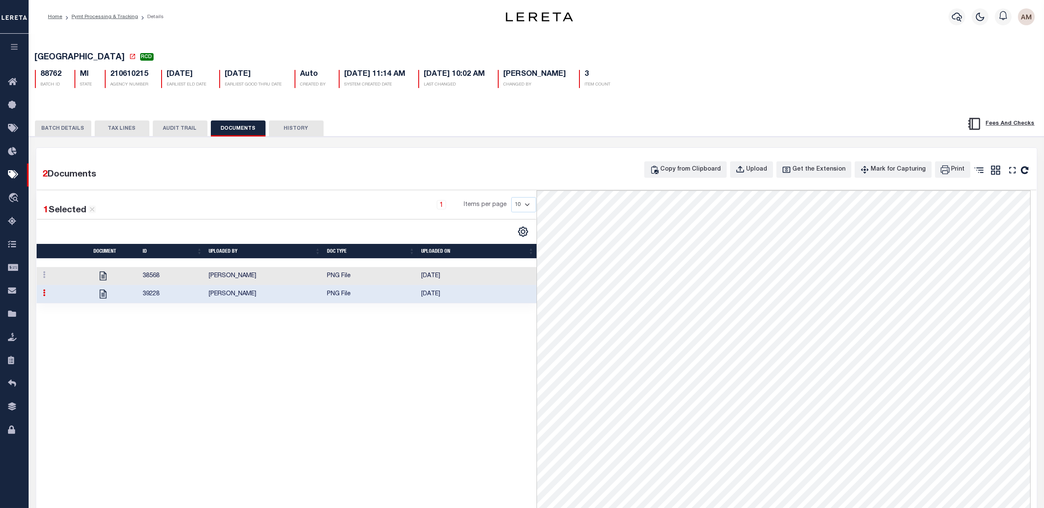
click at [56, 131] on button "BATCH DETAILS" at bounding box center [63, 128] width 56 height 16
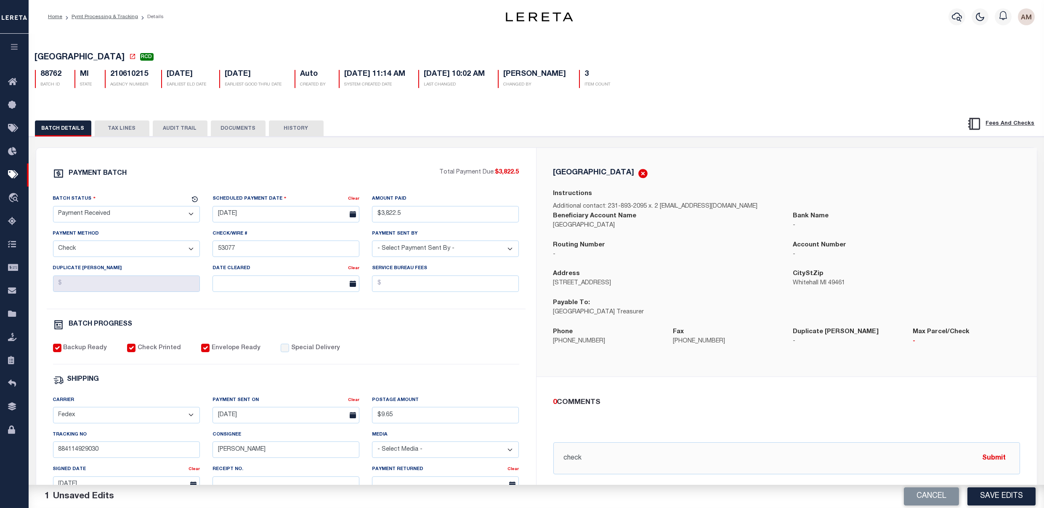
drag, startPoint x: 116, startPoint y: 220, endPoint x: 120, endPoint y: 224, distance: 6.5
click at [116, 220] on select "- Select Status - Scheduled for Payment Ready For Payment Payment Sent Cleared …" at bounding box center [126, 214] width 147 height 16
select select "CAC"
click at [53, 208] on select "- Select Status - Scheduled for Payment Ready For Payment Payment Sent Cleared …" at bounding box center [126, 214] width 147 height 16
click at [271, 295] on body "Home Pymt Processing & Tracking Details" at bounding box center [522, 353] width 1044 height 707
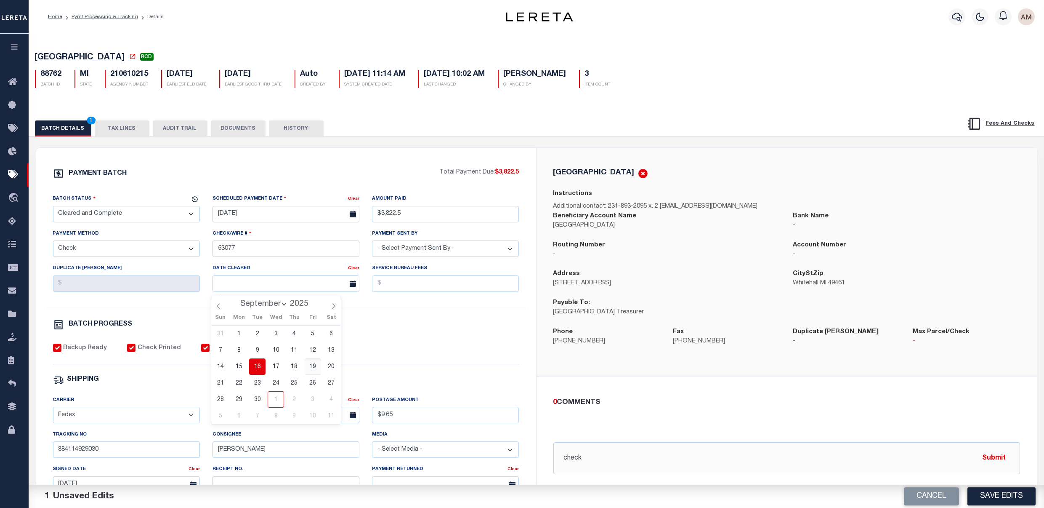
click at [311, 368] on span "19" at bounding box center [313, 366] width 16 height 16
type input "09/19/2025"
click at [399, 346] on div "PAYMENT BATCH Total Payment Due: $3,822.5 Batch Status - Select Status -" at bounding box center [286, 394] width 480 height 452
click at [250, 135] on button "DOCUMENTS" at bounding box center [238, 128] width 55 height 16
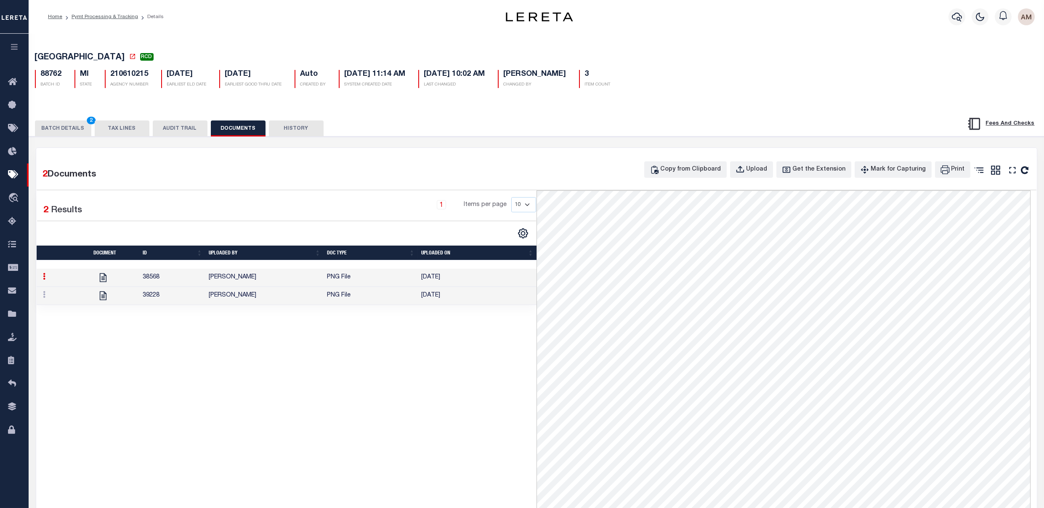
click at [223, 300] on td "[PERSON_NAME]" at bounding box center [264, 296] width 118 height 18
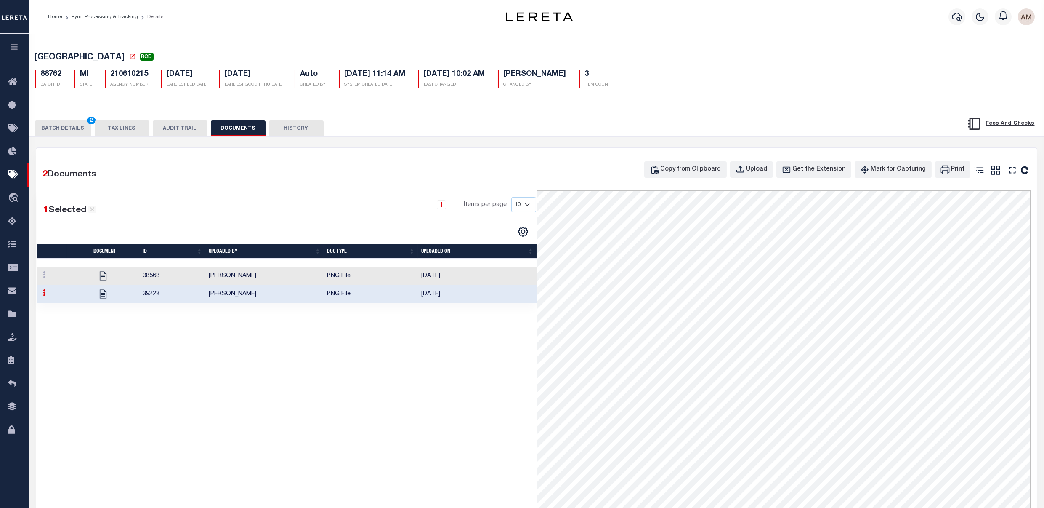
click at [68, 136] on button "BATCH DETAILS 2" at bounding box center [63, 128] width 56 height 16
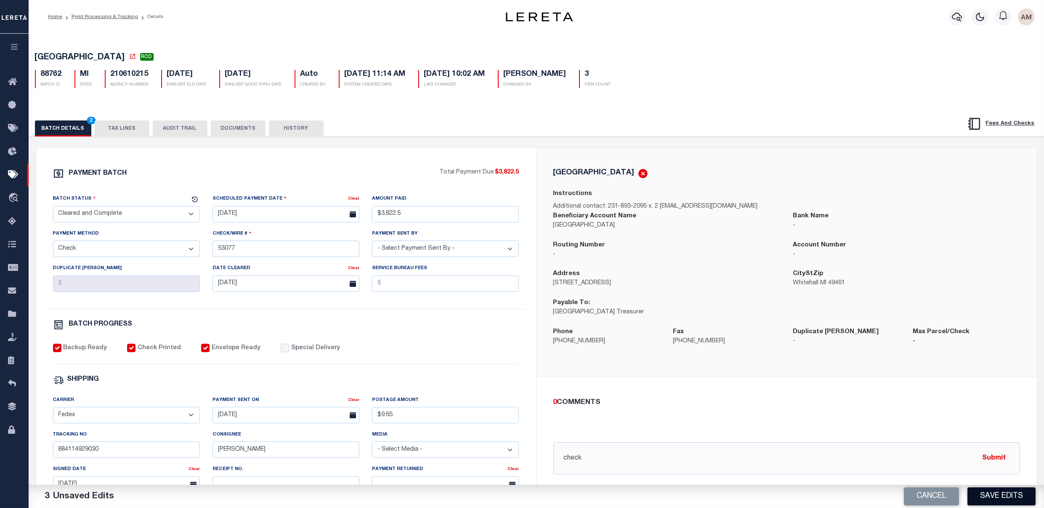
click at [1011, 499] on button "Save Edits" at bounding box center [1002, 496] width 68 height 18
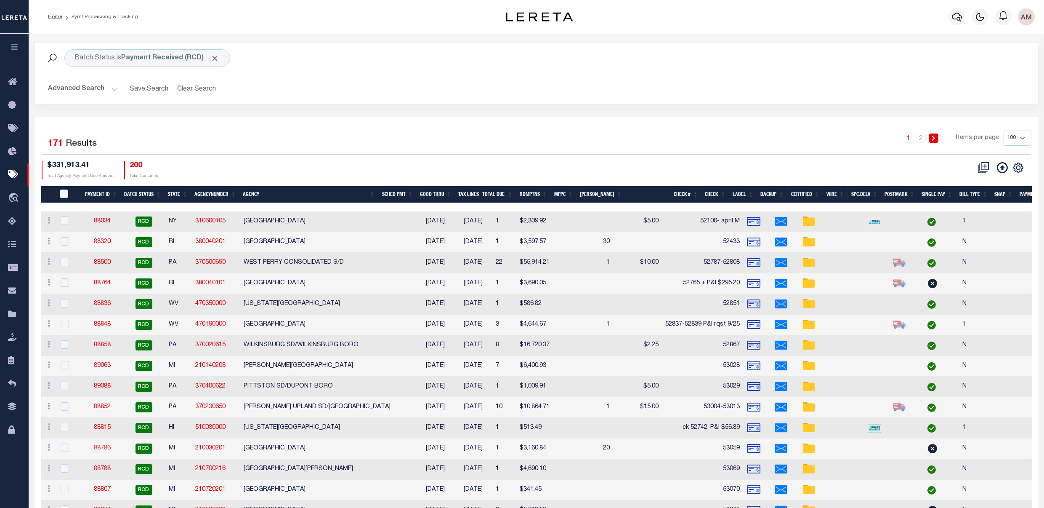
click at [104, 450] on link "88786" at bounding box center [102, 448] width 17 height 6
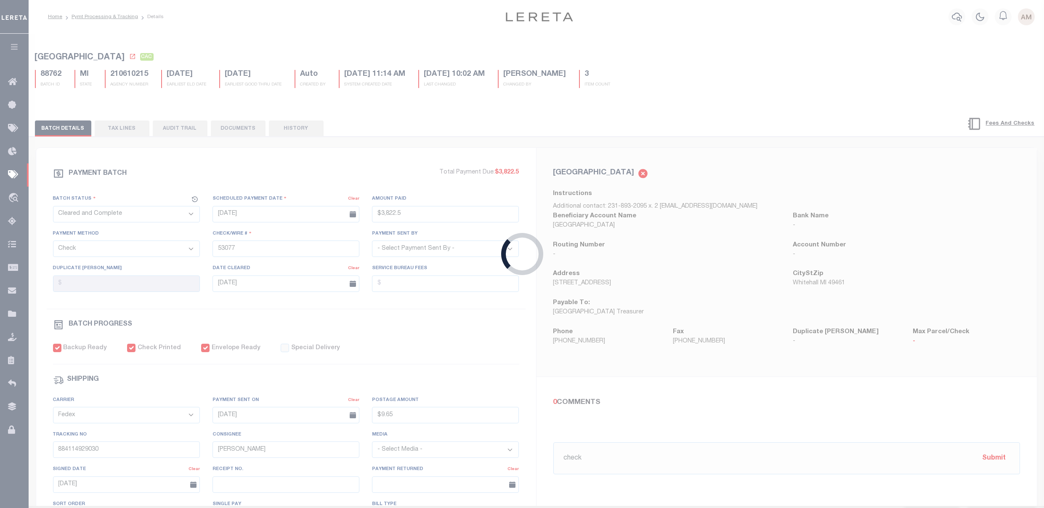
select select "RCD"
type input "$3,160.84"
type input "53059"
select select "[PERSON_NAME]"
type input "884114879710"
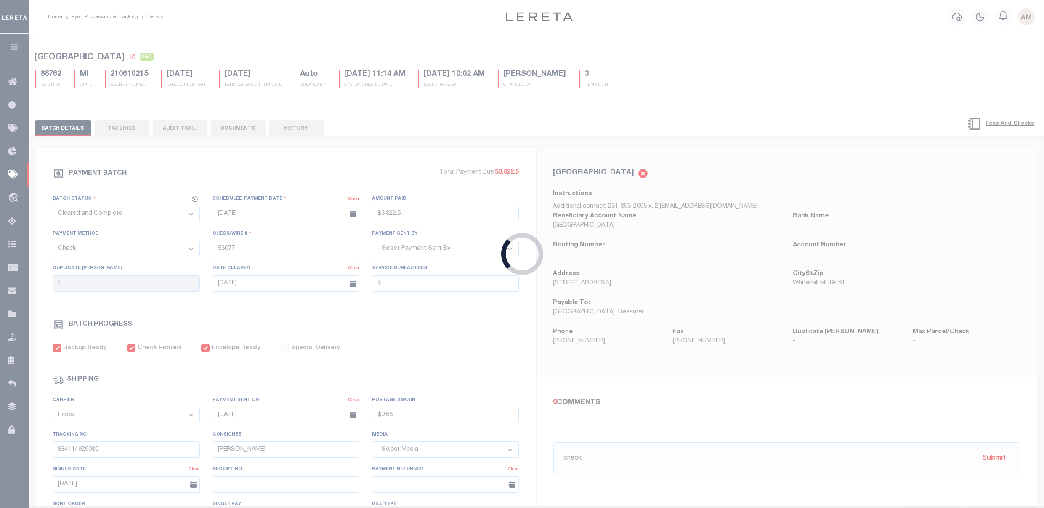
type input "S.Weber"
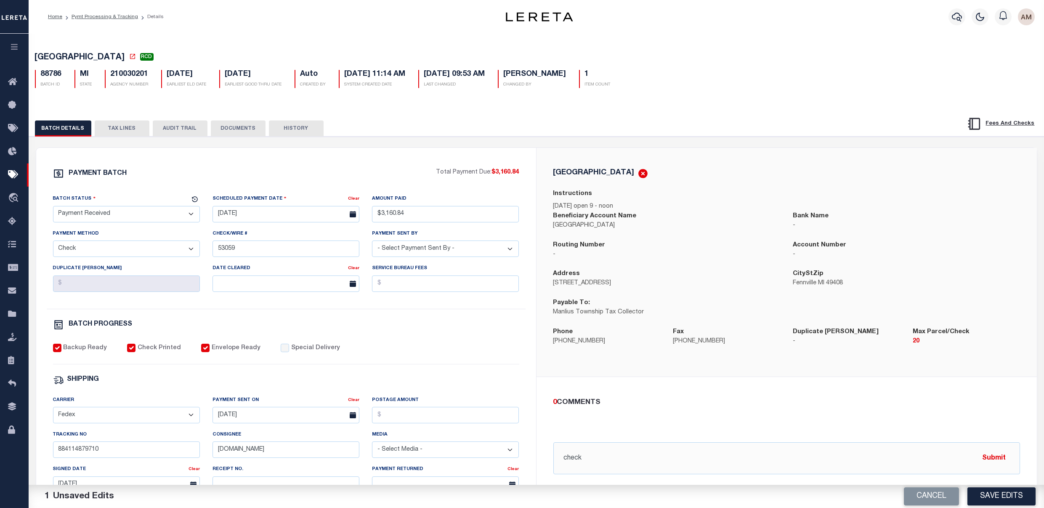
click at [247, 132] on button "DOCUMENTS" at bounding box center [238, 128] width 55 height 16
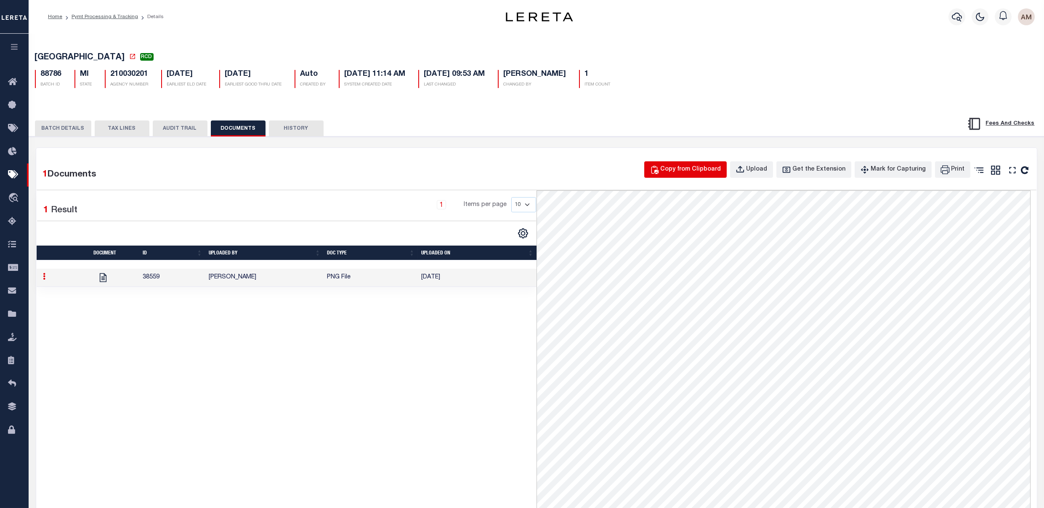
click at [707, 178] on button "Copy from Clipboard" at bounding box center [685, 169] width 82 height 16
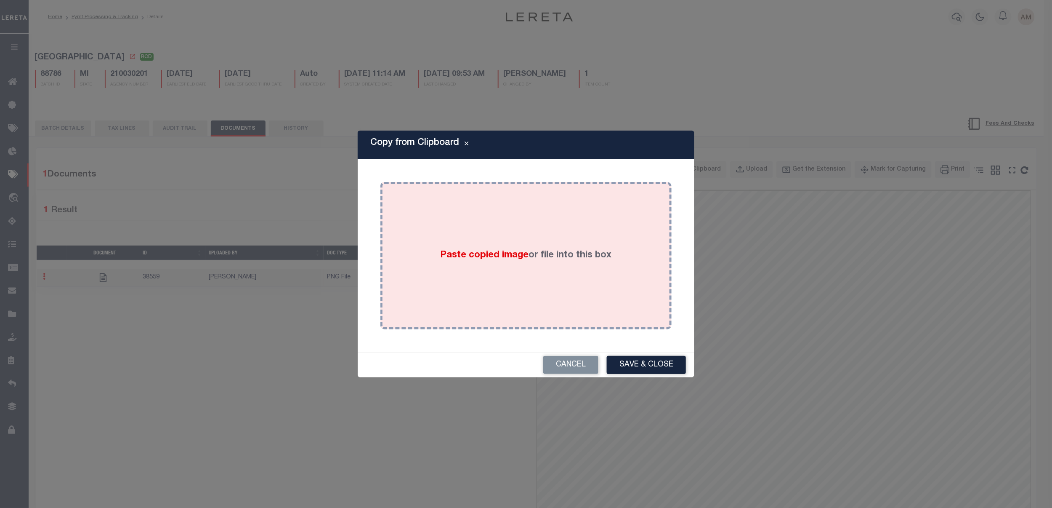
click at [613, 237] on div "Paste copied image or file into this box" at bounding box center [526, 255] width 279 height 135
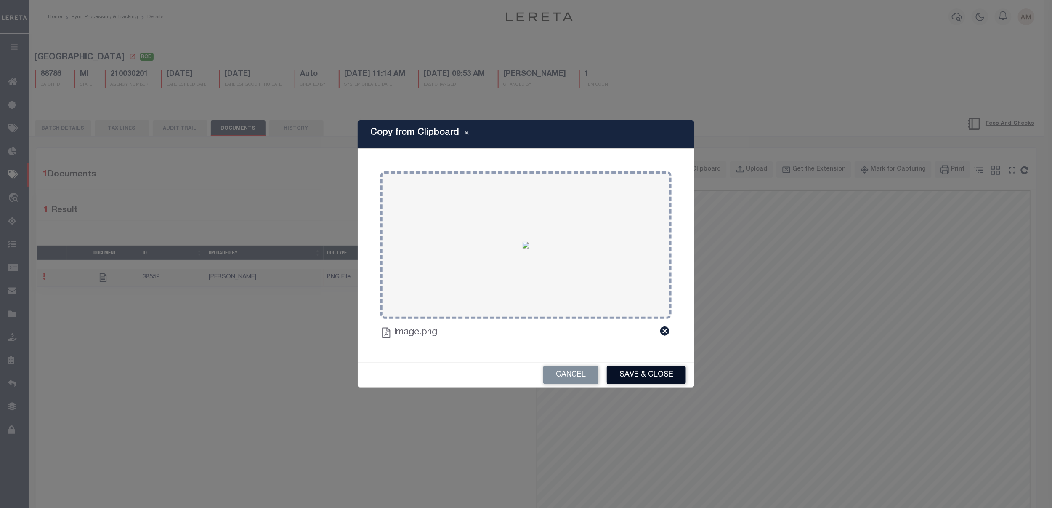
click at [632, 375] on button "Save & Close" at bounding box center [646, 375] width 79 height 18
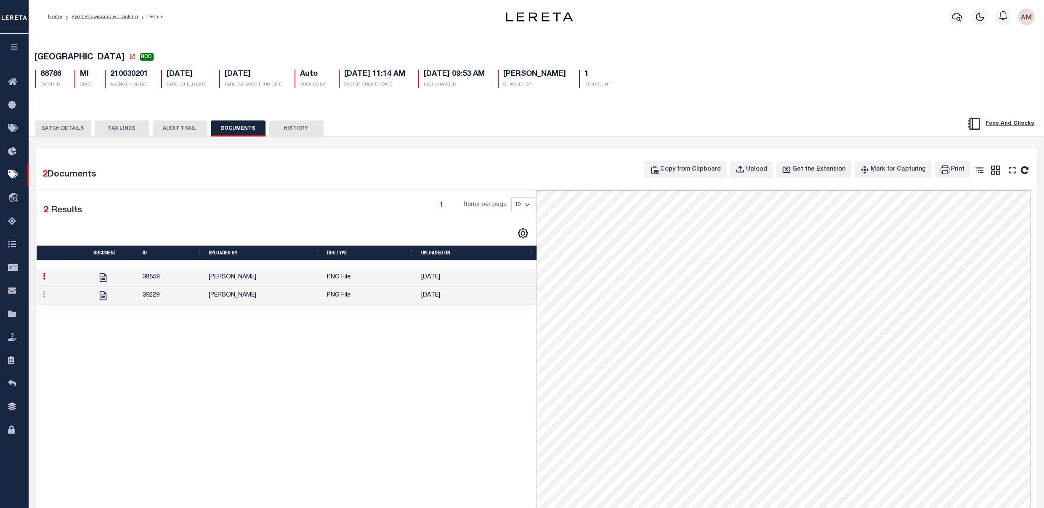
click at [68, 126] on button "BATCH DETAILS" at bounding box center [63, 128] width 56 height 16
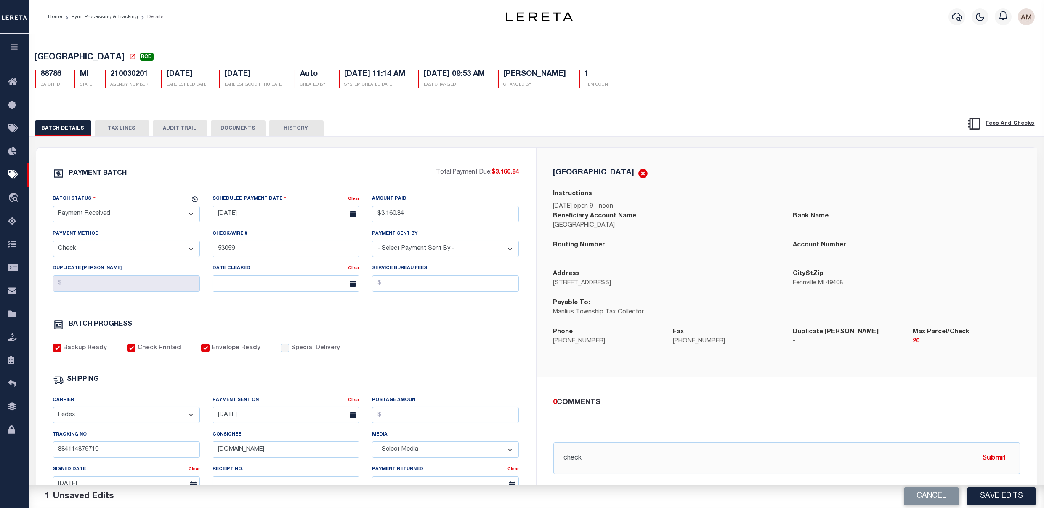
click at [121, 221] on select "- Select Status - Scheduled for Payment Ready For Payment Payment Sent Cleared …" at bounding box center [126, 214] width 147 height 16
select select "CAC"
click at [53, 208] on select "- Select Status - Scheduled for Payment Ready For Payment Payment Sent Cleared …" at bounding box center [126, 214] width 147 height 16
click at [230, 275] on div "Date Cleared" at bounding box center [281, 269] width 136 height 12
click at [236, 282] on input "text" at bounding box center [286, 283] width 147 height 16
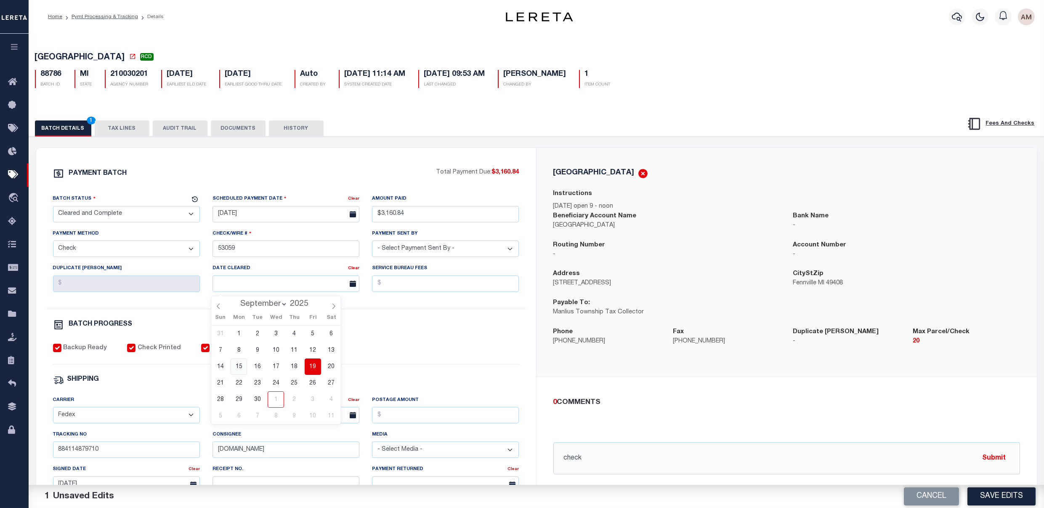
click at [242, 366] on span "15" at bounding box center [239, 366] width 16 height 16
type input "[DATE]"
click at [482, 343] on div "PAYMENT BATCH Total Payment Due: $3,160.84 Batch Status - Select Status -" at bounding box center [286, 394] width 480 height 452
click at [253, 131] on button "DOCUMENTS" at bounding box center [238, 128] width 55 height 16
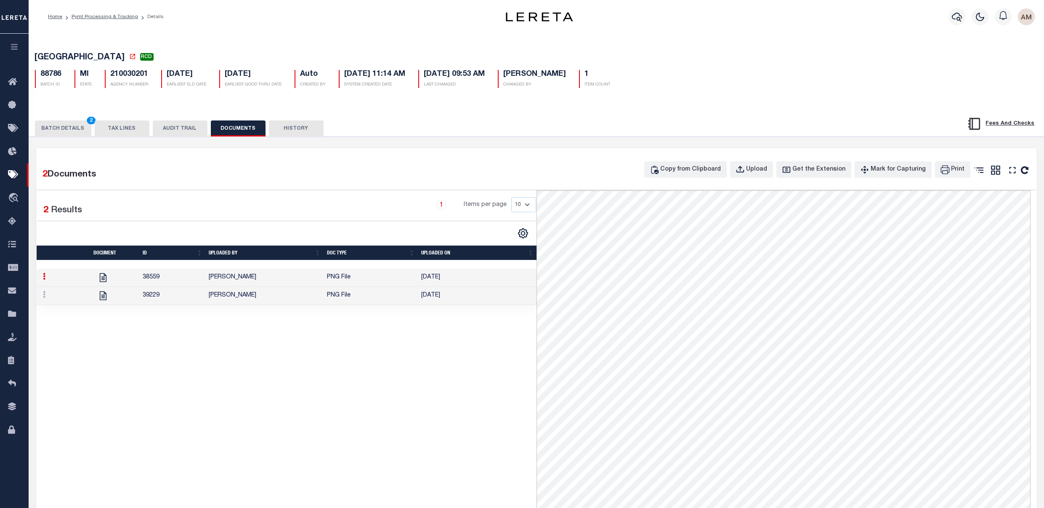
click at [361, 298] on td "PNG File" at bounding box center [371, 296] width 94 height 18
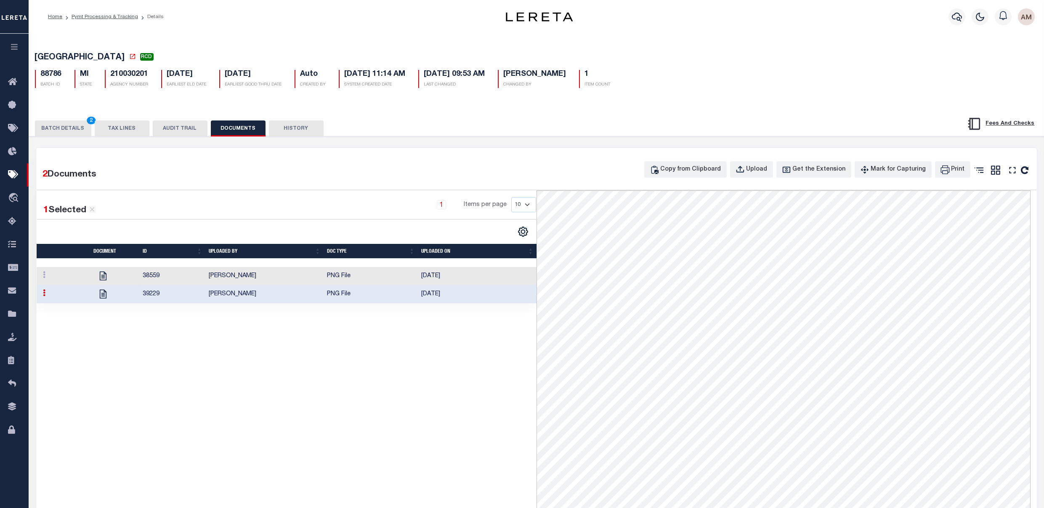
click at [70, 126] on button "BATCH DETAILS 2" at bounding box center [63, 128] width 56 height 16
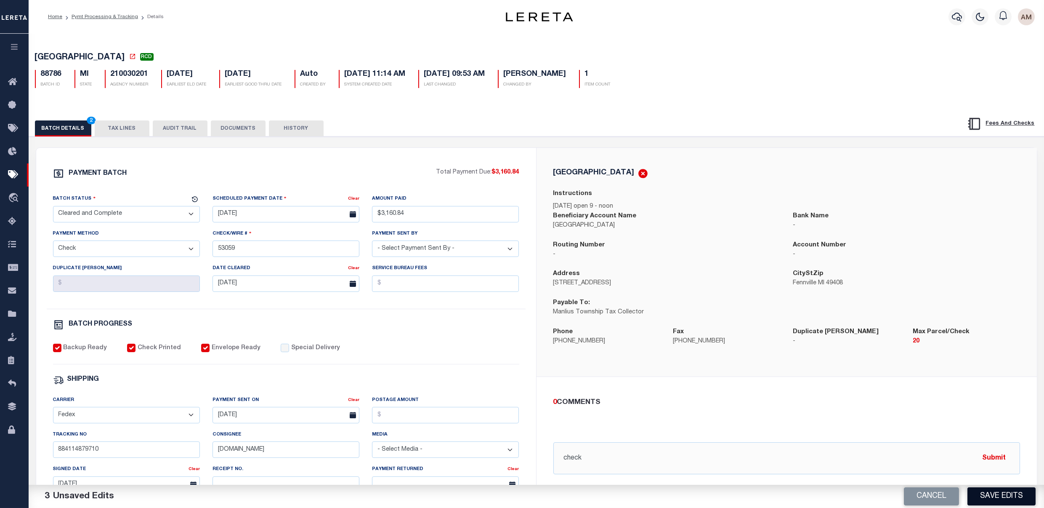
click at [985, 487] on button "Save Edits" at bounding box center [1002, 496] width 68 height 18
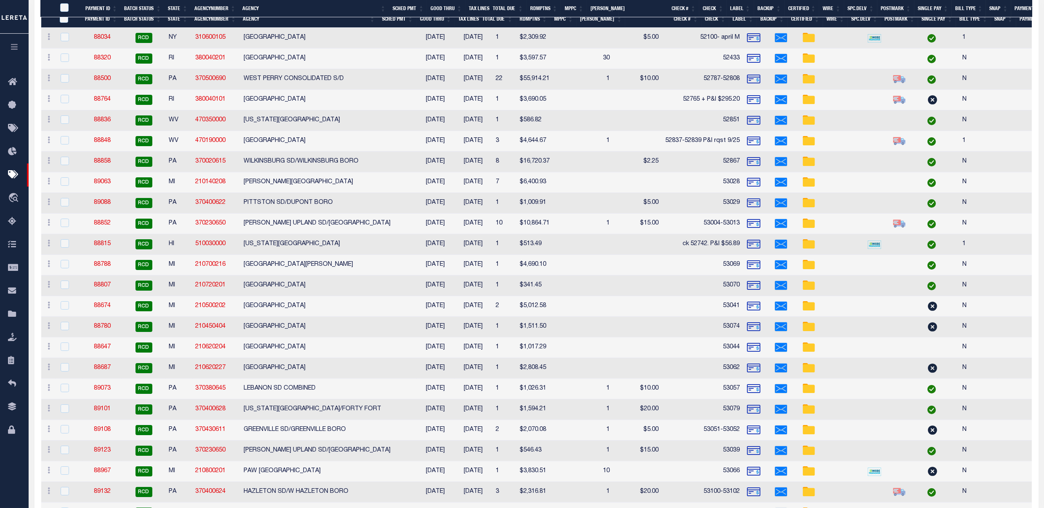
scroll to position [224, 0]
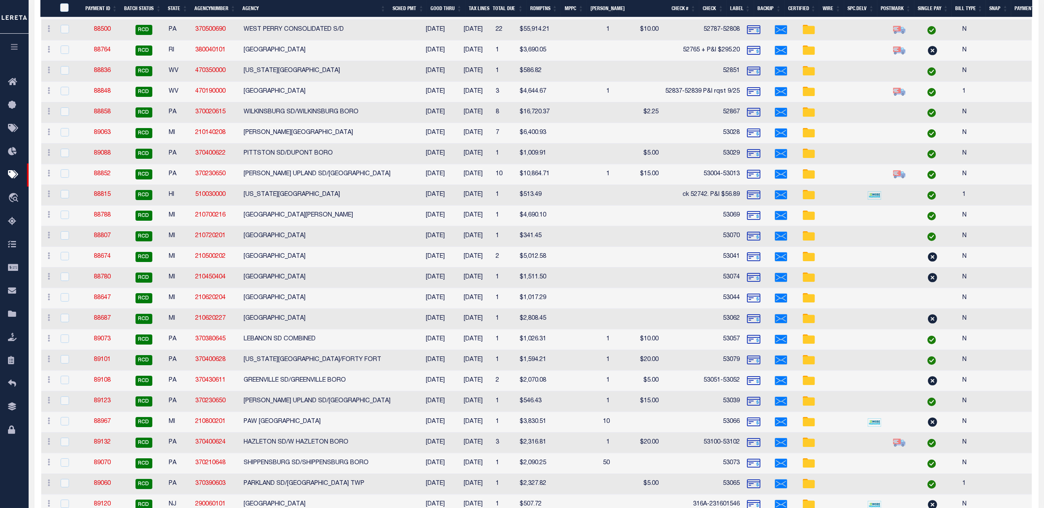
click at [100, 210] on td "88788" at bounding box center [102, 215] width 39 height 21
checkbox input "true"
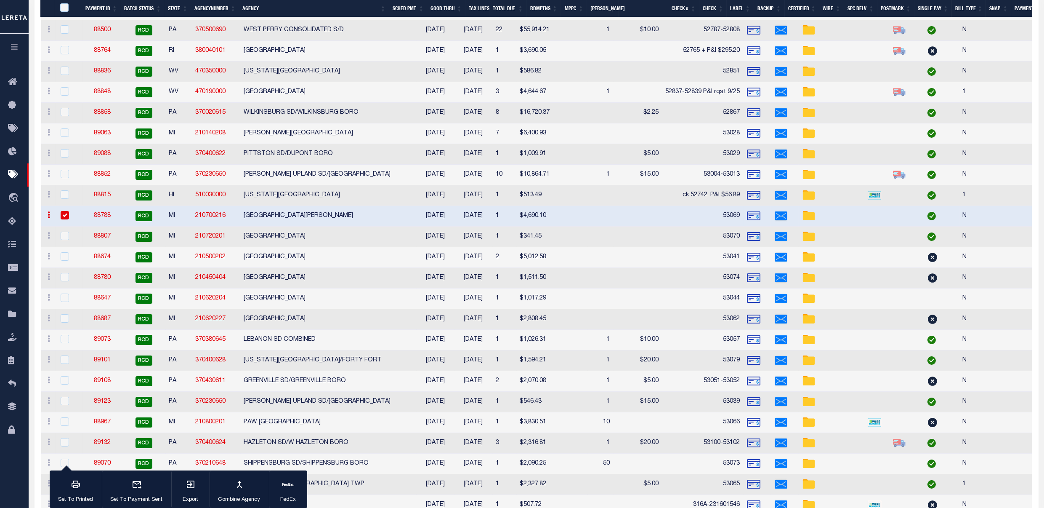
click at [101, 213] on link "88788" at bounding box center [102, 216] width 17 height 6
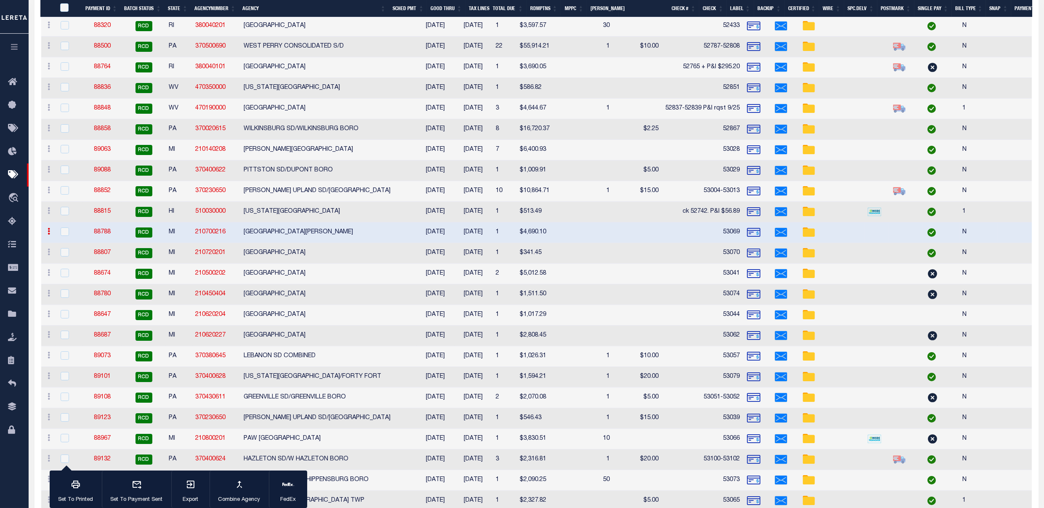
select select "RCD"
type input "$4,690.1"
type input "53069"
select select "[PERSON_NAME]"
type input "$9.65"
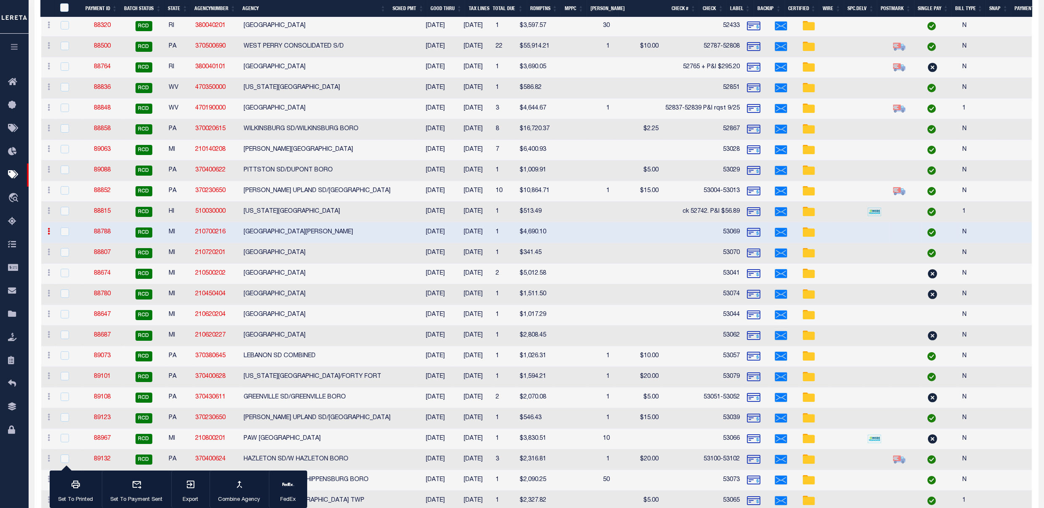
type input "884114884010"
type input "[PERSON_NAME]"
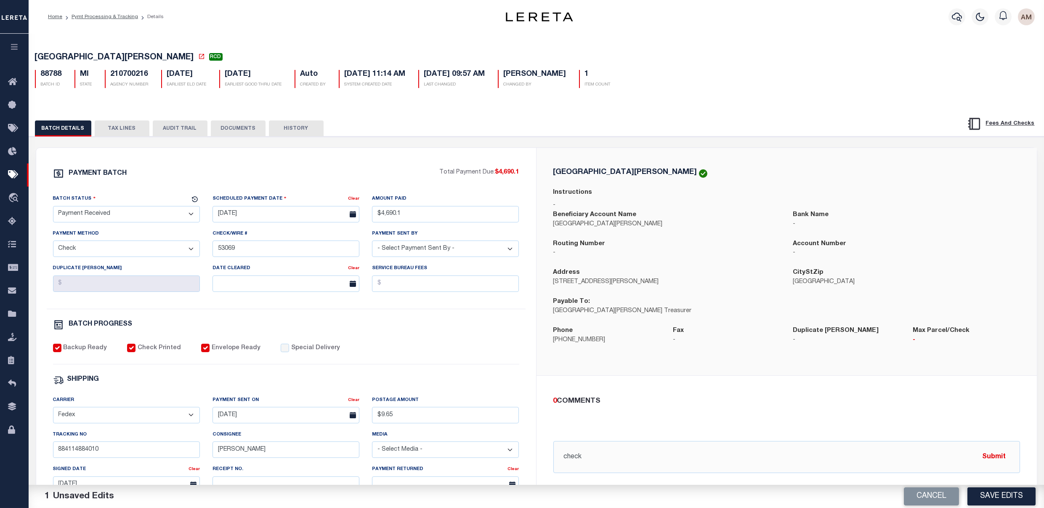
drag, startPoint x: 248, startPoint y: 132, endPoint x: 311, endPoint y: 147, distance: 64.6
click at [248, 132] on button "DOCUMENTS" at bounding box center [238, 128] width 55 height 16
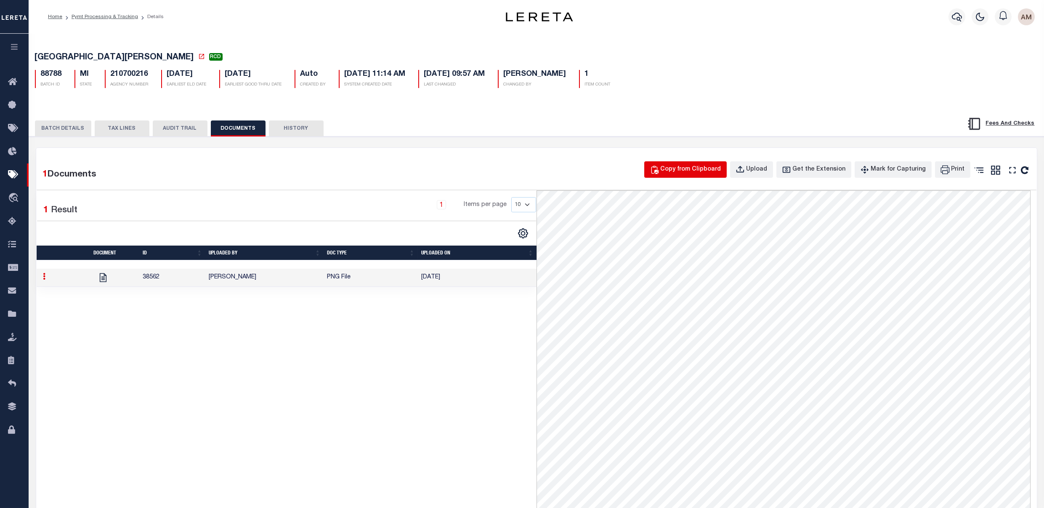
click at [659, 173] on icon "button" at bounding box center [654, 169] width 9 height 9
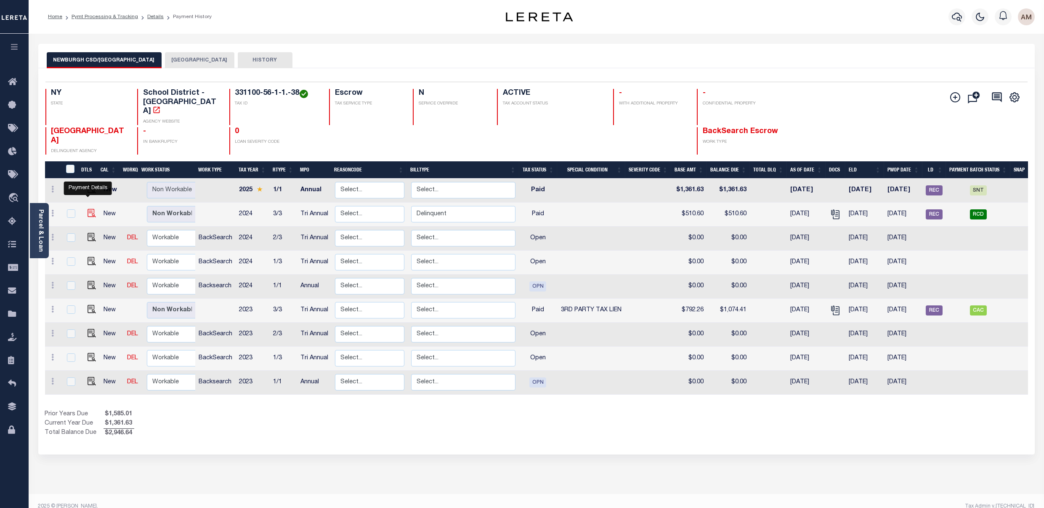
click at [89, 209] on img "" at bounding box center [92, 213] width 8 height 8
checkbox input "true"
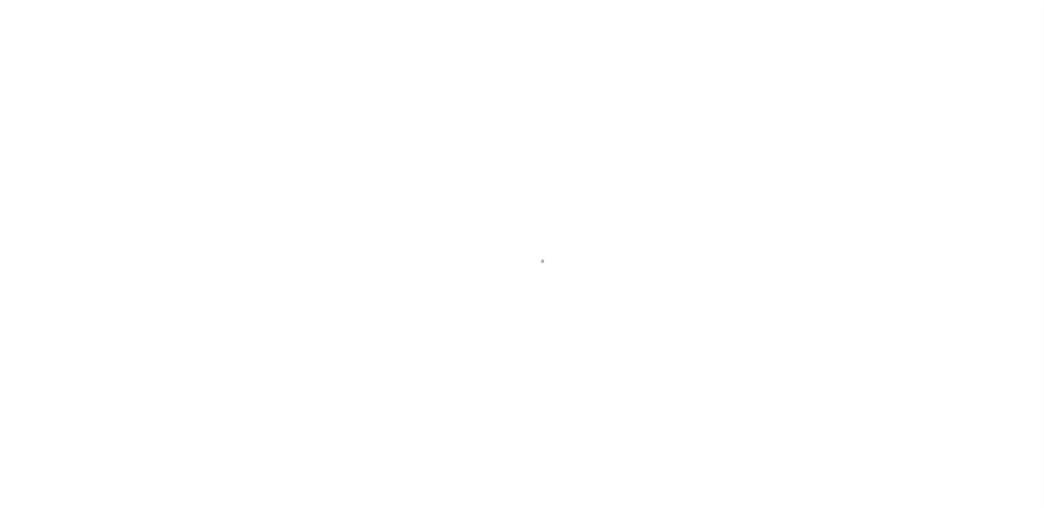
select select "PYD"
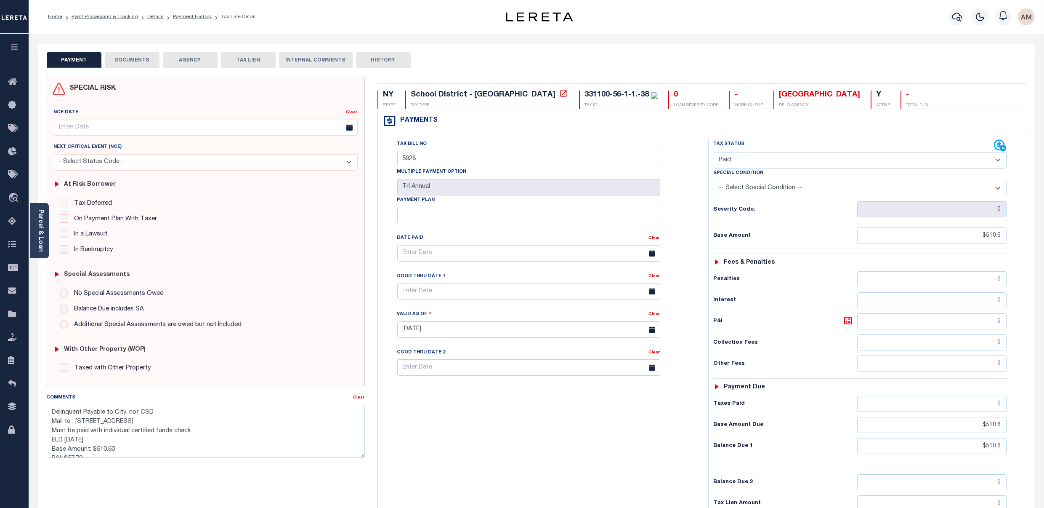
click at [139, 66] on button "DOCUMENTS" at bounding box center [132, 60] width 55 height 16
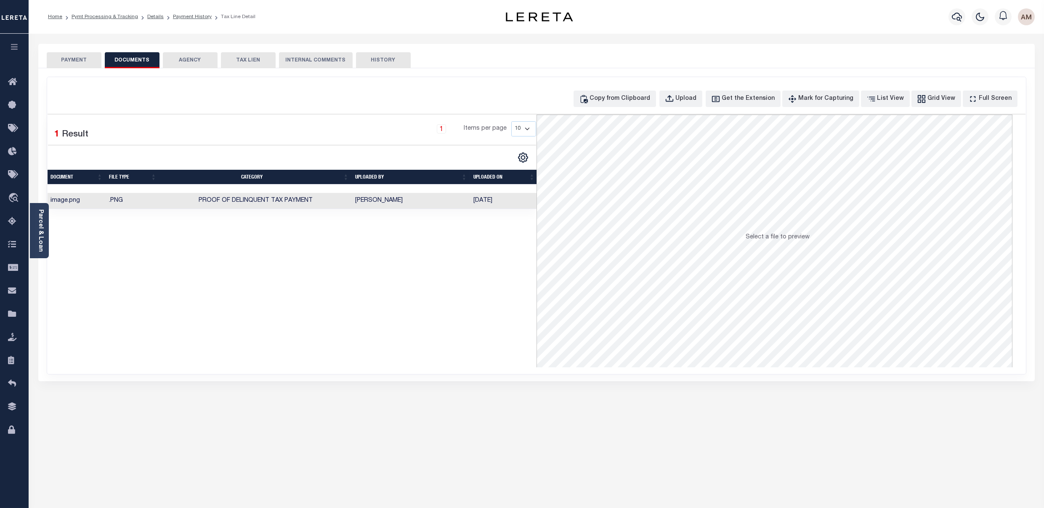
click at [241, 208] on td "Proof of Delinquent Tax Payment" at bounding box center [256, 201] width 192 height 16
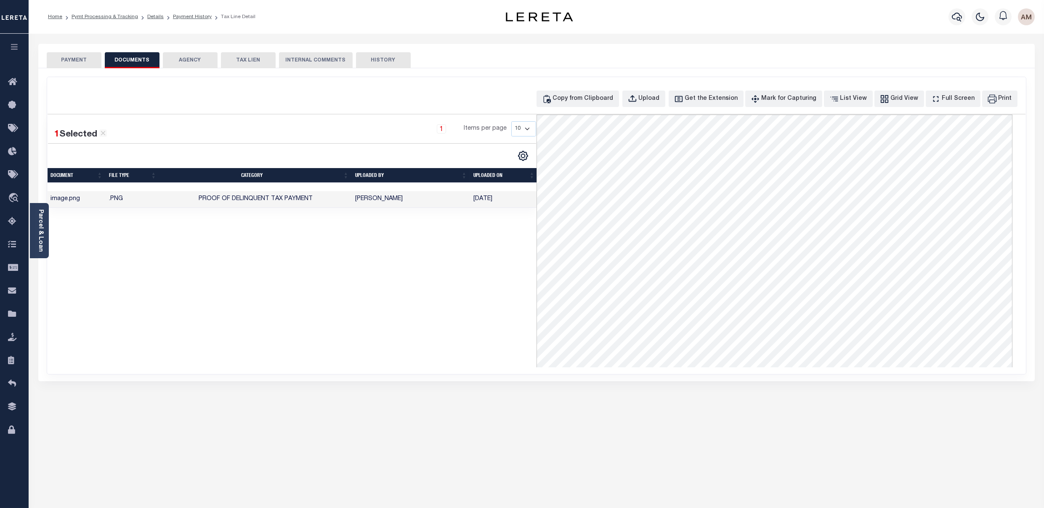
click at [476, 202] on td "[DATE]" at bounding box center [504, 199] width 68 height 16
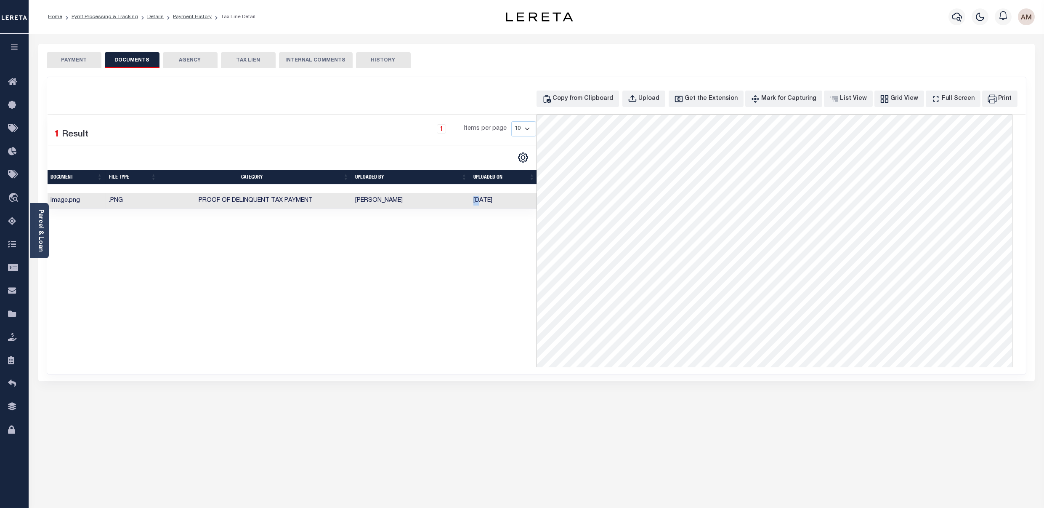
click at [476, 202] on td "[DATE]" at bounding box center [504, 201] width 68 height 16
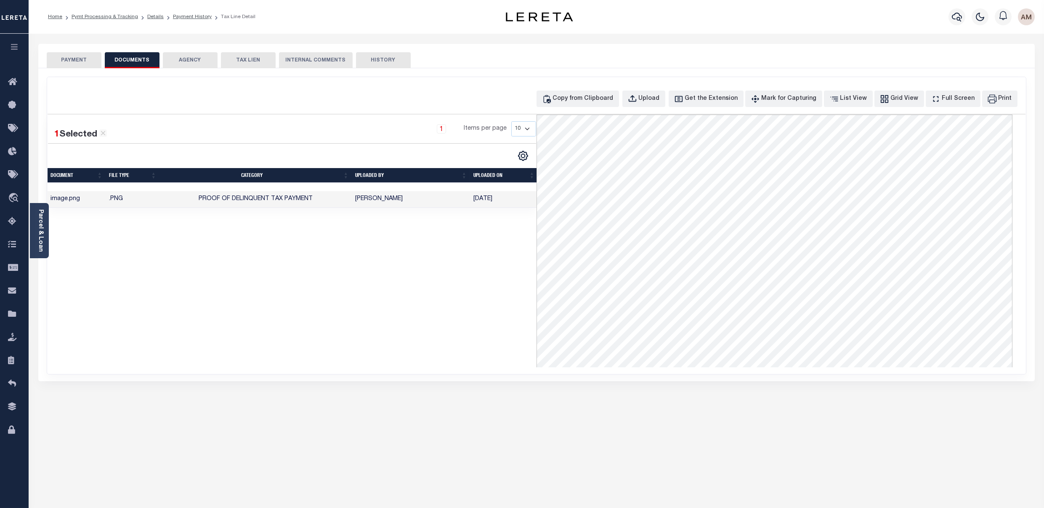
click at [101, 201] on td "image.png" at bounding box center [77, 199] width 59 height 16
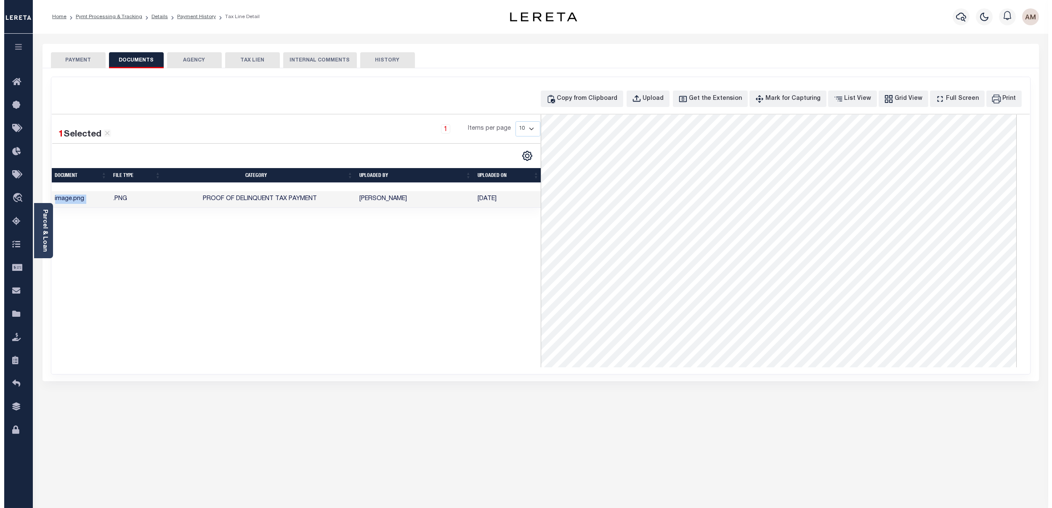
scroll to position [56, 0]
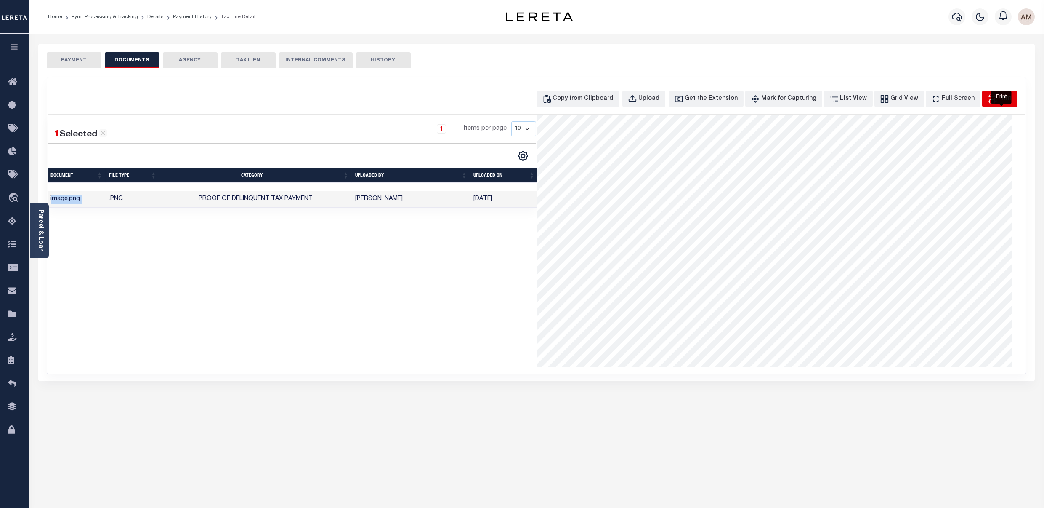
click at [1000, 102] on button "Print" at bounding box center [999, 98] width 35 height 16
click at [963, 102] on div "Full Screen" at bounding box center [958, 98] width 33 height 9
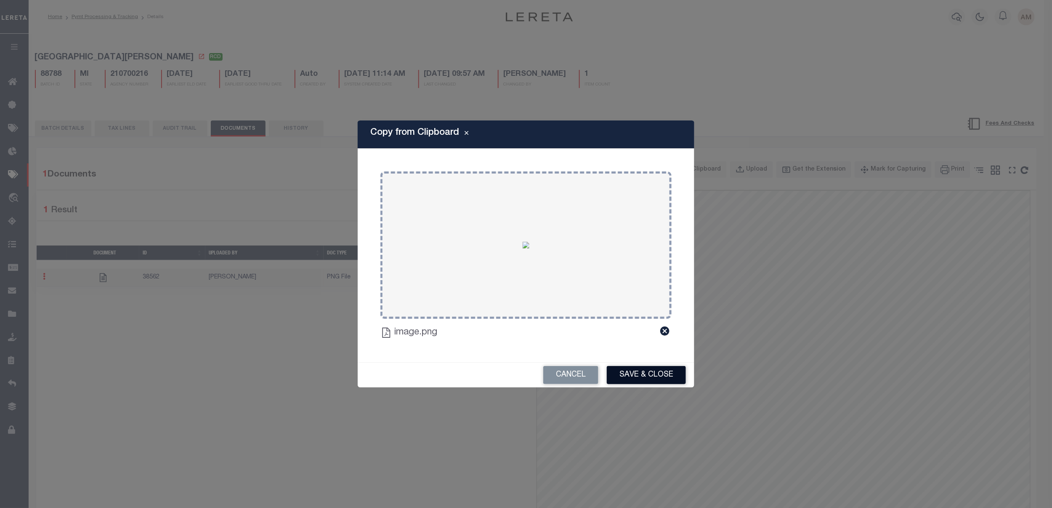
click at [668, 367] on button "Save & Close" at bounding box center [646, 375] width 79 height 18
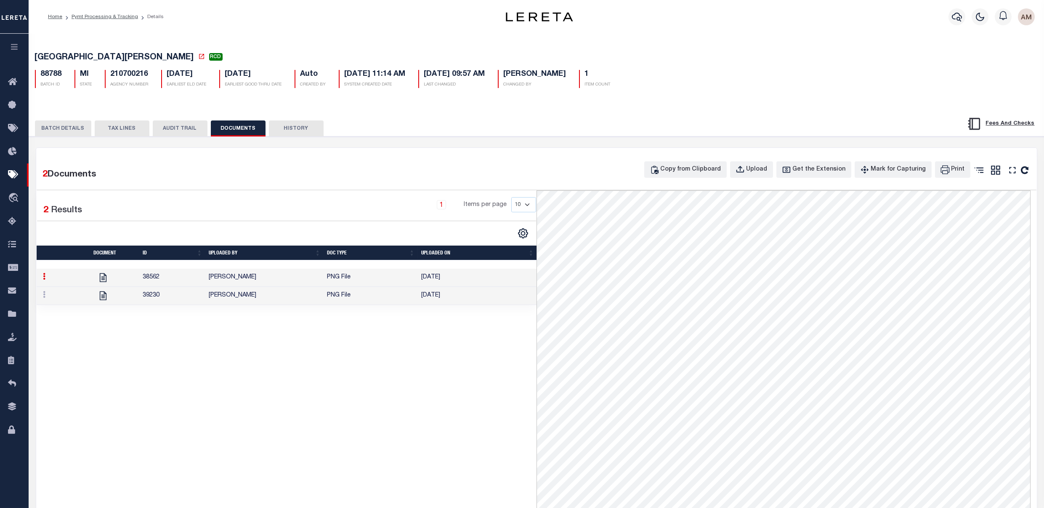
click at [191, 301] on td "39230" at bounding box center [172, 296] width 66 height 18
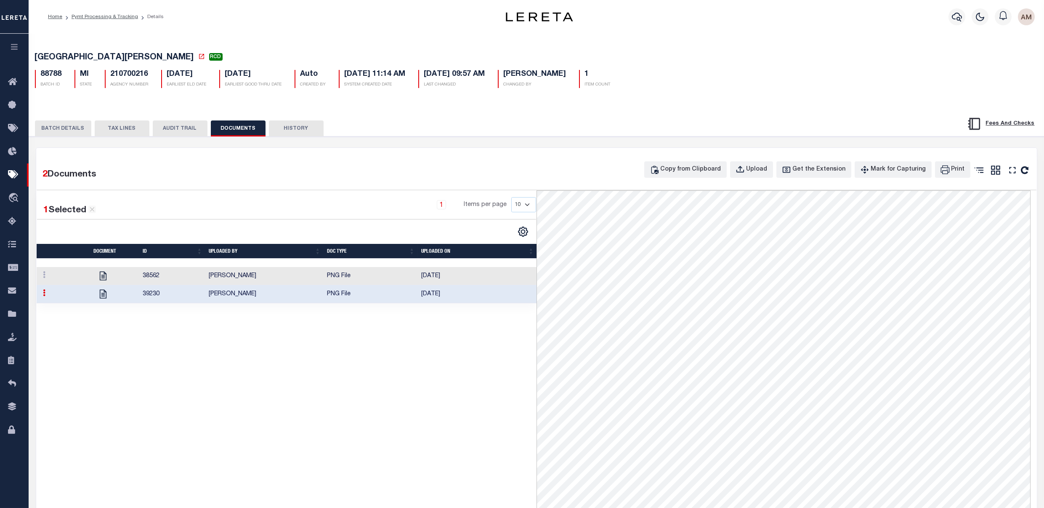
click at [64, 128] on button "BATCH DETAILS" at bounding box center [63, 128] width 56 height 16
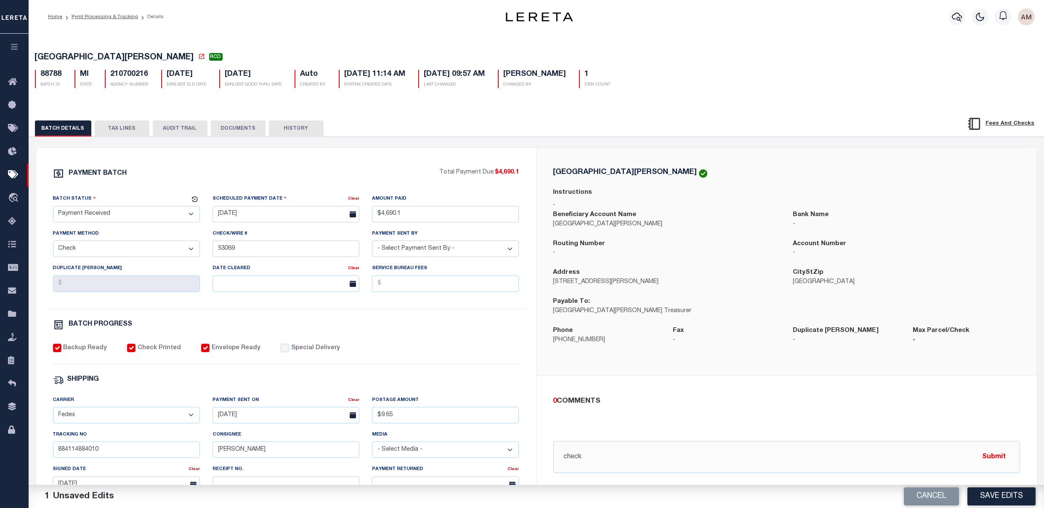
drag, startPoint x: 106, startPoint y: 216, endPoint x: 113, endPoint y: 226, distance: 11.8
click at [106, 216] on select "- Select Status - Scheduled for Payment Ready For Payment Payment Sent Cleared …" at bounding box center [126, 214] width 147 height 16
select select "CAC"
click at [53, 208] on select "- Select Status - Scheduled for Payment Ready For Payment Payment Sent Cleared …" at bounding box center [126, 214] width 147 height 16
click at [252, 291] on input "text" at bounding box center [286, 283] width 147 height 16
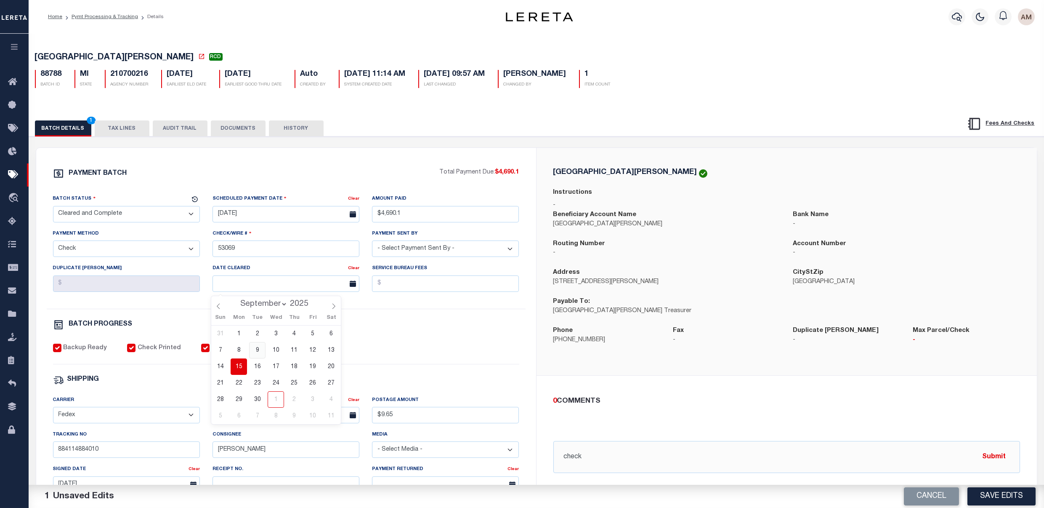
click at [252, 352] on span "9" at bounding box center [257, 350] width 16 height 16
type input "[DATE]"
click at [370, 352] on div "Backup Ready Check Printed Envelope Ready Special Delivery" at bounding box center [286, 353] width 466 height 21
click at [998, 495] on button "Save Edits" at bounding box center [1002, 496] width 68 height 18
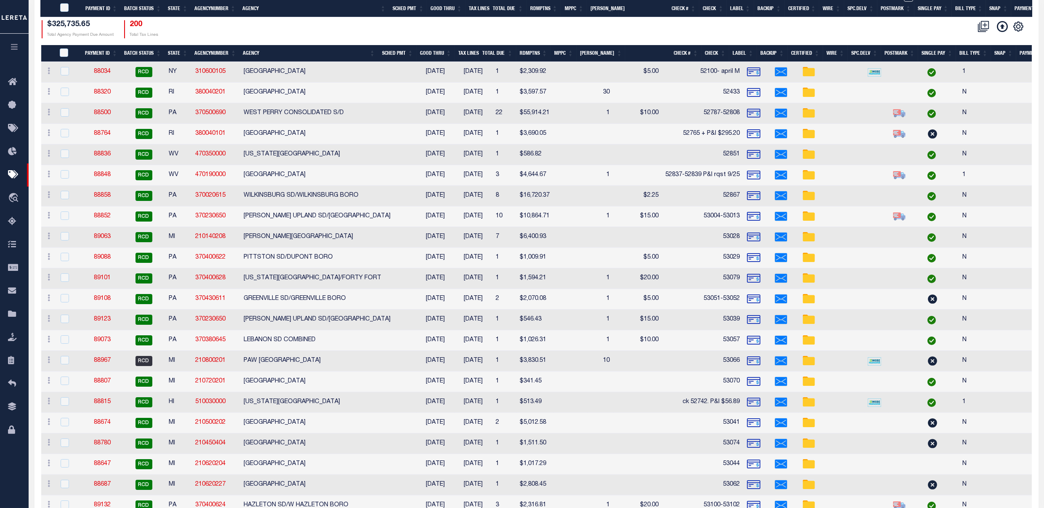
scroll to position [280, 0]
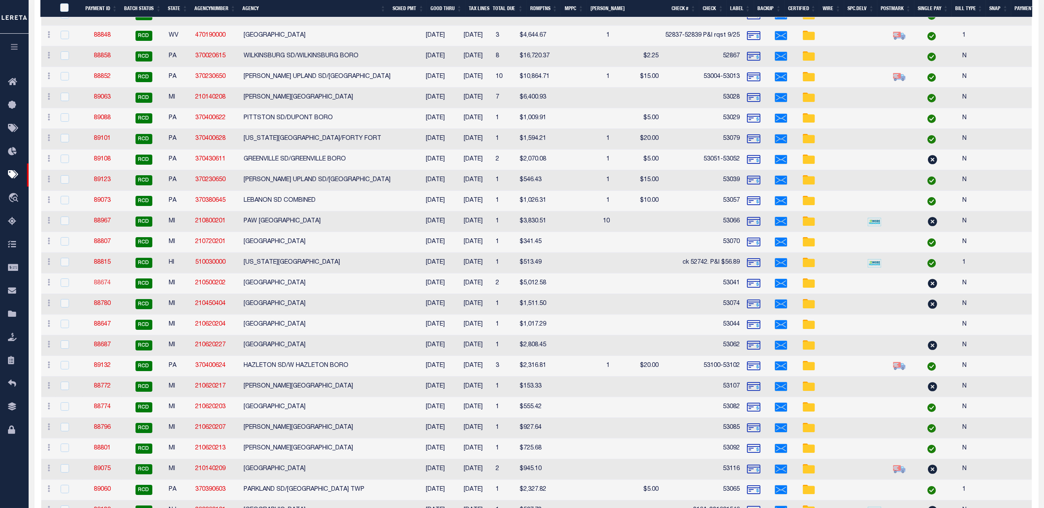
click at [98, 281] on link "88674" at bounding box center [102, 283] width 17 height 6
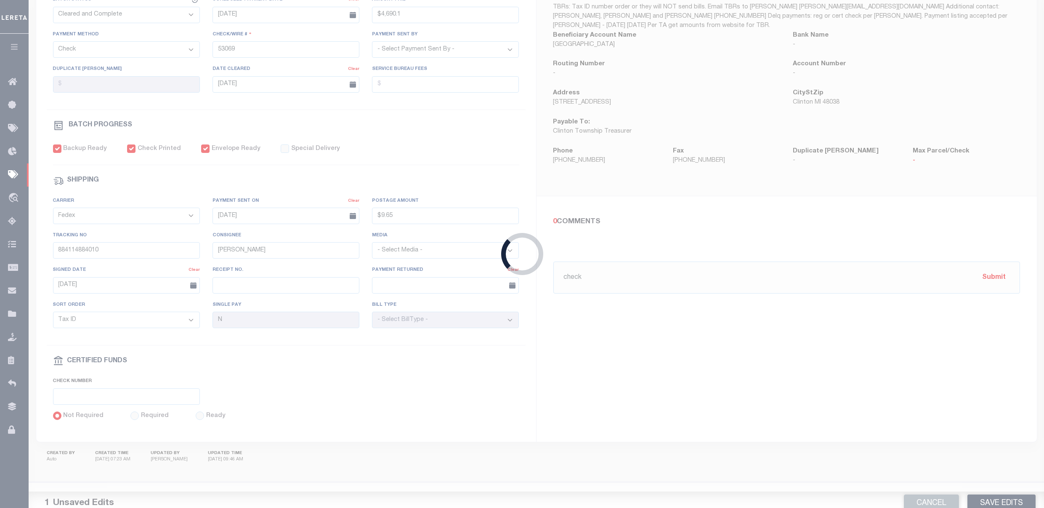
select select "RCD"
type input "$5,012.58"
type input "53041"
type input "884114871010"
type input "M.Bumgarter"
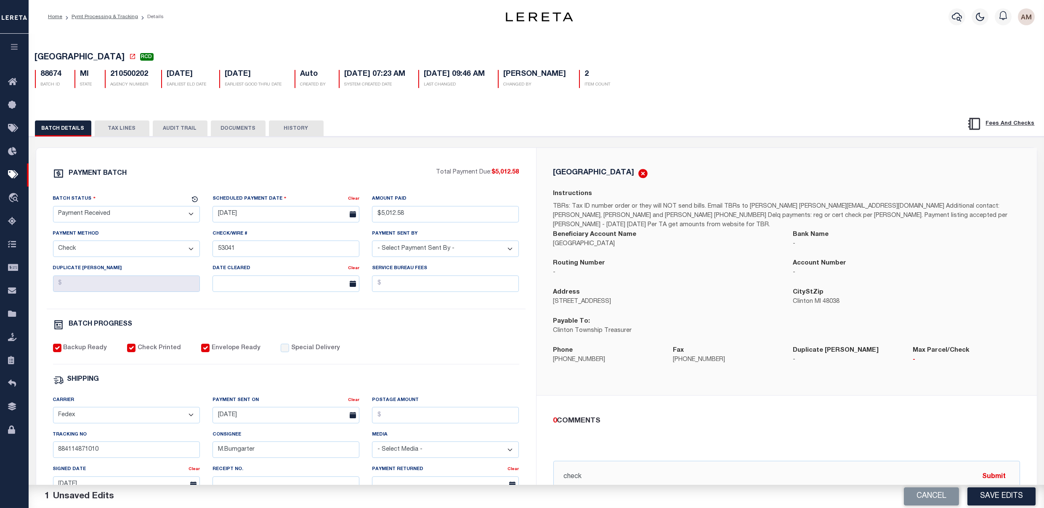
drag, startPoint x: 266, startPoint y: 122, endPoint x: 284, endPoint y: 129, distance: 19.1
click at [269, 122] on button "HISTORY" at bounding box center [296, 128] width 55 height 16
click at [255, 128] on button "DOCUMENTS" at bounding box center [238, 128] width 55 height 16
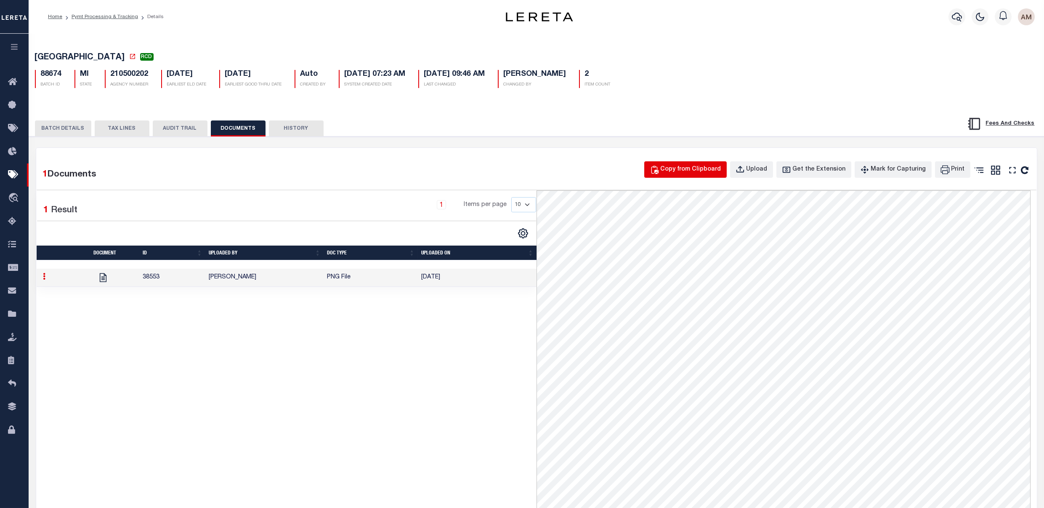
click at [679, 166] on div "Copy from Clipboard" at bounding box center [691, 169] width 61 height 9
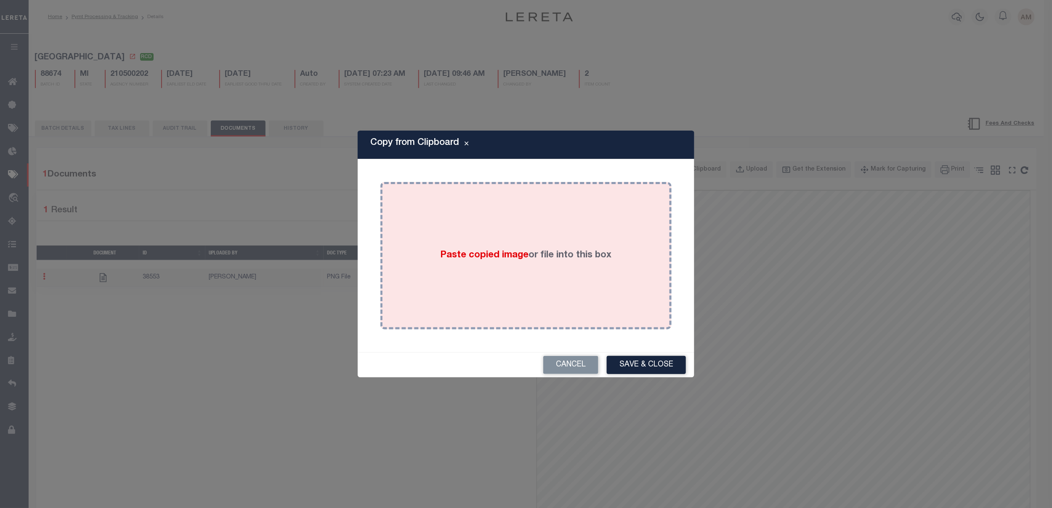
click at [522, 298] on div "Paste copied image or file into this box" at bounding box center [526, 255] width 279 height 135
click at [572, 264] on div "Paste copied image or file into this box" at bounding box center [526, 255] width 279 height 135
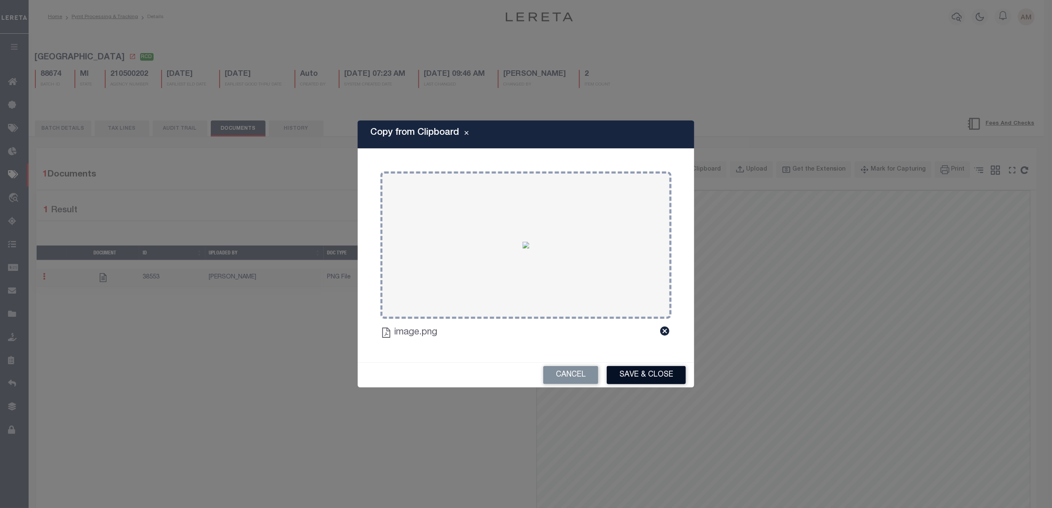
click at [649, 370] on button "Save & Close" at bounding box center [646, 375] width 79 height 18
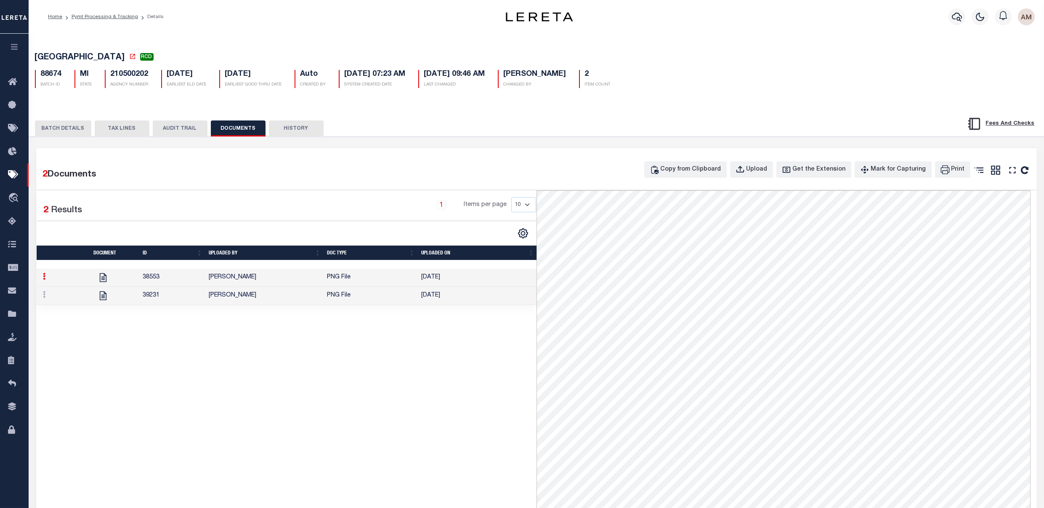
click at [327, 305] on td "PNG File" at bounding box center [371, 296] width 94 height 18
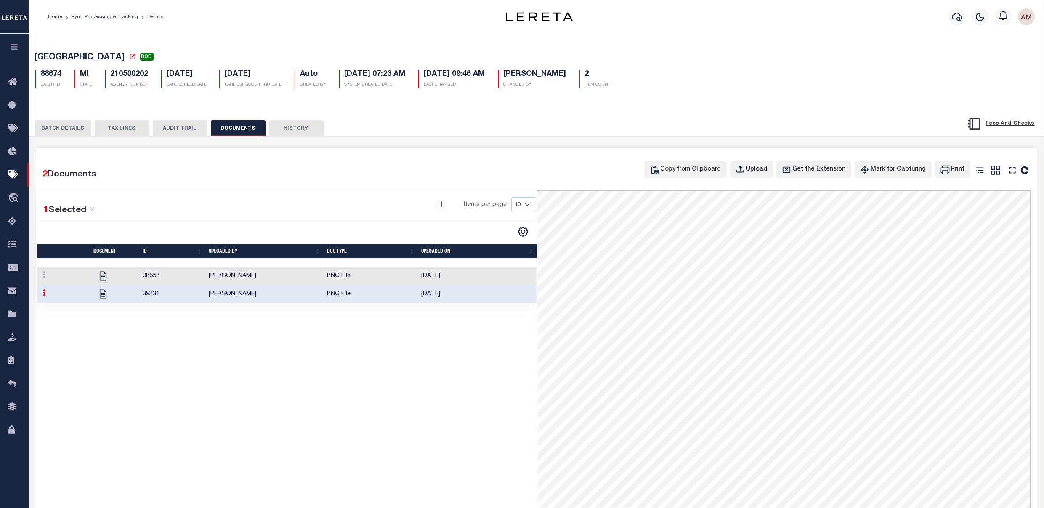
click at [45, 129] on button "BATCH DETAILS" at bounding box center [63, 128] width 56 height 16
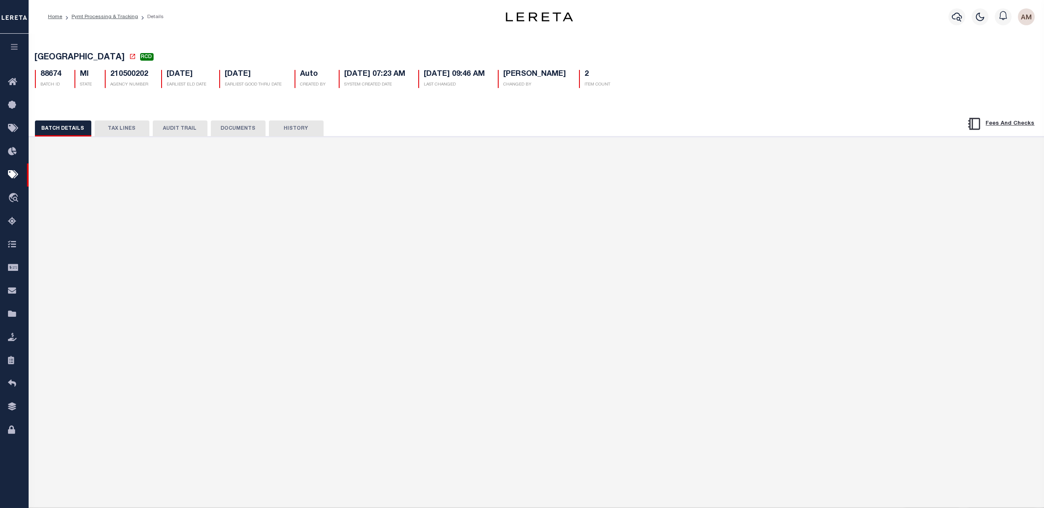
click at [45, 129] on button "BATCH DETAILS" at bounding box center [63, 128] width 56 height 16
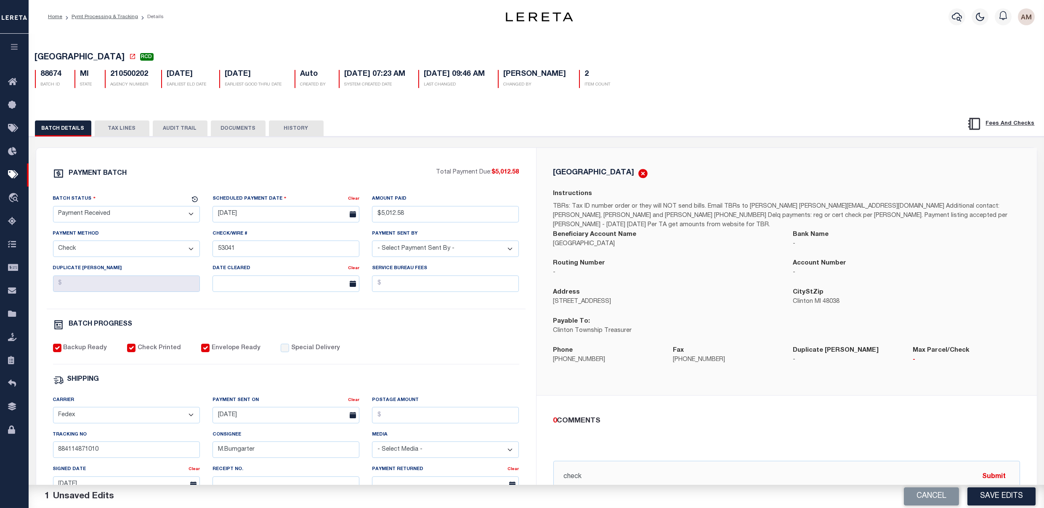
click at [101, 205] on div "Batch Status" at bounding box center [121, 200] width 137 height 12
click at [105, 218] on select "- Select Status - Scheduled for Payment Ready For Payment Payment Sent Cleared …" at bounding box center [126, 214] width 147 height 16
select select "CAC"
click at [53, 208] on select "- Select Status - Scheduled for Payment Ready For Payment Payment Sent Cleared …" at bounding box center [126, 214] width 147 height 16
click at [261, 287] on input "text" at bounding box center [286, 283] width 147 height 16
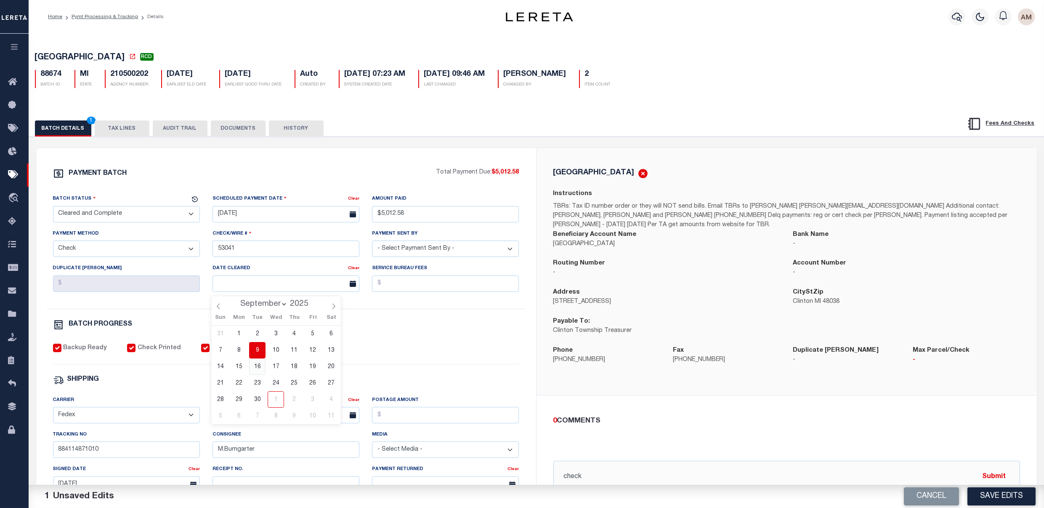
click at [263, 368] on span "16" at bounding box center [257, 366] width 16 height 16
type input "[DATE]"
click at [476, 323] on div "BATCH PROGRESS" at bounding box center [286, 324] width 466 height 11
click at [224, 128] on button "DOCUMENTS" at bounding box center [238, 128] width 55 height 16
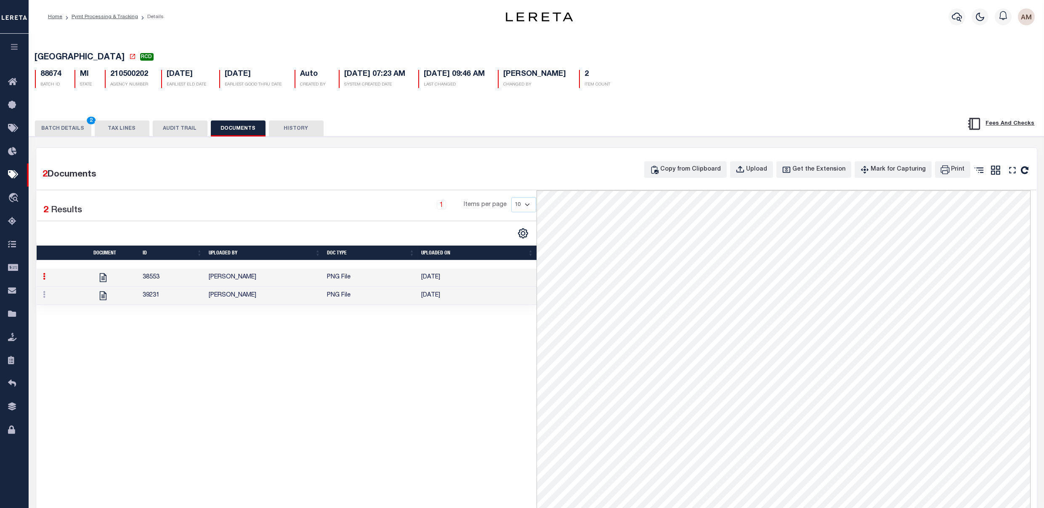
click at [73, 130] on button "BATCH DETAILS 2" at bounding box center [63, 128] width 56 height 16
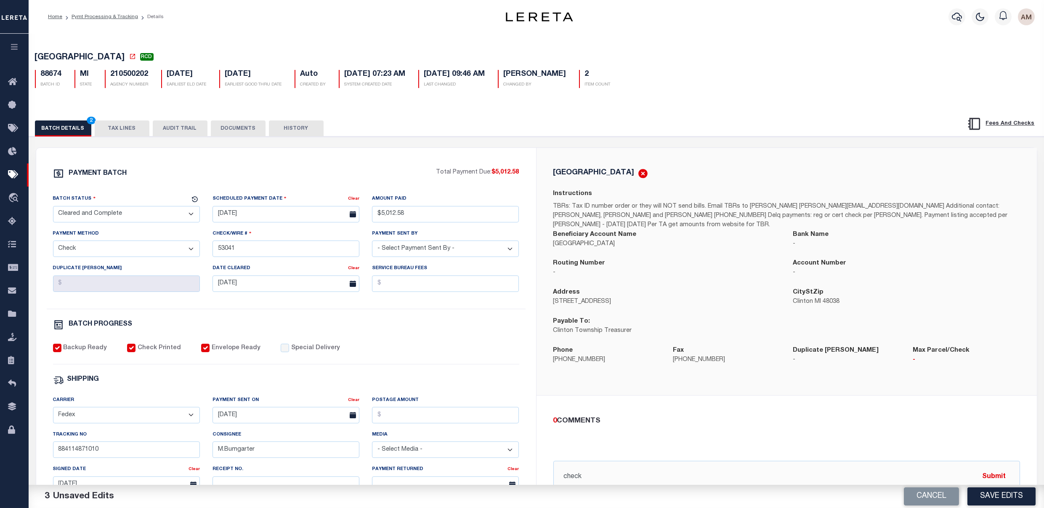
click at [996, 495] on button "Save Edits" at bounding box center [1002, 496] width 68 height 18
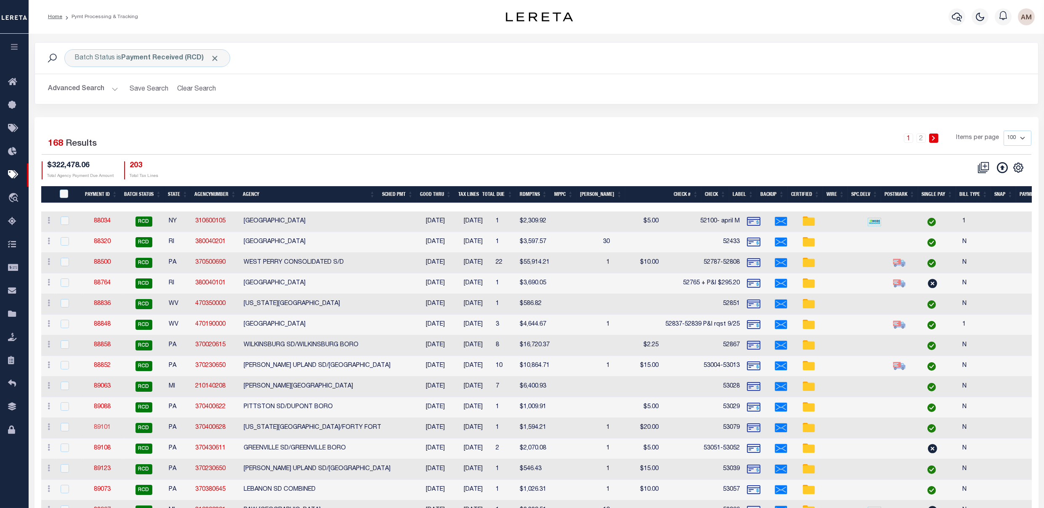
click at [104, 427] on link "89101" at bounding box center [102, 427] width 17 height 6
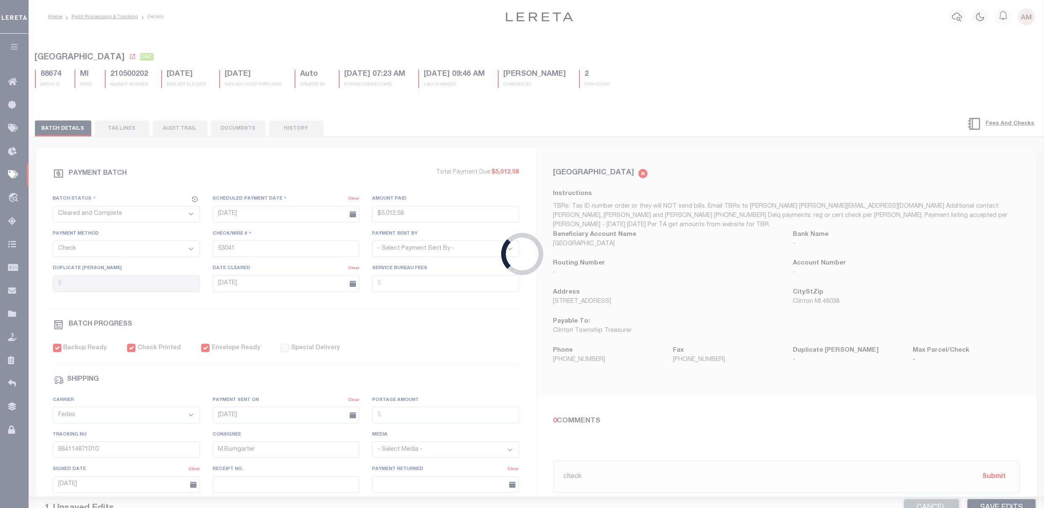
select select "RCD"
type input "$1,594.21"
type input "53079"
select select "[PERSON_NAME]"
type input "$20"
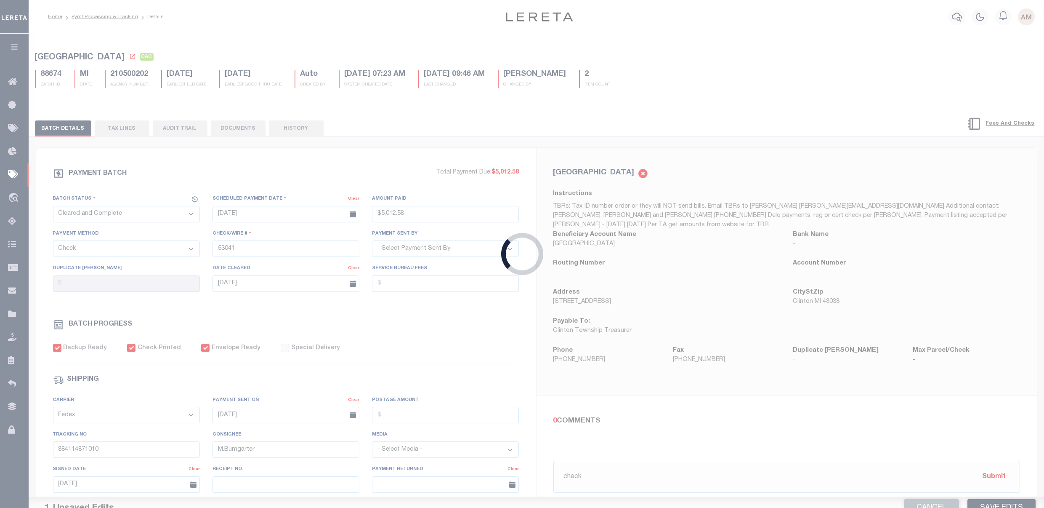
type input "$9.65"
type input "884114925734"
type input "[PERSON_NAME]"
type input "[DATE]"
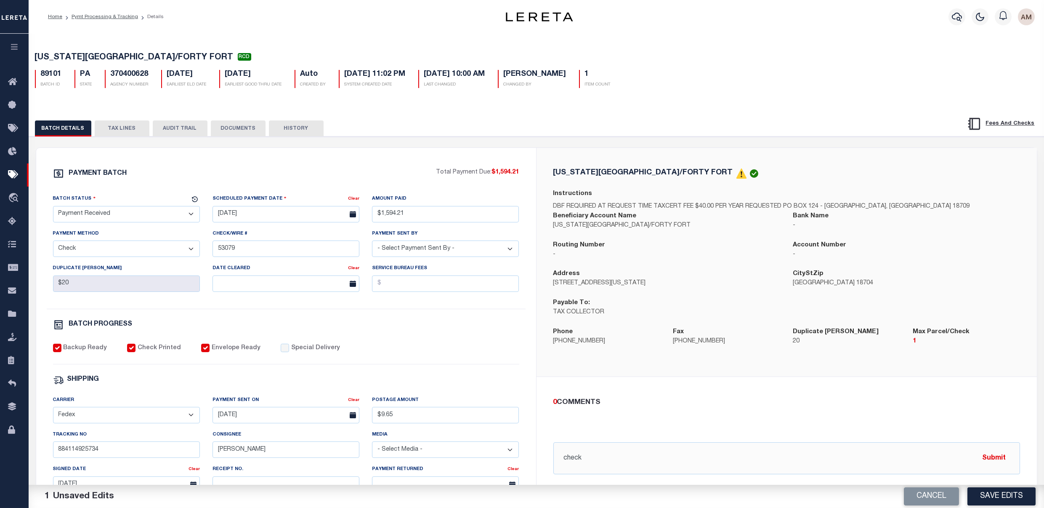
drag, startPoint x: 230, startPoint y: 136, endPoint x: 326, endPoint y: 144, distance: 96.4
click at [231, 134] on button "DOCUMENTS" at bounding box center [238, 128] width 55 height 16
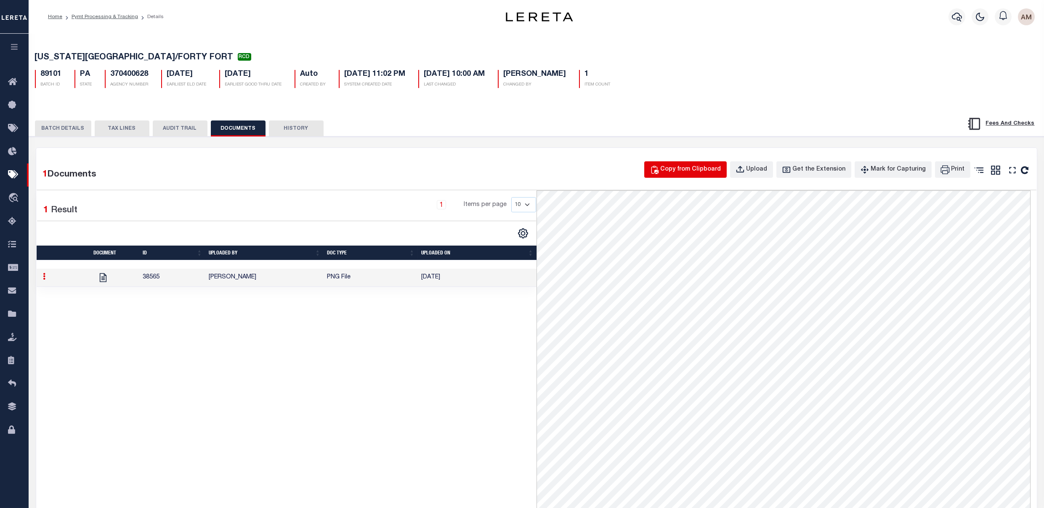
click at [697, 178] on button "Copy from Clipboard" at bounding box center [685, 169] width 82 height 16
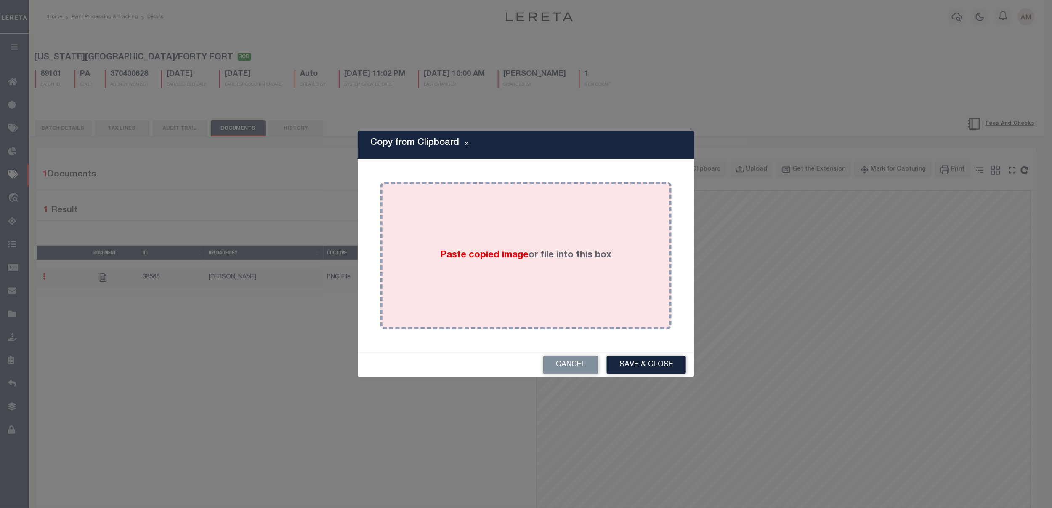
click at [625, 250] on div "Paste copied image or file into this box" at bounding box center [526, 255] width 279 height 135
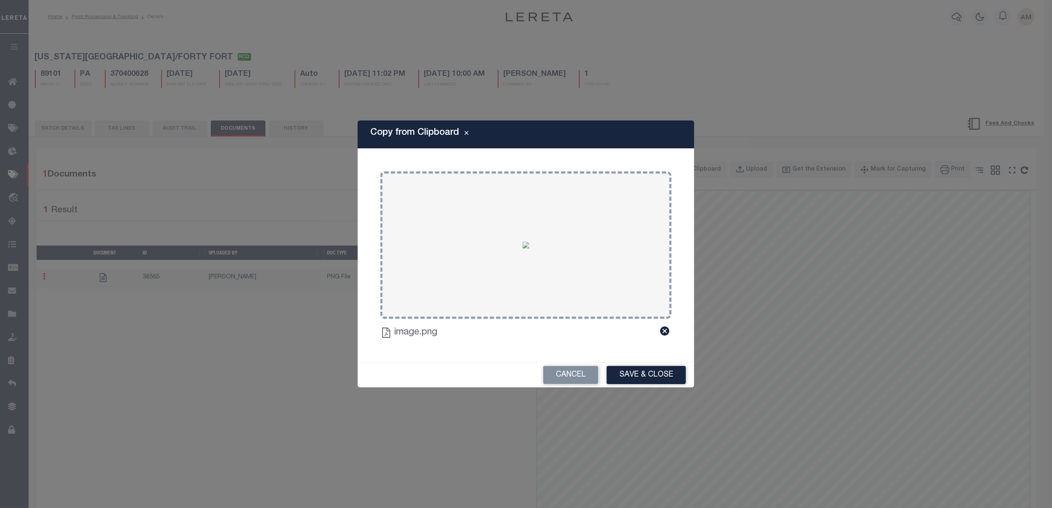
click at [692, 370] on div "Cancel Save & Close" at bounding box center [526, 374] width 337 height 25
click at [681, 382] on button "Save & Close" at bounding box center [646, 375] width 79 height 18
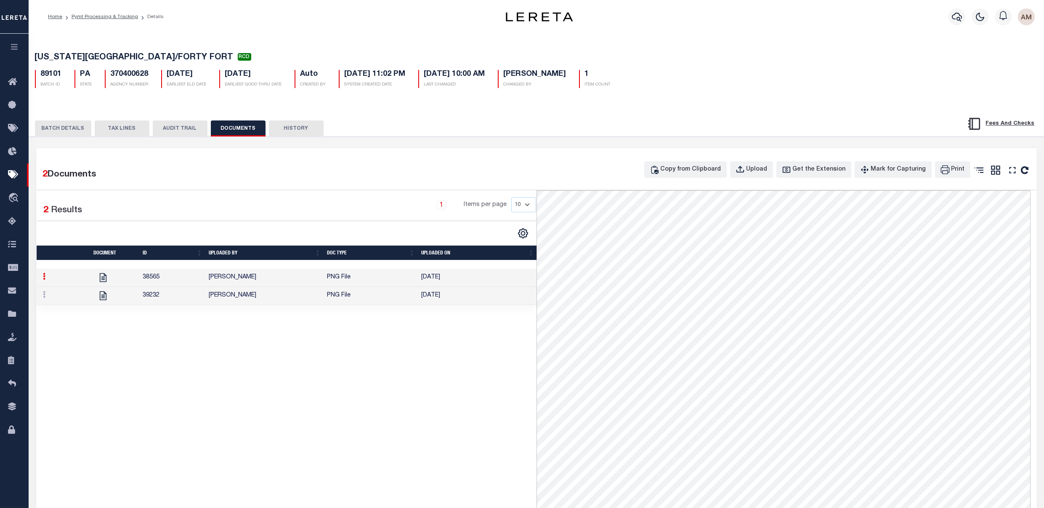
click at [69, 128] on button "BATCH DETAILS" at bounding box center [63, 128] width 56 height 16
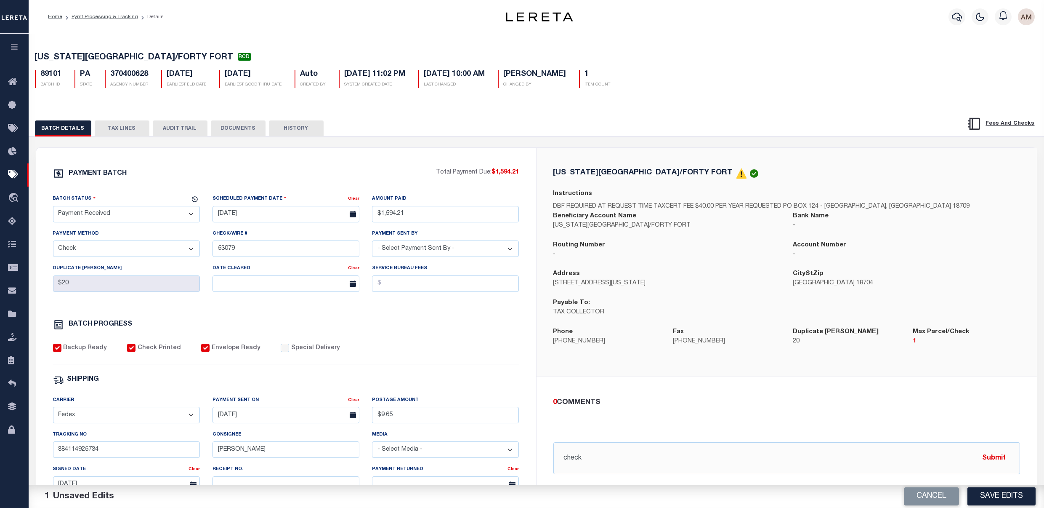
drag, startPoint x: 121, startPoint y: 212, endPoint x: 122, endPoint y: 225, distance: 13.1
click at [121, 212] on select "- Select Status - Scheduled for Payment Ready For Payment Payment Sent Cleared …" at bounding box center [126, 214] width 147 height 16
select select "CAC"
click at [53, 208] on select "- Select Status - Scheduled for Payment Ready For Payment Payment Sent Cleared …" at bounding box center [126, 214] width 147 height 16
click at [257, 288] on input "text" at bounding box center [286, 283] width 147 height 16
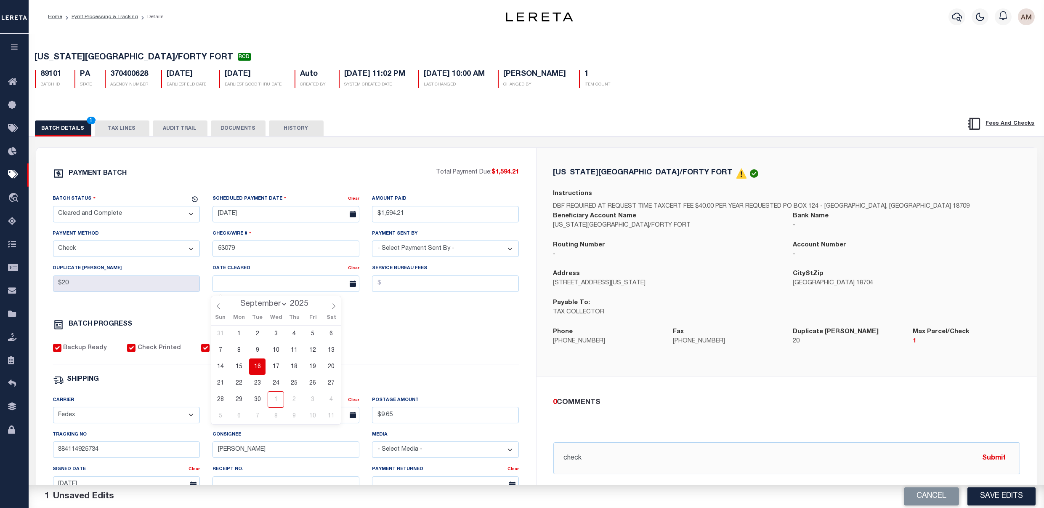
click at [259, 363] on span "16" at bounding box center [257, 366] width 16 height 16
type input "[DATE]"
click at [430, 339] on div "PAYMENT BATCH Total Payment Due: $1,594.21 Batch Status - Select Status -" at bounding box center [286, 394] width 480 height 452
click at [232, 136] on button "DOCUMENTS" at bounding box center [238, 128] width 55 height 16
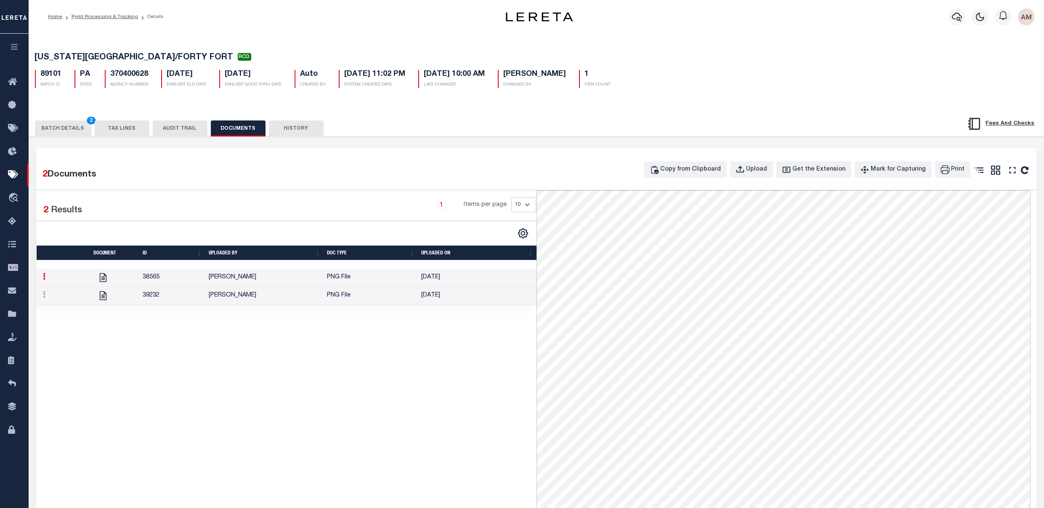
click at [260, 300] on td "[PERSON_NAME]" at bounding box center [264, 296] width 118 height 18
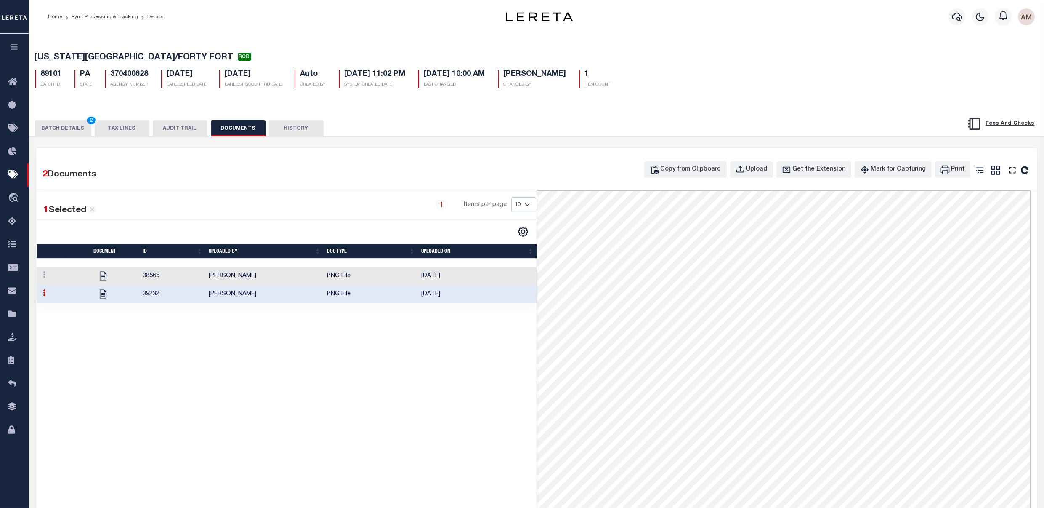
click at [69, 128] on button "BATCH DETAILS 2" at bounding box center [63, 128] width 56 height 16
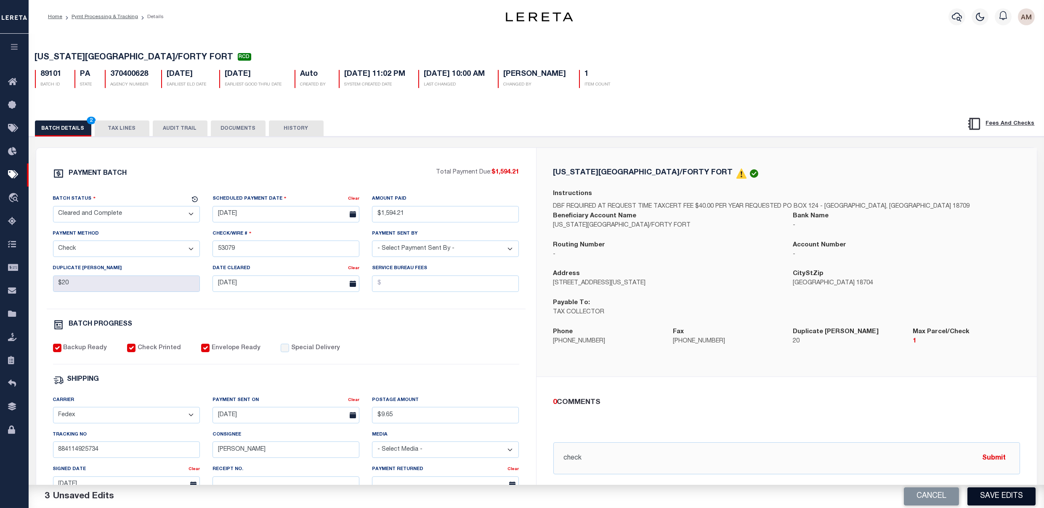
click at [988, 501] on button "Save Edits" at bounding box center [1002, 496] width 68 height 18
